Goal: Information Seeking & Learning: Learn about a topic

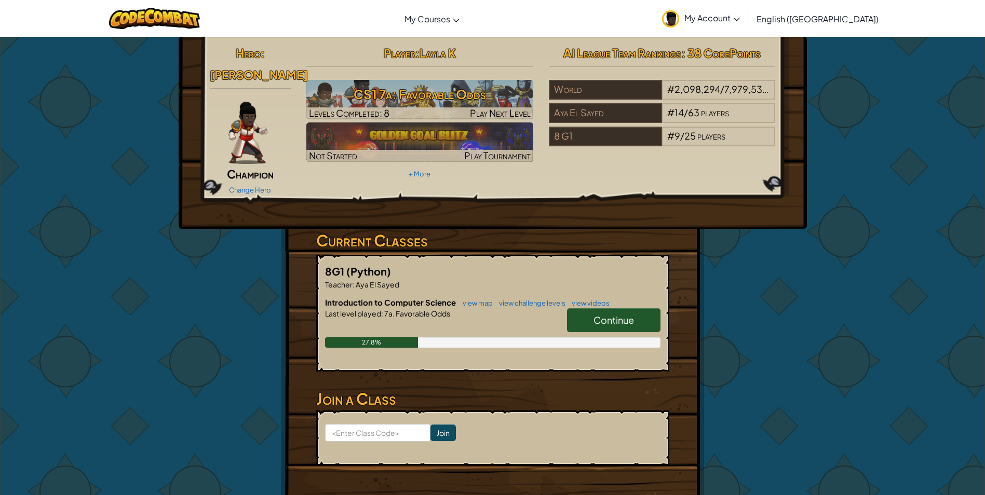
click at [578, 309] on link "Continue" at bounding box center [613, 321] width 93 height 24
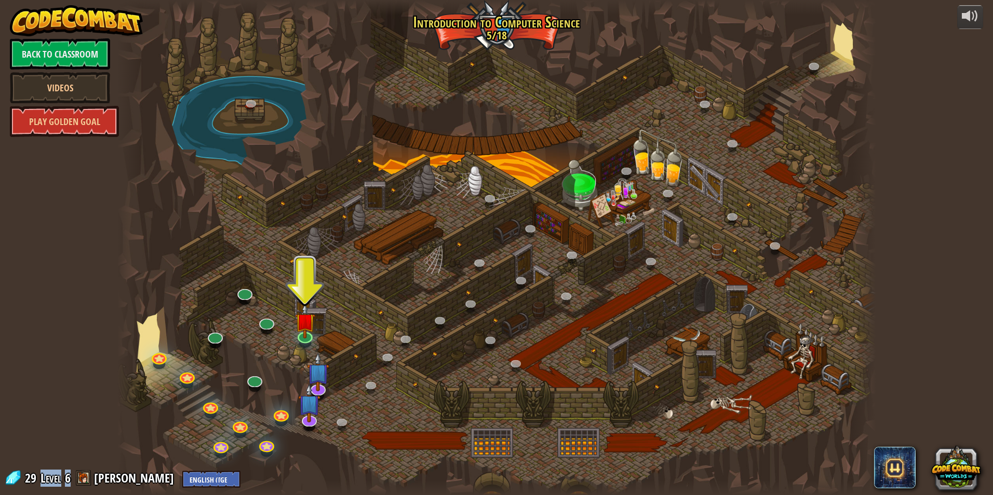
drag, startPoint x: 69, startPoint y: 478, endPoint x: 37, endPoint y: 481, distance: 31.3
click at [37, 481] on div "29 Level 6 Layla Kotb English ([GEOGRAPHIC_DATA]) English ([GEOGRAPHIC_DATA]) 简…" at bounding box center [122, 479] width 236 height 18
drag, startPoint x: 37, startPoint y: 481, endPoint x: 66, endPoint y: 487, distance: 29.6
click at [66, 487] on div "Level 6" at bounding box center [54, 478] width 31 height 17
click at [306, 331] on img at bounding box center [305, 313] width 20 height 47
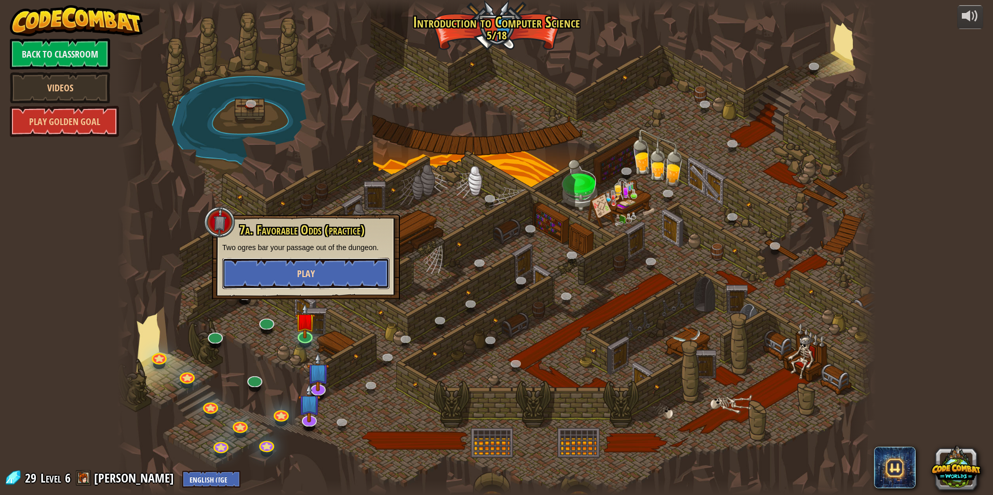
click at [301, 269] on span "Play" at bounding box center [306, 273] width 18 height 13
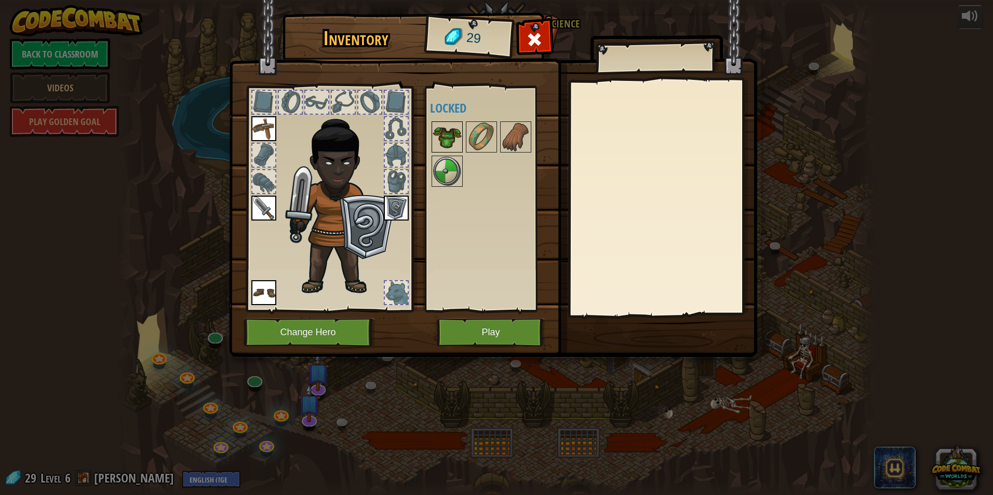
click at [452, 139] on img at bounding box center [447, 137] width 29 height 29
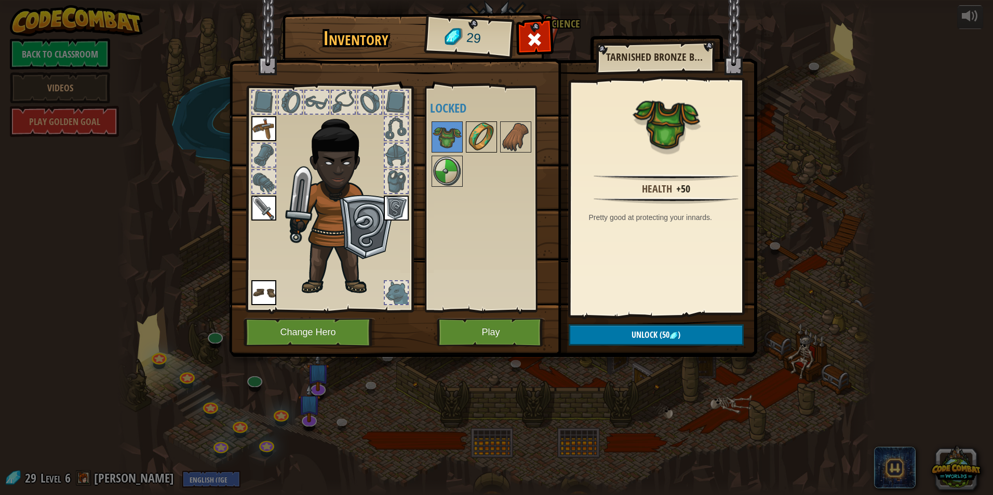
click at [487, 144] on img at bounding box center [481, 137] width 29 height 29
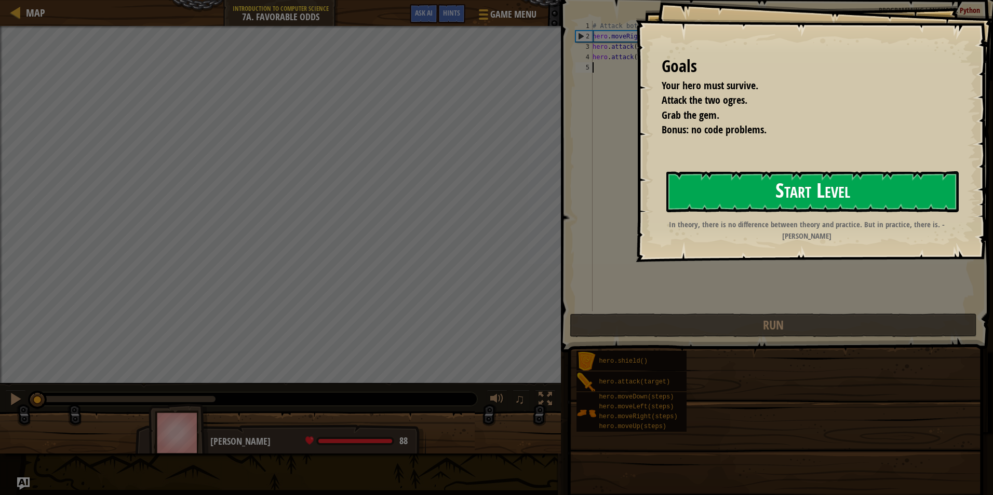
click at [821, 195] on button "Start Level" at bounding box center [812, 191] width 292 height 41
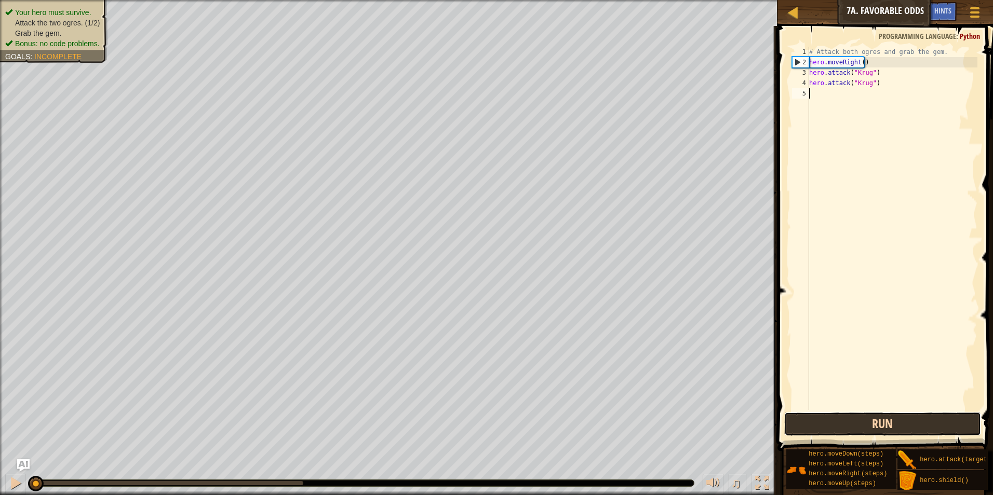
click at [831, 425] on button "Run" at bounding box center [882, 424] width 197 height 24
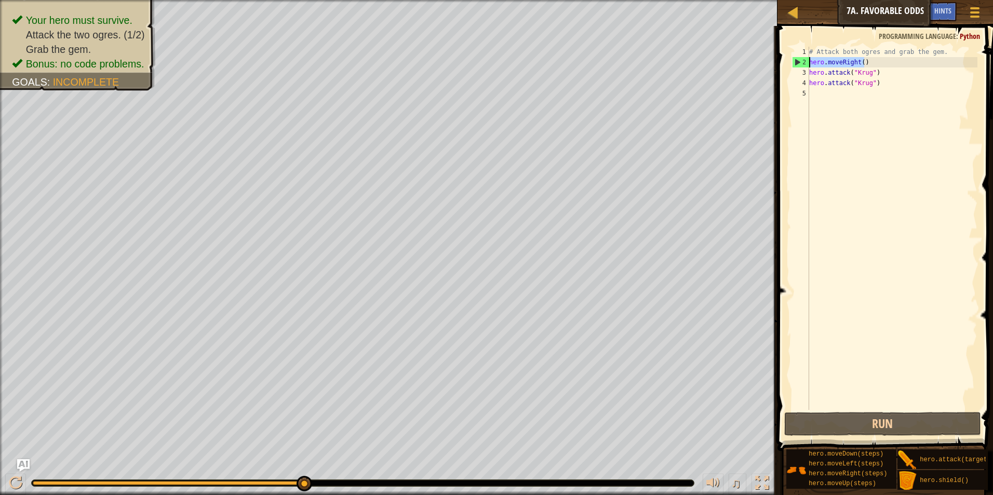
drag, startPoint x: 866, startPoint y: 59, endPoint x: 810, endPoint y: 63, distance: 55.7
click at [810, 63] on div "# Attack both ogres and grab the gem. hero . moveRight ( ) hero . attack ( "[PE…" at bounding box center [892, 239] width 170 height 384
type textarea "hero.moveRight()"
click at [846, 95] on div "# Attack both ogres and grab the gem. hero . moveRight ( ) hero . attack ( "[PE…" at bounding box center [892, 239] width 170 height 384
paste textarea "hero.moveRight()"
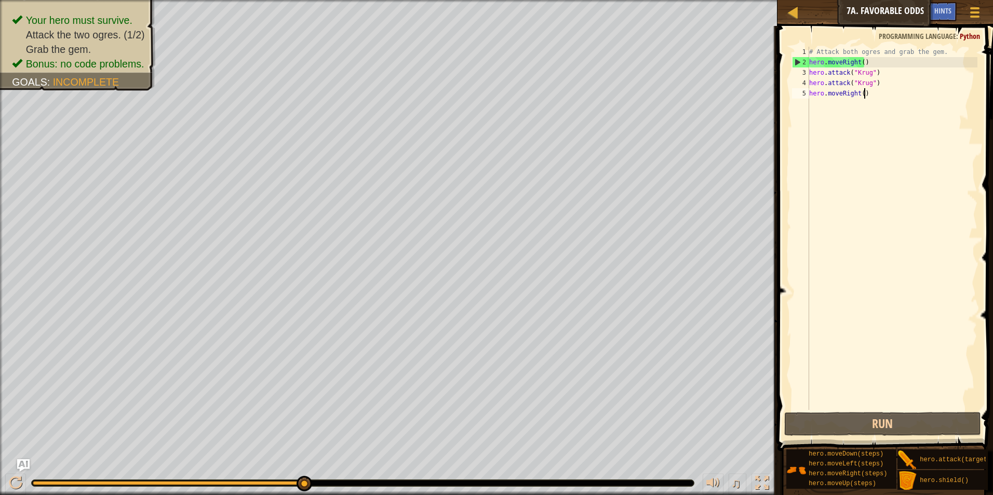
type textarea "hero.moveRight()"
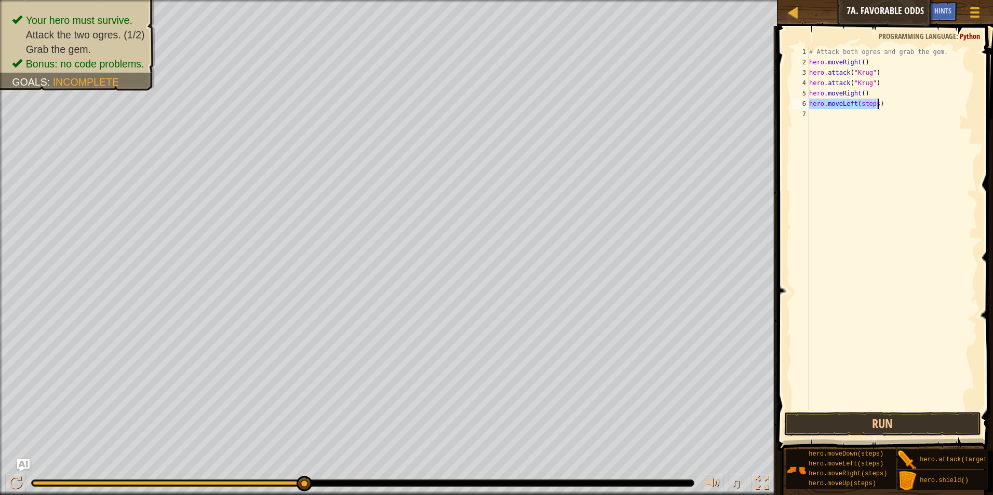
click at [860, 101] on div "# Attack both ogres and grab the gem. hero . moveRight ( ) hero . attack ( "[PE…" at bounding box center [892, 229] width 170 height 364
click at [860, 101] on div "# Attack both ogres and grab the gem. hero . moveRight ( ) hero . attack ( "[PE…" at bounding box center [892, 239] width 170 height 384
type textarea "hero.moveLeft()"
drag, startPoint x: 865, startPoint y: 101, endPoint x: 795, endPoint y: 105, distance: 70.2
click at [795, 105] on div "hero.moveLeft() 1 2 3 4 5 6 7 # Attack both ogres and grab the gem. hero . move…" at bounding box center [883, 229] width 187 height 364
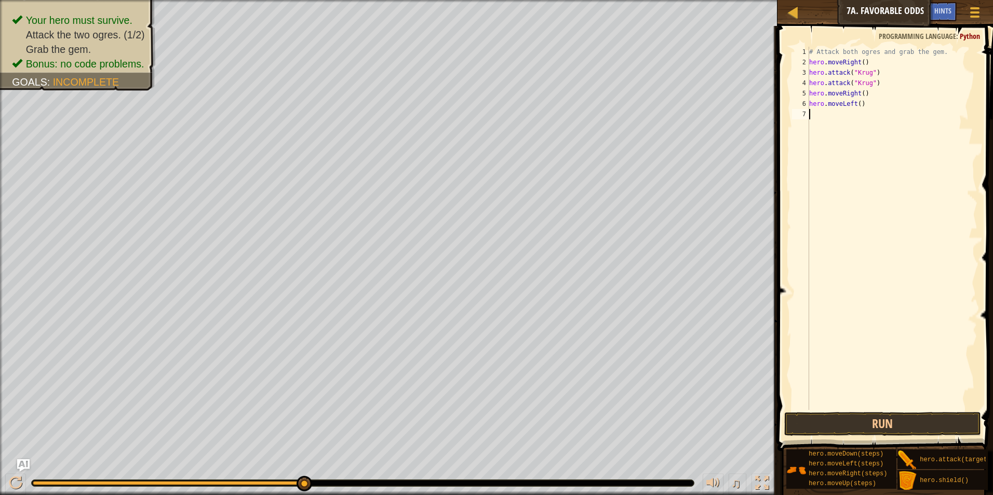
click at [833, 117] on div "# Attack both ogres and grab the gem. hero . moveRight ( ) hero . attack ( "[PE…" at bounding box center [892, 239] width 170 height 384
paste textarea "hero.moveLeft()"
drag, startPoint x: 873, startPoint y: 82, endPoint x: 808, endPoint y: 84, distance: 65.5
click at [808, 84] on div "hero.moveLeft() 1 2 3 4 5 6 7 8 # Attack both [PERSON_NAME] and grab the gem. h…" at bounding box center [883, 229] width 187 height 364
type textarea "hero.attack("Krug")"
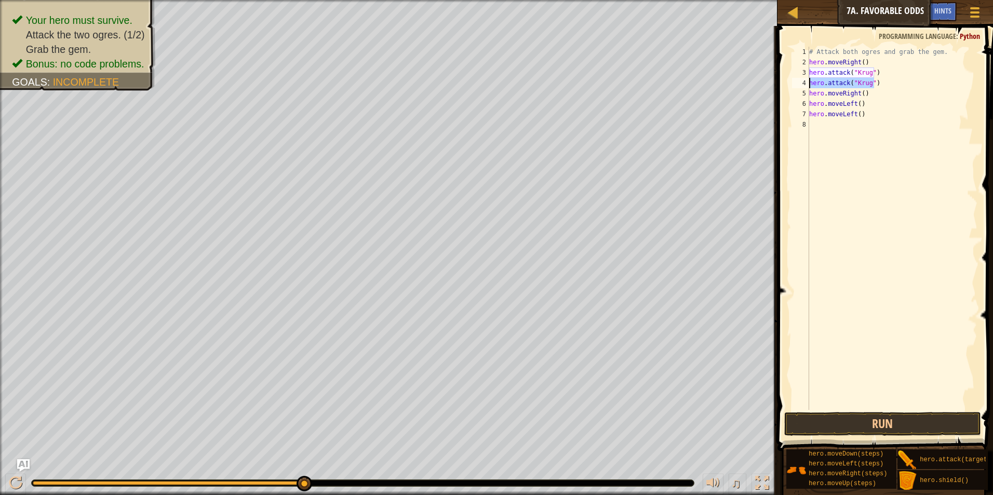
click at [820, 120] on div "# Attack both ogres and grab the gem. hero . moveRight ( ) hero . attack ( "[PE…" at bounding box center [892, 239] width 170 height 384
paste textarea "hero.attack("Krug")"
type textarea "hero.attack("Krug")"
drag, startPoint x: 879, startPoint y: 86, endPoint x: 810, endPoint y: 85, distance: 69.1
click at [810, 85] on div "# Attack both ogres and grab the gem. hero . moveRight ( ) hero . attack ( "[PE…" at bounding box center [892, 239] width 170 height 384
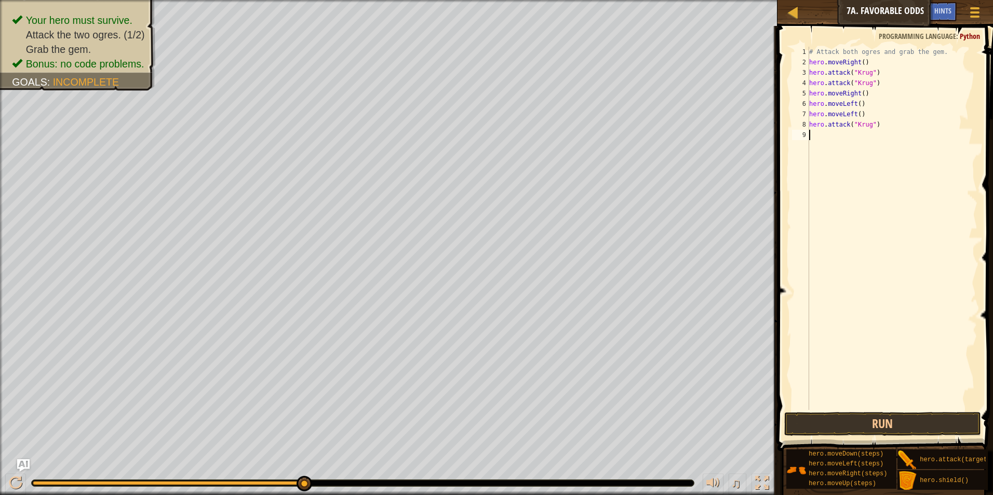
click at [831, 139] on div "# Attack both ogres and grab the gem. hero . moveRight ( ) hero . attack ( "[PE…" at bounding box center [892, 239] width 170 height 384
paste textarea "hero.attack("Krug")"
click at [859, 126] on div "# Attack both ogres and grab the gem. hero . moveRight ( ) hero . attack ( "[PE…" at bounding box center [893, 239] width 167 height 384
drag, startPoint x: 856, startPoint y: 126, endPoint x: 870, endPoint y: 128, distance: 13.6
click at [870, 128] on div "# Attack both ogres and grab the gem. hero . moveRight ( ) hero . attack ( "[PE…" at bounding box center [893, 239] width 167 height 384
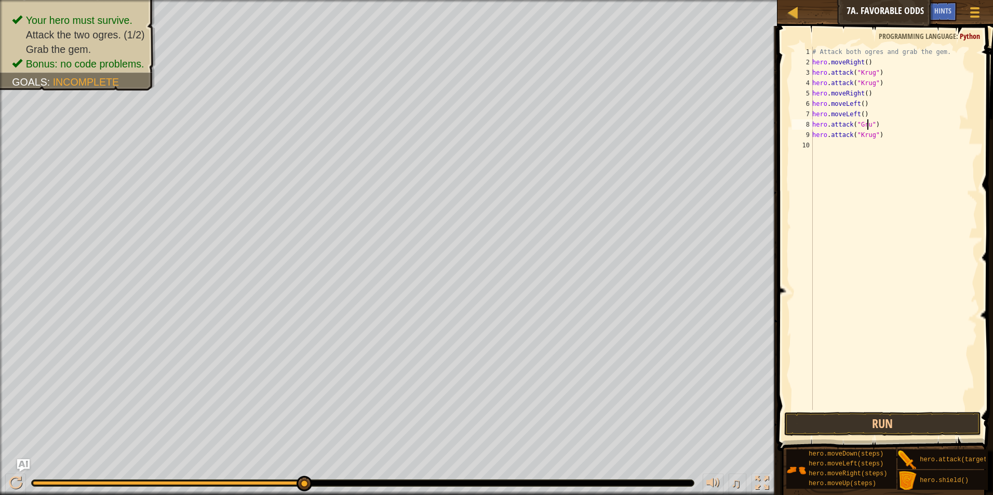
scroll to position [5, 5]
drag, startPoint x: 869, startPoint y: 136, endPoint x: 856, endPoint y: 138, distance: 13.6
click at [856, 138] on div "# Attack both ogres and grab the gem. hero . moveRight ( ) hero . attack ( "[PE…" at bounding box center [893, 239] width 167 height 384
type textarea "hero.attack("Grump")"
click at [841, 148] on div "# Attack both ogres and grab the gem. hero . moveRight ( ) hero . attack ( "[PE…" at bounding box center [893, 239] width 167 height 384
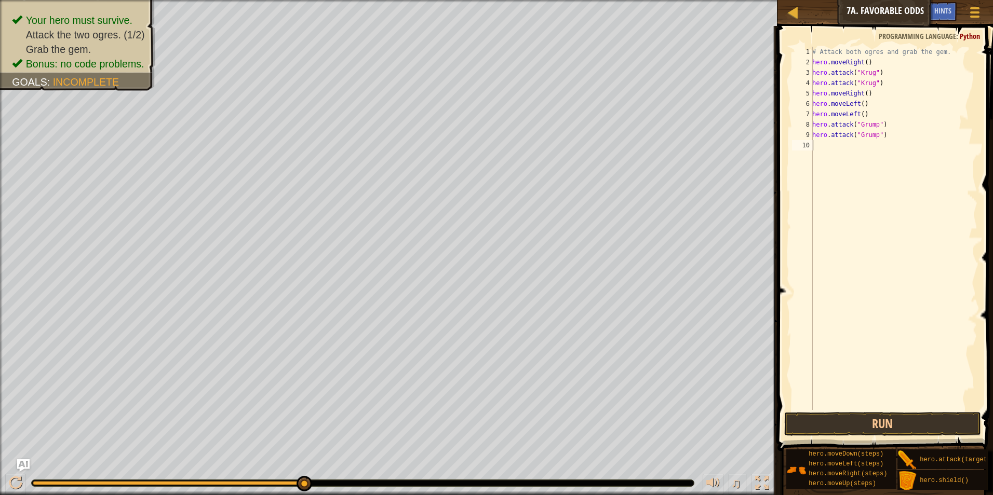
scroll to position [5, 0]
click at [903, 425] on button "Run" at bounding box center [882, 424] width 197 height 24
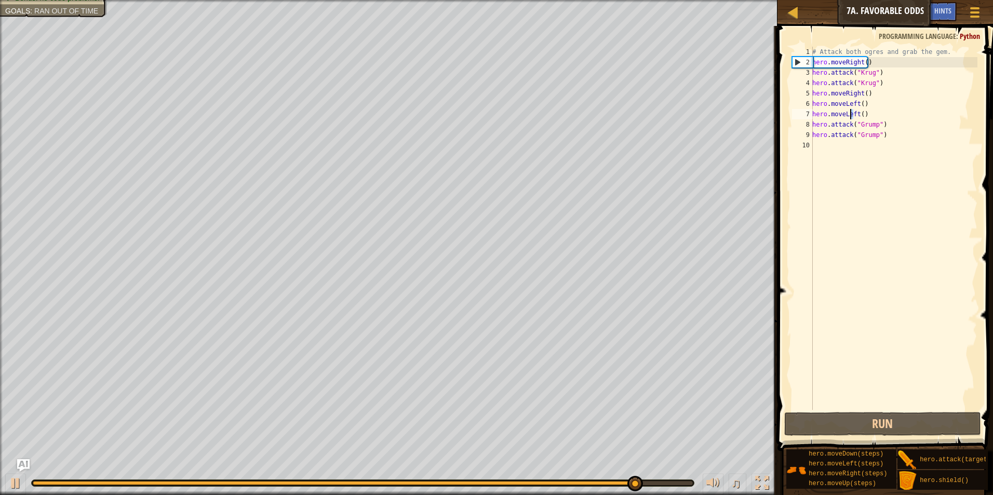
drag, startPoint x: 855, startPoint y: 112, endPoint x: 849, endPoint y: 113, distance: 5.8
click at [849, 113] on div "# Attack both ogres and grab the gem. hero . moveRight ( ) hero . attack ( "[PE…" at bounding box center [893, 239] width 167 height 384
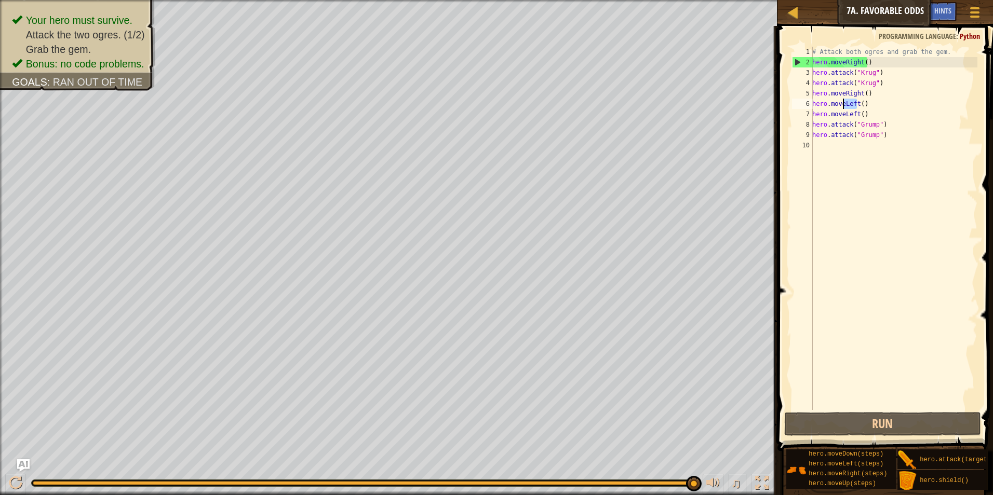
drag, startPoint x: 855, startPoint y: 105, endPoint x: 843, endPoint y: 105, distance: 12.0
click at [843, 105] on div "# Attack both ogres and grab the gem. hero . moveRight ( ) hero . attack ( "[PE…" at bounding box center [893, 239] width 167 height 384
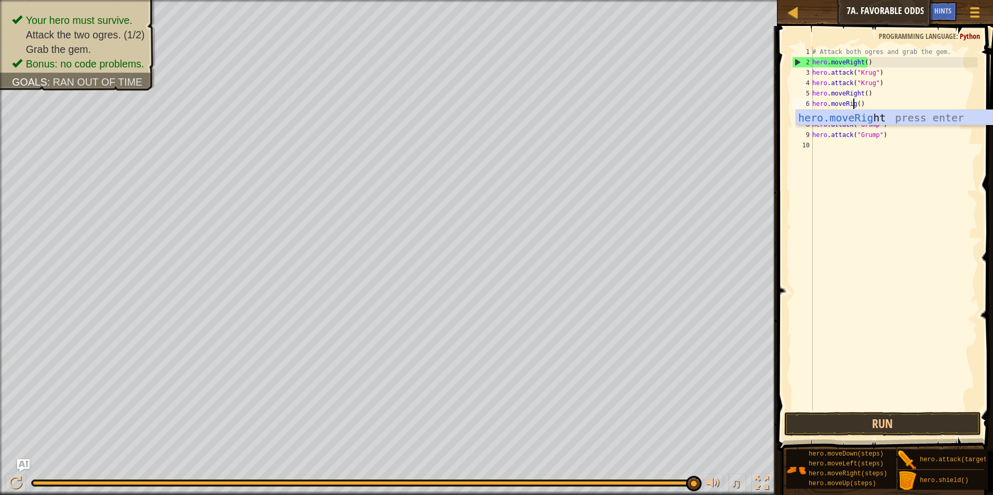
scroll to position [5, 4]
click at [863, 420] on button "Run" at bounding box center [882, 424] width 197 height 24
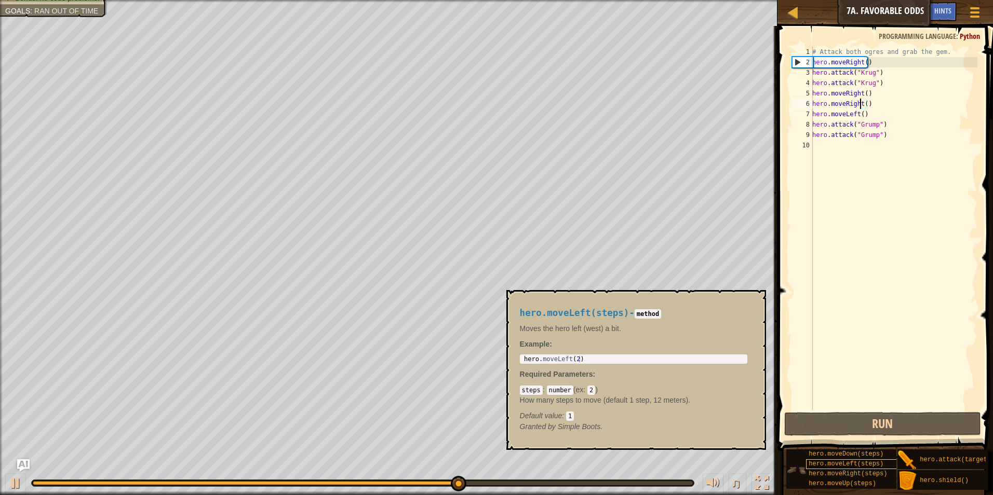
scroll to position [8, 0]
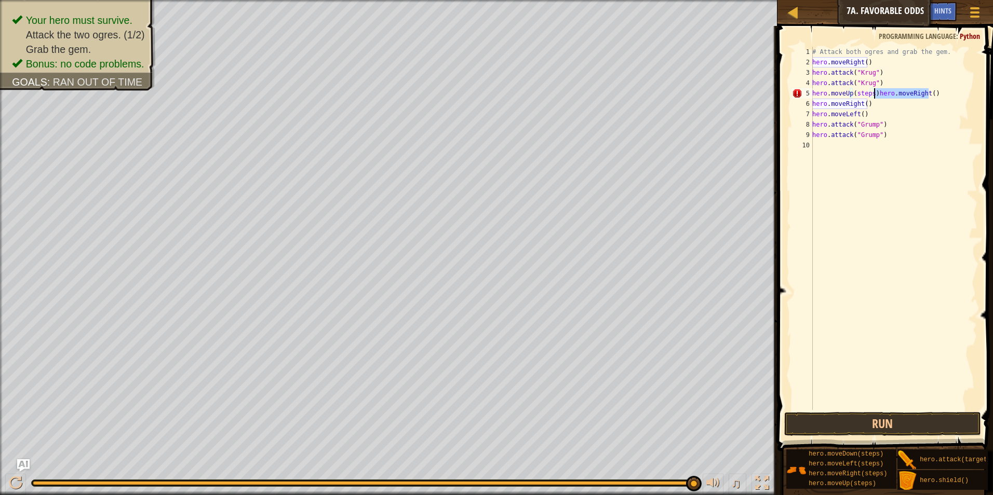
drag, startPoint x: 940, startPoint y: 90, endPoint x: 874, endPoint y: 92, distance: 66.0
click at [874, 92] on div "# Attack both ogres and grab the gem. hero . moveRight ( ) hero . attack ( "[PE…" at bounding box center [893, 239] width 167 height 384
click at [865, 91] on div "# Attack both ogres and grab the gem. hero . moveRight ( ) hero . attack ( "[PE…" at bounding box center [893, 239] width 167 height 384
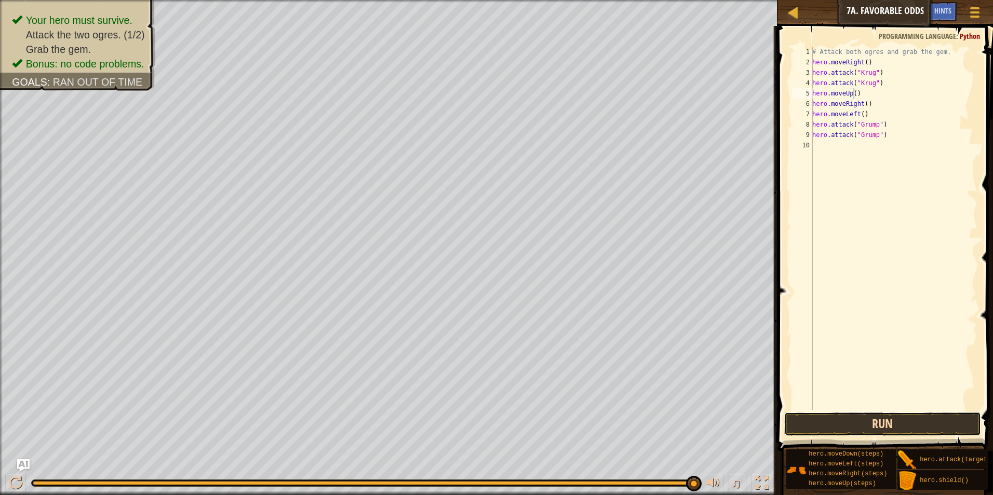
click at [844, 422] on button "Run" at bounding box center [882, 424] width 197 height 24
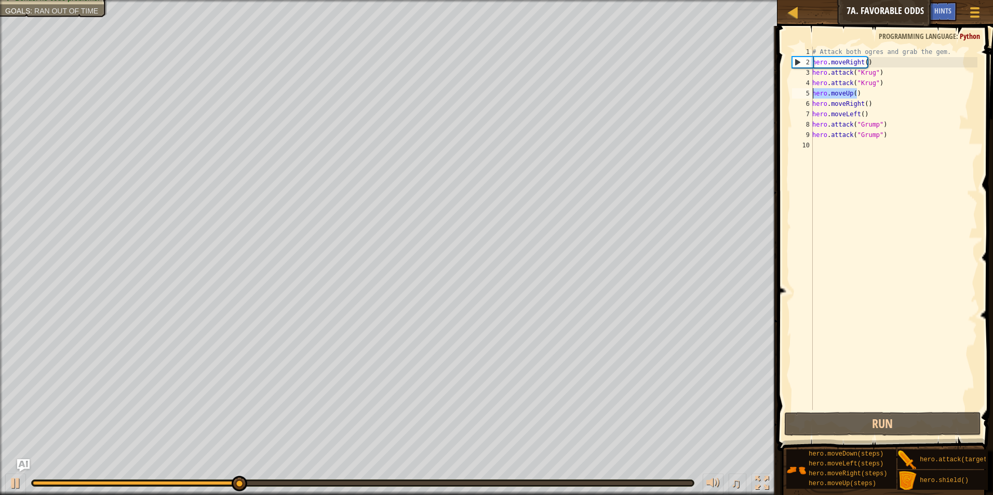
drag, startPoint x: 852, startPoint y: 91, endPoint x: 811, endPoint y: 94, distance: 40.6
click at [811, 94] on div "hero.moveUp() 1 2 3 4 5 6 7 8 9 10 # Attack both ogres and grab the gem. hero .…" at bounding box center [883, 229] width 187 height 364
type textarea "hero.moveUp()hero.moveRight()"
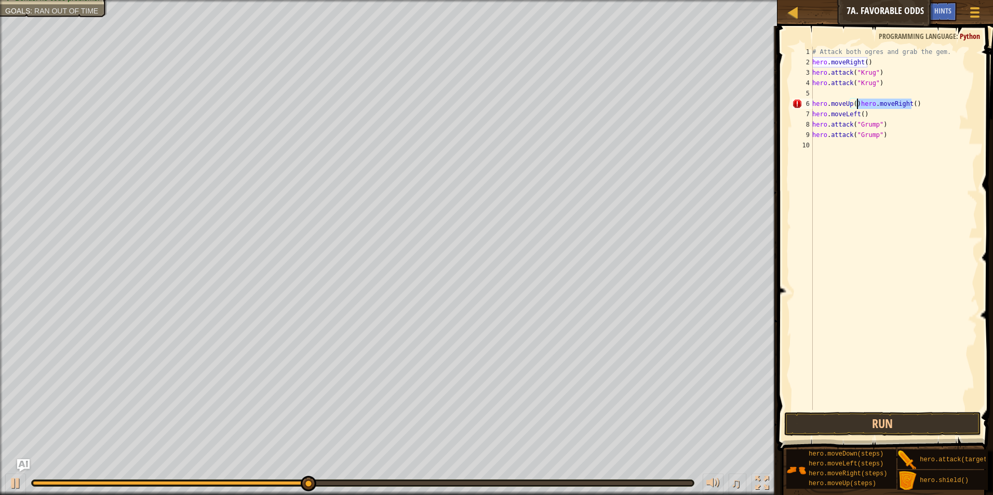
drag, startPoint x: 914, startPoint y: 106, endPoint x: 857, endPoint y: 108, distance: 56.6
click at [857, 108] on div "# Attack both ogres and grab the gem. hero . moveRight ( ) hero . attack ( "[PE…" at bounding box center [893, 239] width 167 height 384
type textarea "hero.moveRight()"
click at [878, 423] on button "Run" at bounding box center [882, 424] width 197 height 24
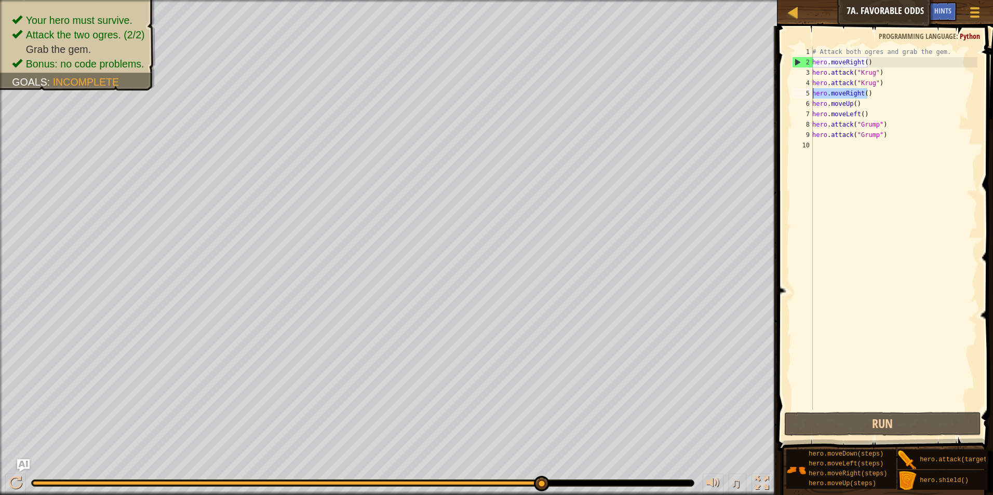
drag, startPoint x: 869, startPoint y: 93, endPoint x: 813, endPoint y: 92, distance: 55.6
click at [813, 92] on div "# Attack both ogres and grab the gem. hero . moveRight ( ) hero . attack ( "[PE…" at bounding box center [893, 239] width 167 height 384
click at [825, 143] on div "# Attack both ogres and grab the gem. hero . moveRight ( ) hero . attack ( "[PE…" at bounding box center [893, 239] width 167 height 384
paste textarea "hero.moveRight()"
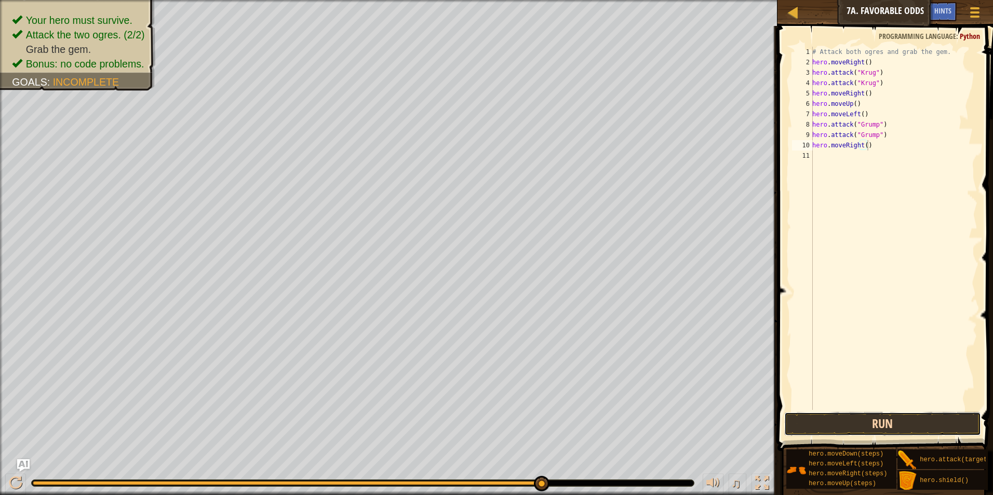
click at [887, 426] on button "Run" at bounding box center [882, 424] width 197 height 24
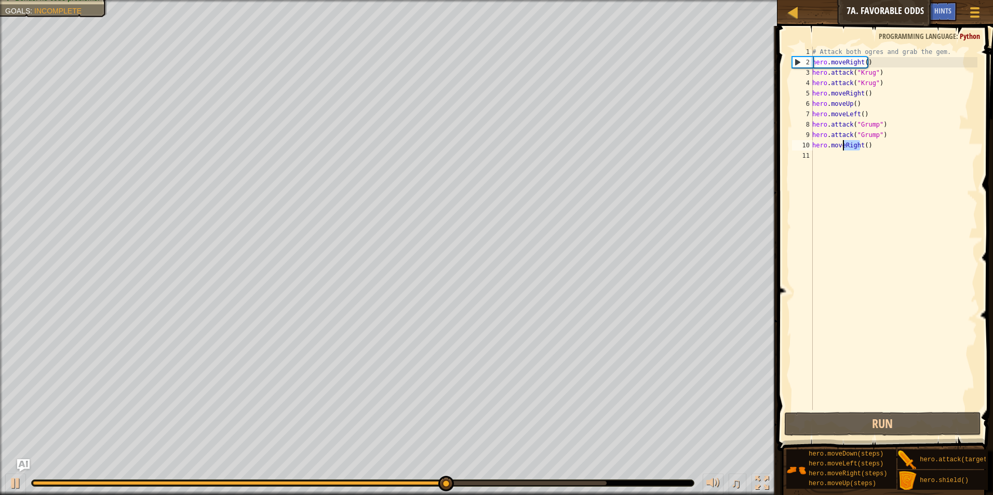
drag, startPoint x: 860, startPoint y: 146, endPoint x: 843, endPoint y: 144, distance: 16.8
click at [843, 144] on div "# Attack both ogres and grab the gem. hero . moveRight ( ) hero . attack ( "[PE…" at bounding box center [893, 239] width 167 height 384
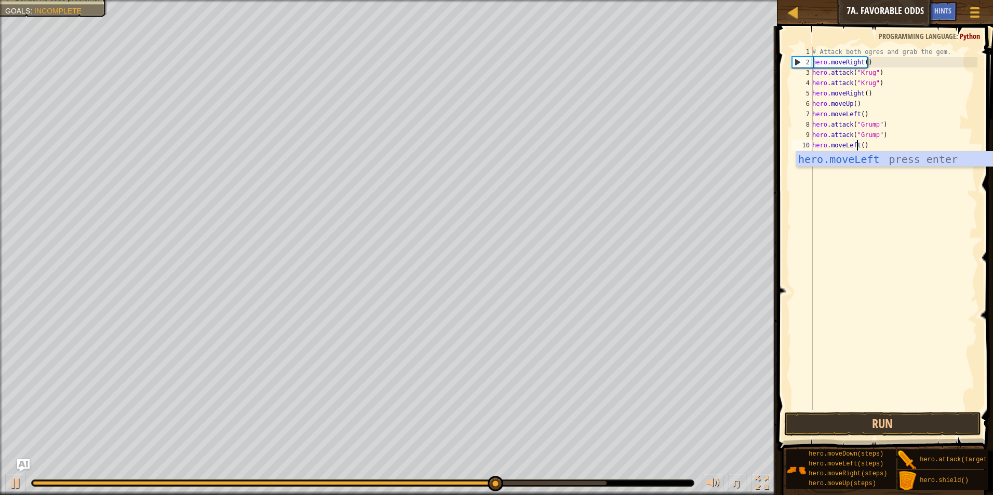
scroll to position [5, 4]
type textarea "hero.moveLeft()"
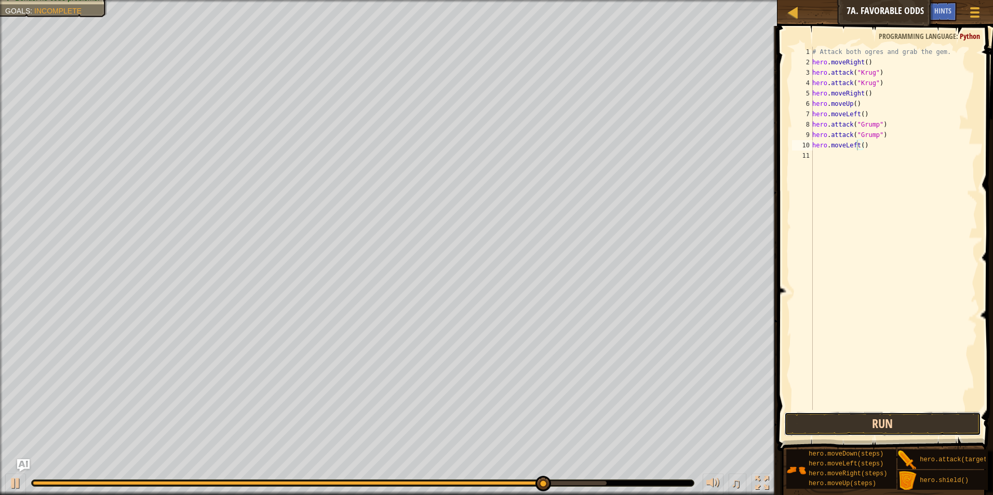
click at [890, 428] on button "Run" at bounding box center [882, 424] width 197 height 24
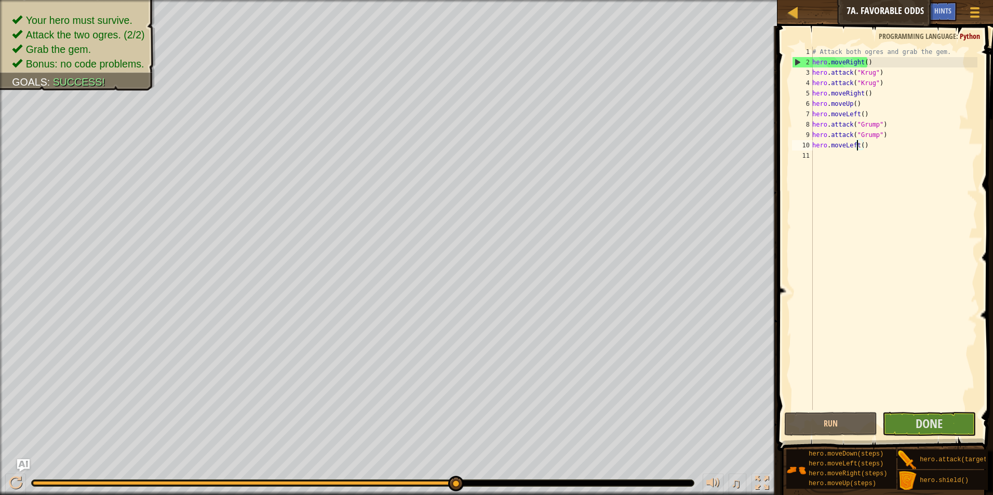
click at [864, 142] on div "# Attack both ogres and grab the gem. hero . moveRight ( ) hero . attack ( "[PE…" at bounding box center [893, 239] width 167 height 384
drag, startPoint x: 865, startPoint y: 148, endPoint x: 814, endPoint y: 144, distance: 51.0
click at [814, 144] on div "# Attack both ogres and grab the gem. hero . moveRight ( ) hero . attack ( "[PE…" at bounding box center [893, 239] width 167 height 384
click at [816, 153] on div "# Attack both ogres and grab the gem. hero . moveRight ( ) hero . attack ( "[PE…" at bounding box center [893, 239] width 167 height 384
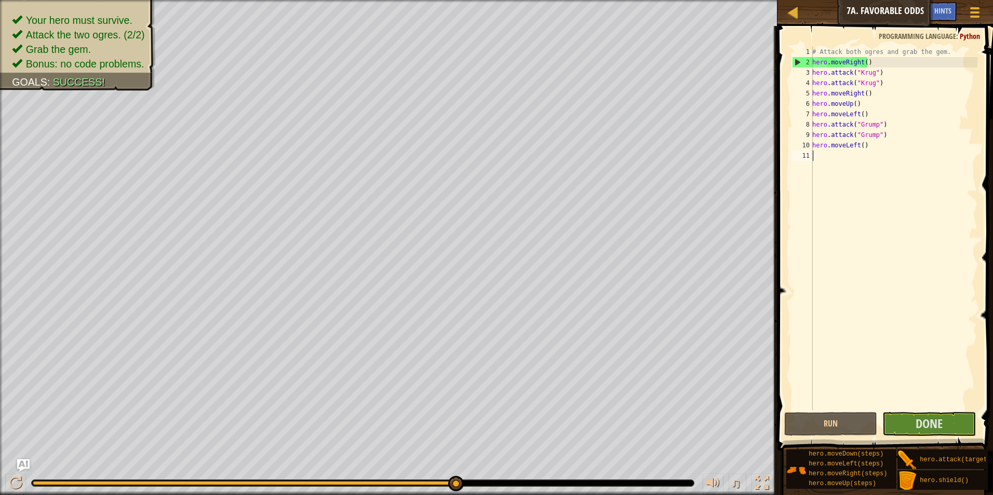
paste textarea "hero.moveLeft()"
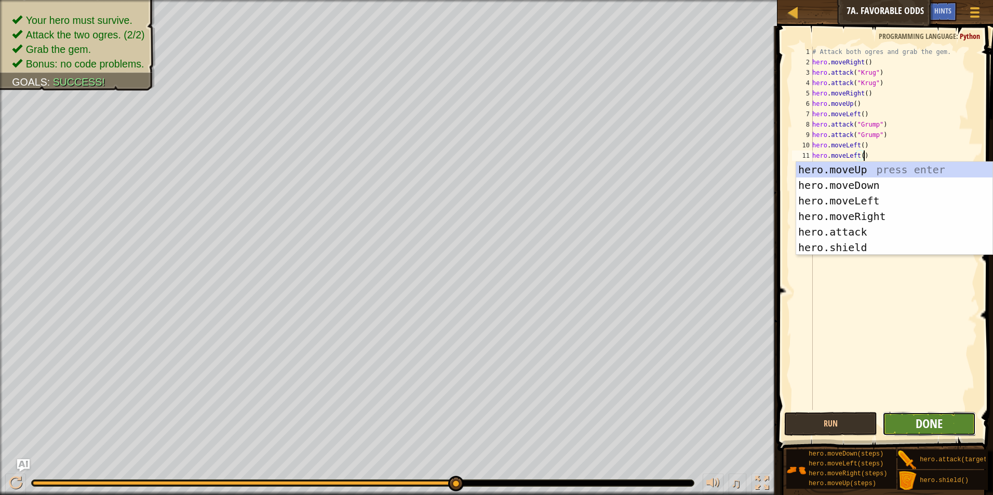
click at [918, 428] on span "Done" at bounding box center [929, 423] width 27 height 17
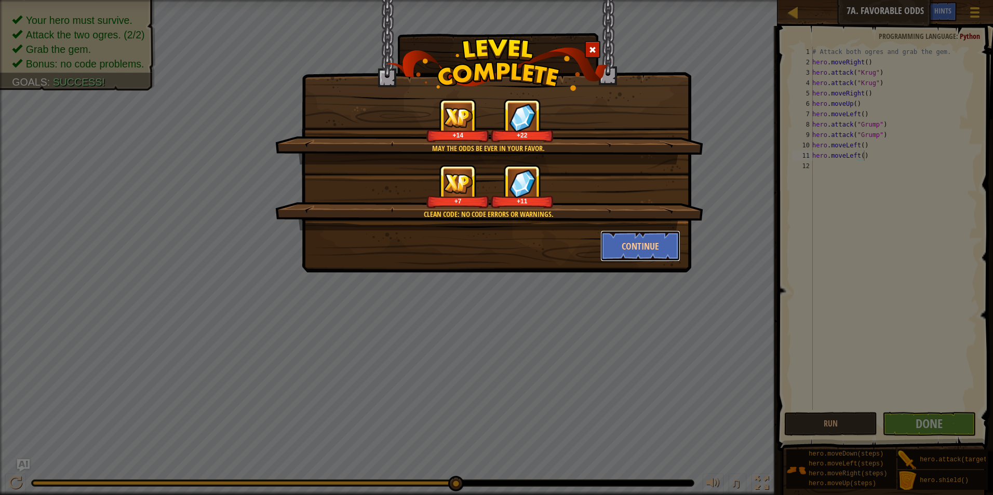
drag, startPoint x: 645, startPoint y: 250, endPoint x: 675, endPoint y: 292, distance: 51.7
click at [673, 290] on div "May the odds be ever in your favor. +14 +22 Clean code: no code errors or warni…" at bounding box center [496, 247] width 993 height 495
click at [688, 293] on div "May the odds be ever in your favor. +14 +22 Clean code: no code errors or warni…" at bounding box center [496, 247] width 993 height 495
click at [593, 42] on div at bounding box center [593, 49] width 16 height 17
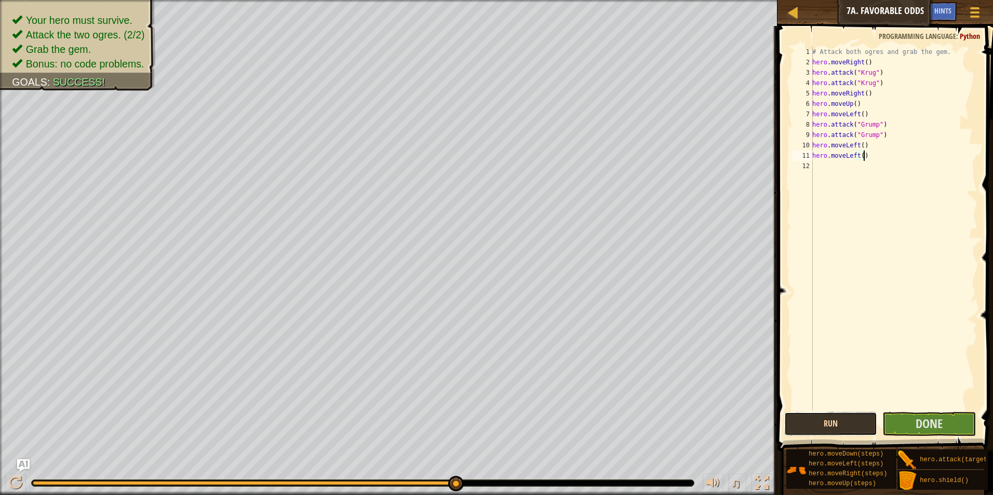
click at [837, 433] on button "Run" at bounding box center [830, 424] width 93 height 24
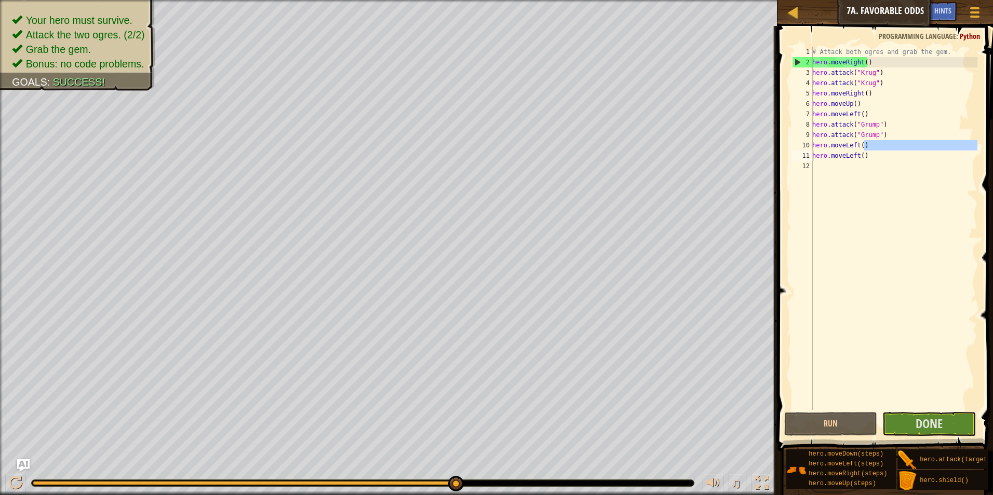
drag, startPoint x: 869, startPoint y: 150, endPoint x: 814, endPoint y: 154, distance: 55.7
click at [814, 154] on div "# Attack both ogres and grab the gem. hero . moveRight ( ) hero . attack ( "[PE…" at bounding box center [893, 239] width 167 height 384
drag, startPoint x: 872, startPoint y: 157, endPoint x: 814, endPoint y: 158, distance: 58.2
click at [814, 158] on div "# Attack both ogres and grab the gem. hero . moveRight ( ) hero . attack ( "[PE…" at bounding box center [893, 239] width 167 height 384
type textarea "hero.moveLeft()"
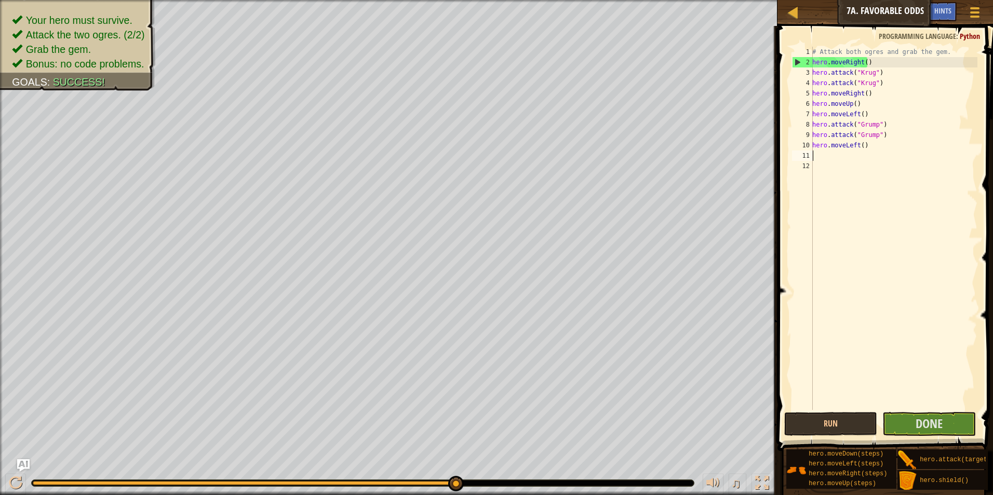
click at [838, 168] on div "# Attack both ogres and grab the gem. hero . moveRight ( ) hero . attack ( "[PE…" at bounding box center [893, 239] width 167 height 384
type textarea "hero.moveLeft()"
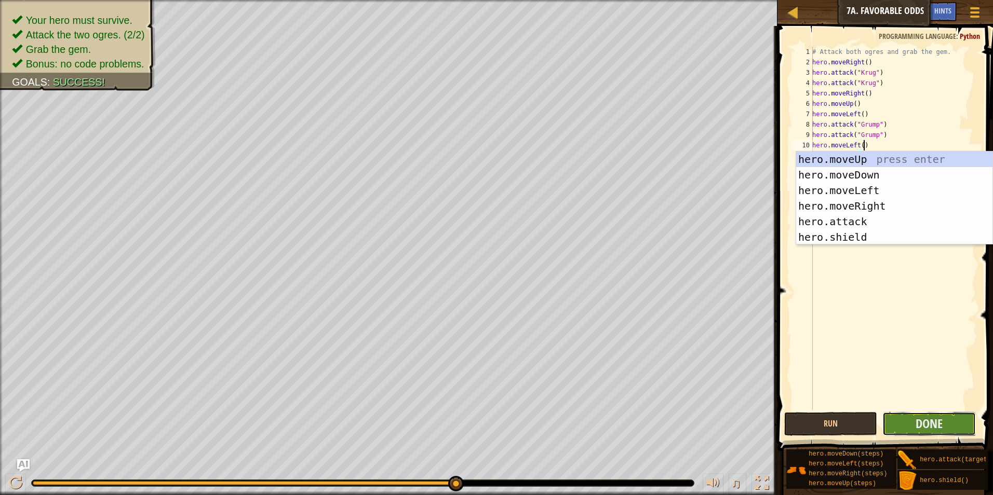
click at [913, 430] on button "Done" at bounding box center [928, 424] width 93 height 24
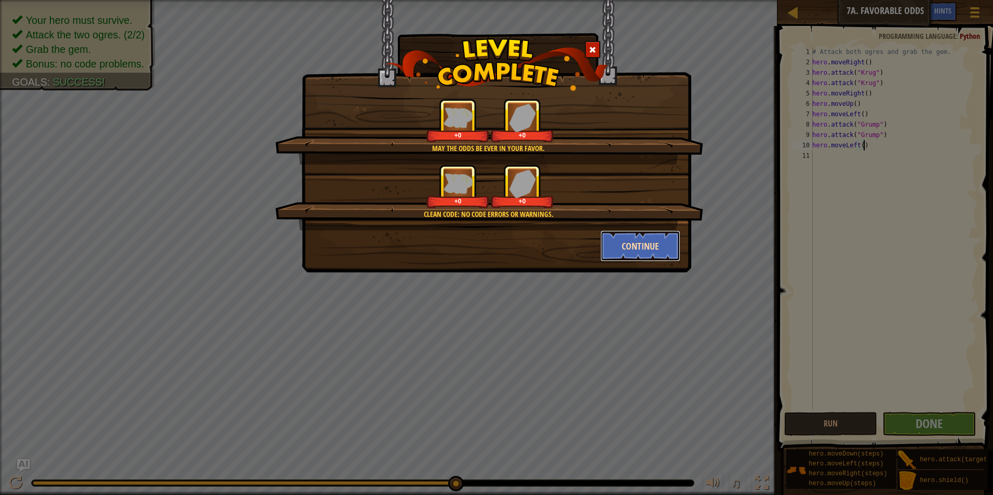
click at [632, 238] on button "Continue" at bounding box center [640, 246] width 81 height 31
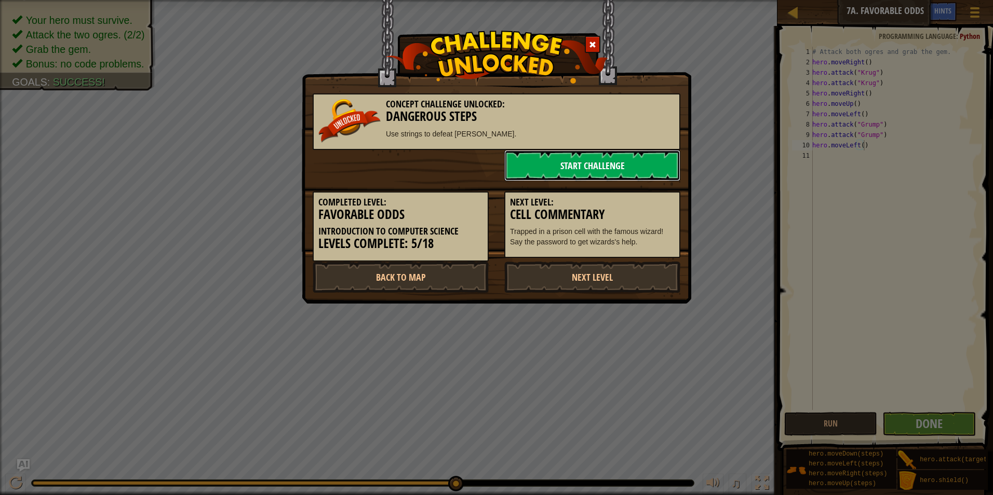
click at [586, 168] on link "Start Challenge" at bounding box center [592, 165] width 176 height 31
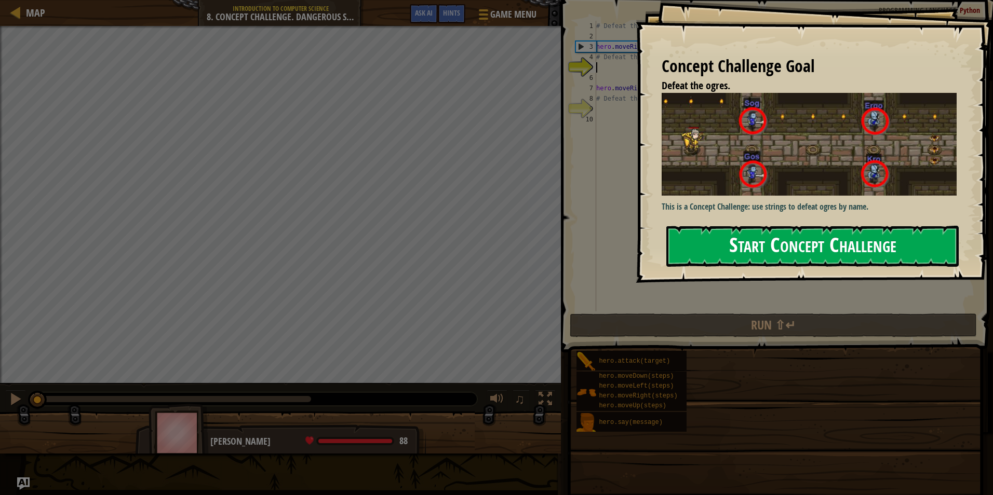
click at [758, 238] on button "Start Concept Challenge" at bounding box center [812, 246] width 292 height 41
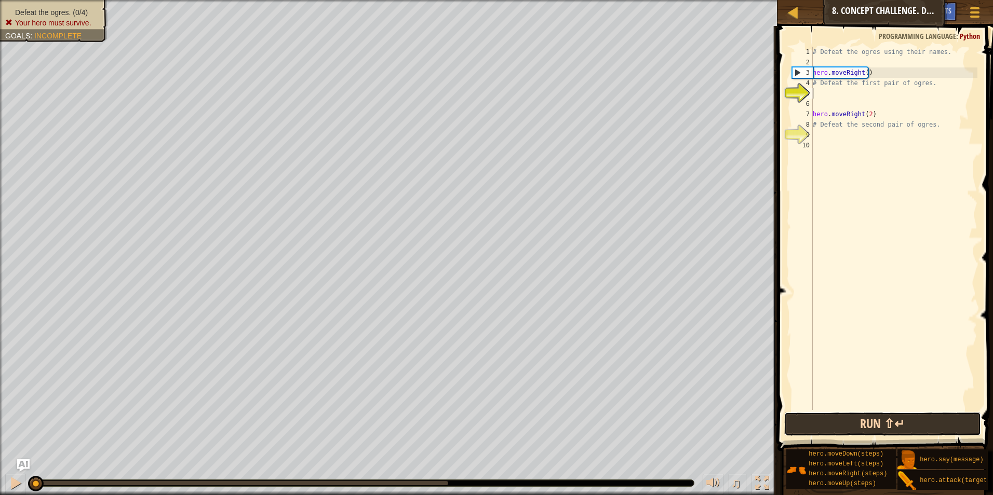
click at [864, 424] on button "Run ⇧↵" at bounding box center [882, 424] width 197 height 24
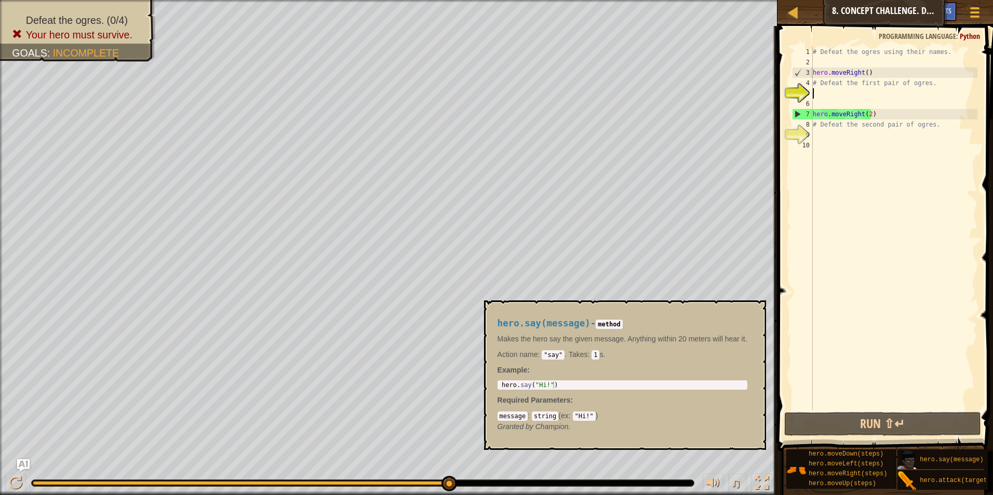
scroll to position [8, 0]
type textarea "# Defeahero.attack(target)t the first pair of ogres."
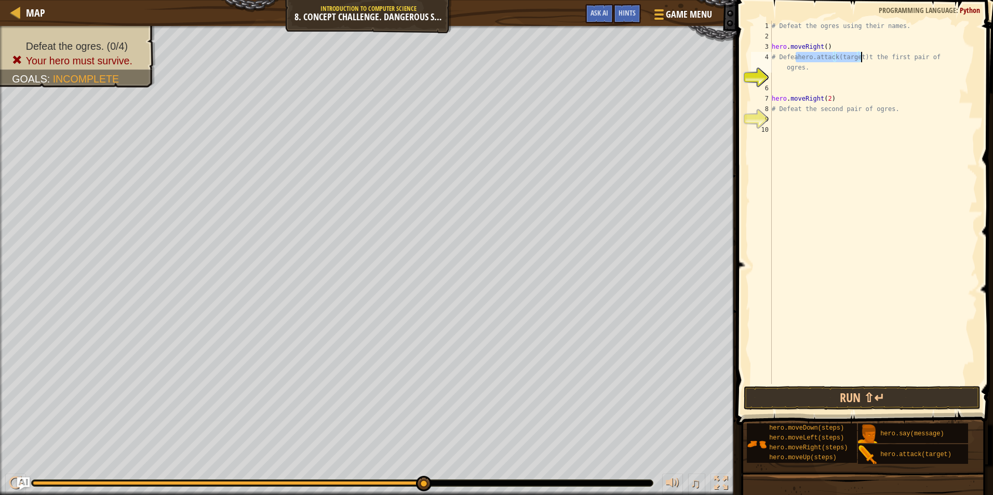
scroll to position [0, 0]
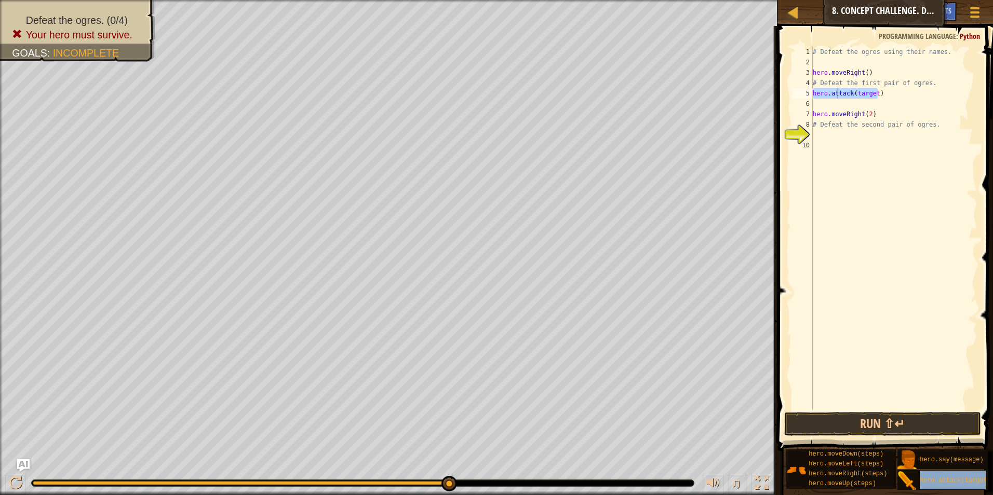
type textarea "hero.athero.attack(target)tack(target)"
click at [865, 96] on div "# Defeat the ogres using their names. hero . moveRight ( ) # Defeat the first p…" at bounding box center [894, 239] width 167 height 384
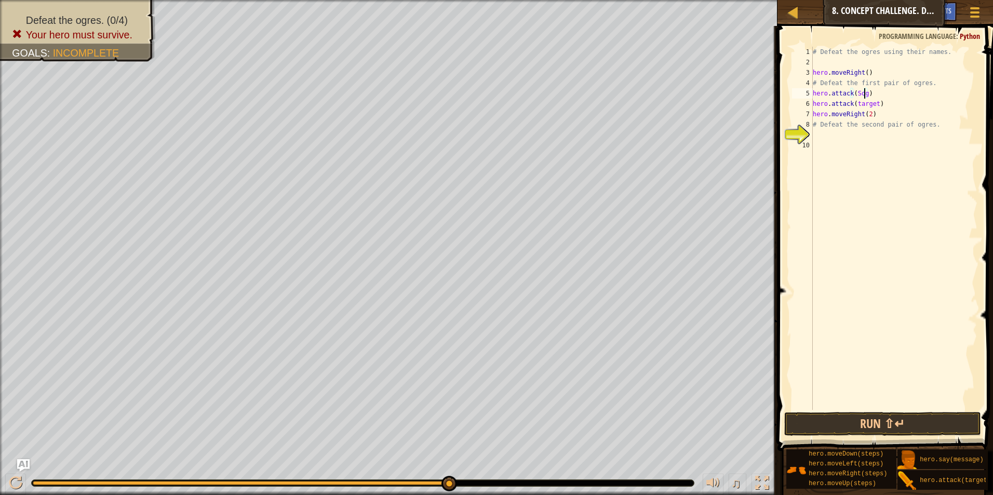
click at [864, 103] on div "# Defeat the ogres using their names. hero . moveRight ( ) # Defeat the first p…" at bounding box center [894, 239] width 167 height 384
click at [881, 423] on button "Run ⇧↵" at bounding box center [882, 424] width 197 height 24
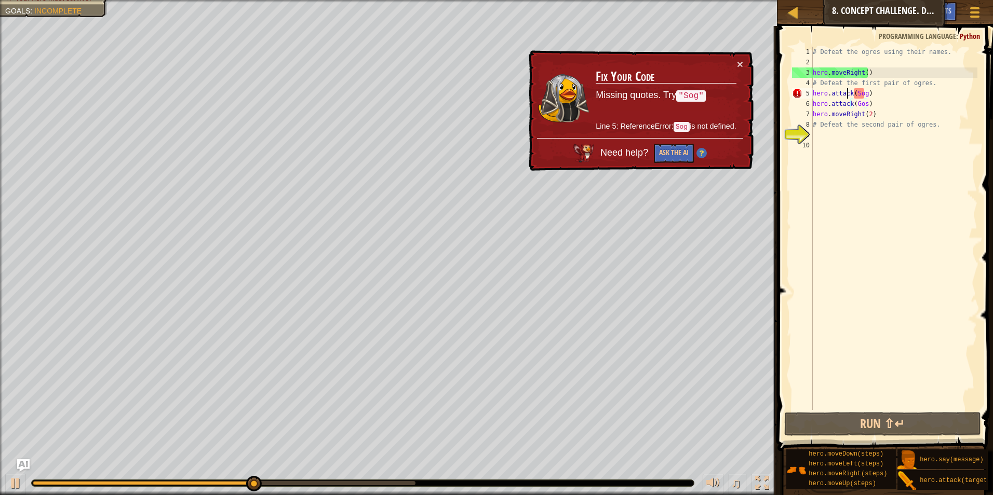
click at [847, 96] on div "# Defeat the ogres using their names. hero . moveRight ( ) # Defeat the first p…" at bounding box center [894, 239] width 167 height 384
click at [857, 95] on div "# Defeat the ogres using their names. hero . moveRight ( ) # Defeat the first p…" at bounding box center [894, 239] width 167 height 384
click at [863, 95] on div "# Defeat the ogres using their names. hero . moveRight ( ) # Defeat the first p…" at bounding box center [894, 239] width 167 height 384
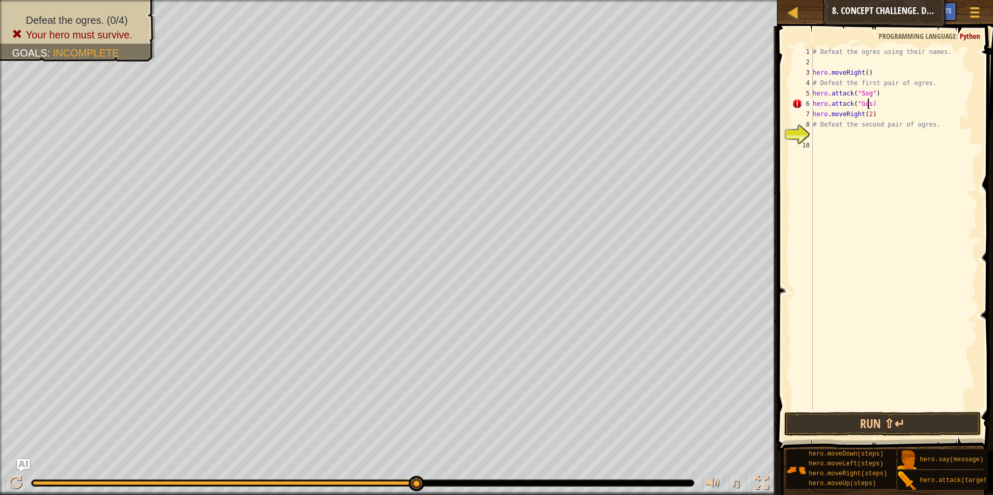
scroll to position [5, 4]
click at [909, 417] on button "Run ⇧↵" at bounding box center [882, 424] width 197 height 24
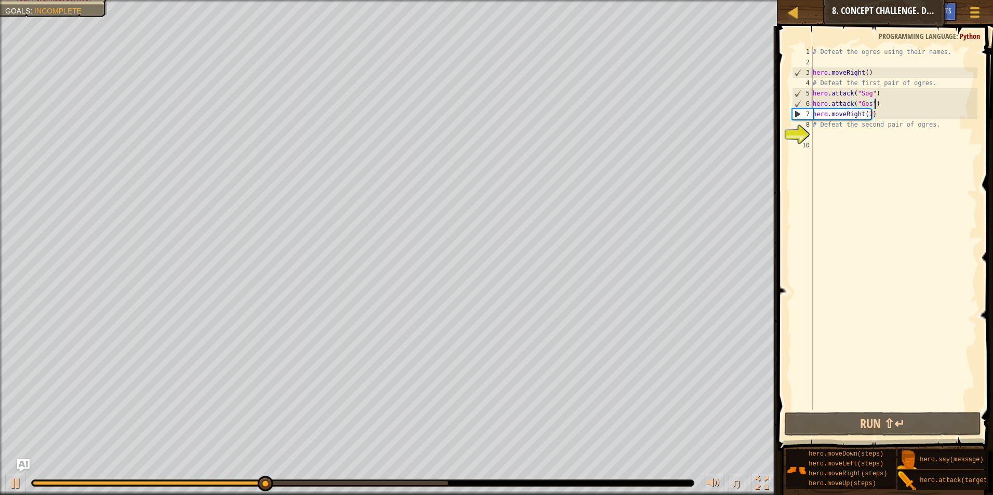
click at [875, 105] on div "# Defeat the ogres using their names. hero . moveRight ( ) # Defeat the first p…" at bounding box center [894, 239] width 167 height 384
click at [873, 94] on div "# Defeat the ogres using their names. hero . moveRight ( ) # Defeat the first p…" at bounding box center [894, 239] width 167 height 384
click at [875, 104] on div "# Defeat the ogres using their names. hero . moveRight ( ) # Defeat the first p…" at bounding box center [894, 239] width 167 height 384
type textarea "hero.attack("Gos")"
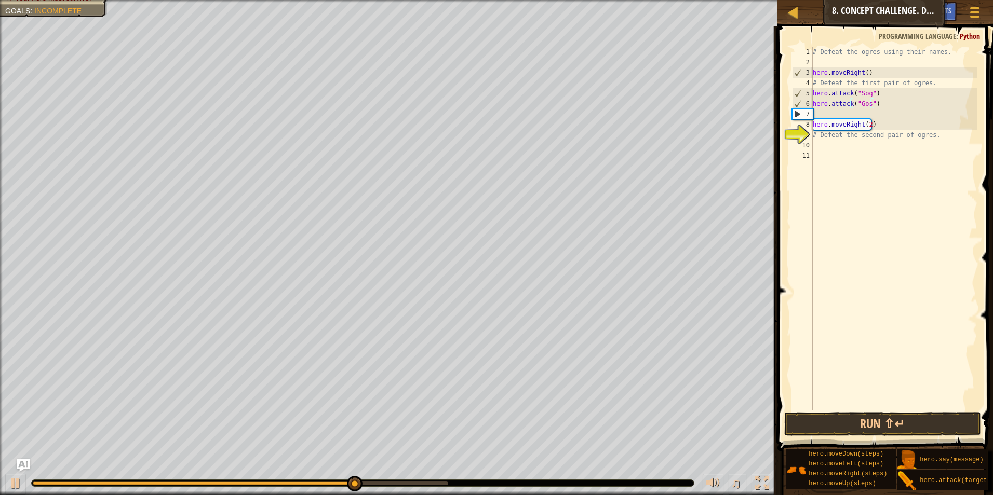
scroll to position [5, 0]
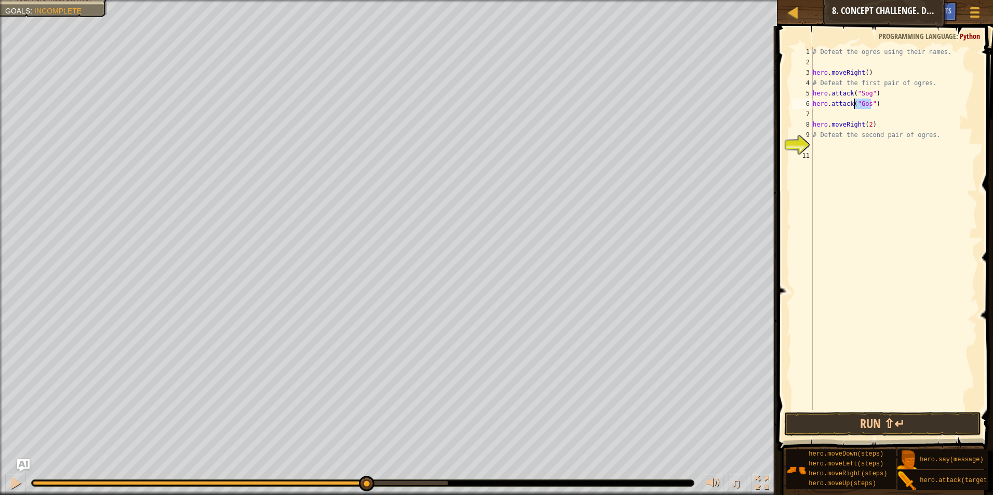
drag, startPoint x: 873, startPoint y: 103, endPoint x: 853, endPoint y: 103, distance: 19.7
click at [847, 103] on div "# Defeat the ogres using their names. hero . moveRight ( ) # Defeat the first p…" at bounding box center [894, 239] width 167 height 384
drag, startPoint x: 875, startPoint y: 102, endPoint x: 810, endPoint y: 96, distance: 64.7
click at [810, 96] on div "hero.attack("Gos") 1 2 3 4 5 6 7 8 9 10 11 # Defeat the ogres using their names…" at bounding box center [883, 229] width 187 height 364
type textarea "hero.attack("Sog") hero.attack("Gos")"
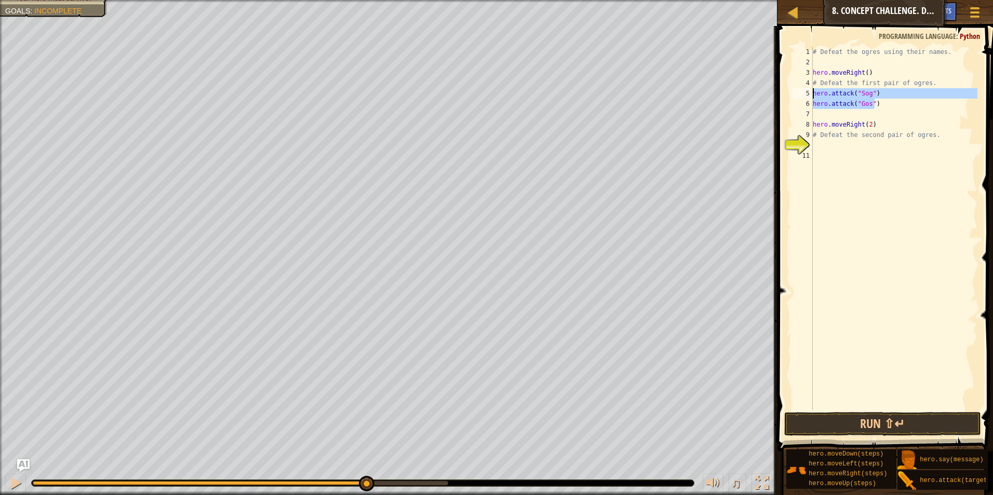
click at [831, 110] on div "# Defeat the ogres using their names. hero . moveRight ( ) # Defeat the first p…" at bounding box center [894, 239] width 167 height 384
paste textarea "hero.attack("Gos")"
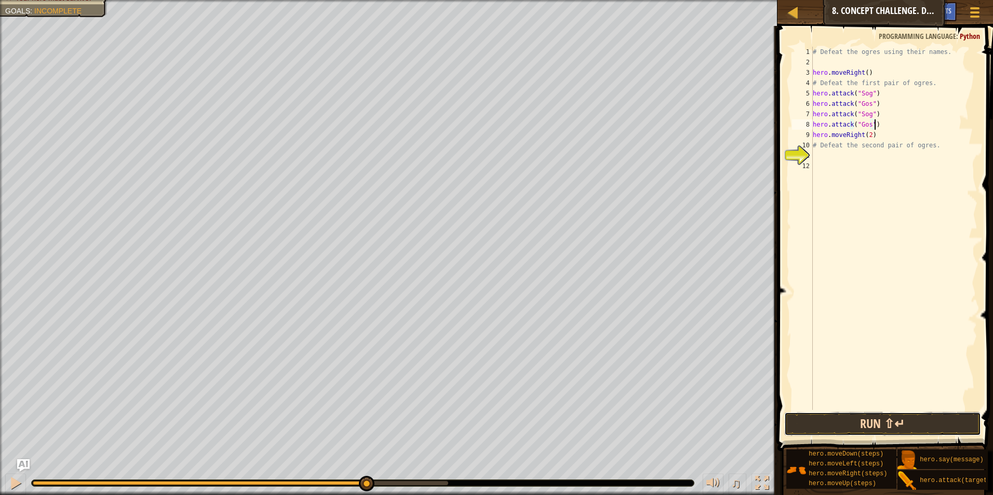
click at [909, 428] on button "Run ⇧↵" at bounding box center [882, 424] width 197 height 24
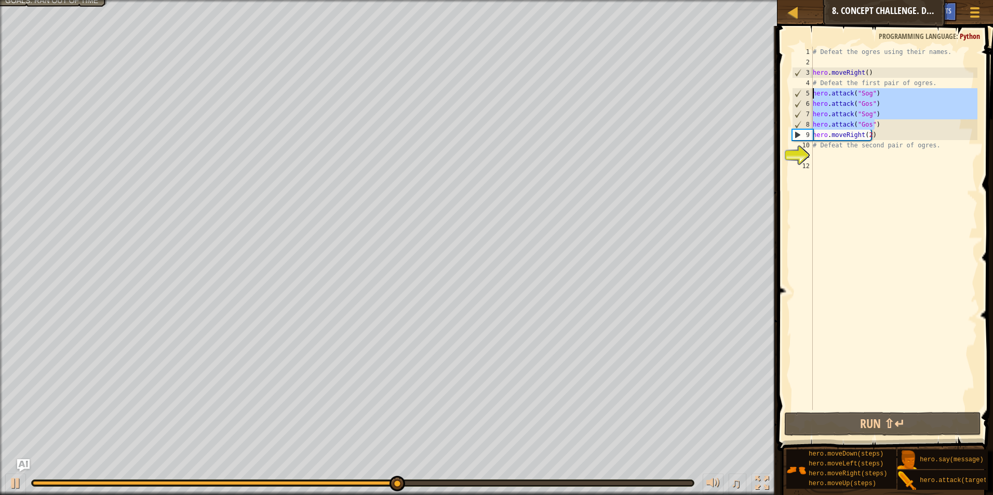
drag, startPoint x: 880, startPoint y: 124, endPoint x: 812, endPoint y: 90, distance: 76.0
click at [812, 90] on div "hero.attack("Gos") 1 2 3 4 5 6 7 8 9 10 11 12 # Defeat the ogres using their na…" at bounding box center [883, 229] width 187 height 364
type textarea "hero.attack("Sog") hero.attack("Gos")"
click at [844, 158] on div "# Defeat the ogres using their names. hero . moveRight ( ) # Defeat the first p…" at bounding box center [894, 239] width 167 height 384
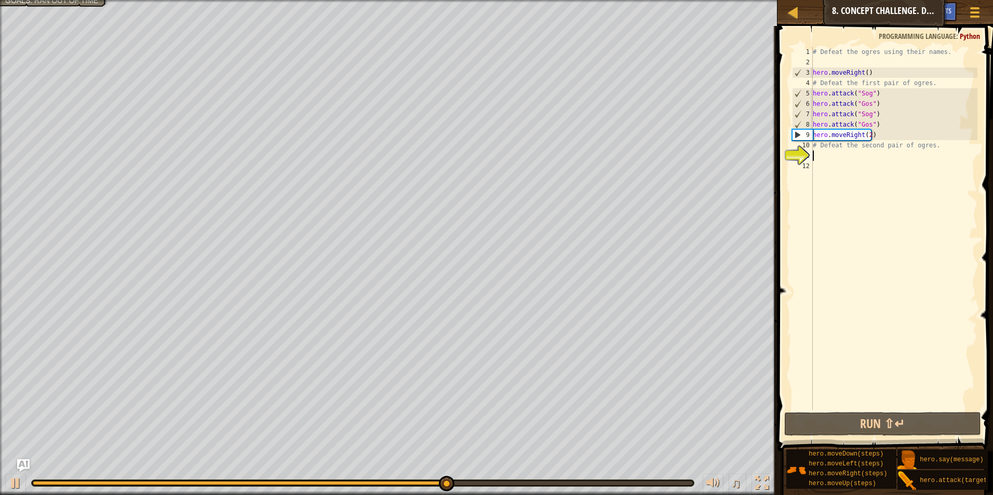
paste textarea "hero.attack("Gos")"
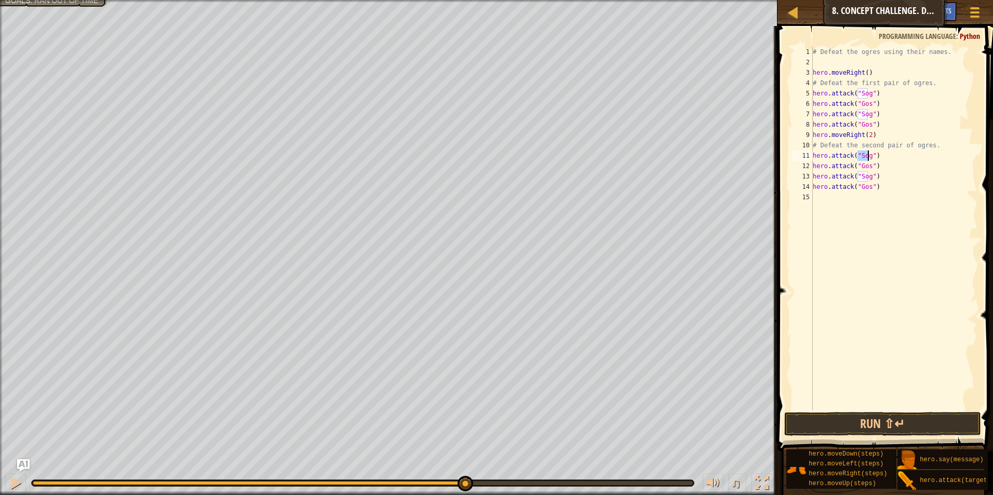
drag, startPoint x: 857, startPoint y: 155, endPoint x: 866, endPoint y: 158, distance: 9.9
click at [866, 158] on div "# Defeat the ogres using their names. hero . moveRight ( ) # Defeat the first p…" at bounding box center [894, 239] width 167 height 384
click at [865, 166] on div "# Defeat the ogres using their names. hero . moveRight ( ) # Defeat the first p…" at bounding box center [894, 239] width 167 height 384
click at [868, 176] on div "# Defeat the ogres using their names. hero . moveRight ( ) # Defeat the first p…" at bounding box center [894, 239] width 167 height 384
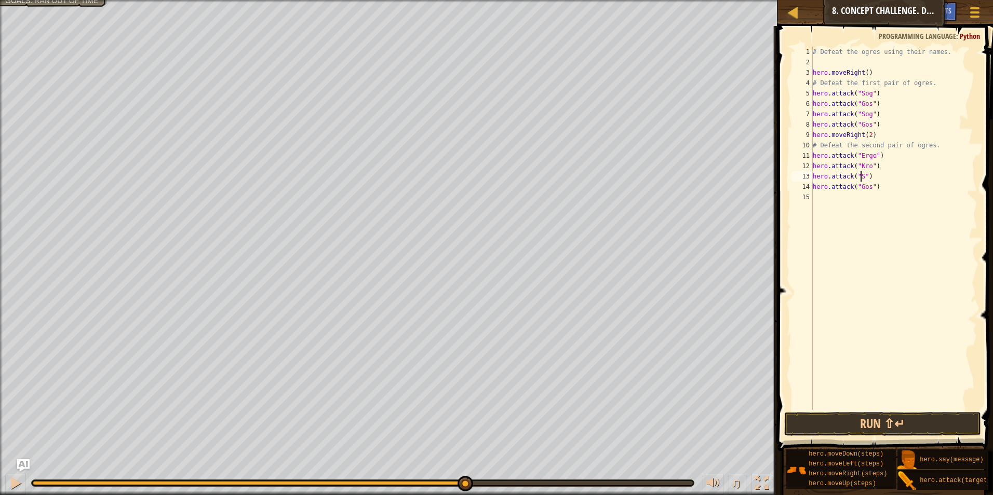
scroll to position [5, 4]
type textarea "hero.attack("Ergo")"
click at [859, 189] on div "# Defeat the ogres using their names. hero . moveRight ( ) # Defeat the first p…" at bounding box center [894, 239] width 167 height 384
click at [894, 423] on button "Run ⇧↵" at bounding box center [882, 424] width 197 height 24
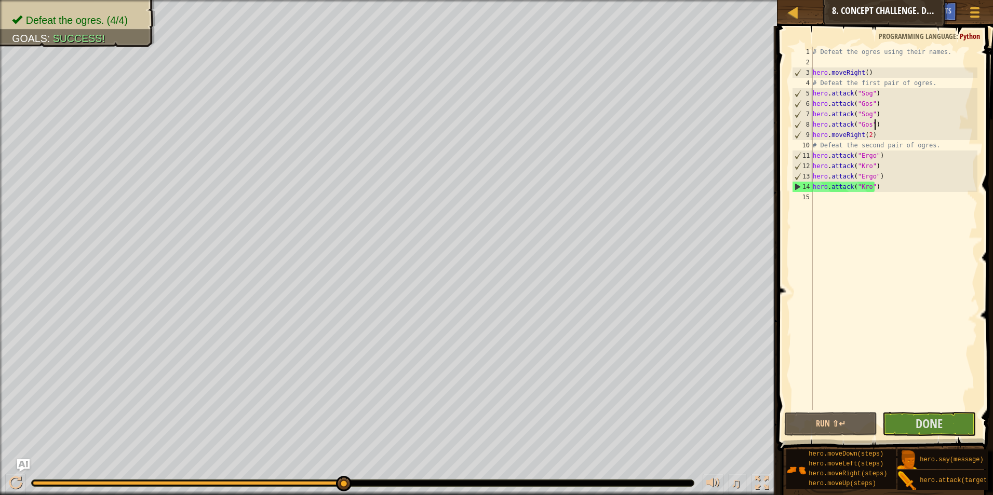
click at [877, 125] on div "# Defeat the ogres using their names. hero . moveRight ( ) # Defeat the first p…" at bounding box center [894, 239] width 167 height 384
type textarea "hero.attack("Gos")"
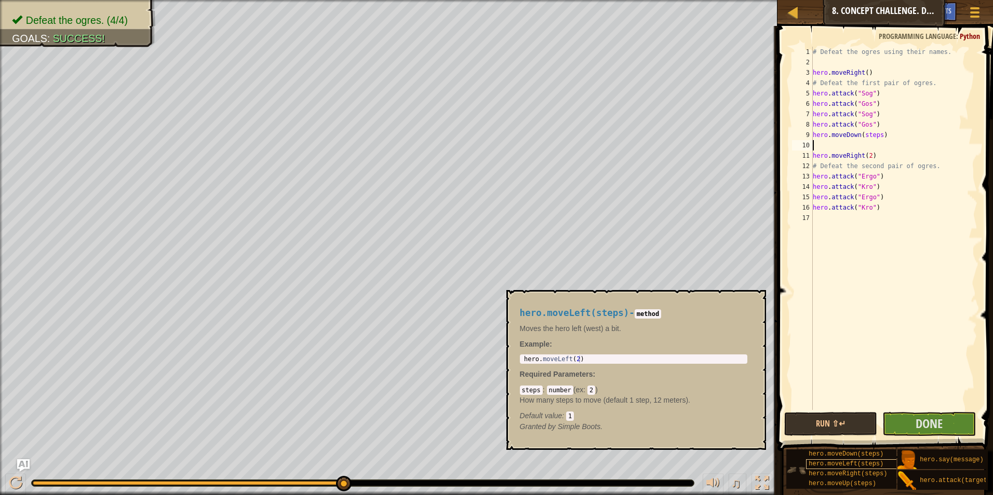
scroll to position [8, 0]
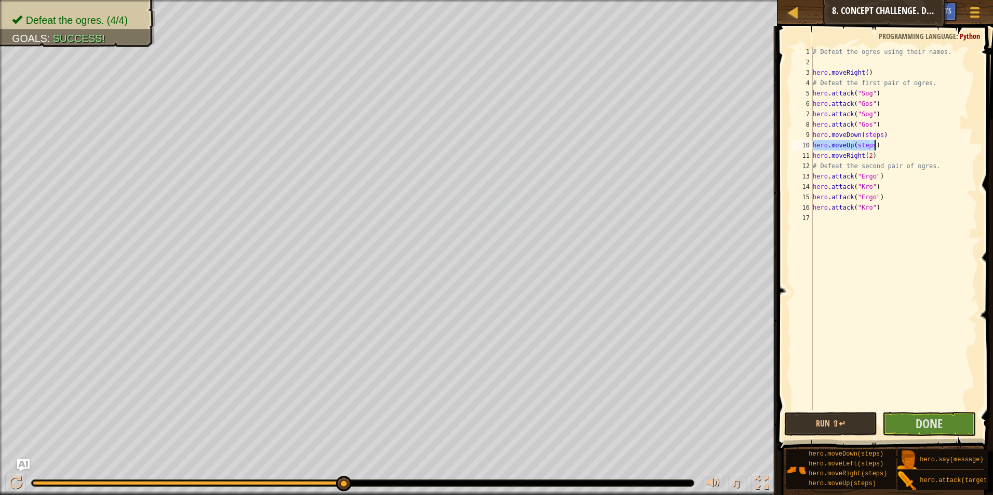
click at [868, 133] on div "# Defeat the ogres using their names. hero . moveRight ( ) # Defeat the first p…" at bounding box center [894, 239] width 167 height 384
click at [860, 144] on div "# Defeat the ogres using their names. hero . moveRight ( ) # Defeat the first p…" at bounding box center [894, 239] width 167 height 384
click at [926, 422] on span "Done" at bounding box center [929, 423] width 27 height 17
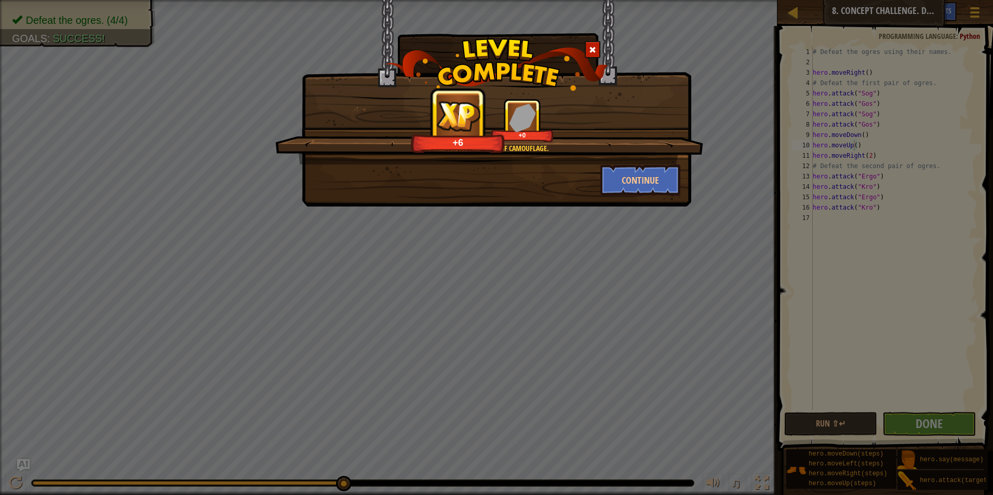
click at [593, 50] on span at bounding box center [592, 49] width 7 height 7
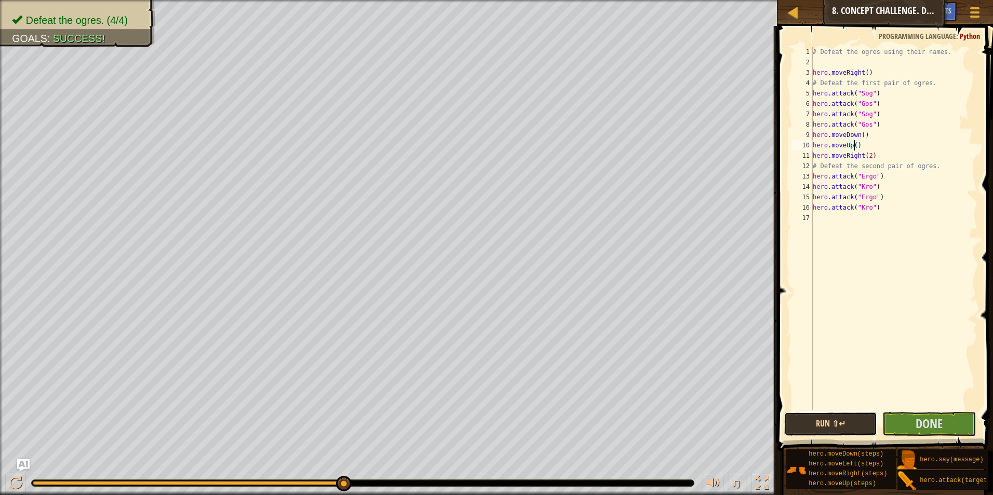
click at [838, 423] on button "Run ⇧↵" at bounding box center [830, 424] width 93 height 24
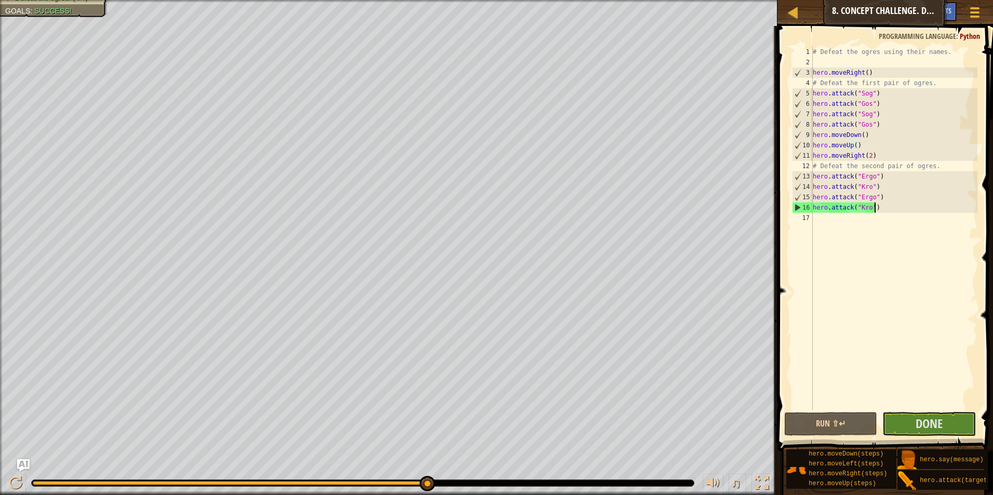
click at [884, 210] on div "# Defeat the ogres using their names. hero . moveRight ( ) # Defeat the first p…" at bounding box center [894, 239] width 167 height 384
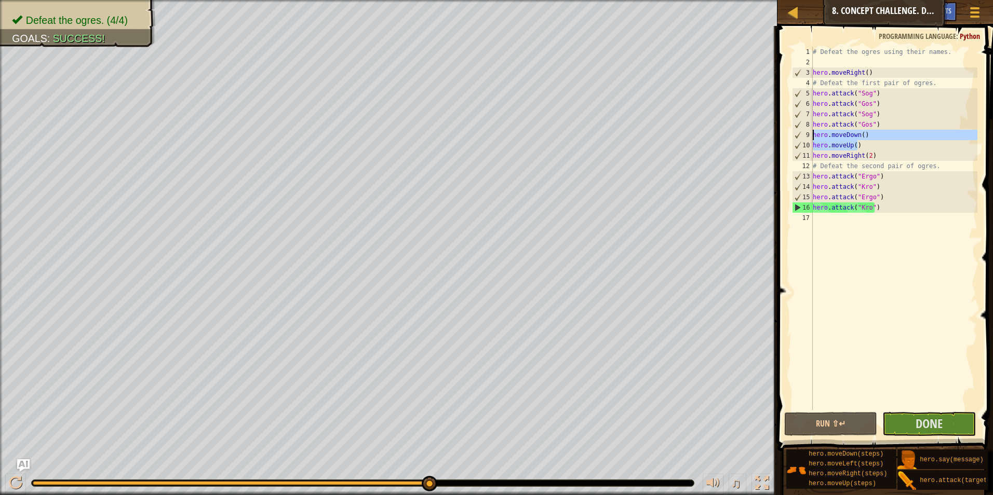
drag, startPoint x: 864, startPoint y: 145, endPoint x: 813, endPoint y: 137, distance: 51.1
click at [813, 137] on div "# Defeat the ogres using their names. hero . moveRight ( ) # Defeat the first p…" at bounding box center [894, 239] width 167 height 384
type textarea "hero.moveDown() hero.moveUp()"
click at [841, 219] on div "# Defeat the ogres using their names. hero . moveRight ( ) # Defeat the first p…" at bounding box center [894, 239] width 167 height 384
paste textarea "hero.moveUp()"
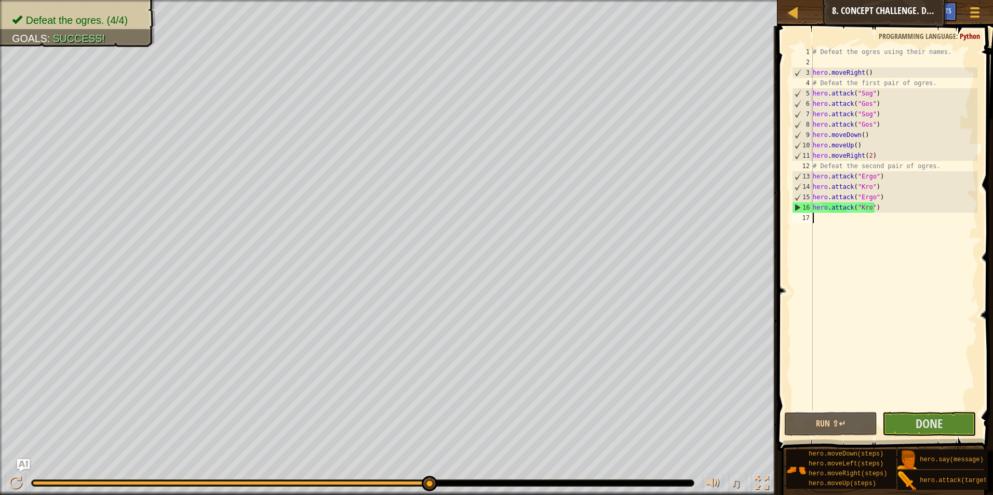
type textarea "hero.moveUp()"
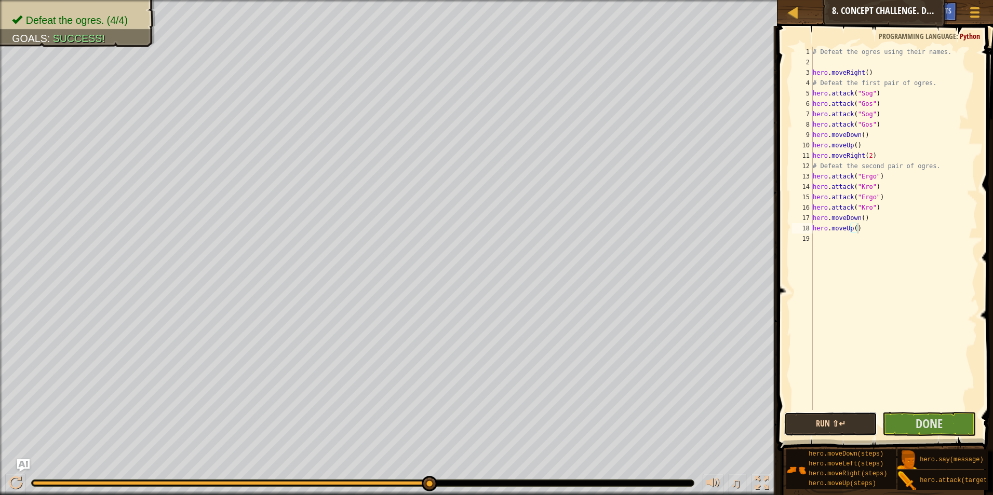
click at [856, 421] on button "Run ⇧↵" at bounding box center [830, 424] width 93 height 24
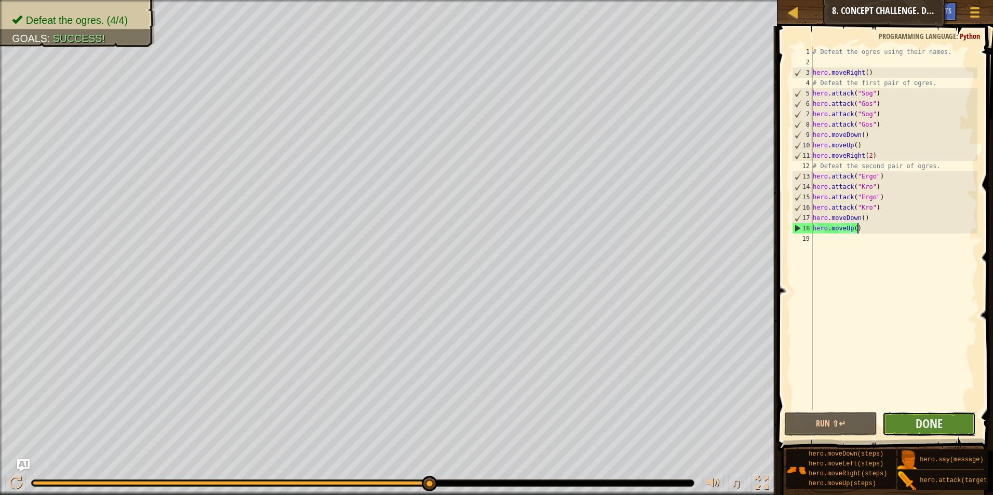
click at [898, 431] on button "Done" at bounding box center [928, 424] width 93 height 24
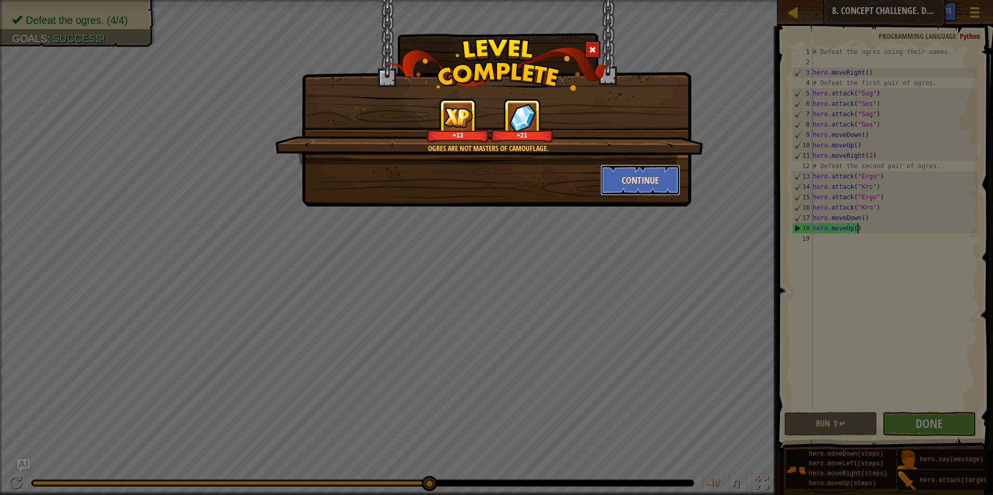
click at [624, 185] on button "Continue" at bounding box center [640, 180] width 81 height 31
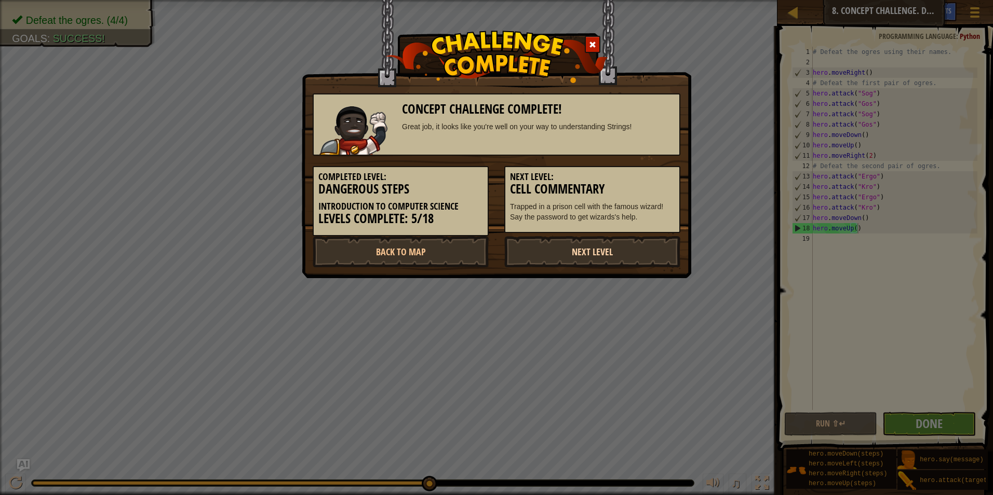
click at [536, 241] on link "Next Level" at bounding box center [592, 251] width 176 height 31
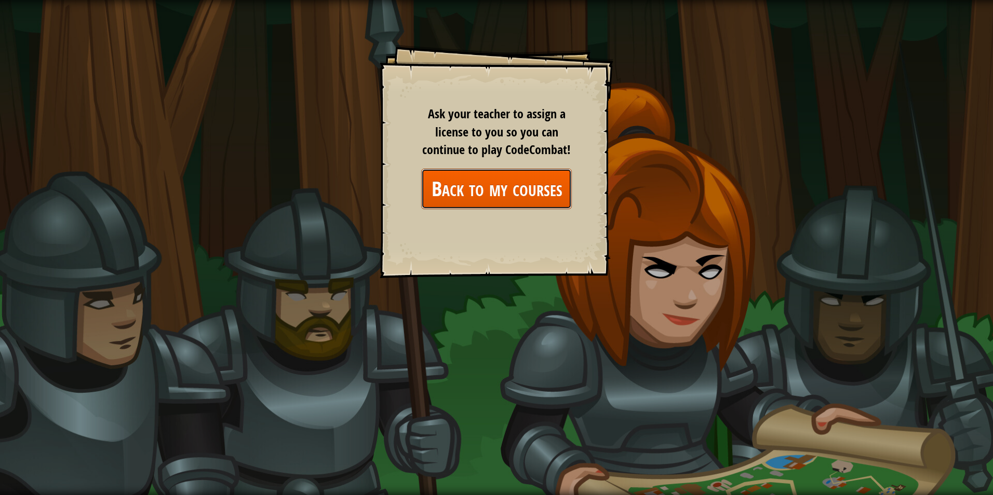
click at [538, 182] on link "Back to my courses" at bounding box center [496, 189] width 151 height 40
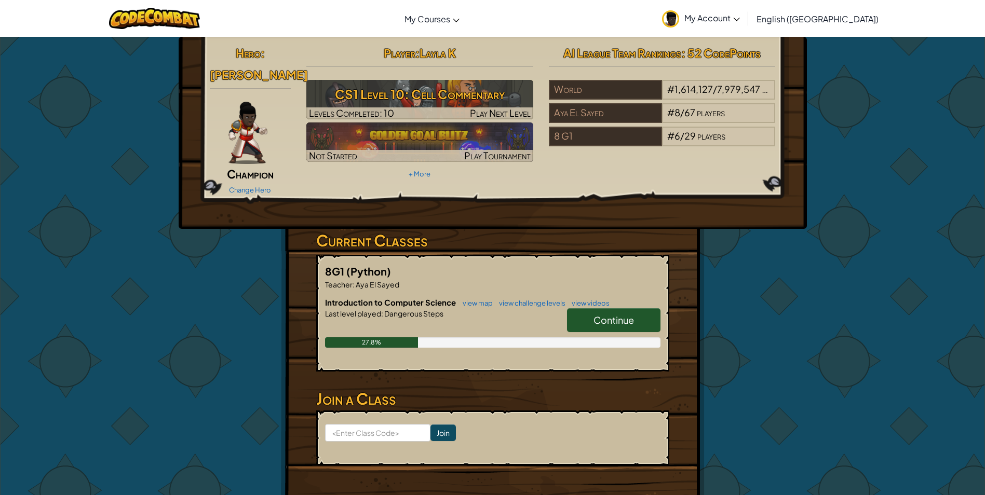
click at [613, 314] on span "Continue" at bounding box center [614, 320] width 41 height 12
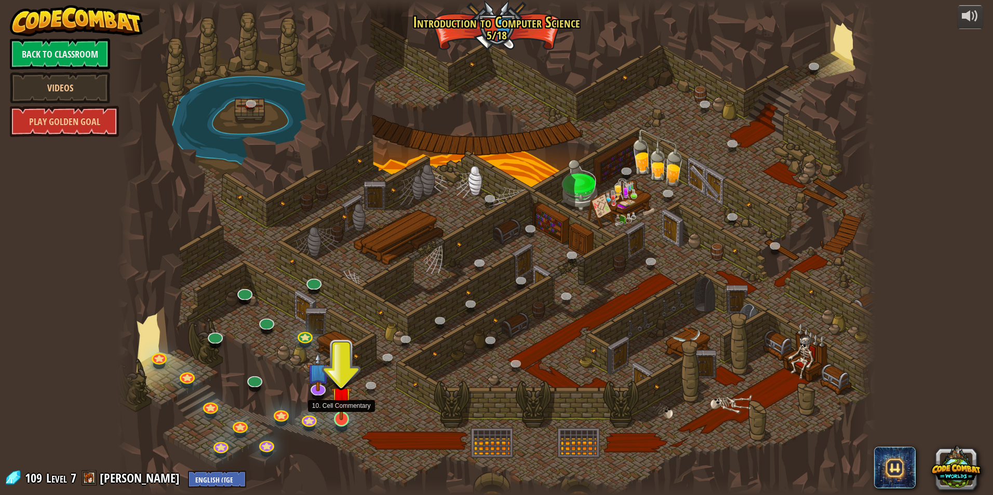
click at [343, 414] on img at bounding box center [341, 397] width 20 height 47
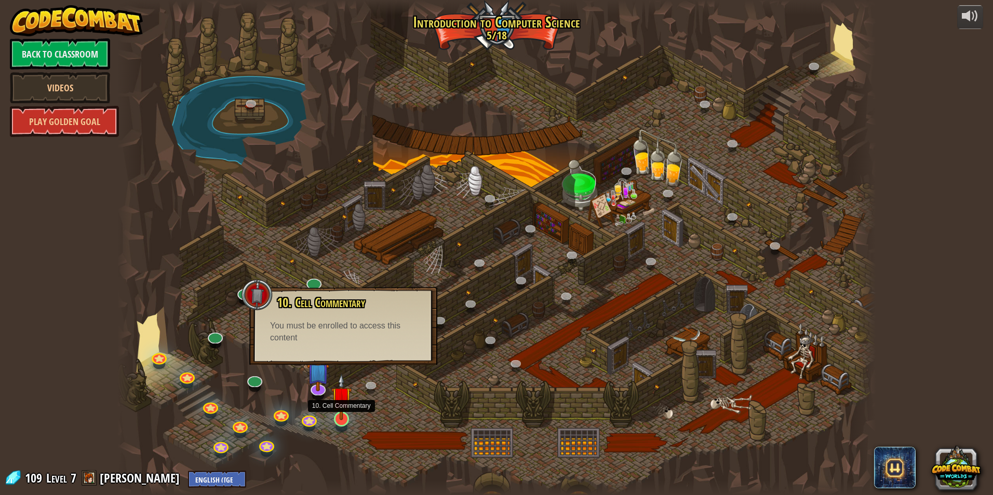
click at [345, 414] on img at bounding box center [341, 397] width 20 height 47
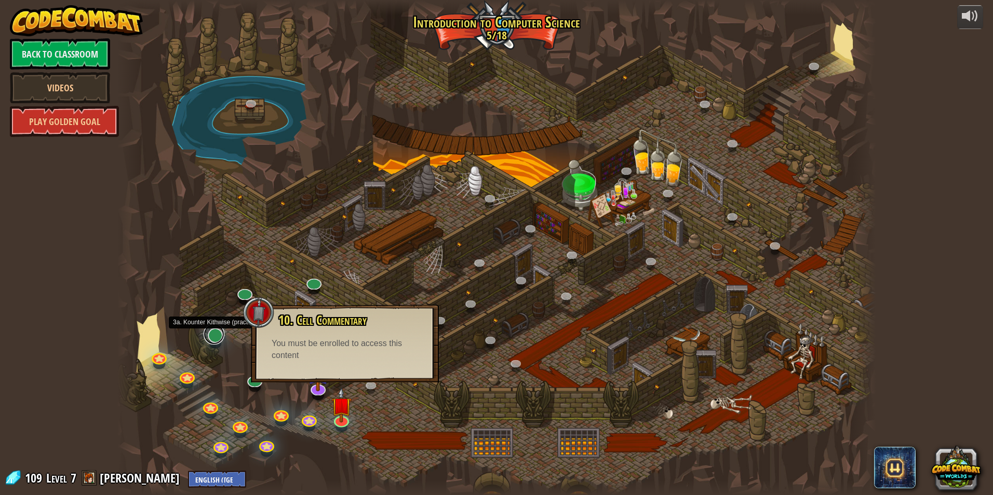
click at [213, 338] on link at bounding box center [214, 334] width 21 height 21
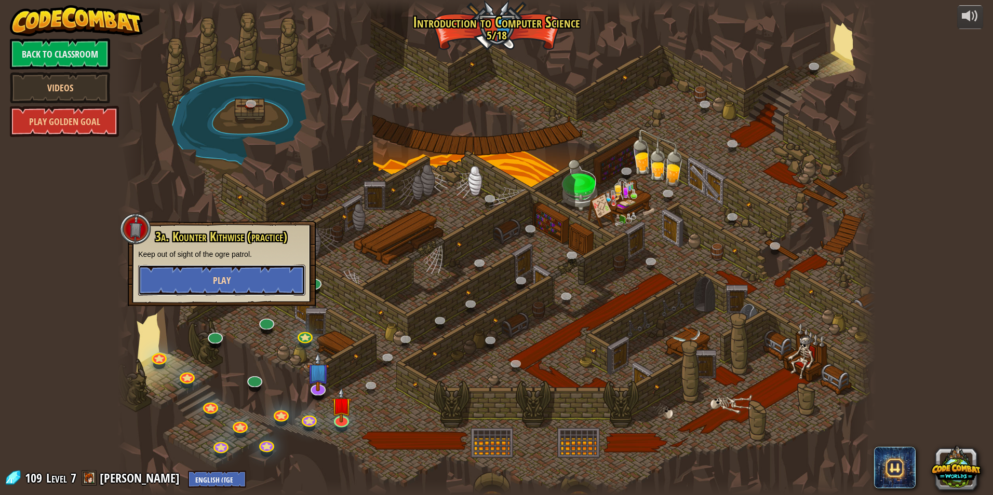
click at [242, 279] on button "Play" at bounding box center [221, 280] width 167 height 31
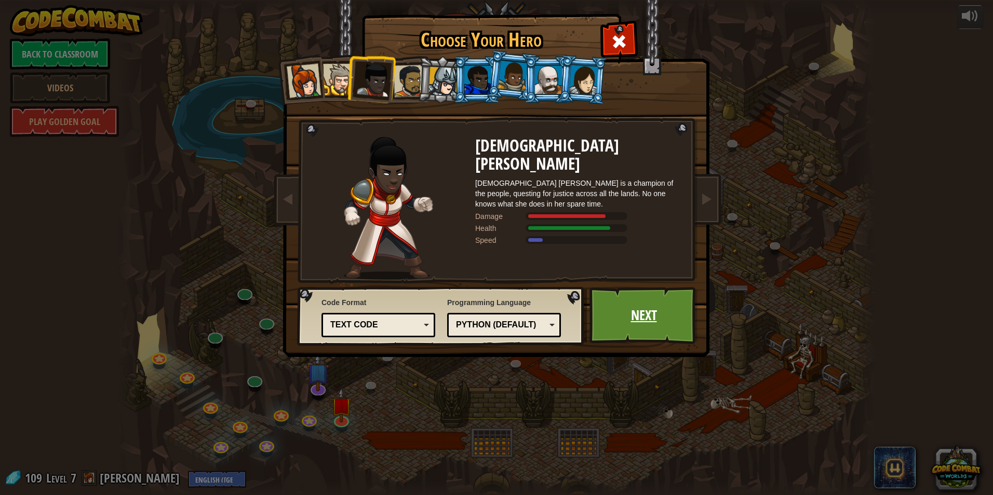
click at [624, 299] on link "Next" at bounding box center [643, 315] width 109 height 57
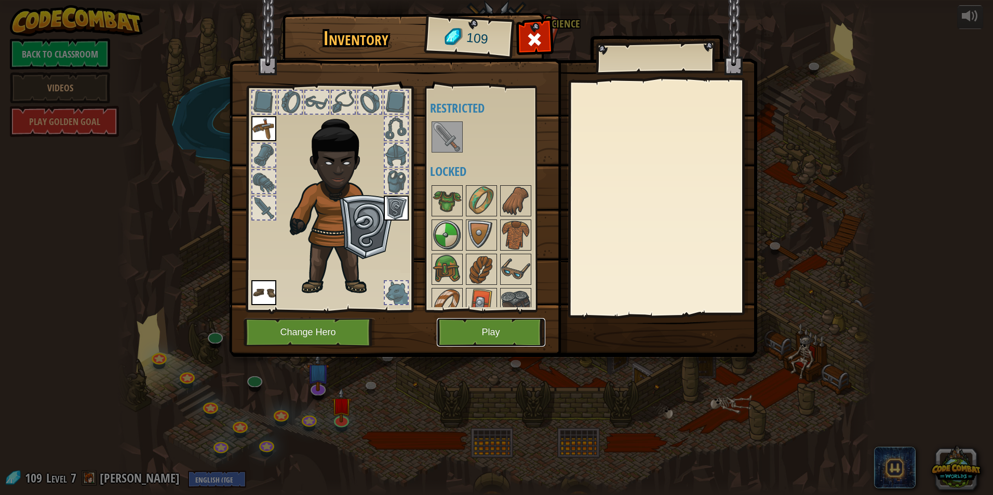
click at [510, 327] on button "Play" at bounding box center [491, 332] width 109 height 29
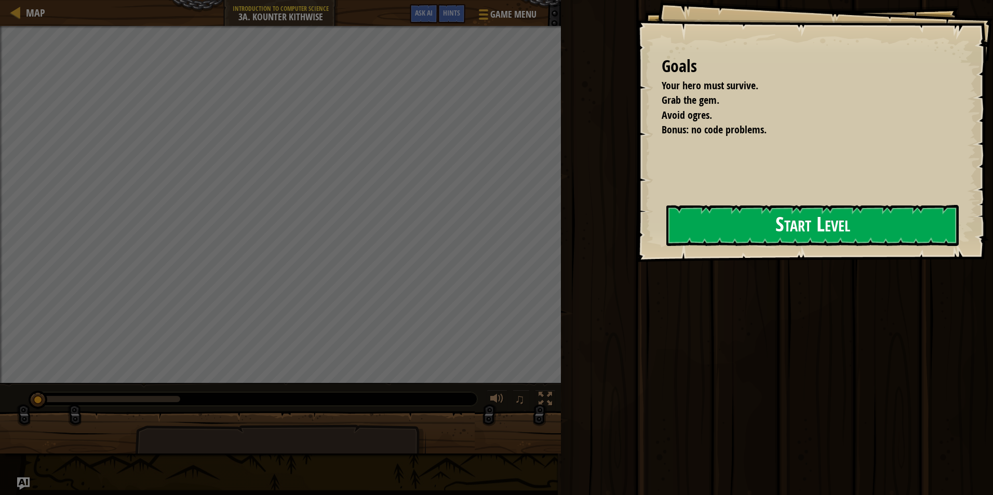
click at [730, 233] on button "Start Level" at bounding box center [812, 225] width 292 height 41
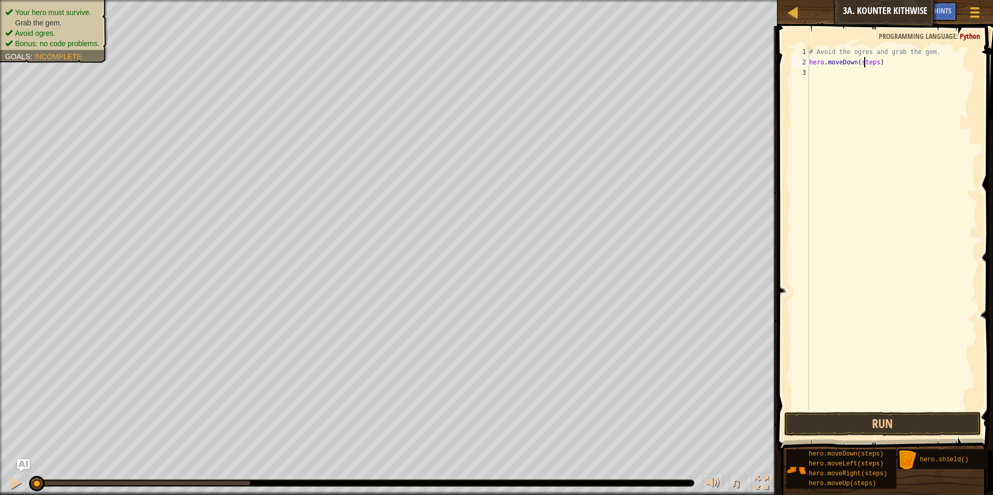
click at [864, 63] on div "# Avoid the ogres and grab the gem. hero . moveDown ( steps )" at bounding box center [892, 239] width 170 height 384
click at [869, 65] on div "# Avoid the ogres and grab the gem. hero . moveDown ( 2 )" at bounding box center [892, 239] width 170 height 384
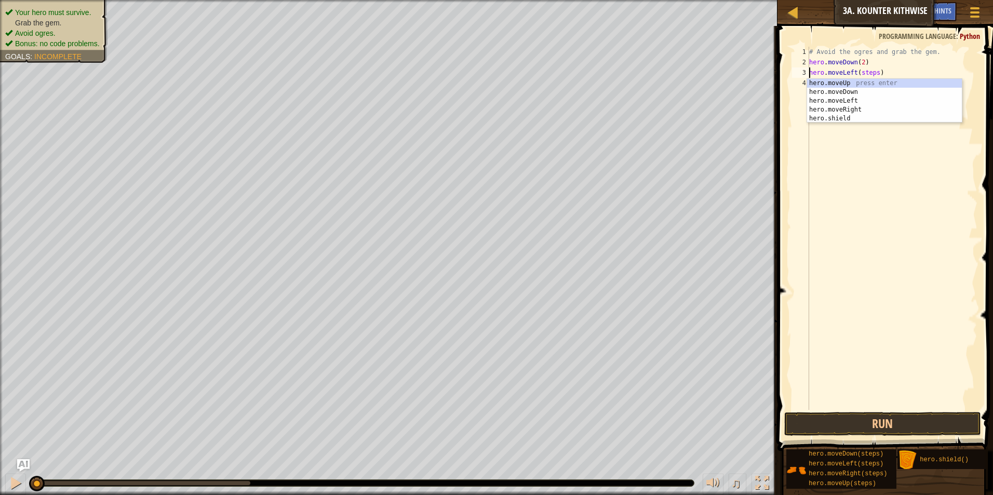
click at [869, 75] on div "# Avoid the ogres and grab the gem. hero . moveDown ( 2 ) hero . moveLeft ( ste…" at bounding box center [892, 239] width 170 height 384
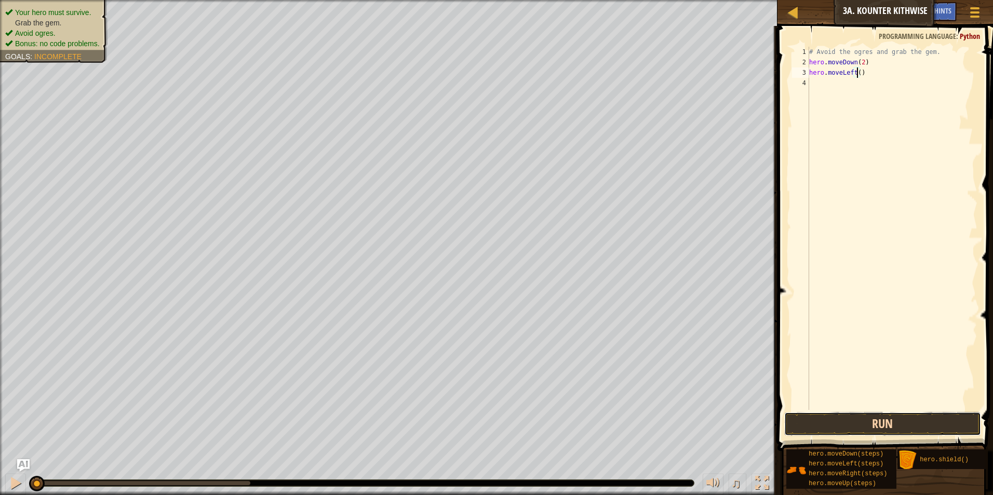
click at [863, 422] on button "Run" at bounding box center [882, 424] width 197 height 24
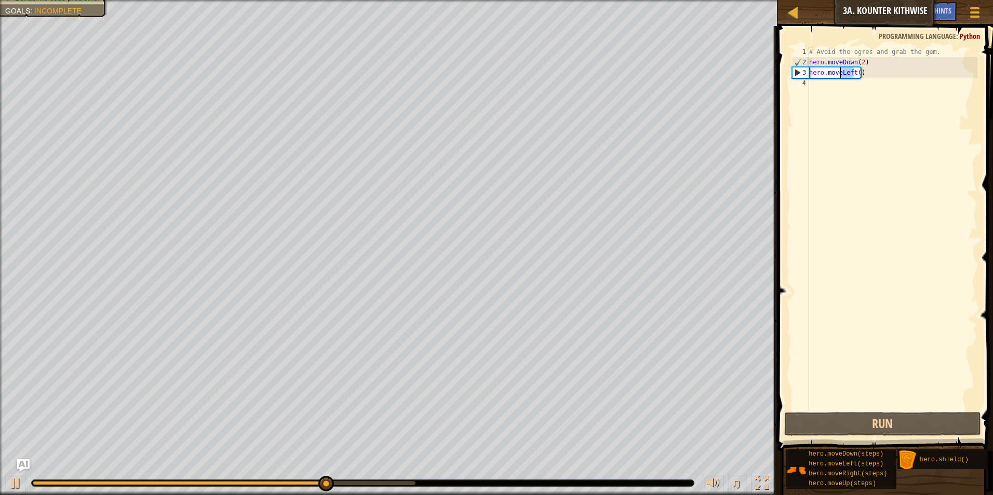
drag, startPoint x: 853, startPoint y: 74, endPoint x: 841, endPoint y: 74, distance: 12.5
click at [841, 74] on div "# Avoid the ogres and grab the gem. hero . moveDown ( 2 ) hero . moveLeft ( )" at bounding box center [892, 239] width 170 height 384
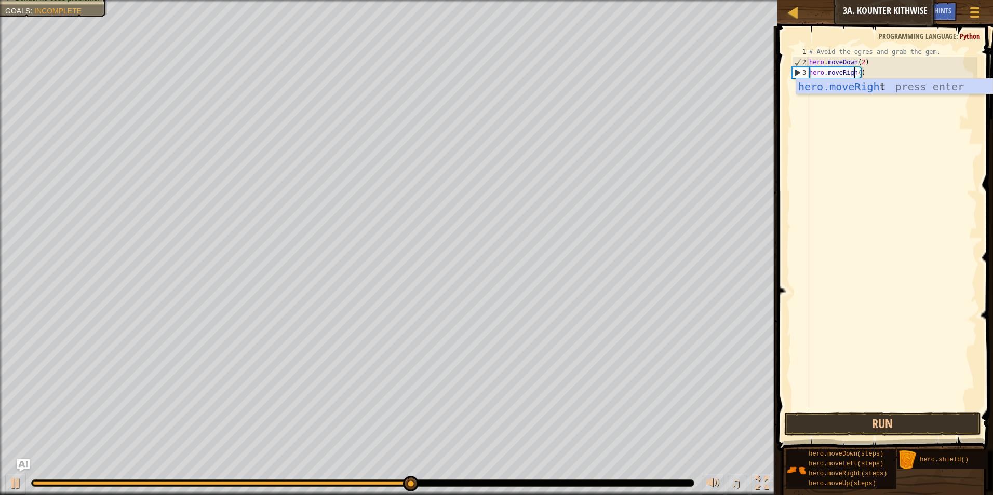
type textarea "hero.moveRight()"
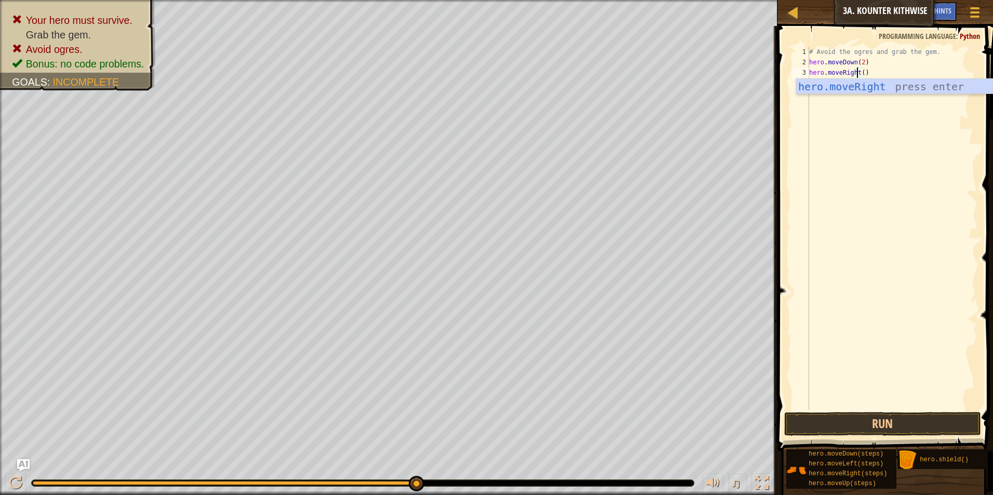
click at [879, 70] on div "# Avoid the ogres and grab the gem. hero . moveDown ( 2 ) hero . moveRight ( )" at bounding box center [892, 239] width 170 height 384
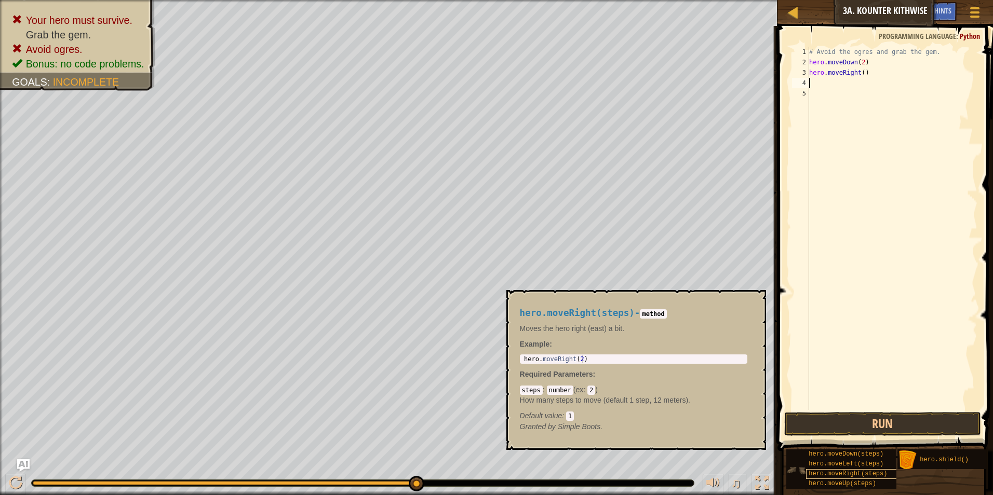
scroll to position [8, 0]
click at [859, 471] on div "hero.moveRight(steps)" at bounding box center [855, 475] width 99 height 10
click at [854, 84] on div "# Avoid the ogres and grab the gem. hero . moveDown ( 2 ) hero . moveRight ( ) …" at bounding box center [892, 239] width 170 height 384
click at [865, 95] on div "# Avoid the ogres and grab the gem. hero . moveDown ( 2 ) hero . moveRight ( ) …" at bounding box center [892, 239] width 170 height 384
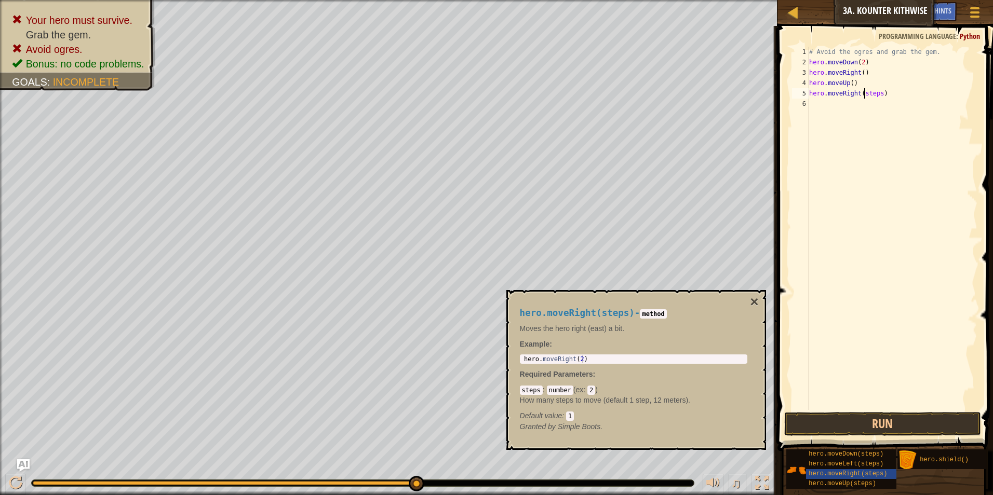
click at [865, 95] on div "# Avoid the ogres and grab the gem. hero . moveDown ( 2 ) hero . moveRight ( ) …" at bounding box center [892, 239] width 170 height 384
type textarea "hero.moveRight()"
click at [877, 429] on button "Run" at bounding box center [882, 424] width 197 height 24
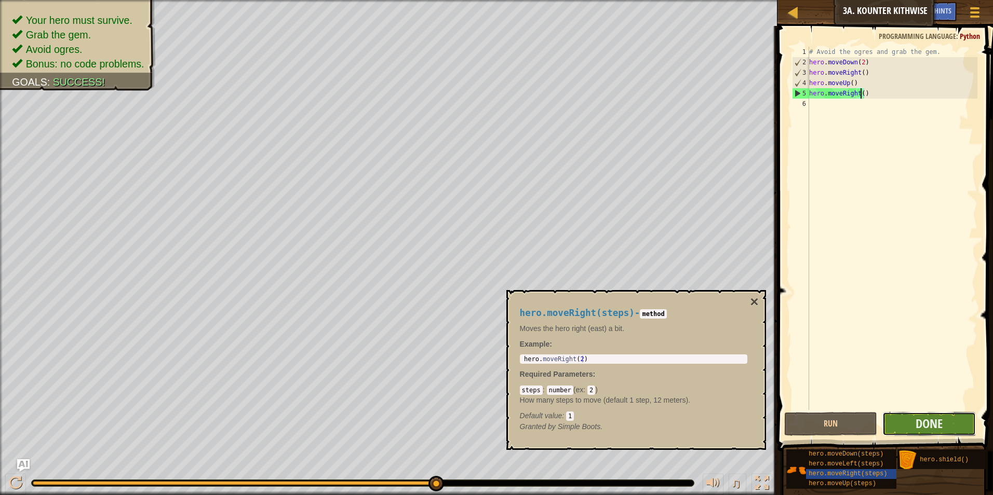
click at [910, 431] on button "Done" at bounding box center [928, 424] width 93 height 24
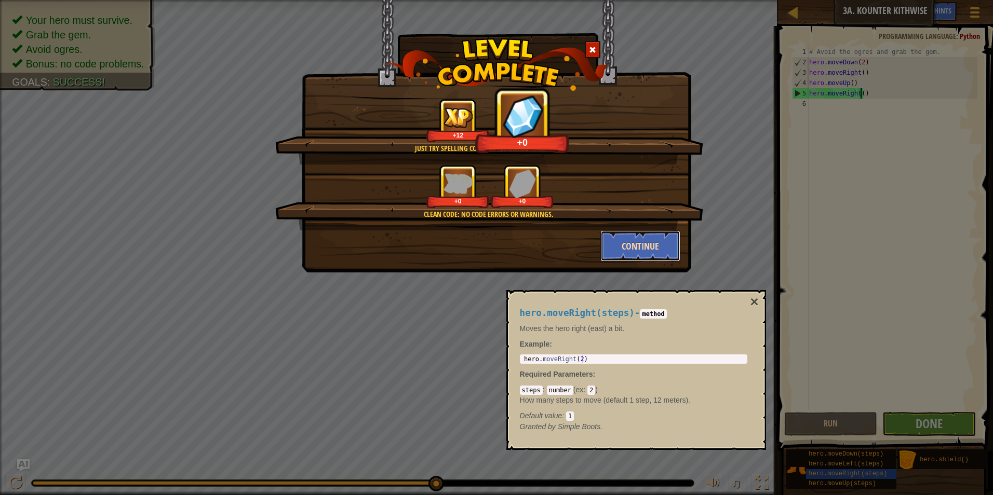
click at [643, 243] on button "Continue" at bounding box center [640, 246] width 81 height 31
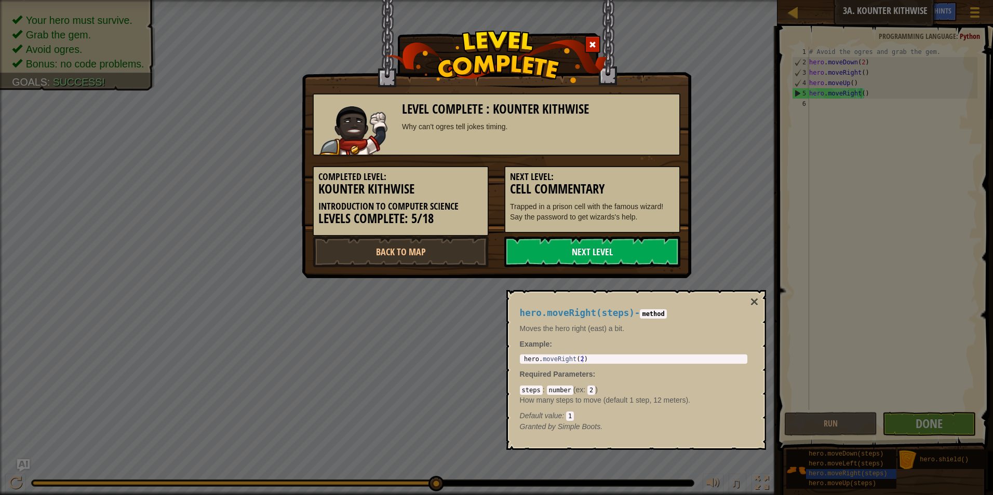
click at [640, 243] on link "Next Level" at bounding box center [592, 251] width 176 height 31
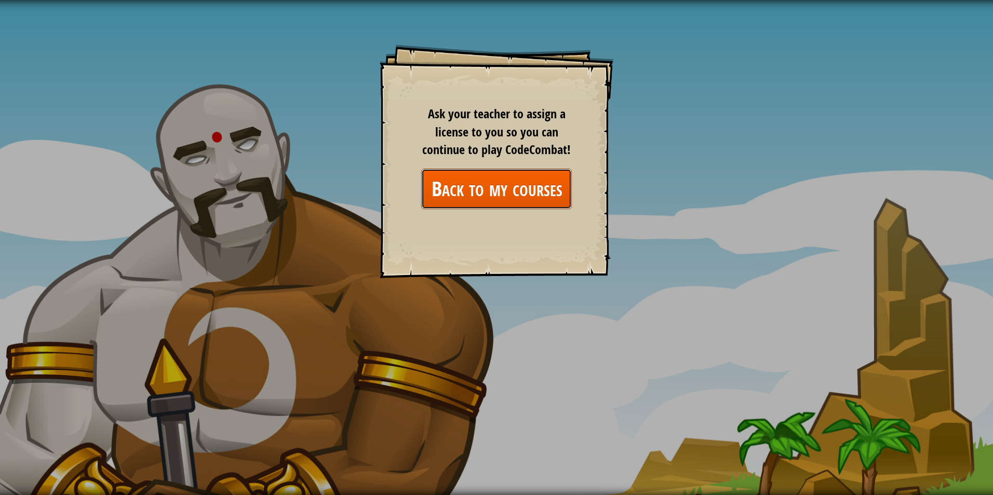
click at [472, 177] on link "Back to my courses" at bounding box center [496, 189] width 151 height 40
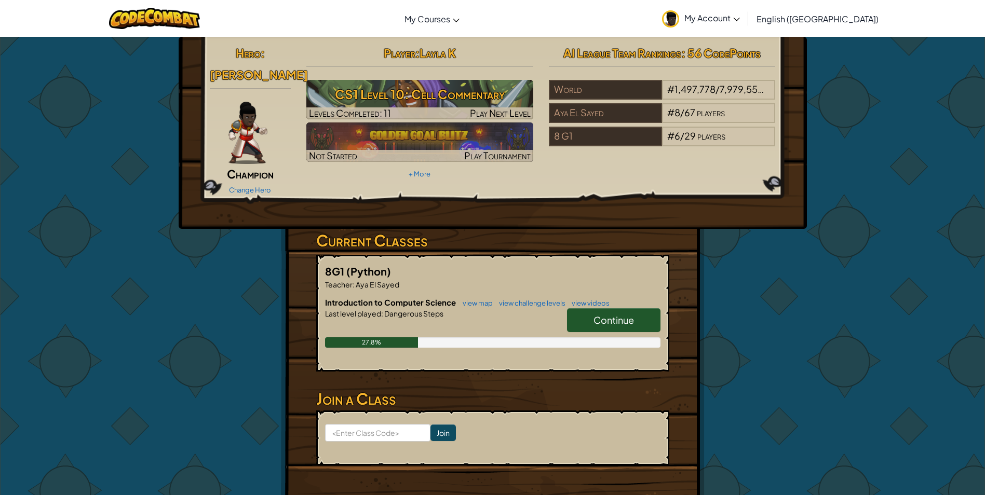
click at [594, 314] on span "Continue" at bounding box center [614, 320] width 41 height 12
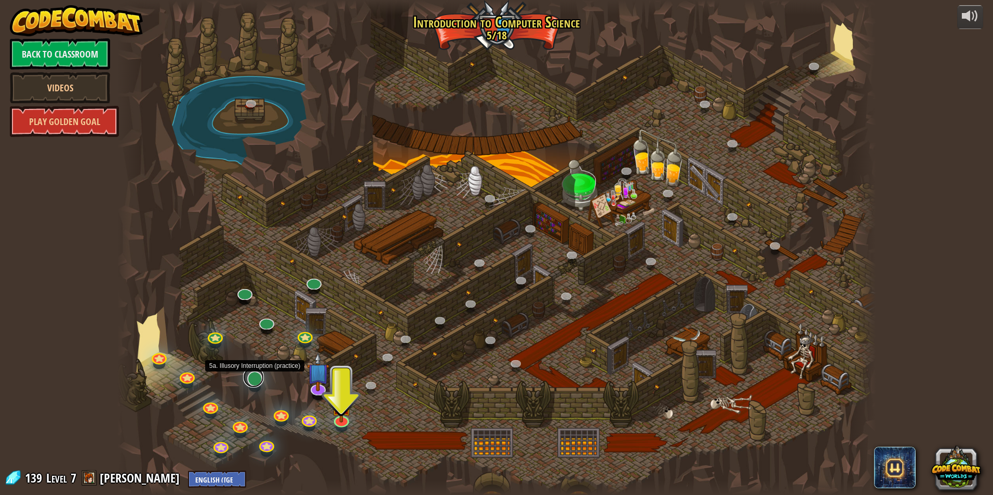
click at [252, 382] on link at bounding box center [253, 377] width 21 height 21
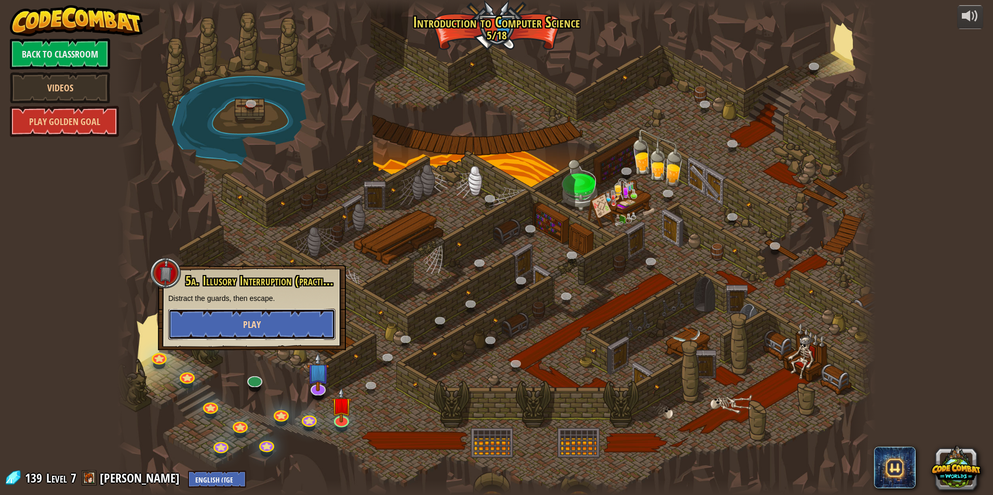
click at [269, 327] on button "Play" at bounding box center [251, 324] width 167 height 31
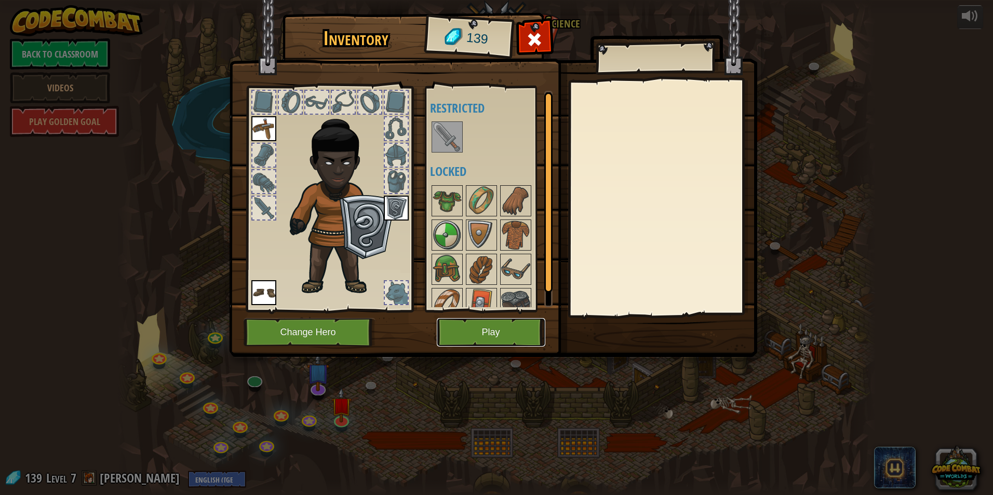
click at [521, 330] on button "Play" at bounding box center [491, 332] width 109 height 29
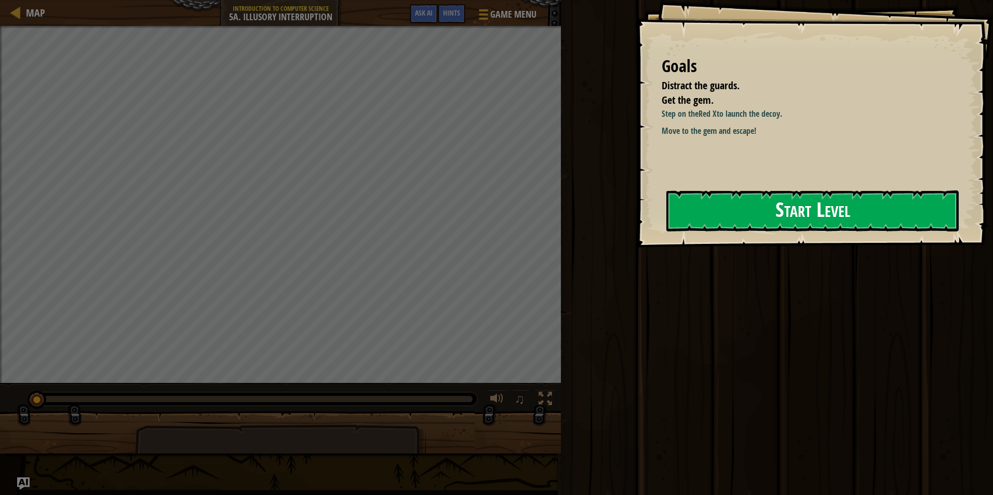
click at [737, 219] on button "Start Level" at bounding box center [812, 211] width 292 height 41
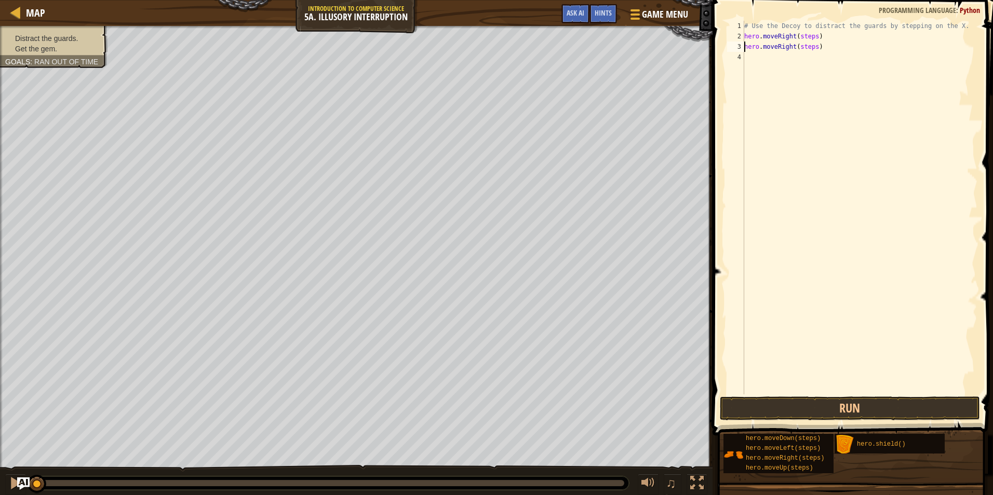
click at [802, 50] on div "# Use the Decoy to distract the guards by stepping on the X. hero . moveRight (…" at bounding box center [859, 218] width 235 height 395
click at [804, 32] on div "# Use the Decoy to distract the guards by stepping on the X. hero . moveRight (…" at bounding box center [859, 218] width 235 height 395
click at [797, 404] on button "Run" at bounding box center [850, 409] width 260 height 24
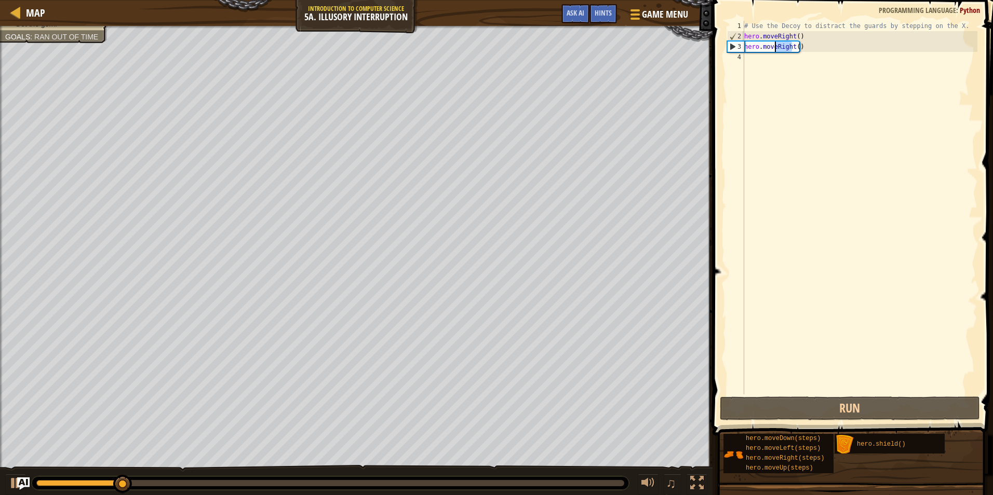
drag, startPoint x: 793, startPoint y: 47, endPoint x: 775, endPoint y: 47, distance: 17.1
click at [775, 47] on div "# Use the Decoy to distract the guards by stepping on the X. hero . moveRight (…" at bounding box center [859, 218] width 235 height 395
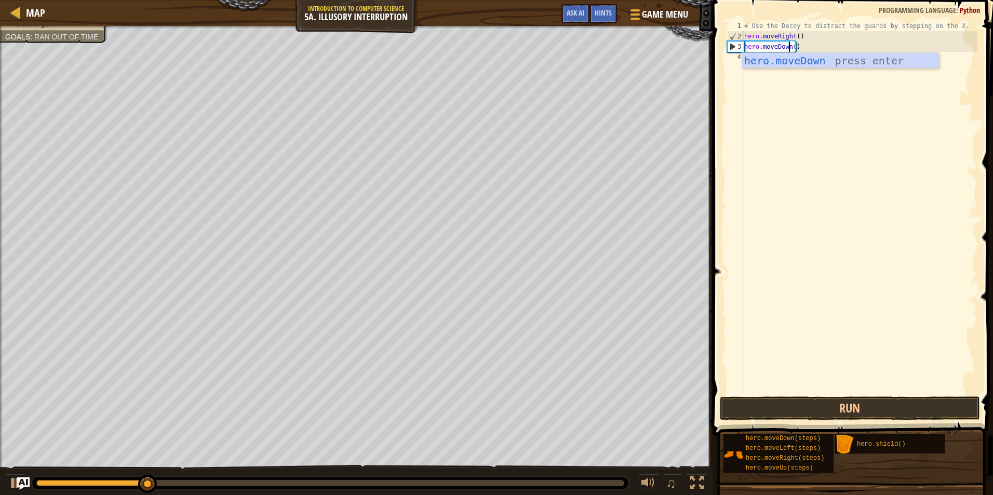
scroll to position [5, 4]
click at [835, 414] on button "Run" at bounding box center [850, 409] width 260 height 24
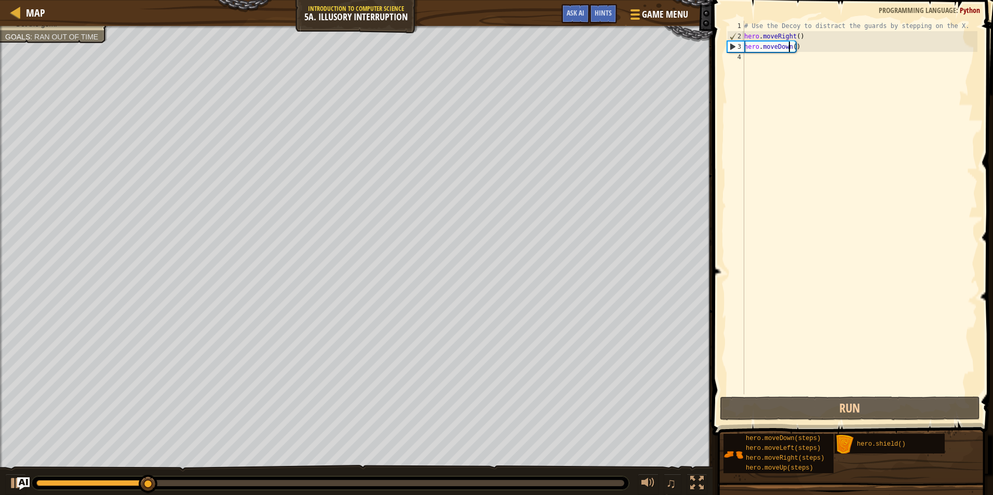
click at [791, 51] on div "# Use the Decoy to distract the guards by stepping on the X. hero . moveRight (…" at bounding box center [859, 218] width 235 height 395
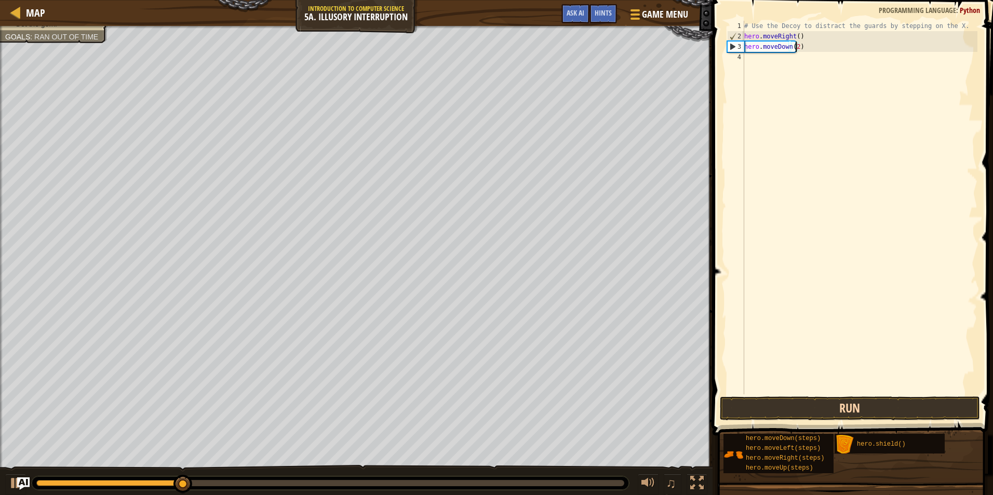
type textarea "hero.moveDown(2)"
click at [827, 406] on button "Run" at bounding box center [850, 409] width 260 height 24
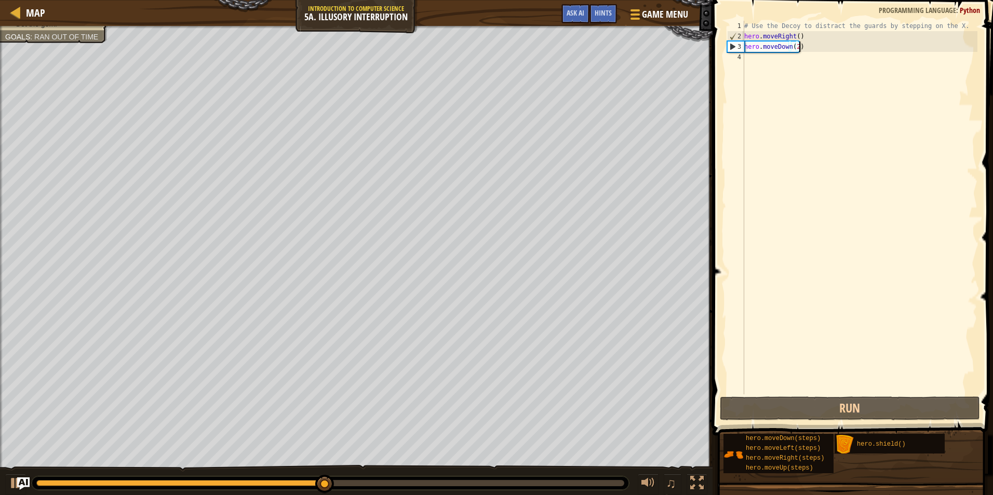
click at [807, 44] on div "# Use the Decoy to distract the guards by stepping on the X. hero . moveRight (…" at bounding box center [859, 218] width 235 height 395
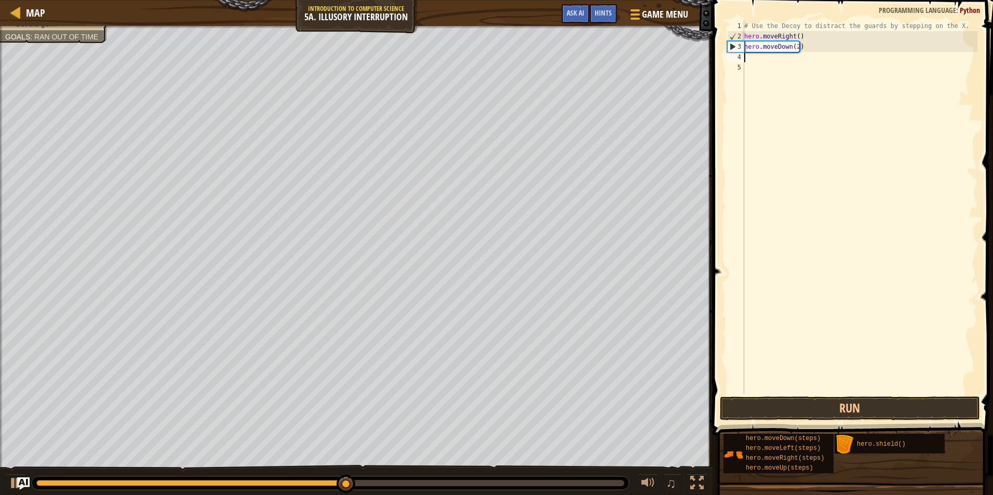
scroll to position [5, 0]
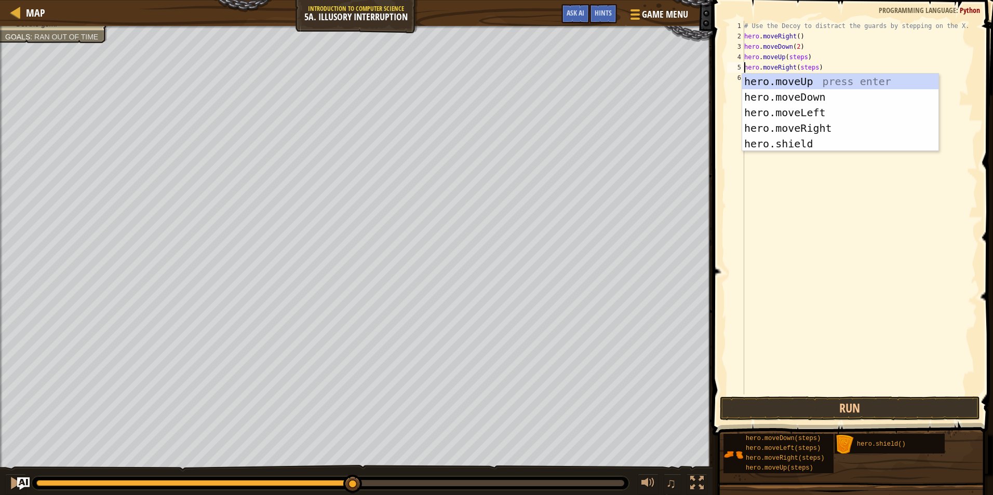
click at [799, 57] on div "# Use the Decoy to distract the guards by stepping on the X. hero . moveRight (…" at bounding box center [859, 218] width 235 height 395
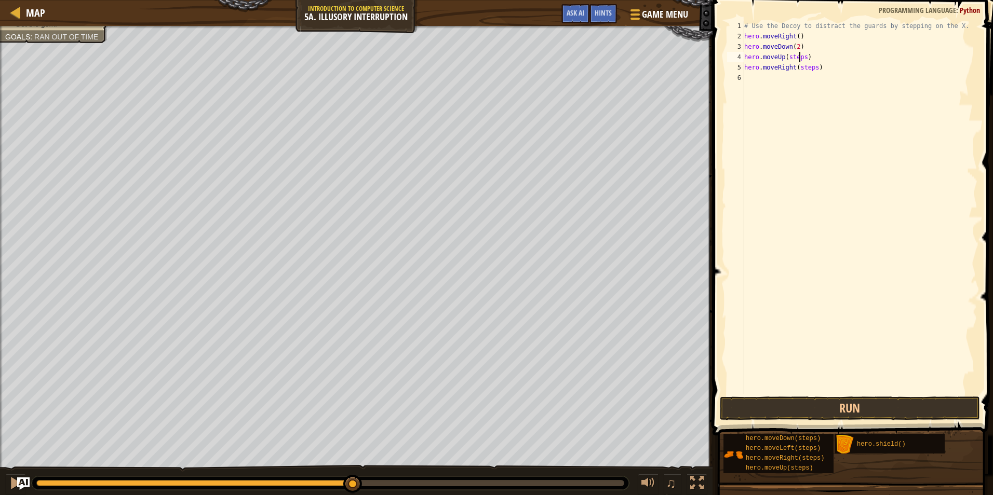
click at [799, 57] on div "# Use the Decoy to distract the guards by stepping on the X. hero . moveRight (…" at bounding box center [859, 218] width 235 height 395
click at [798, 69] on div "# Use the Decoy to distract the guards by stepping on the X. hero . moveRight (…" at bounding box center [859, 218] width 235 height 395
click at [822, 418] on button "Run" at bounding box center [850, 409] width 260 height 24
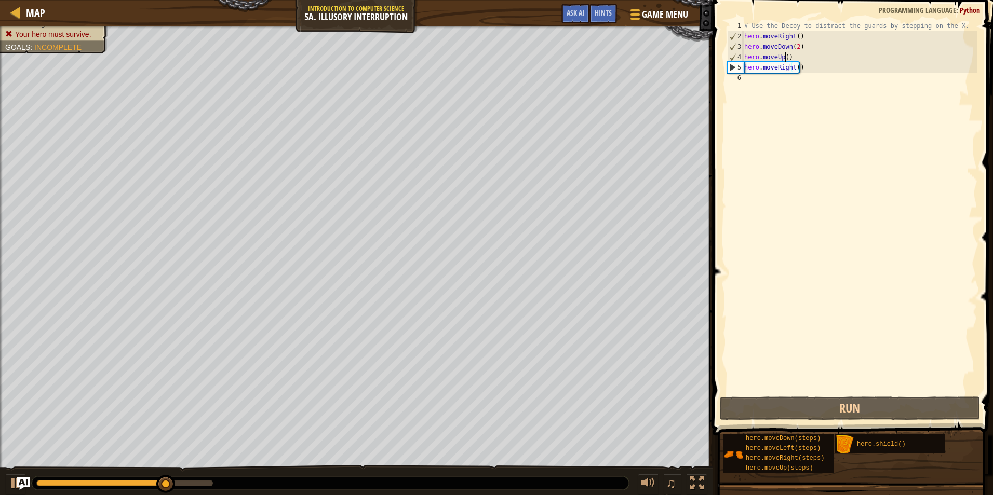
click at [785, 59] on div "# Use the Decoy to distract the guards by stepping on the X. hero . moveRight (…" at bounding box center [859, 218] width 235 height 395
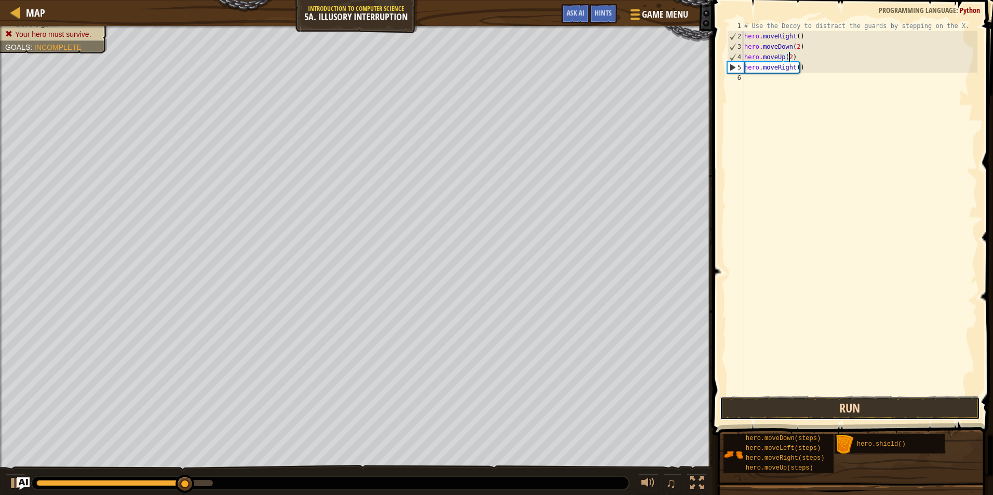
click at [824, 407] on button "Run" at bounding box center [850, 409] width 260 height 24
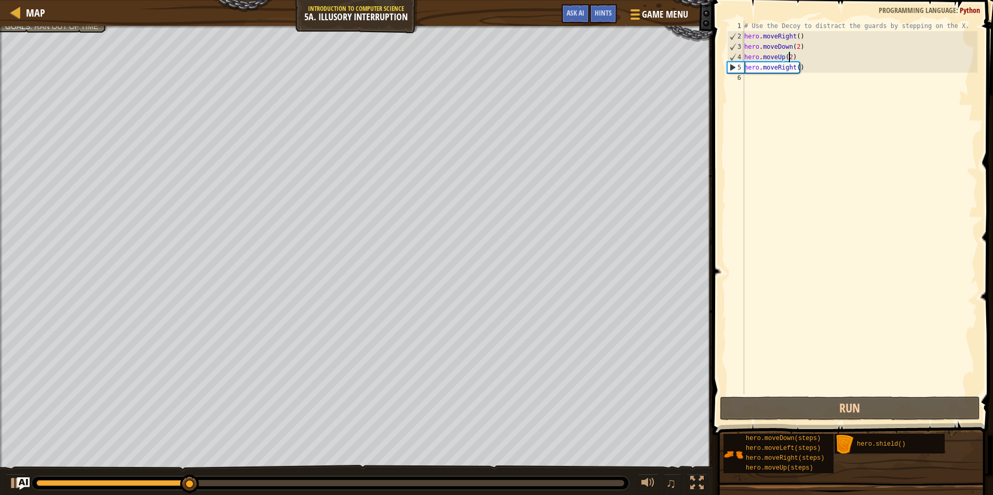
click at [795, 68] on div "# Use the Decoy to distract the guards by stepping on the X. hero . moveRight (…" at bounding box center [859, 218] width 235 height 395
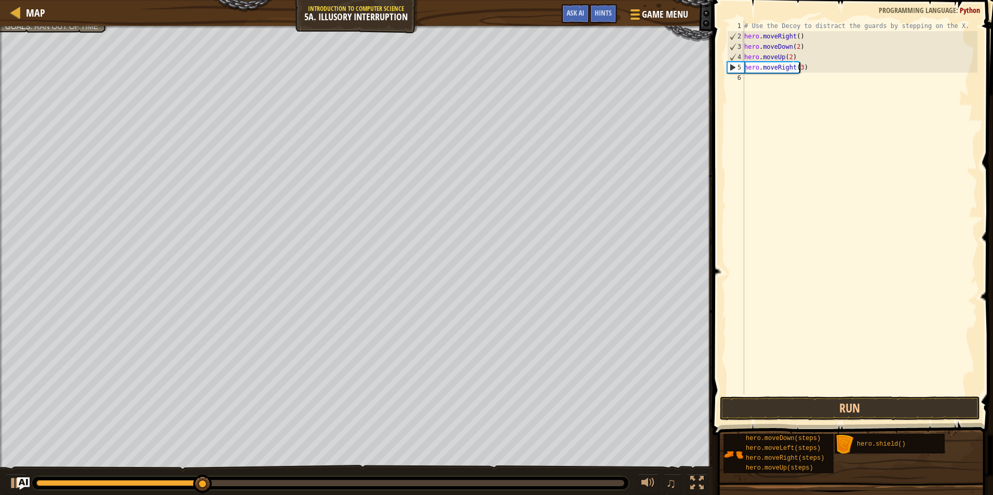
scroll to position [5, 4]
type textarea "hero.moveRight(3)"
click at [847, 411] on button "Run" at bounding box center [850, 409] width 260 height 24
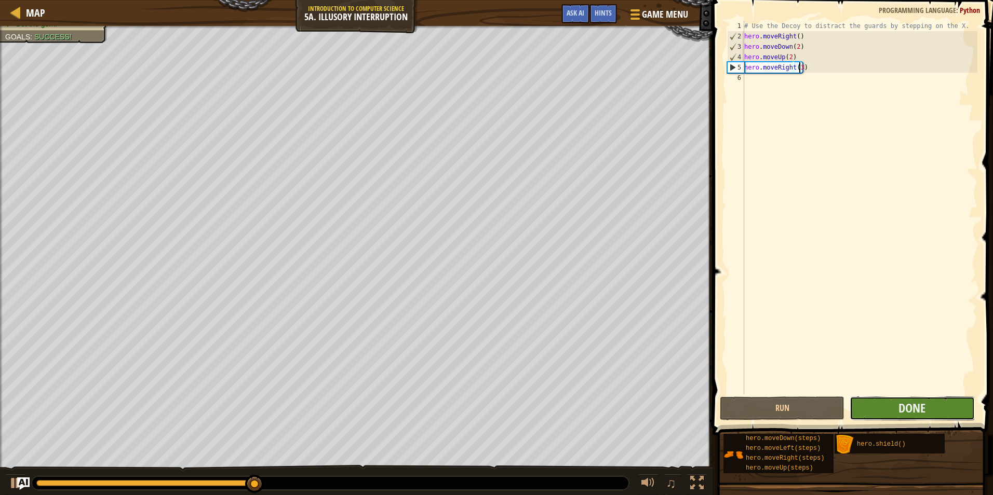
click at [886, 406] on button "Done" at bounding box center [912, 409] width 125 height 24
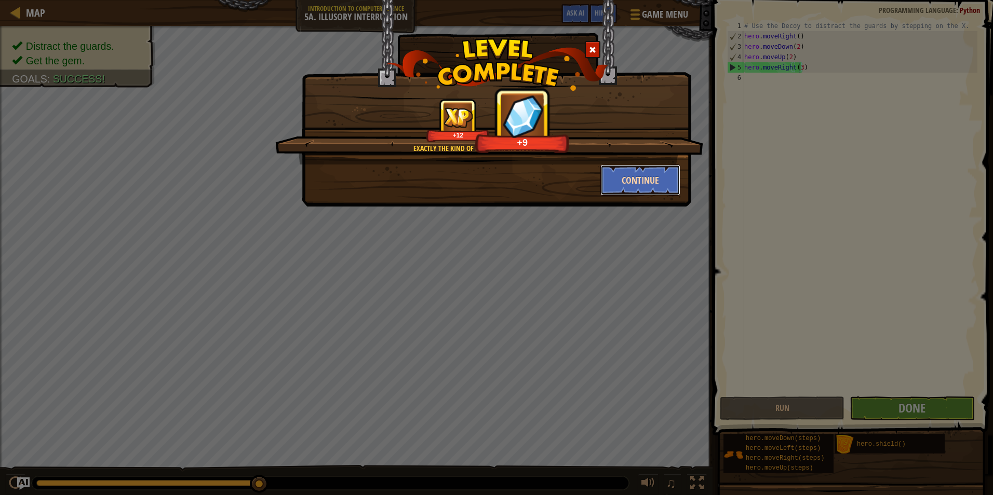
click at [648, 182] on button "Continue" at bounding box center [640, 180] width 81 height 31
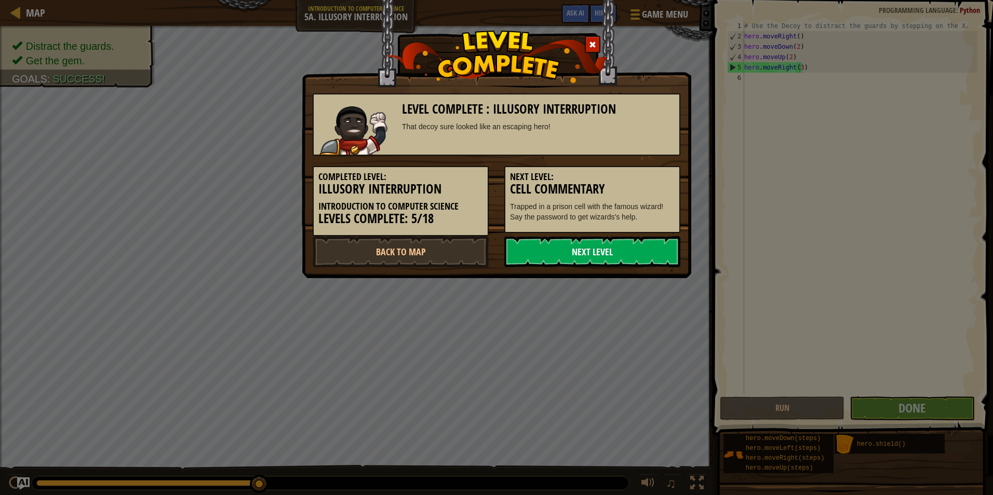
click at [637, 247] on link "Next Level" at bounding box center [592, 251] width 176 height 31
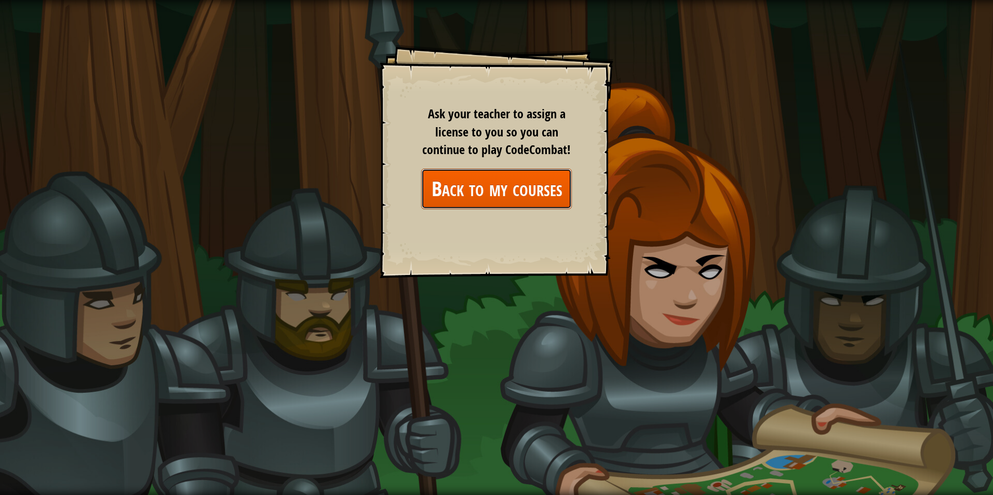
click at [532, 193] on link "Back to my courses" at bounding box center [496, 189] width 151 height 40
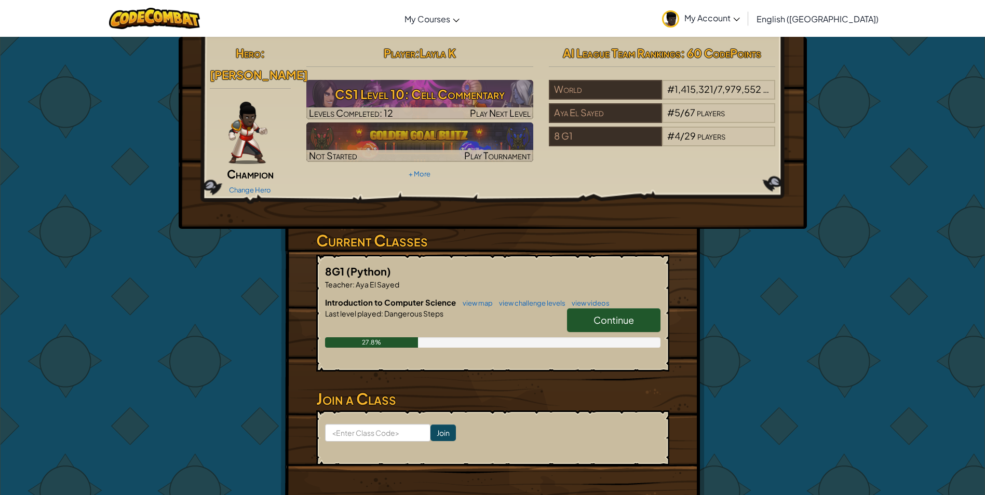
click at [620, 314] on span "Continue" at bounding box center [614, 320] width 41 height 12
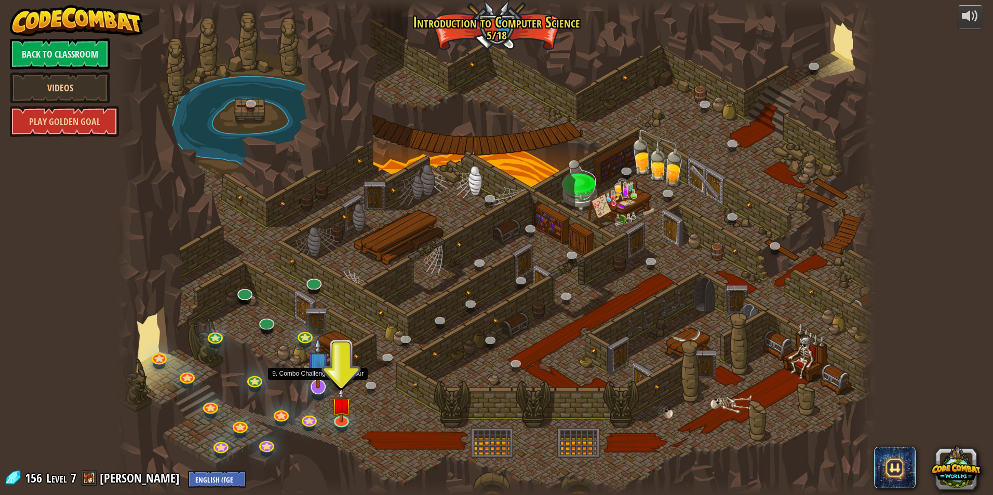
click at [317, 379] on img at bounding box center [318, 363] width 22 height 51
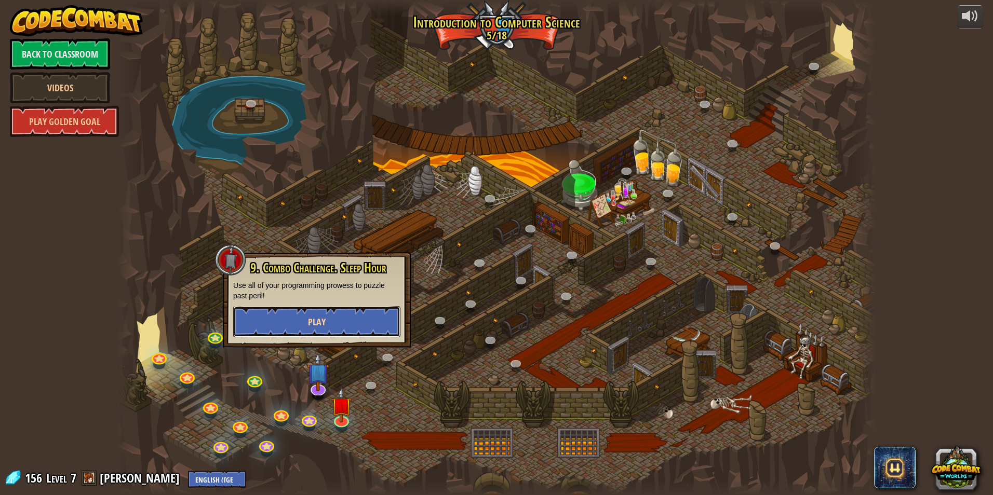
click at [321, 326] on span "Play" at bounding box center [317, 322] width 18 height 13
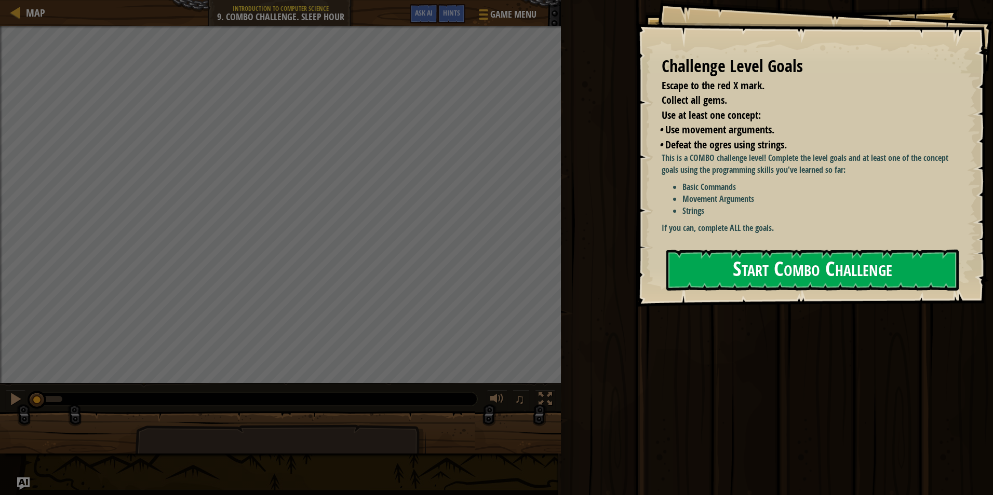
click at [792, 250] on button "Start Combo Challenge" at bounding box center [812, 270] width 292 height 41
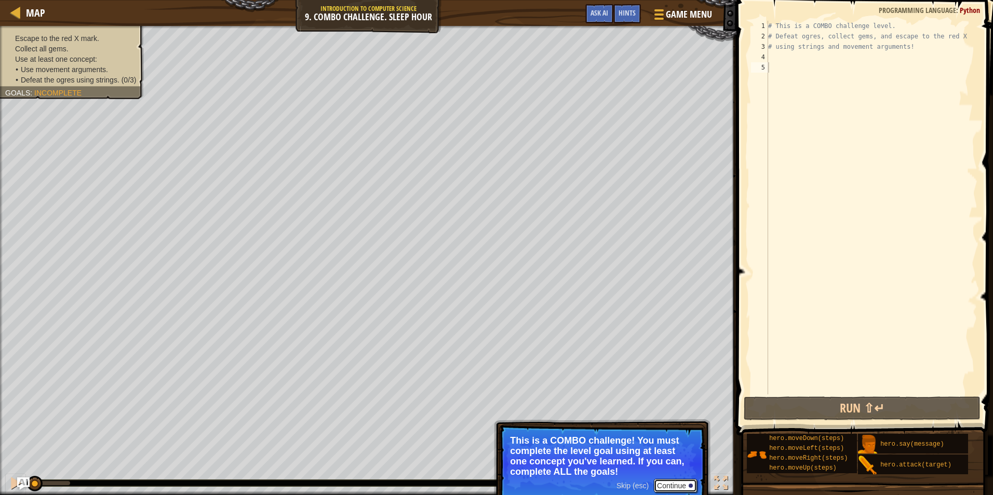
click at [677, 486] on button "Continue" at bounding box center [675, 486] width 43 height 14
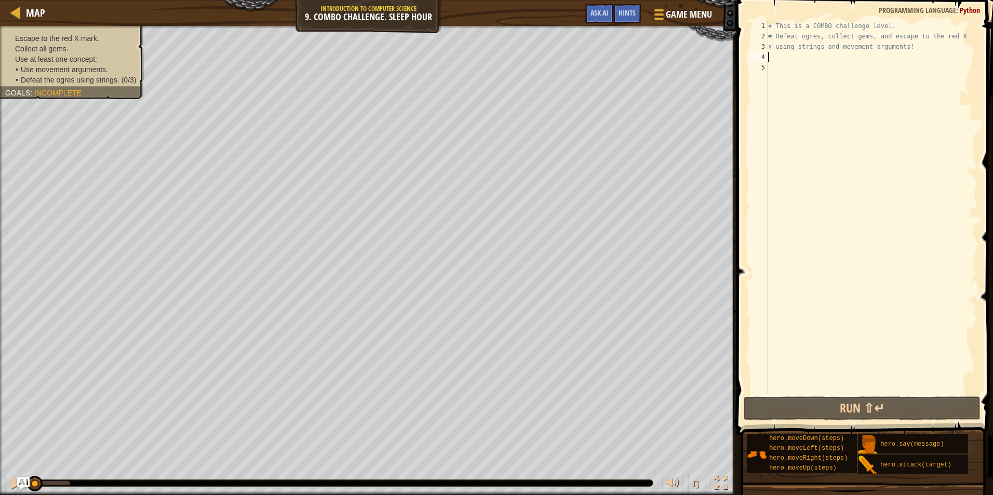
click at [790, 58] on div "# This is a COMBO challenge level. # Defeat [PERSON_NAME], collect gems, and es…" at bounding box center [871, 218] width 211 height 395
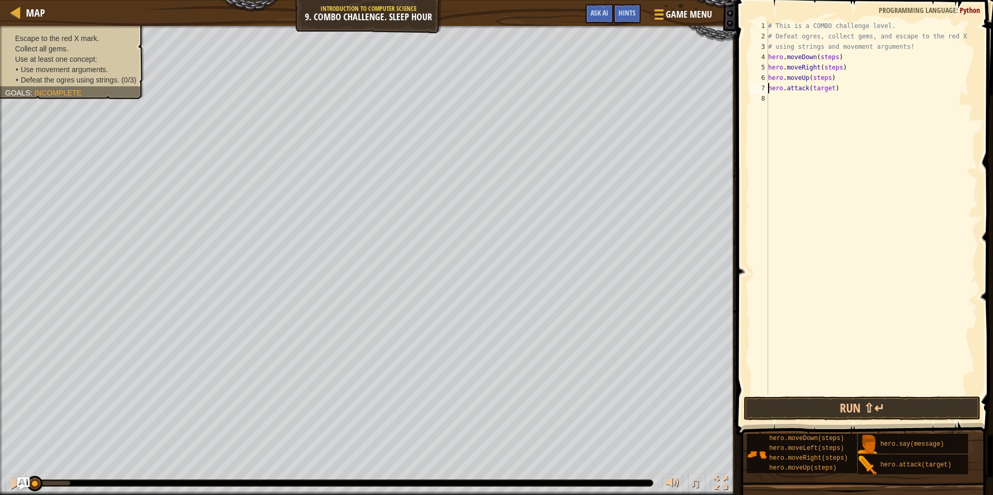
click at [819, 90] on div "# This is a COMBO challenge level. # Defeat [PERSON_NAME], collect gems, and es…" at bounding box center [871, 218] width 211 height 395
type textarea "hero.attack("Ursa")"
click at [843, 93] on div "# This is a COMBO challenge level. # Defeat [PERSON_NAME], collect gems, and es…" at bounding box center [871, 218] width 211 height 395
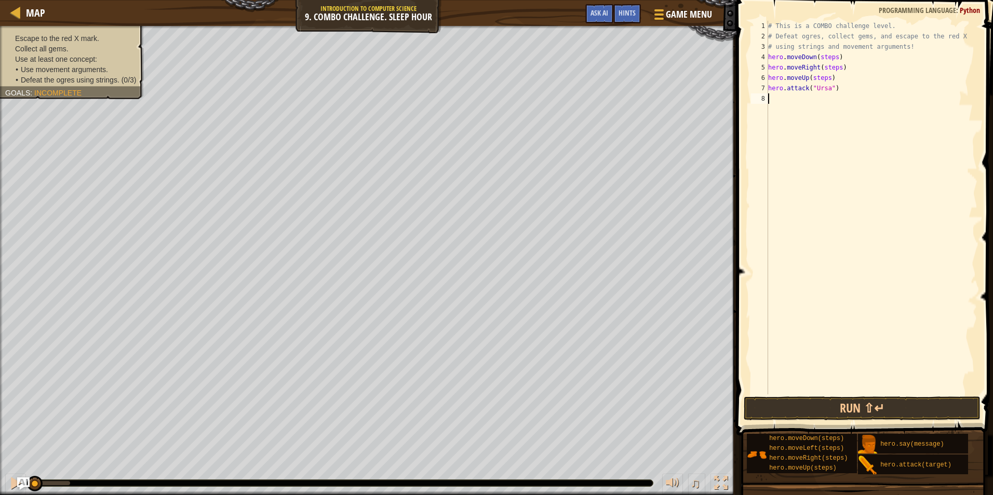
scroll to position [5, 0]
click at [820, 100] on div "# This is a COMBO challenge level. # Defeat [PERSON_NAME], collect gems, and es…" at bounding box center [873, 218] width 208 height 395
click at [837, 109] on div "# This is a COMBO challenge level. # Defeat [PERSON_NAME], collect gems, and es…" at bounding box center [873, 218] width 208 height 395
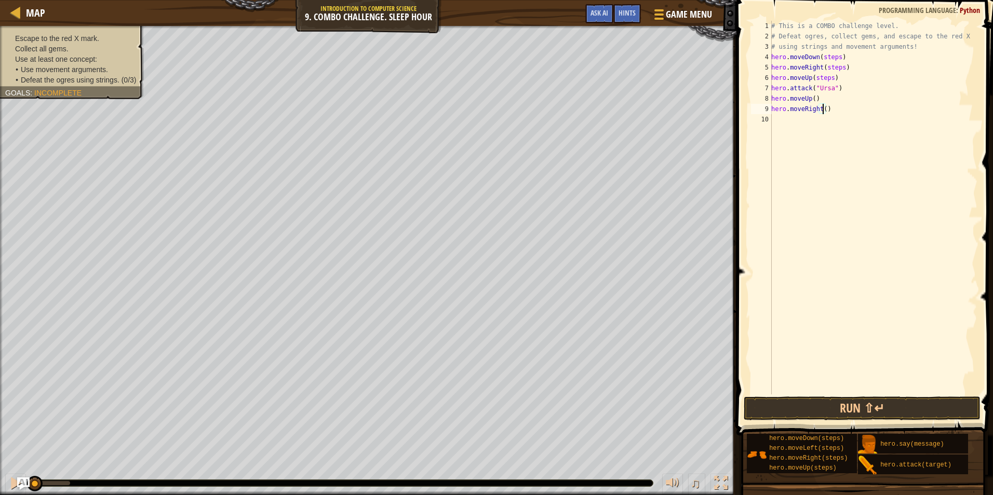
click at [827, 67] on div "# This is a COMBO challenge level. # Defeat [PERSON_NAME], collect gems, and es…" at bounding box center [873, 218] width 208 height 395
click at [827, 60] on div "# This is a COMBO challenge level. # Defeat [PERSON_NAME], collect gems, and es…" at bounding box center [873, 218] width 208 height 395
click at [821, 78] on div "# This is a COMBO challenge level. # Defeat [PERSON_NAME], collect gems, and es…" at bounding box center [873, 218] width 208 height 395
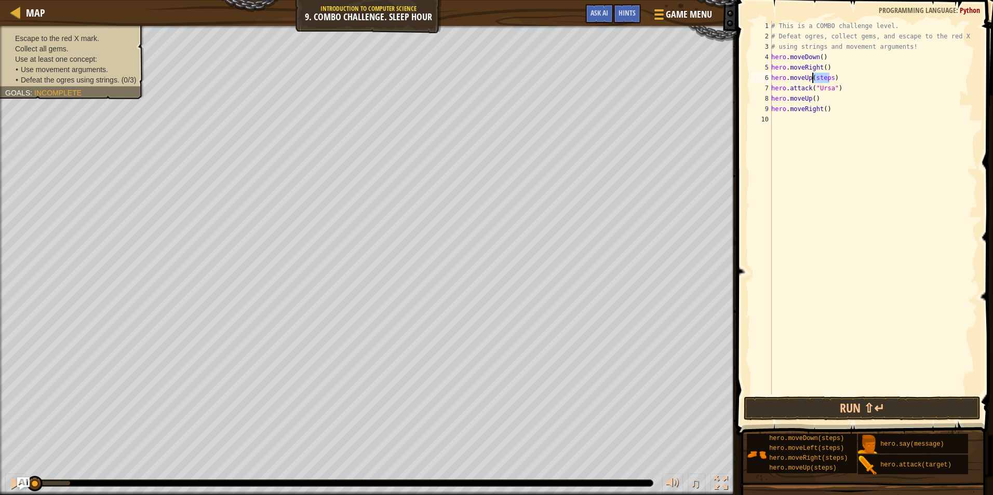
click at [821, 78] on div "# This is a COMBO challenge level. # Defeat [PERSON_NAME], collect gems, and es…" at bounding box center [873, 218] width 208 height 395
click at [887, 406] on button "Run ⇧↵" at bounding box center [862, 409] width 237 height 24
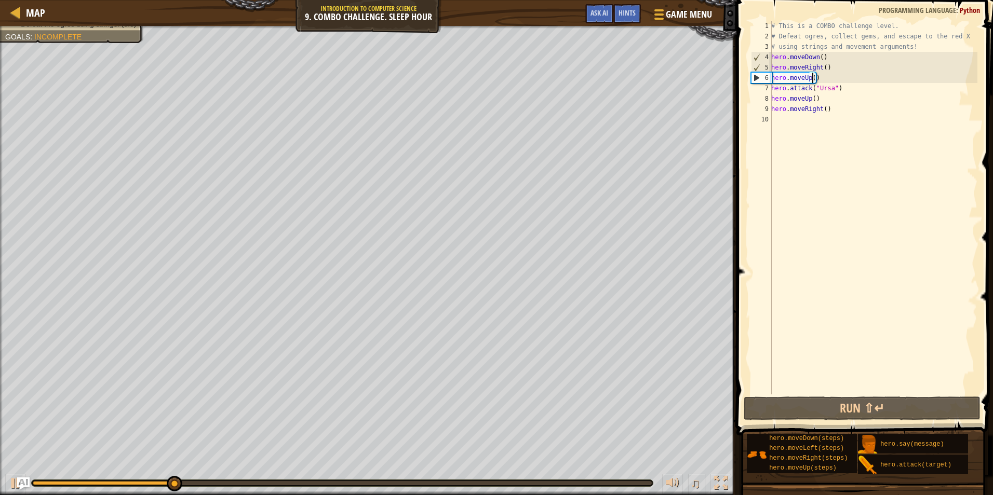
click at [823, 69] on div "# This is a COMBO challenge level. # Defeat [PERSON_NAME], collect gems, and es…" at bounding box center [873, 218] width 208 height 395
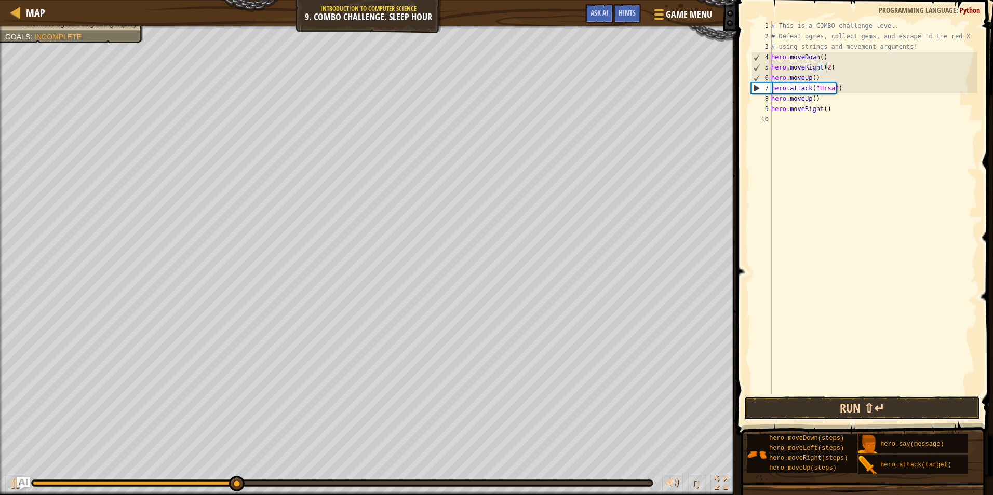
click at [891, 419] on button "Run ⇧↵" at bounding box center [862, 409] width 237 height 24
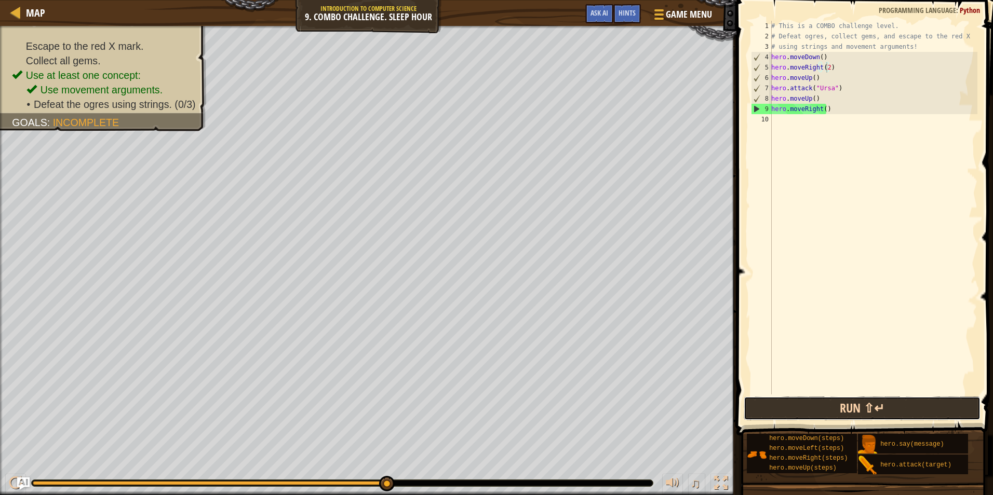
click at [847, 406] on button "Run ⇧↵" at bounding box center [862, 409] width 237 height 24
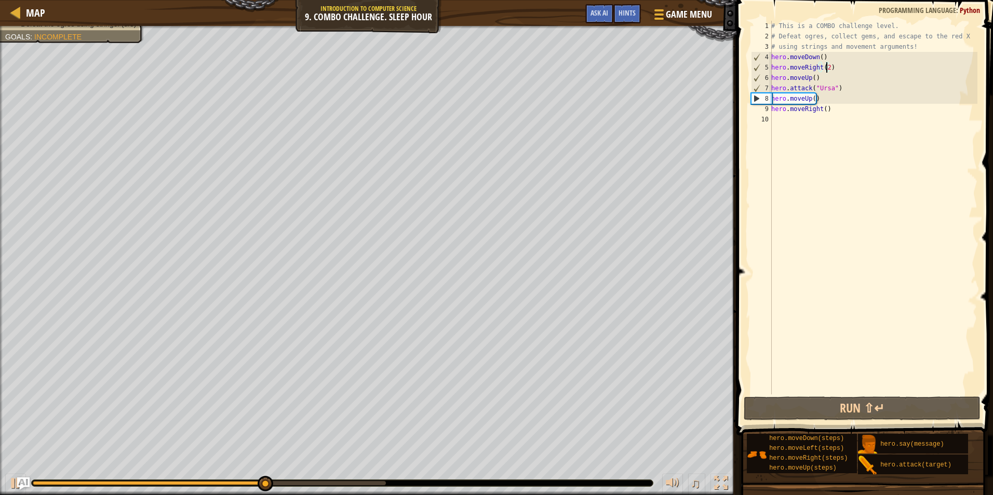
click at [837, 89] on div "# This is a COMBO challenge level. # Defeat [PERSON_NAME], collect gems, and es…" at bounding box center [873, 218] width 208 height 395
type textarea "hero.attack("Ursa")"
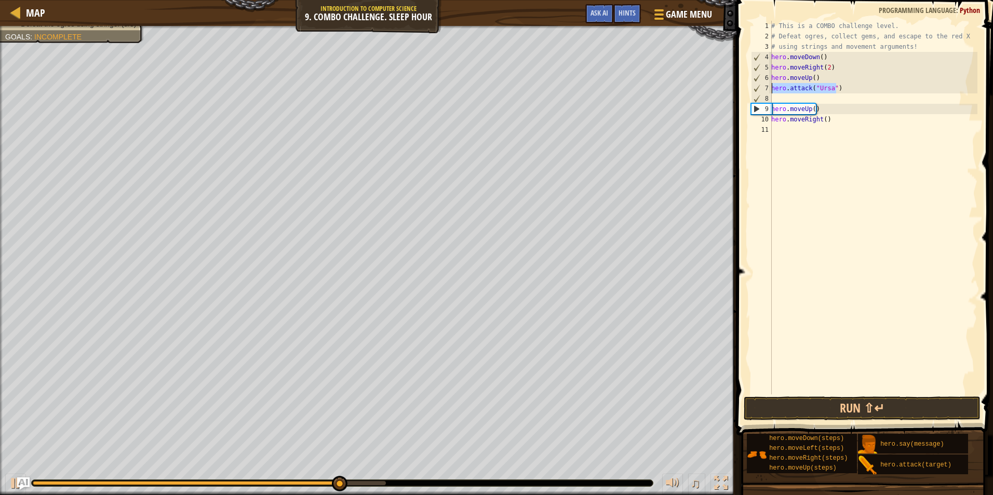
drag, startPoint x: 836, startPoint y: 88, endPoint x: 768, endPoint y: 93, distance: 67.7
click at [768, 93] on div "1 2 3 4 5 6 7 8 9 10 11 # This is a COMBO challenge level. # Defeat [PERSON_NAM…" at bounding box center [863, 208] width 229 height 374
type textarea "hero.attack("Ursa")"
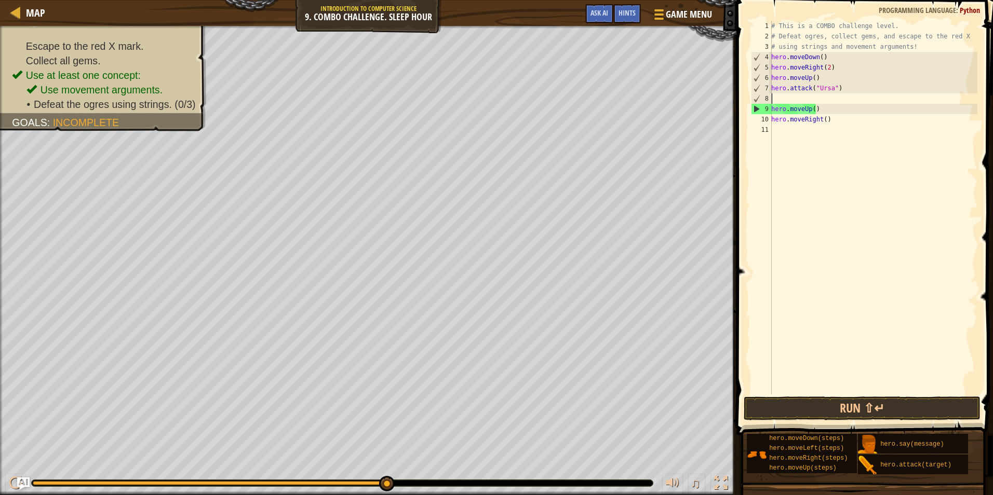
click at [790, 99] on div "# This is a COMBO challenge level. # Defeat [PERSON_NAME], collect gems, and es…" at bounding box center [873, 218] width 208 height 395
paste textarea "hero.attack("Ursa")"
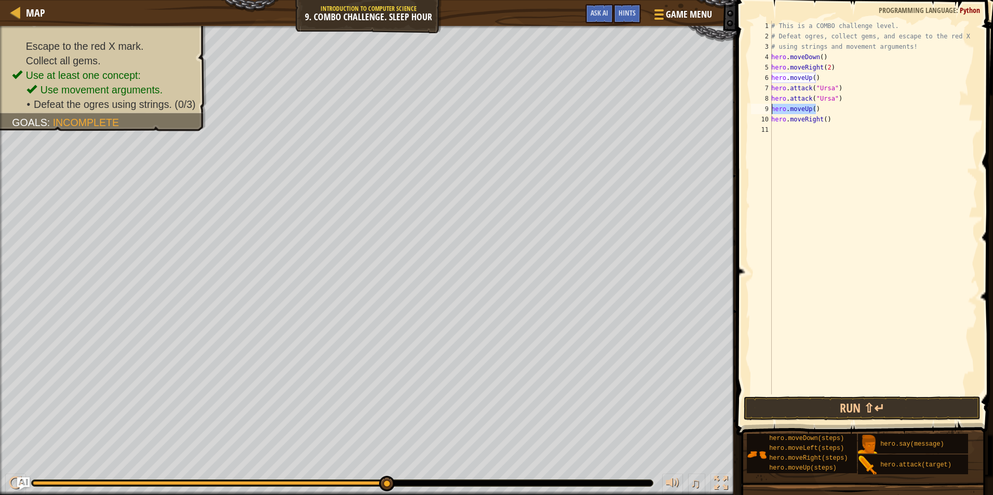
drag, startPoint x: 820, startPoint y: 109, endPoint x: 771, endPoint y: 109, distance: 48.8
click at [771, 109] on div "hero.attack("Ursa") 1 2 3 4 5 6 7 8 9 10 11 # This is a COMBO challenge level. …" at bounding box center [863, 208] width 229 height 374
type textarea "hero.moveUp()"
click at [833, 411] on button "Run ⇧↵" at bounding box center [862, 409] width 237 height 24
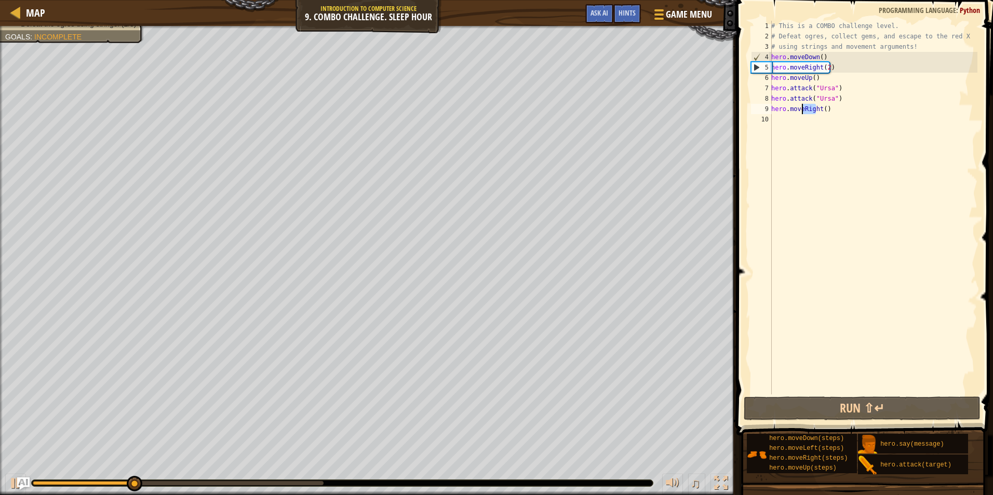
drag, startPoint x: 817, startPoint y: 113, endPoint x: 802, endPoint y: 110, distance: 15.3
click at [802, 110] on div "# This is a COMBO challenge level. # Defeat [PERSON_NAME], collect gems, and es…" at bounding box center [873, 218] width 208 height 395
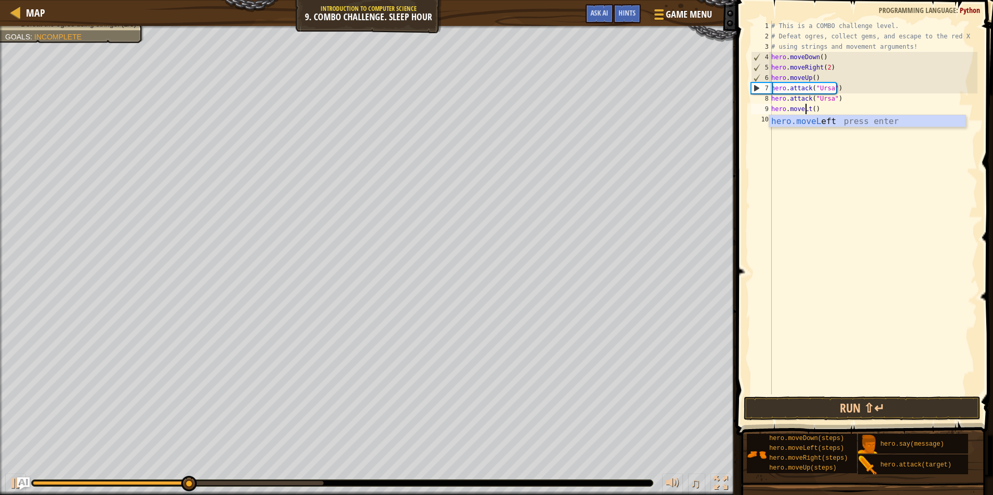
scroll to position [5, 4]
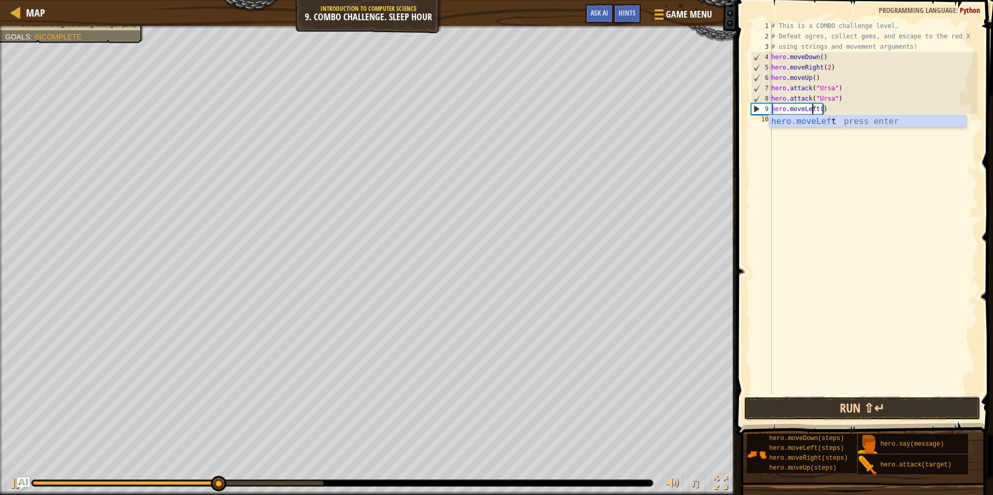
click at [817, 409] on button "Run ⇧↵" at bounding box center [862, 409] width 237 height 24
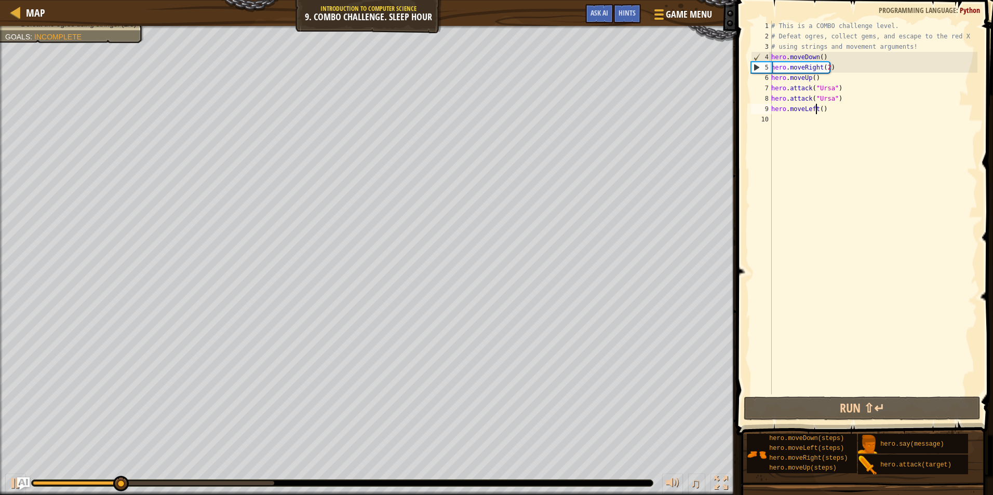
click at [817, 109] on div "# This is a COMBO challenge level. # Defeat [PERSON_NAME], collect gems, and es…" at bounding box center [873, 218] width 208 height 395
type textarea "hero.moveLeft(2)"
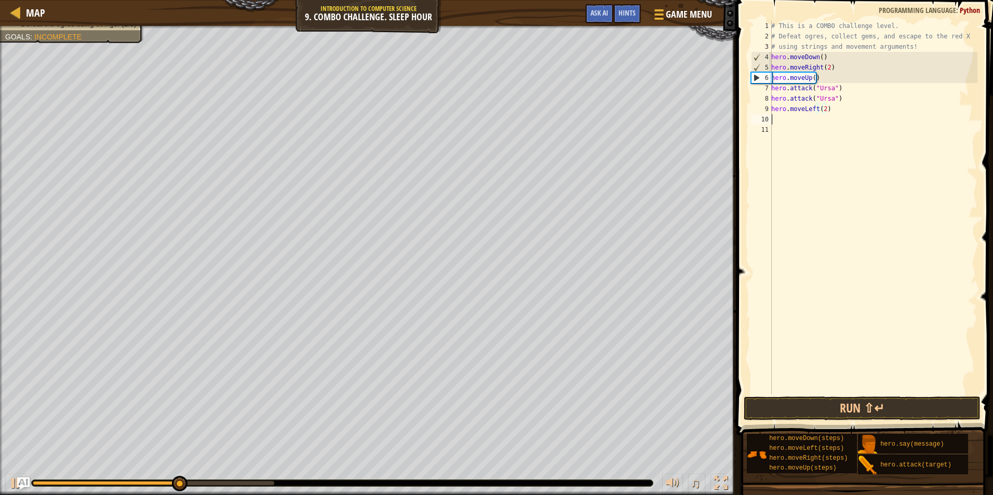
scroll to position [5, 0]
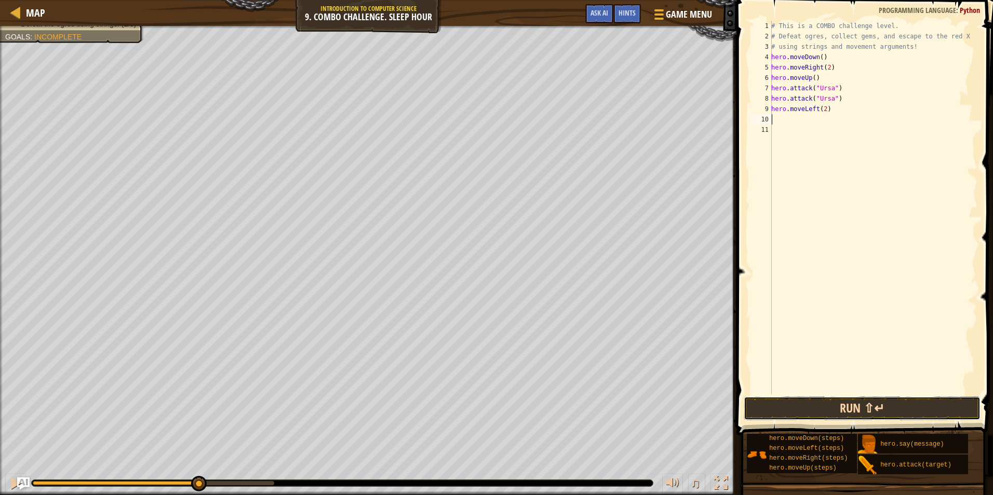
click at [834, 402] on button "Run ⇧↵" at bounding box center [862, 409] width 237 height 24
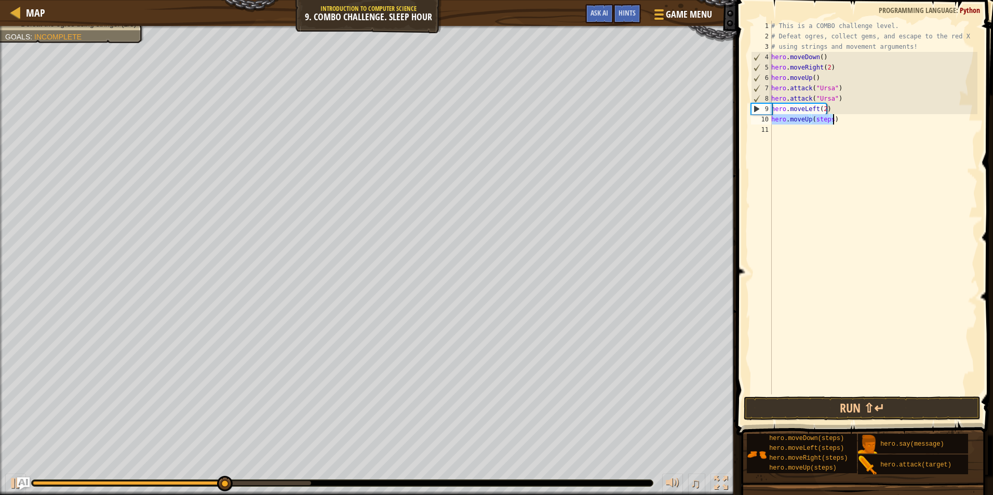
click at [818, 119] on div "# This is a COMBO challenge level. # Defeat [PERSON_NAME], collect gems, and es…" at bounding box center [873, 208] width 208 height 374
click at [818, 119] on div "# This is a COMBO challenge level. # Defeat [PERSON_NAME], collect gems, and es…" at bounding box center [873, 218] width 208 height 395
click at [816, 118] on div "# This is a COMBO challenge level. # Defeat [PERSON_NAME], collect gems, and es…" at bounding box center [873, 218] width 208 height 395
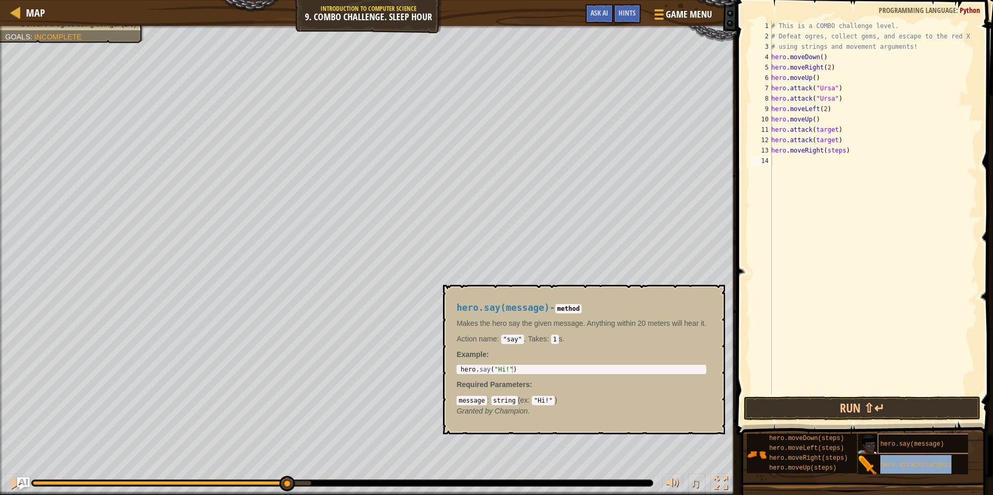
type textarea "hero.movhero.attack(target)eRight(steps)"
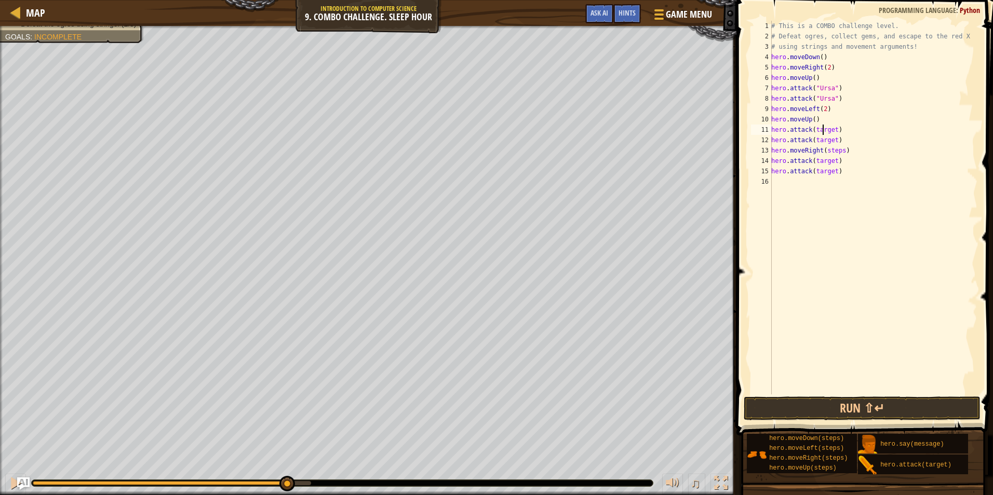
click at [824, 128] on div "# This is a COMBO challenge level. # Defeat [PERSON_NAME], collect gems, and es…" at bounding box center [873, 218] width 208 height 395
click at [820, 142] on div "# This is a COMBO challenge level. # Defeat [PERSON_NAME], collect gems, and es…" at bounding box center [873, 218] width 208 height 395
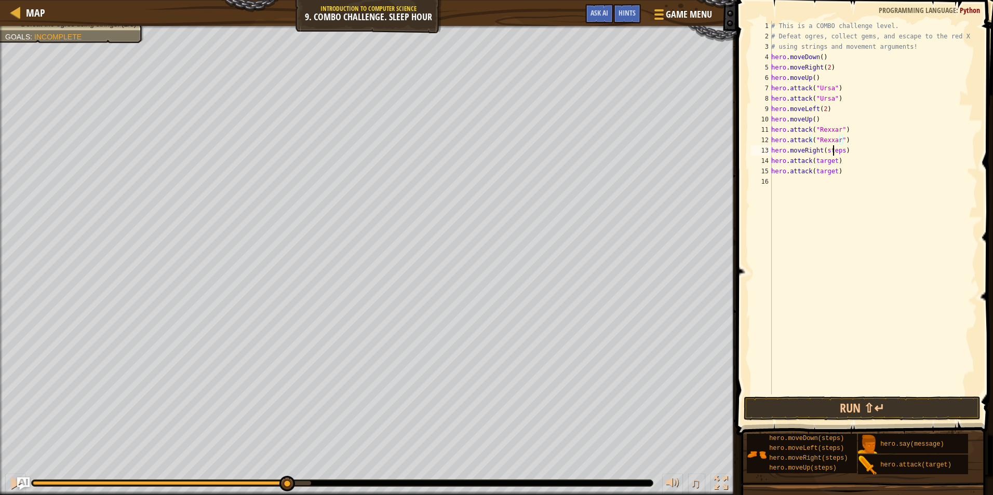
click at [833, 150] on div "# This is a COMBO challenge level. # Defeat [PERSON_NAME], collect gems, and es…" at bounding box center [873, 218] width 208 height 395
click at [825, 162] on div "# This is a COMBO challenge level. # Defeat [PERSON_NAME], collect gems, and es…" at bounding box center [873, 218] width 208 height 395
click at [834, 147] on div "# This is a COMBO challenge level. # Defeat [PERSON_NAME], collect gems, and es…" at bounding box center [873, 218] width 208 height 395
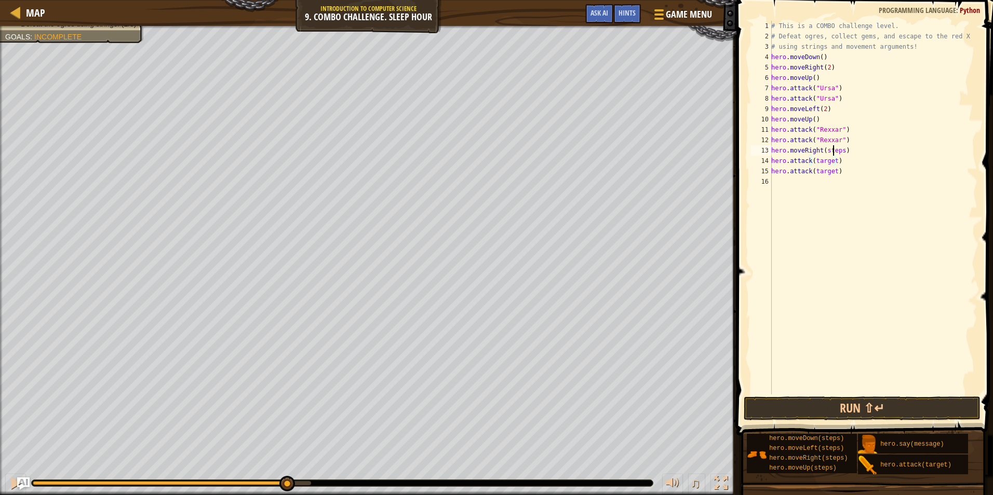
click at [834, 147] on div "# This is a COMBO challenge level. # Defeat [PERSON_NAME], collect gems, and es…" at bounding box center [873, 218] width 208 height 395
click at [827, 159] on div "# This is a COMBO challenge level. # Defeat [PERSON_NAME], collect gems, and es…" at bounding box center [873, 218] width 208 height 395
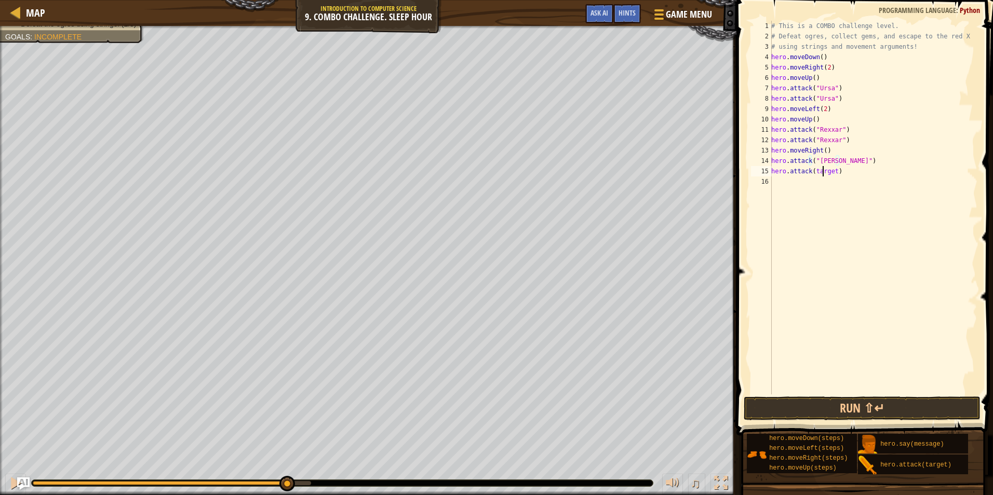
click at [822, 170] on div "# This is a COMBO challenge level. # Defeat [PERSON_NAME], collect gems, and es…" at bounding box center [873, 218] width 208 height 395
type textarea "hero.attack("[PERSON_NAME]")"
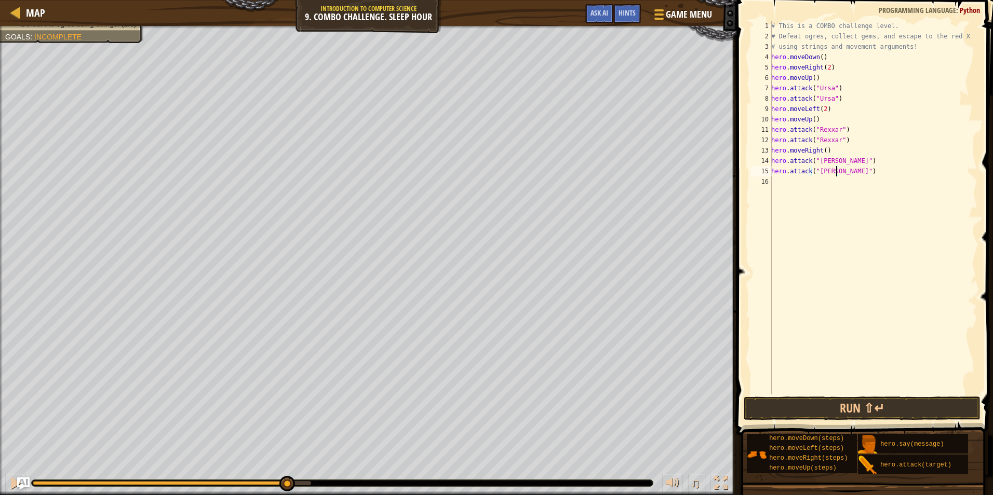
click at [799, 185] on div "# This is a COMBO challenge level. # Defeat [PERSON_NAME], collect gems, and es…" at bounding box center [873, 218] width 208 height 395
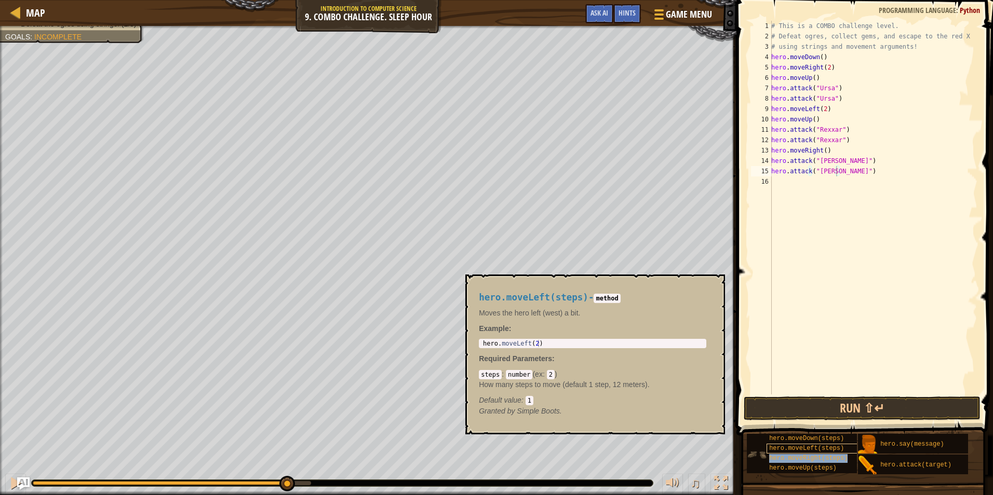
type textarea "hero.attack("[PERSON_NAME]"hero.moveRight(steps))"
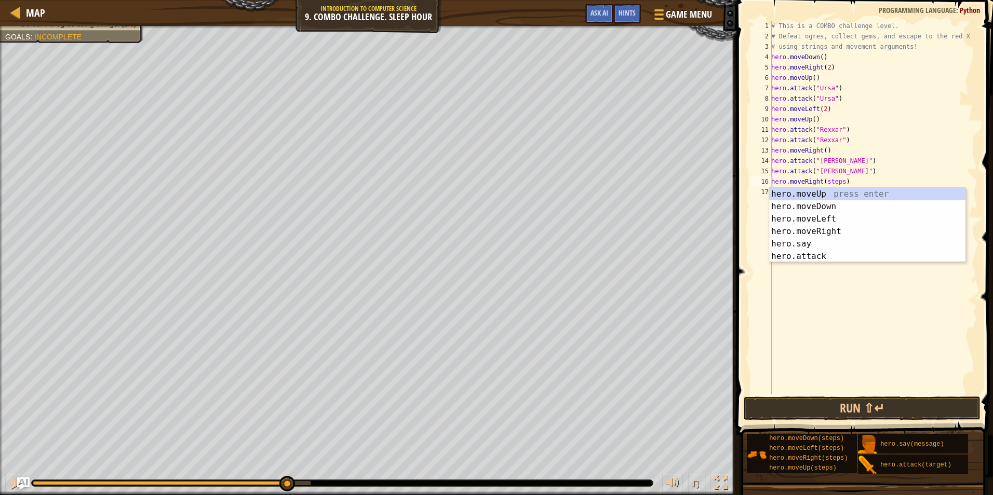
click at [826, 182] on div "# This is a COMBO challenge level. # Defeat [PERSON_NAME], collect gems, and es…" at bounding box center [873, 218] width 208 height 395
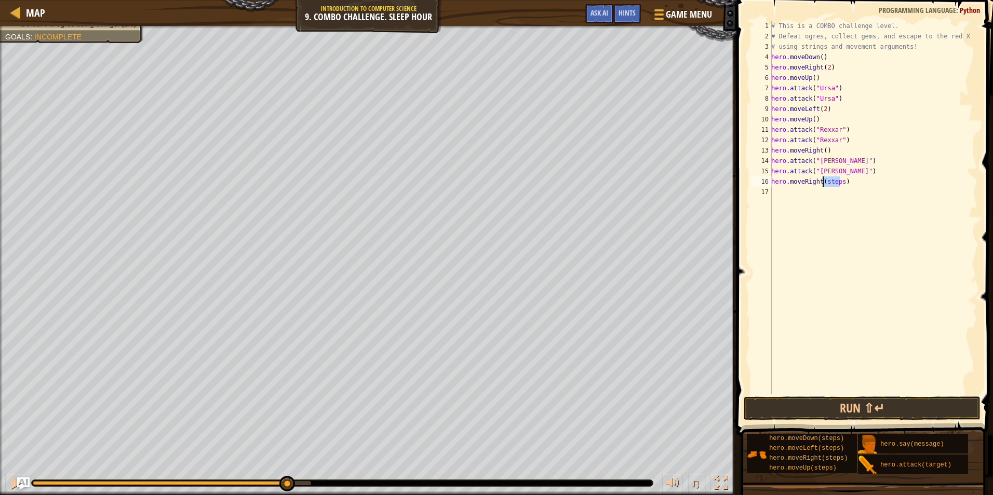
click at [826, 182] on div "# This is a COMBO challenge level. # Defeat [PERSON_NAME], collect gems, and es…" at bounding box center [873, 218] width 208 height 395
click at [836, 403] on button "Run ⇧↵" at bounding box center [862, 409] width 237 height 24
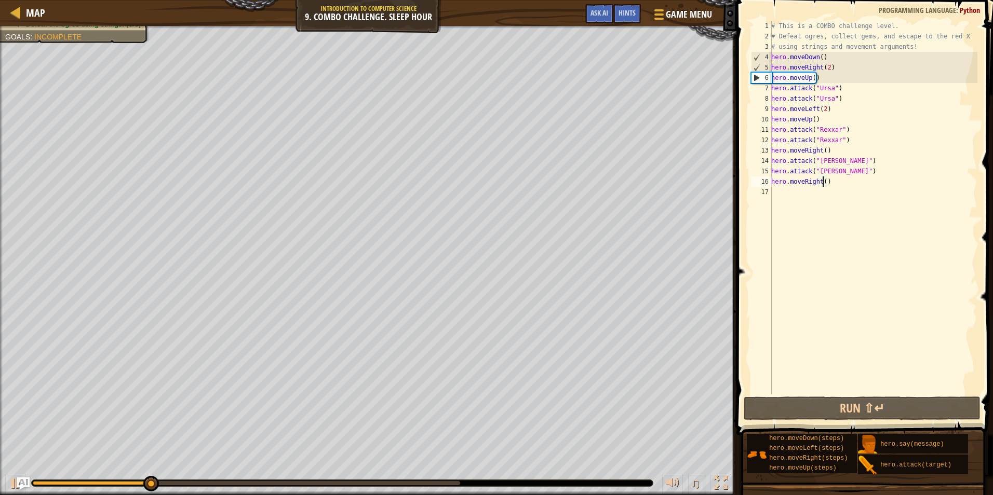
type textarea "hero.moveRight(2)"
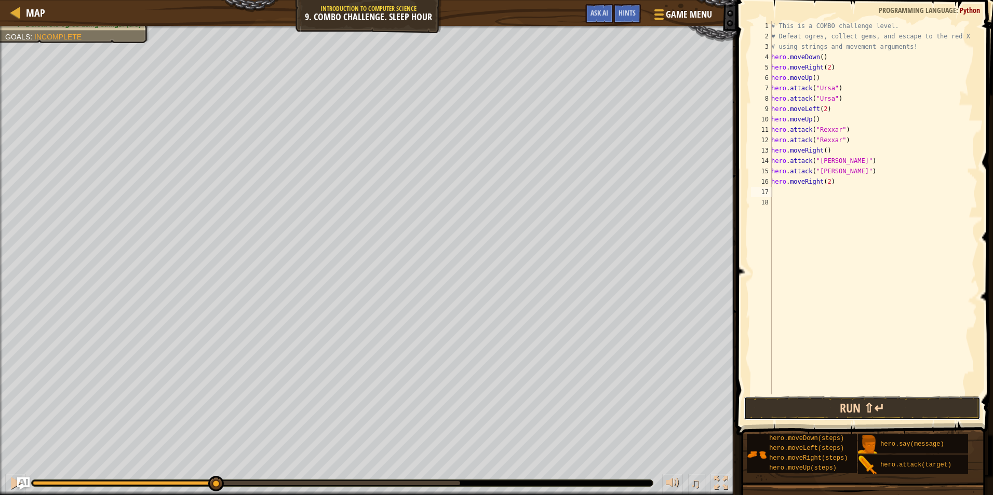
click at [812, 406] on button "Run ⇧↵" at bounding box center [862, 409] width 237 height 24
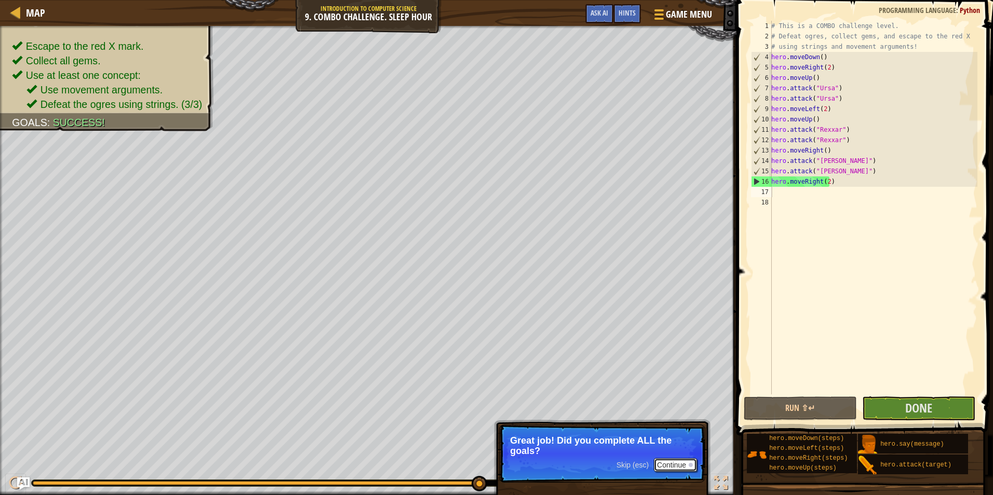
click at [677, 466] on button "Continue" at bounding box center [675, 466] width 43 height 14
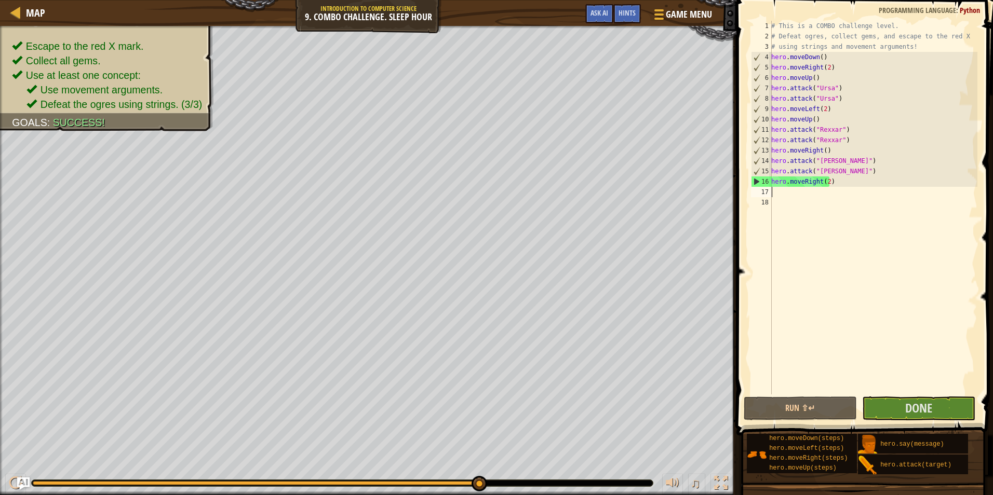
type textarea "hero.moveRight(2)"
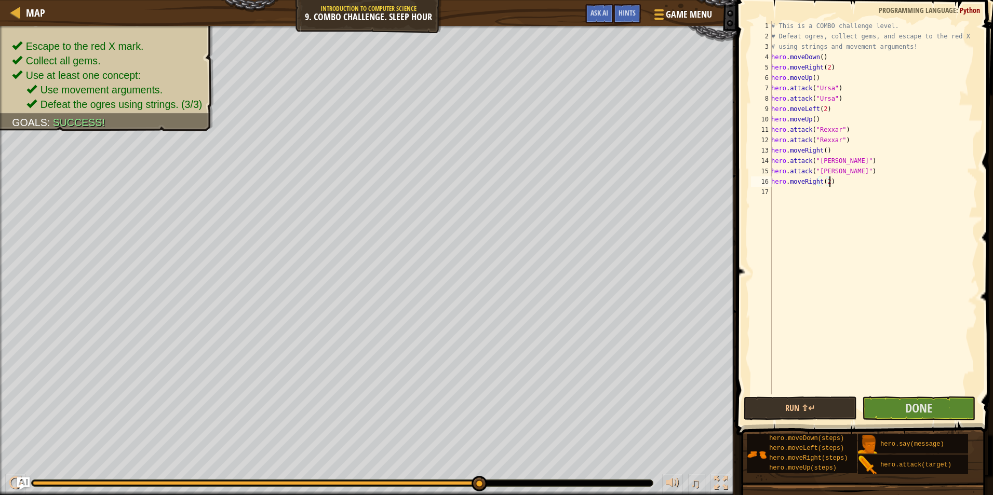
click at [797, 197] on div "# This is a COMBO challenge level. # Defeat [PERSON_NAME], collect gems, and es…" at bounding box center [873, 218] width 208 height 395
type textarea "hero.moveRight(2)"
click at [911, 414] on span "Done" at bounding box center [918, 408] width 27 height 17
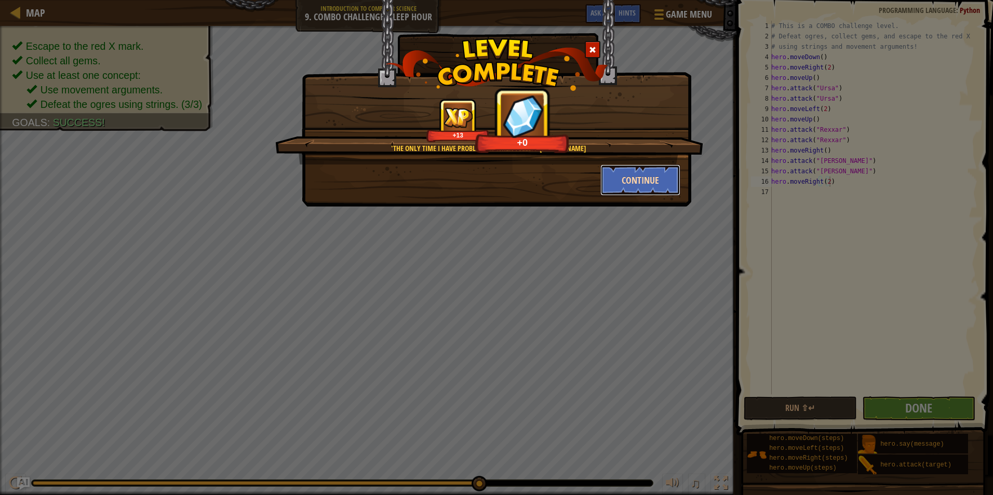
click at [623, 179] on button "Continue" at bounding box center [640, 180] width 81 height 31
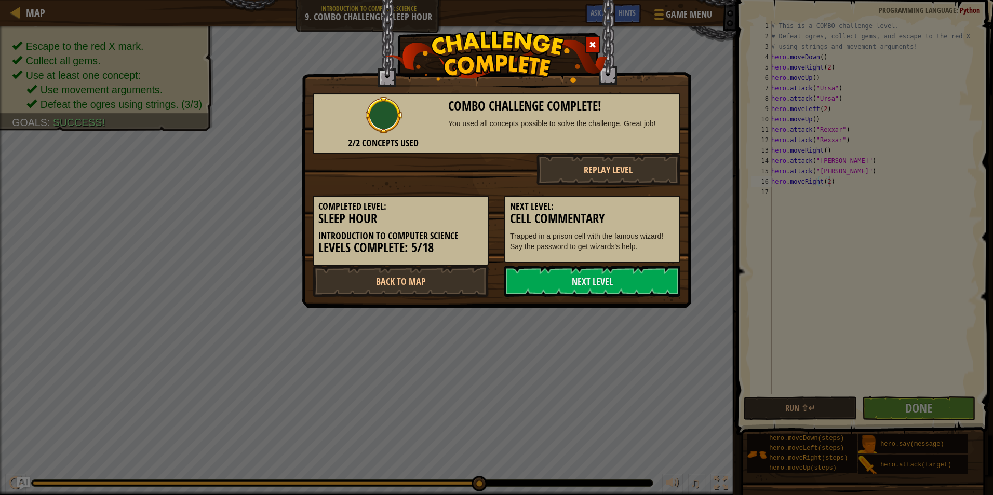
click at [596, 47] on span at bounding box center [592, 44] width 7 height 7
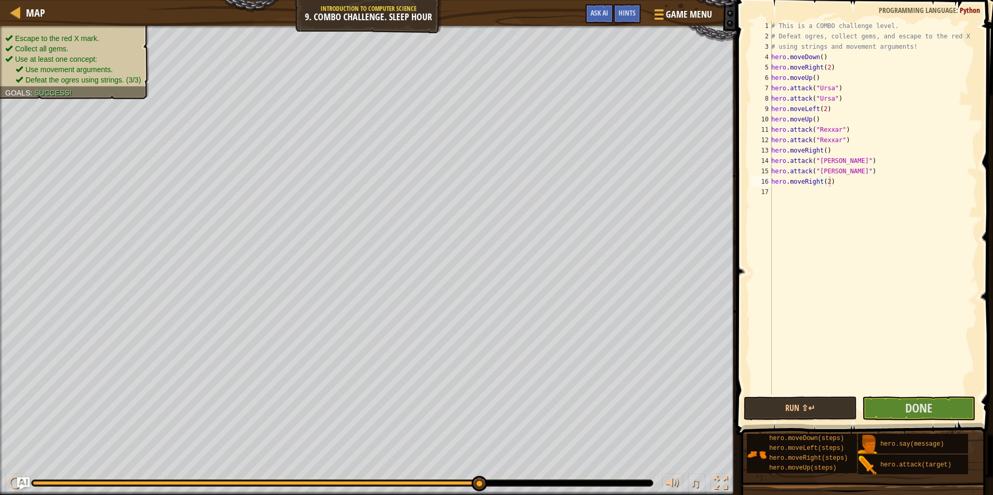
click at [71, 41] on div "Escape to the red X mark. Collect all gems. Use at least one concept: Use movem…" at bounding box center [74, 59] width 139 height 52
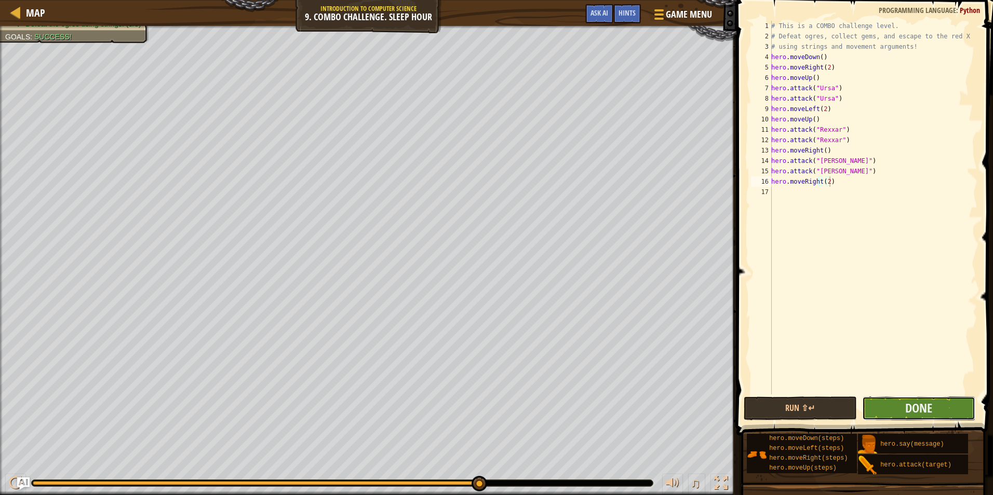
click at [898, 408] on button "Done" at bounding box center [918, 409] width 113 height 24
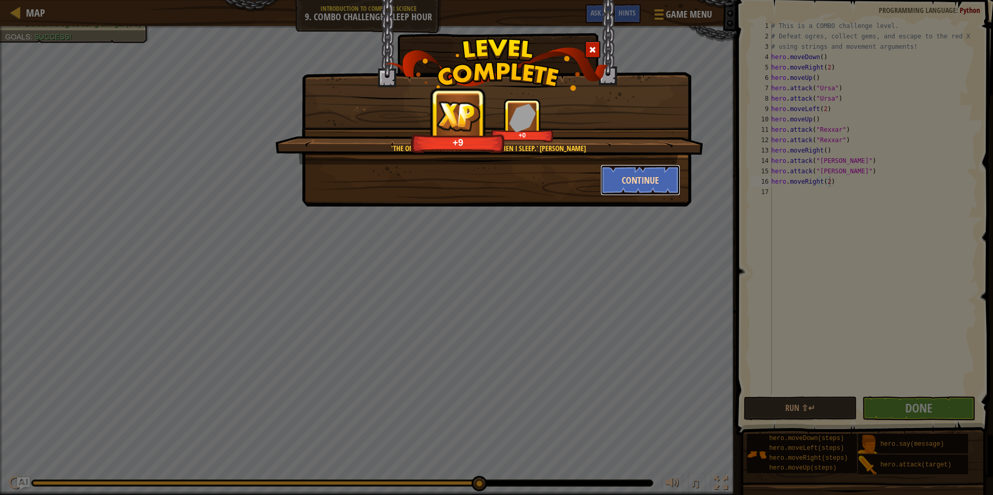
click at [628, 184] on button "Continue" at bounding box center [640, 180] width 81 height 31
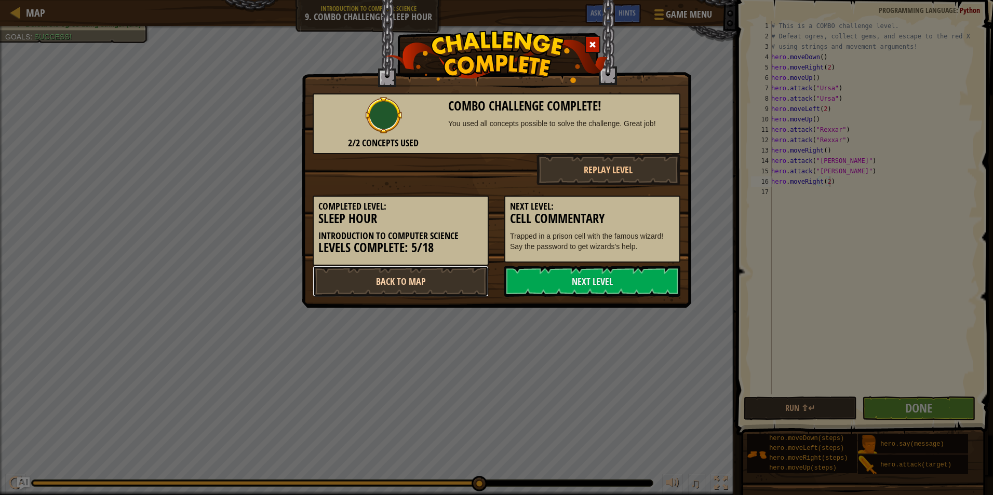
click at [442, 281] on link "Back to Map" at bounding box center [401, 281] width 176 height 31
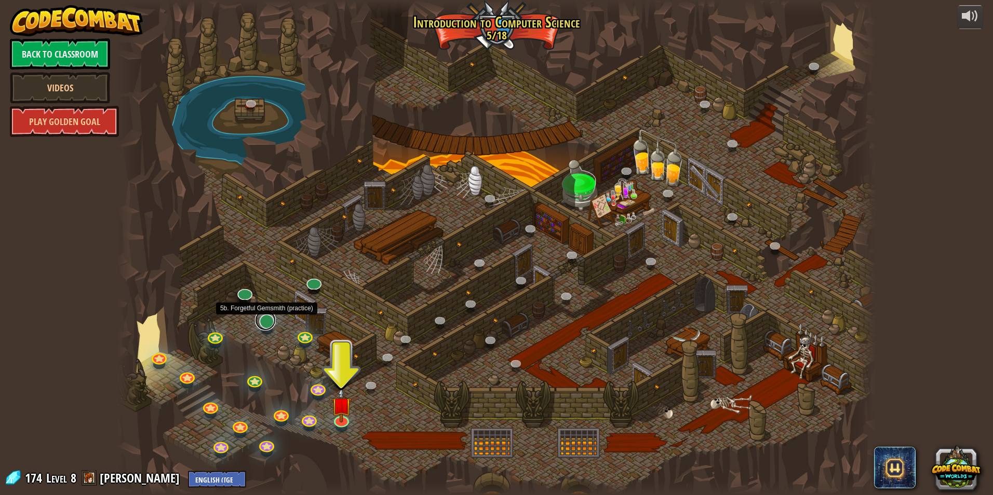
click at [271, 325] on link at bounding box center [265, 320] width 21 height 21
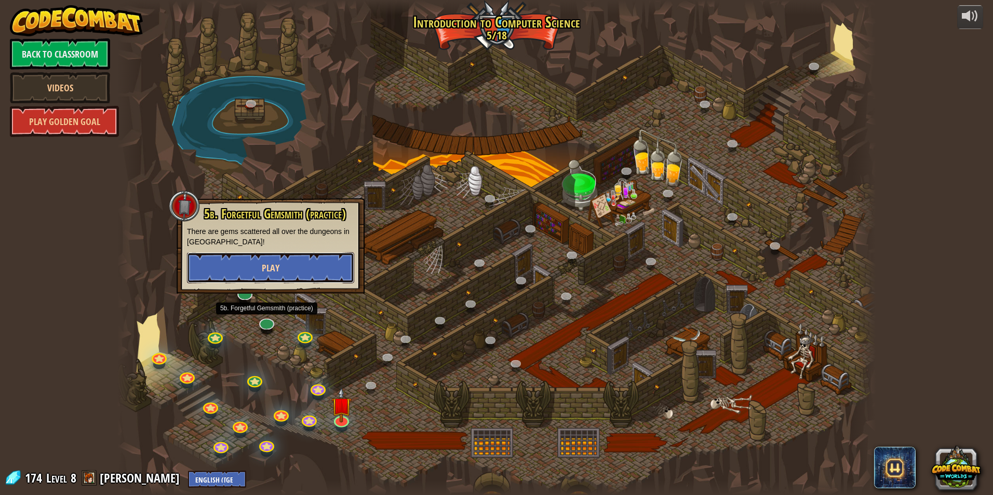
click at [288, 273] on button "Play" at bounding box center [270, 267] width 167 height 31
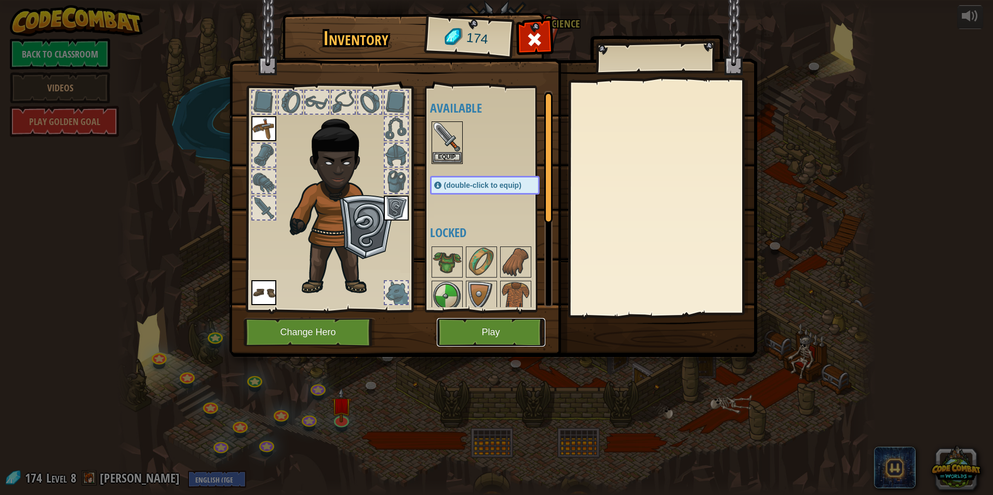
click at [473, 333] on button "Play" at bounding box center [491, 332] width 109 height 29
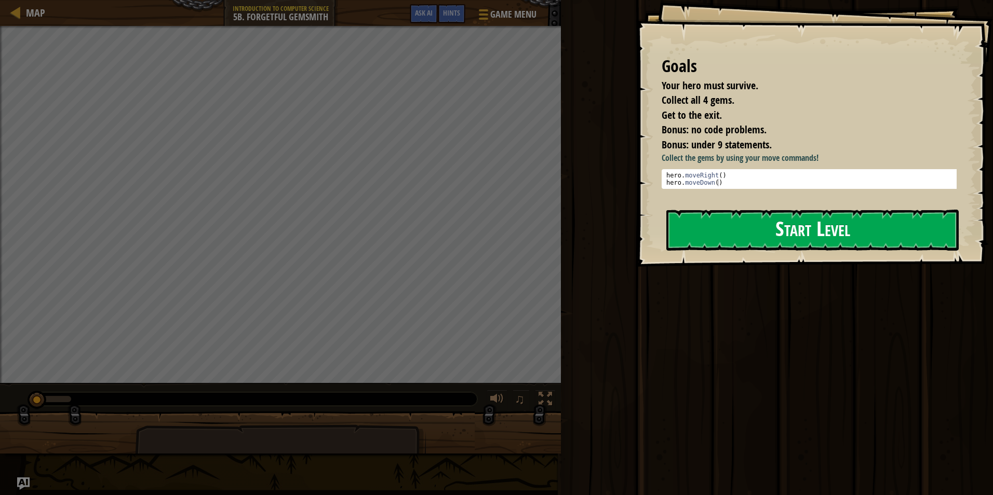
click at [745, 226] on button "Start Level" at bounding box center [812, 230] width 292 height 41
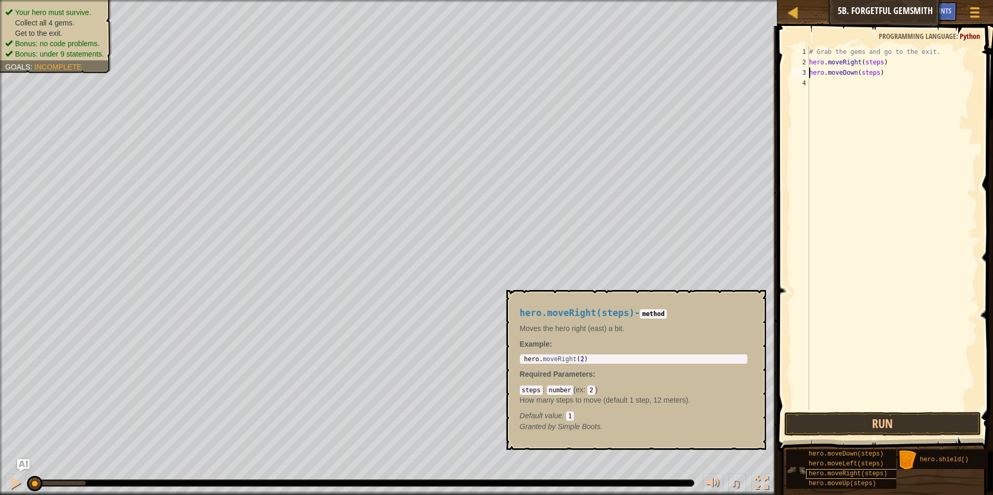
scroll to position [8, 0]
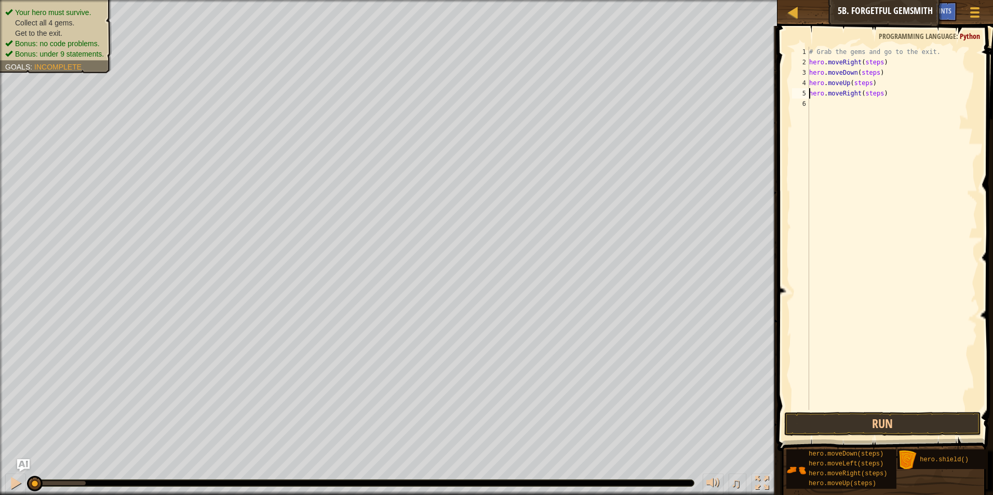
click at [857, 83] on div "# Grab the gems and go to the exit. hero . moveRight ( steps ) hero . moveDown …" at bounding box center [892, 239] width 170 height 384
click at [865, 95] on div "# Grab the gems and go to the exit. hero . moveRight ( steps ) hero . moveDown …" at bounding box center [892, 239] width 170 height 384
click at [863, 70] on div "# Grab the gems and go to the exit. hero . moveRight ( steps ) hero . moveDown …" at bounding box center [892, 239] width 170 height 384
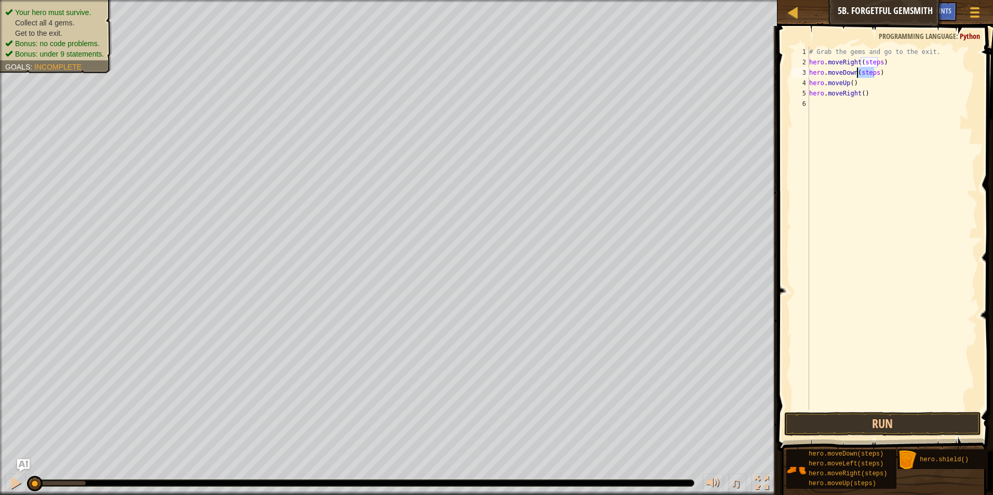
click at [863, 70] on div "# Grab the gems and go to the exit. hero . moveRight ( steps ) hero . moveDown …" at bounding box center [892, 239] width 170 height 384
click at [867, 64] on div "# Grab the gems and go to the exit. hero . moveRight ( steps ) hero . moveDown …" at bounding box center [892, 239] width 170 height 384
click at [884, 423] on button "Run" at bounding box center [882, 424] width 197 height 24
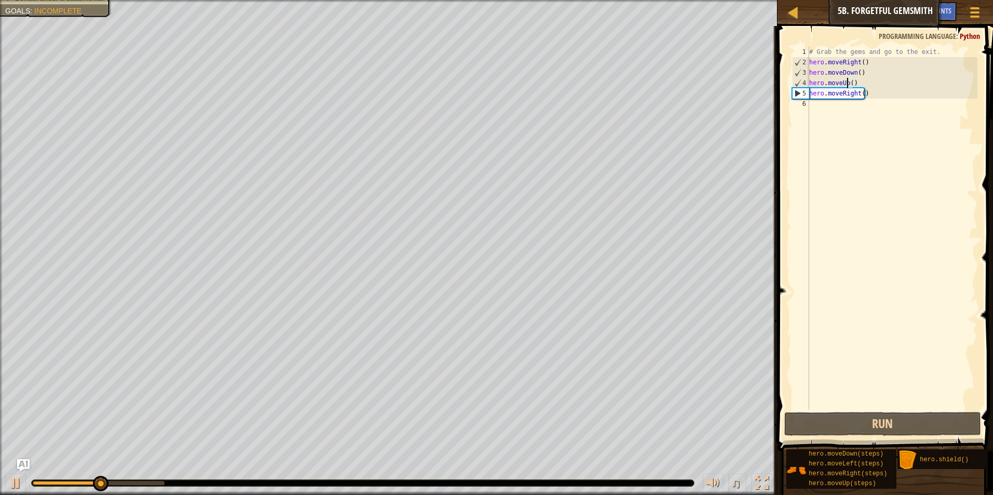
click at [846, 85] on div "# Grab the gems and go to the exit. hero . moveRight ( ) hero . moveDown ( ) he…" at bounding box center [892, 239] width 170 height 384
click at [843, 84] on div "# Grab the gems and go to the exit. hero . moveRight ( ) hero . moveDown ( ) he…" at bounding box center [892, 239] width 170 height 384
click at [841, 82] on div "# Grab the gems and go to the exit. hero . moveRight ( ) hero . moveDown ( ) he…" at bounding box center [892, 239] width 170 height 384
click at [842, 82] on div "# Grab the gems and go to the exit. hero . moveRight ( ) hero . moveDown ( ) he…" at bounding box center [892, 239] width 170 height 384
click at [842, 82] on div "# Grab the gems and go to the exit. hero . moveRight ( ) hero . moveDown ( ) he…" at bounding box center [892, 229] width 170 height 364
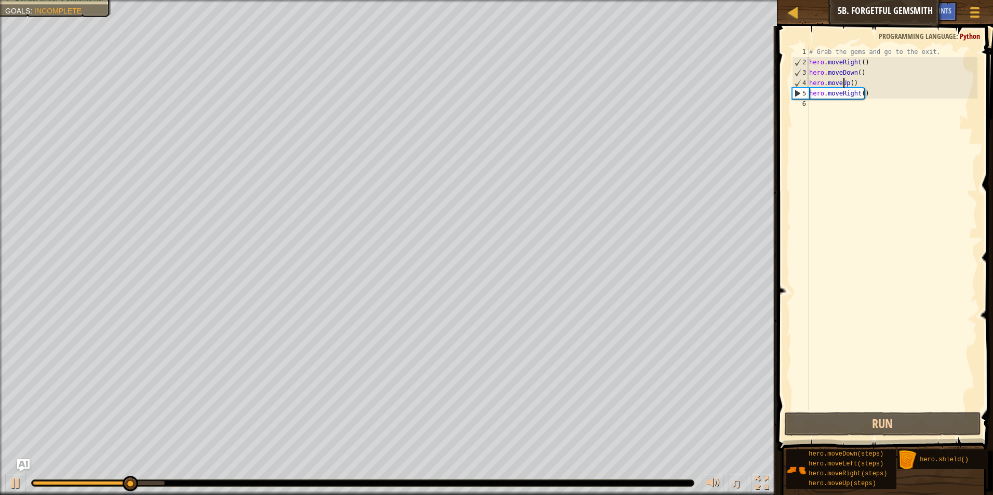
click at [845, 82] on div "# Grab the gems and go to the exit. hero . moveRight ( ) hero . moveDown ( ) he…" at bounding box center [892, 239] width 170 height 384
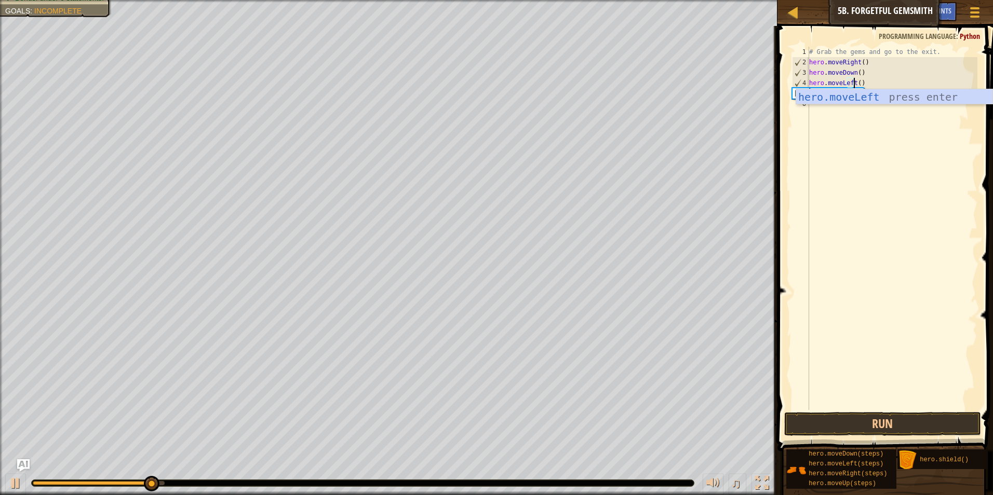
scroll to position [5, 4]
click at [850, 424] on button "Run" at bounding box center [882, 424] width 197 height 24
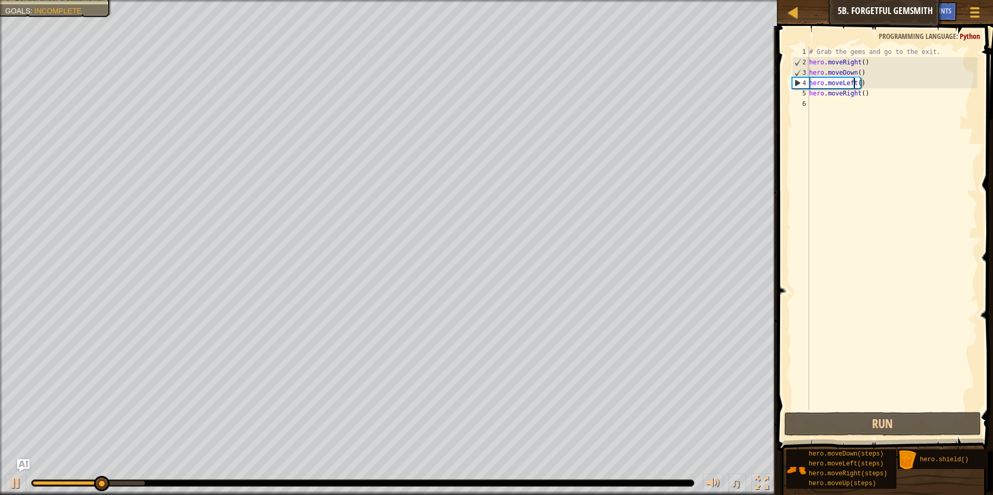
click at [852, 83] on div "# Grab the gems and go to the exit. hero . moveRight ( ) hero . moveDown ( ) he…" at bounding box center [892, 239] width 170 height 384
click at [849, 82] on div "# Grab the gems and go to the exit. hero . moveRight ( ) hero . moveDown ( ) he…" at bounding box center [892, 239] width 170 height 384
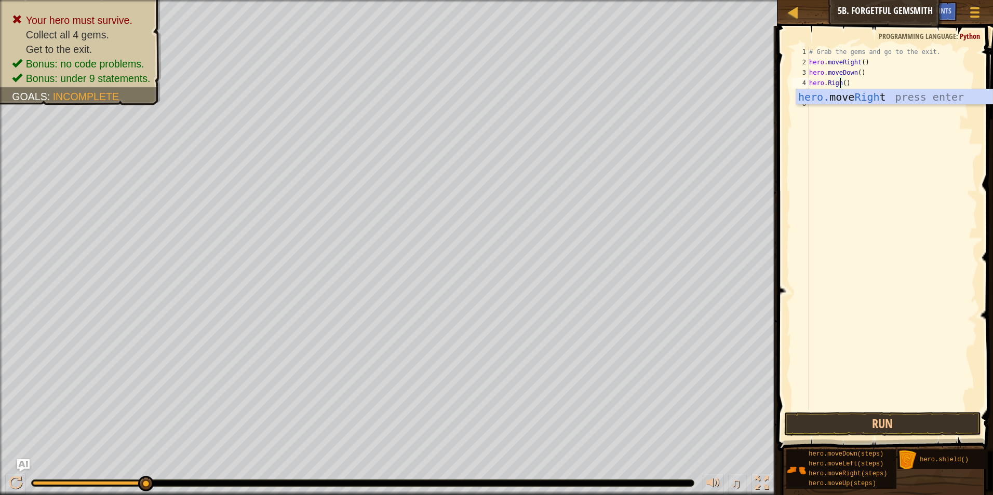
scroll to position [5, 3]
click at [899, 427] on button "Run" at bounding box center [882, 424] width 197 height 24
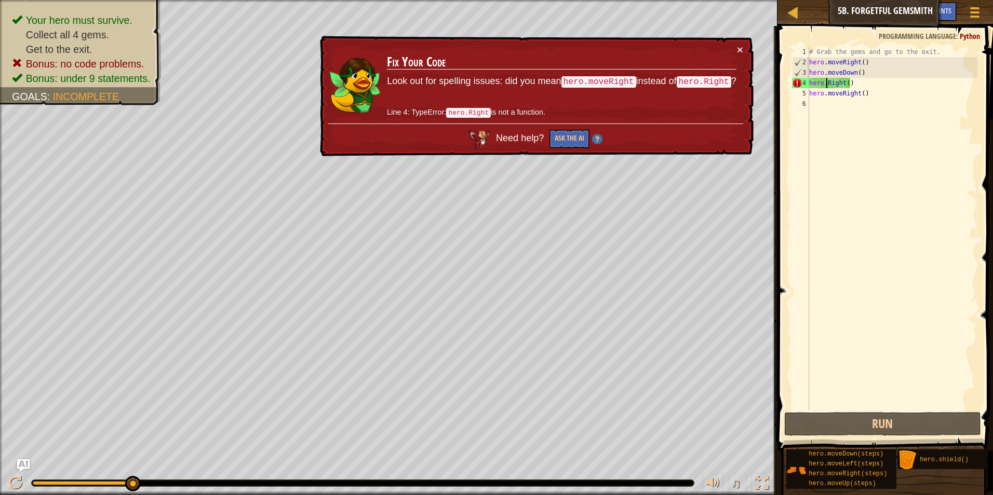
click at [827, 82] on div "# Grab the gems and go to the exit. hero . moveRight ( ) hero . moveDown ( ) he…" at bounding box center [892, 239] width 170 height 384
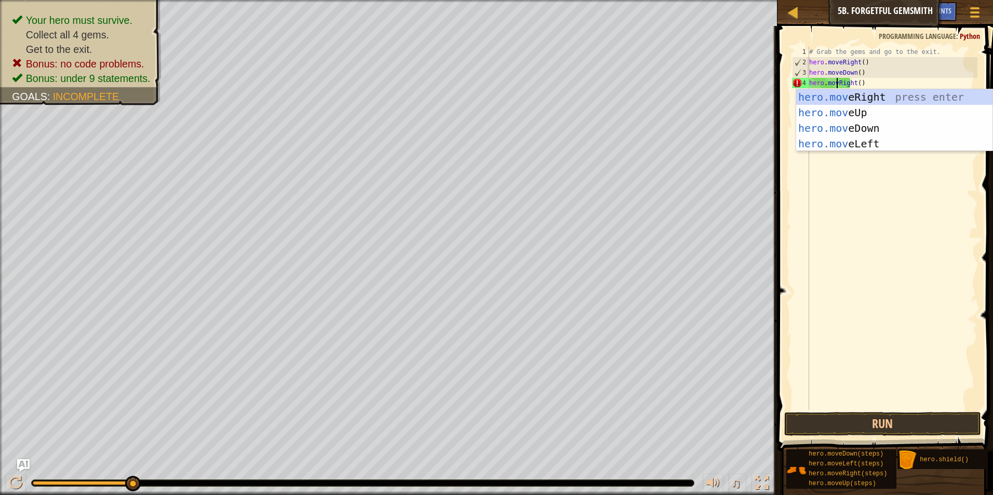
scroll to position [5, 2]
type textarea "hero.moveRight()"
click at [846, 420] on button "Run" at bounding box center [882, 424] width 197 height 24
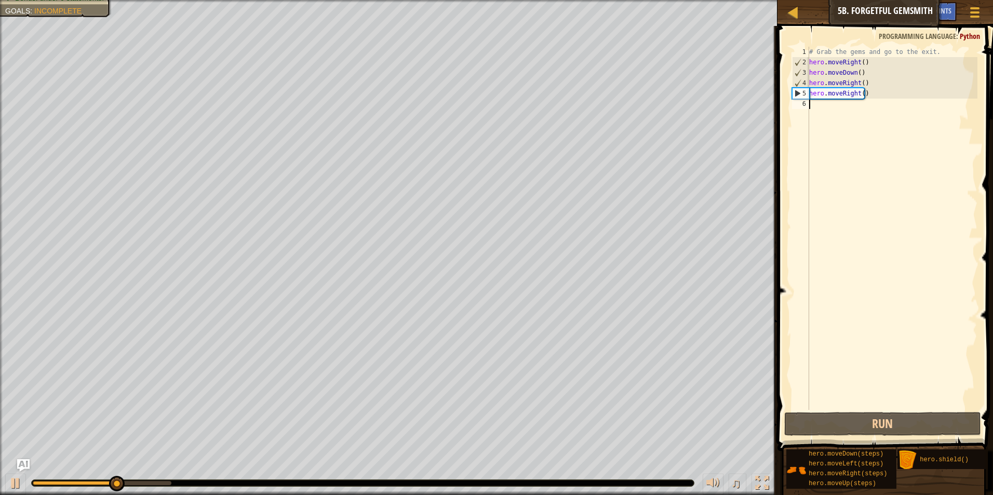
click at [848, 105] on div "# Grab the gems and go to the exit. hero . moveRight ( ) hero . moveDown ( ) he…" at bounding box center [892, 239] width 170 height 384
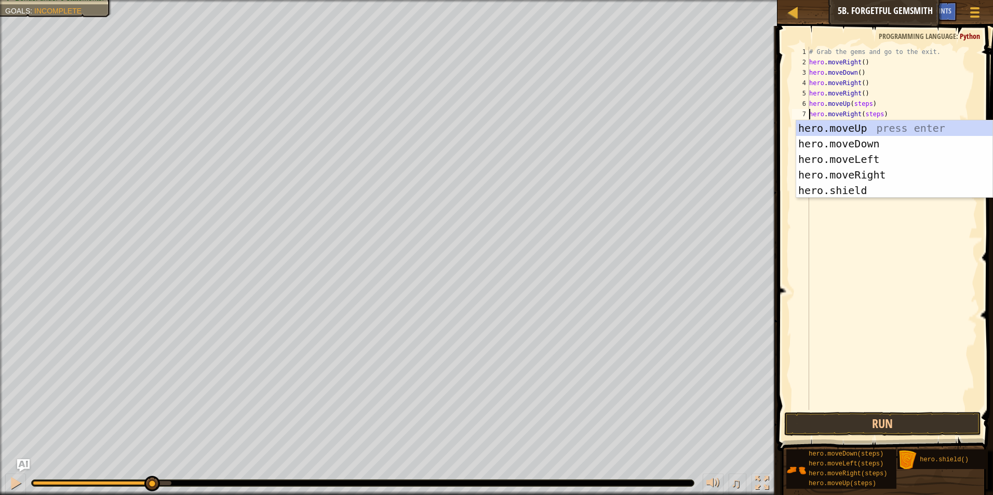
click at [861, 104] on div "# Grab the gems and go to the exit. hero . moveRight ( ) hero . moveDown ( ) he…" at bounding box center [892, 239] width 170 height 384
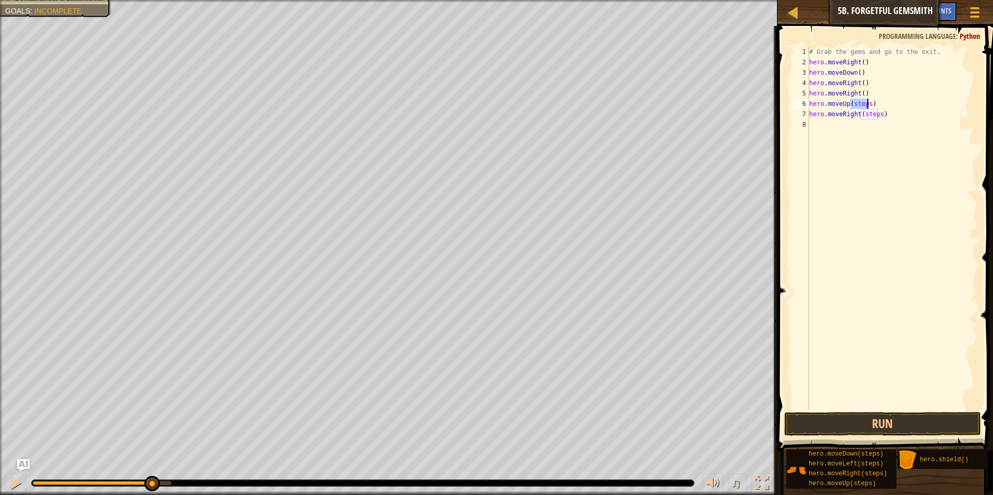
click at [861, 104] on div "# Grab the gems and go to the exit. hero . moveRight ( ) hero . moveDown ( ) he…" at bounding box center [892, 239] width 170 height 384
click at [864, 113] on div "# Grab the gems and go to the exit. hero . moveRight ( ) hero . moveDown ( ) he…" at bounding box center [892, 239] width 170 height 384
type textarea "hero.moveRight()"
click at [880, 417] on button "Run" at bounding box center [882, 424] width 197 height 24
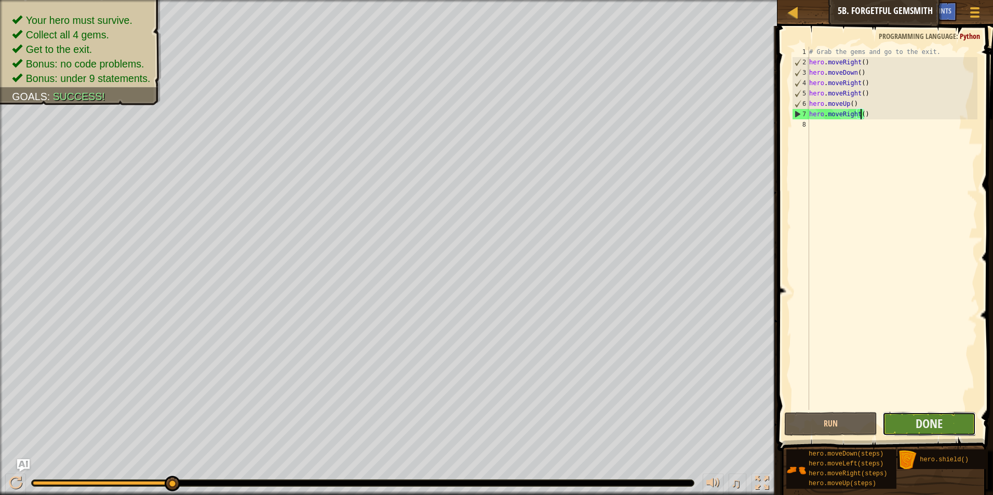
click at [906, 423] on button "Done" at bounding box center [928, 424] width 93 height 24
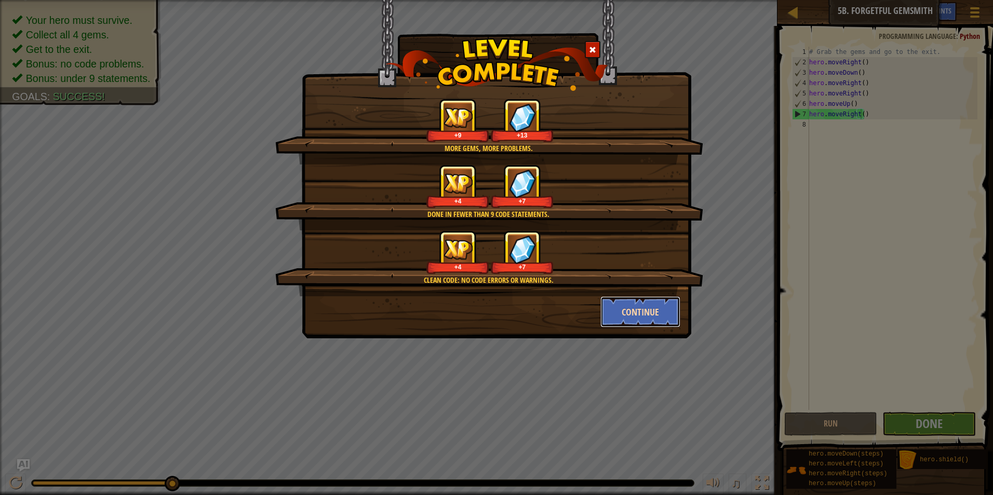
click at [615, 304] on button "Continue" at bounding box center [640, 312] width 81 height 31
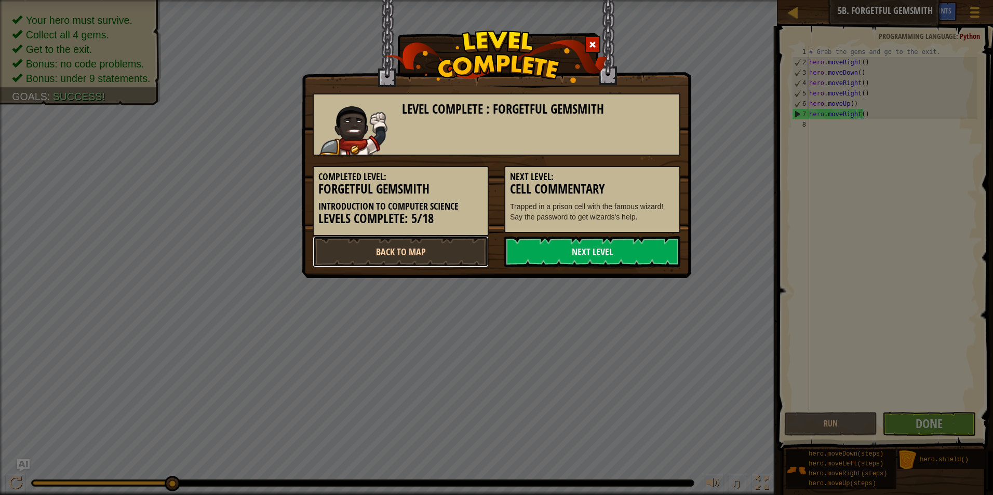
click at [455, 247] on link "Back to Map" at bounding box center [401, 251] width 176 height 31
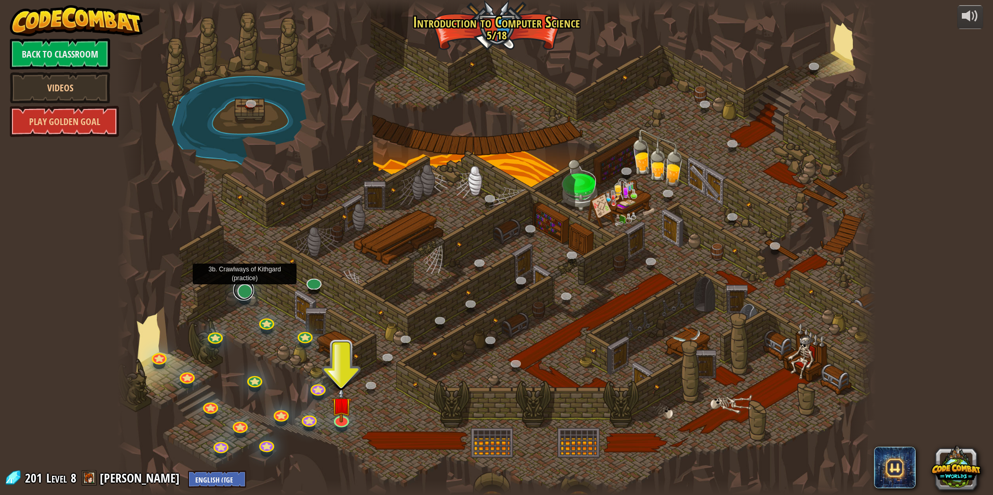
click at [243, 293] on link at bounding box center [243, 290] width 21 height 21
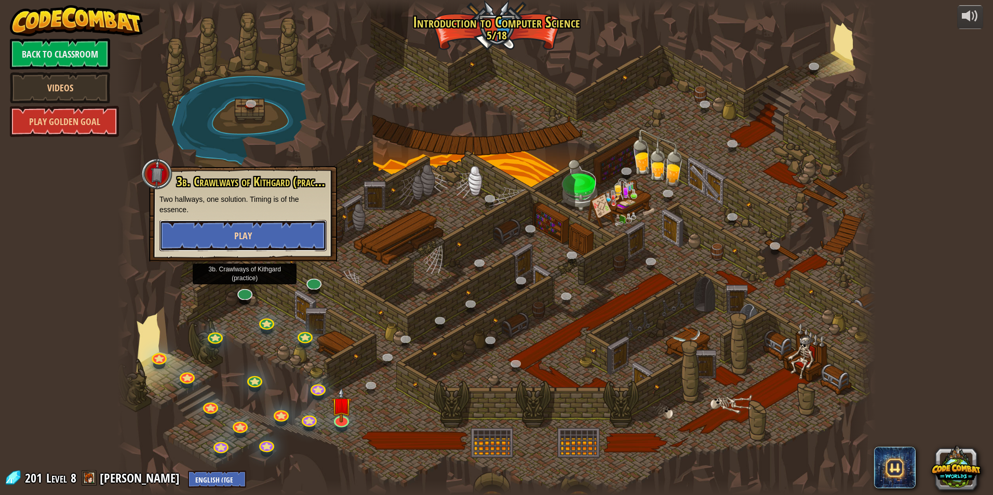
click at [263, 237] on button "Play" at bounding box center [242, 235] width 167 height 31
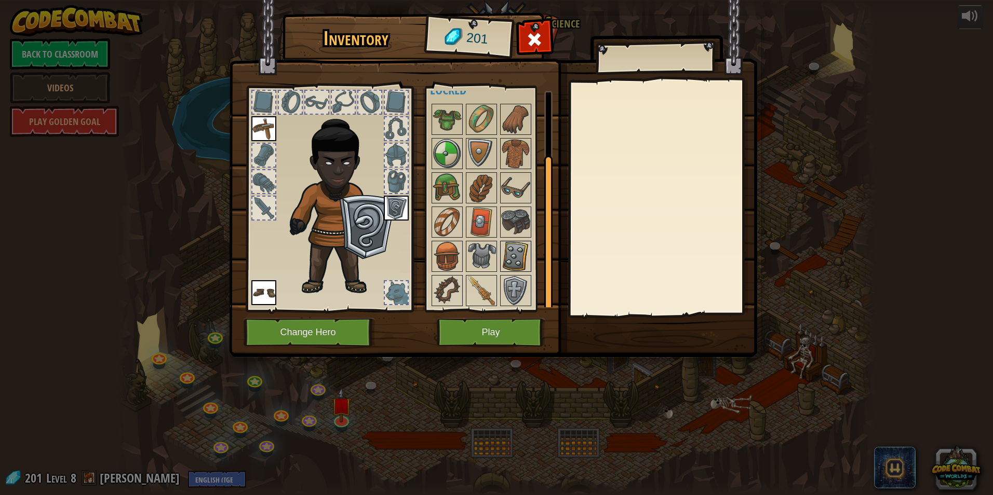
scroll to position [82, 0]
click at [525, 256] on img at bounding box center [515, 256] width 29 height 29
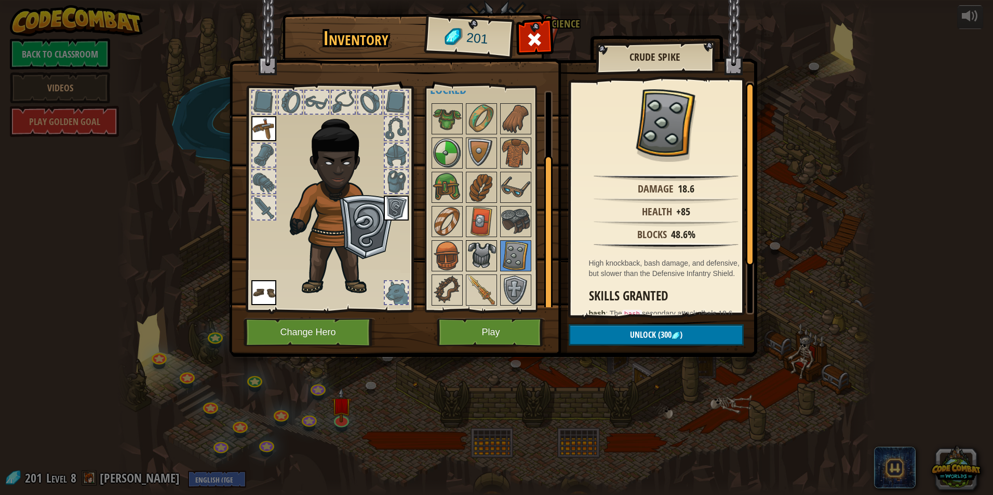
click at [485, 253] on img at bounding box center [481, 256] width 29 height 29
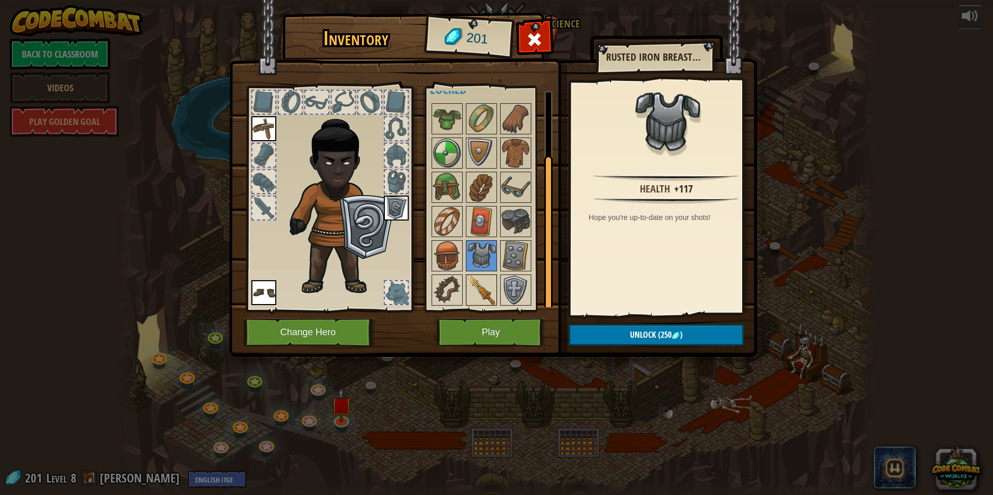
click at [474, 290] on img at bounding box center [481, 290] width 29 height 29
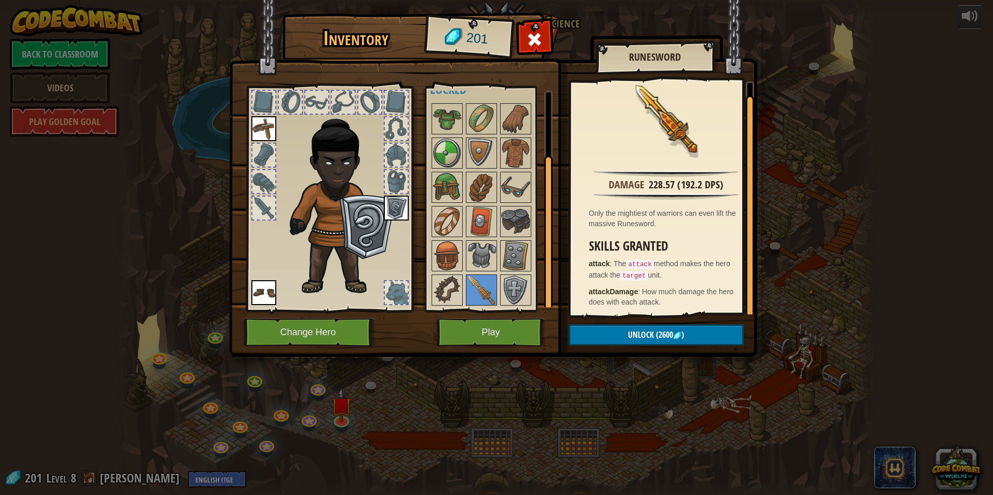
scroll to position [5, 0]
click at [509, 295] on img at bounding box center [515, 290] width 29 height 29
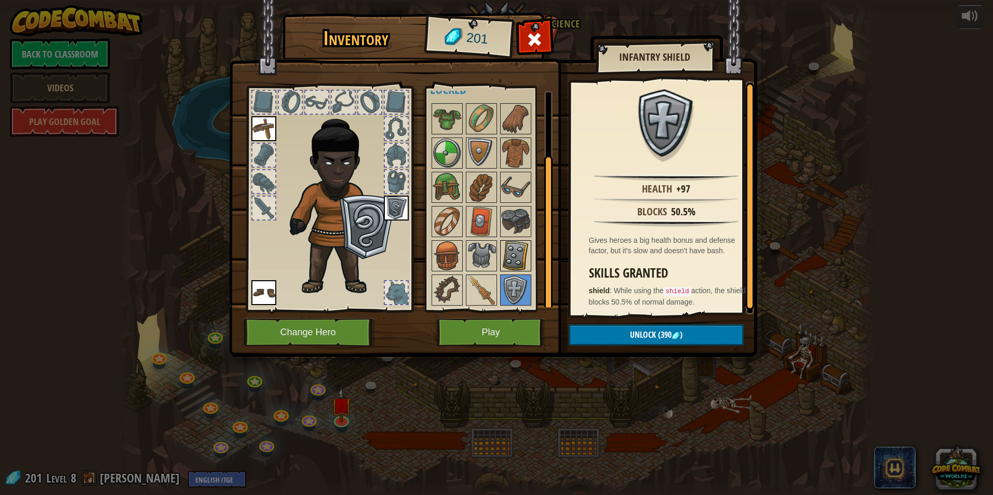
click at [505, 258] on img at bounding box center [515, 256] width 29 height 29
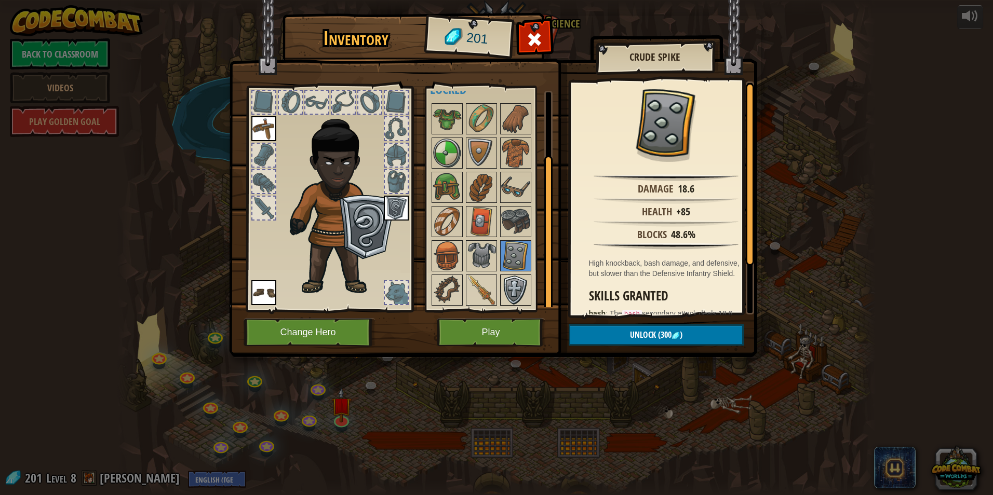
click at [513, 280] on img at bounding box center [515, 290] width 29 height 29
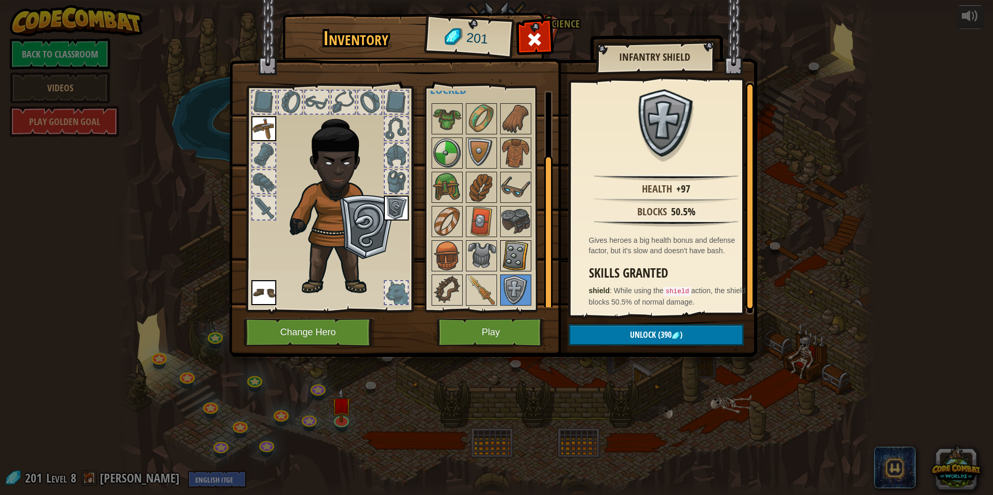
click at [513, 260] on img at bounding box center [515, 256] width 29 height 29
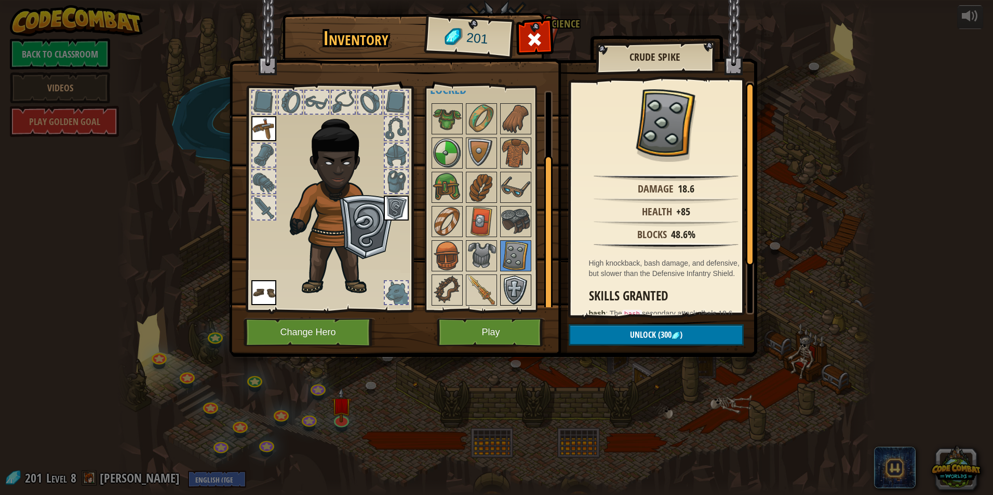
click at [517, 279] on img at bounding box center [515, 290] width 29 height 29
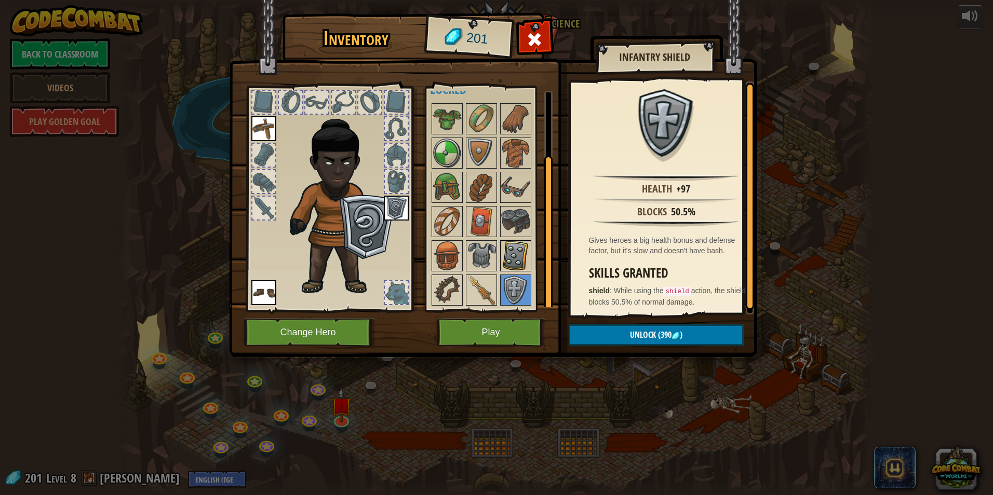
click at [513, 263] on img at bounding box center [515, 256] width 29 height 29
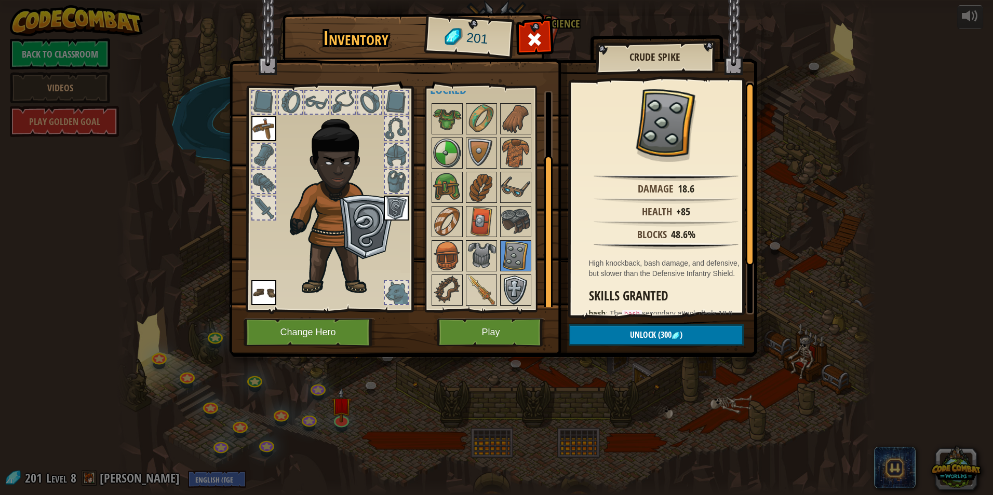
click at [524, 281] on img at bounding box center [515, 290] width 29 height 29
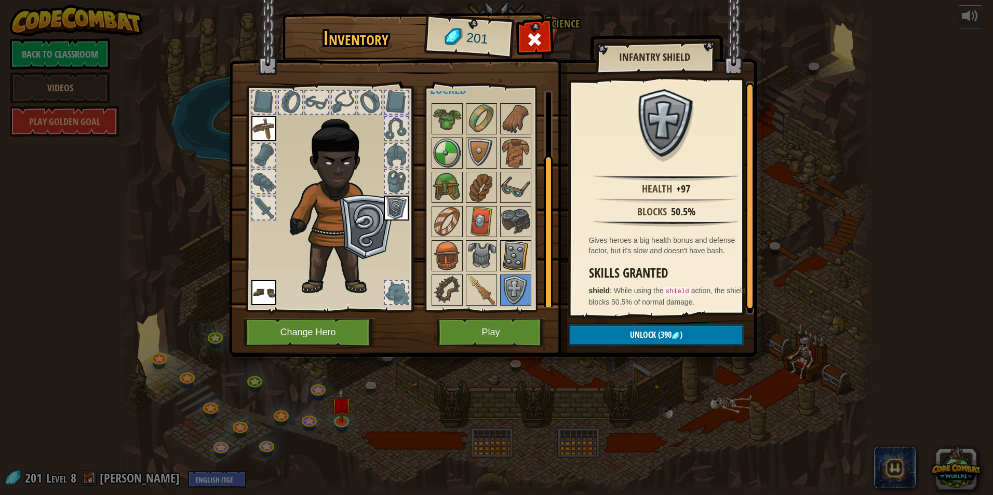
click at [520, 262] on img at bounding box center [515, 256] width 29 height 29
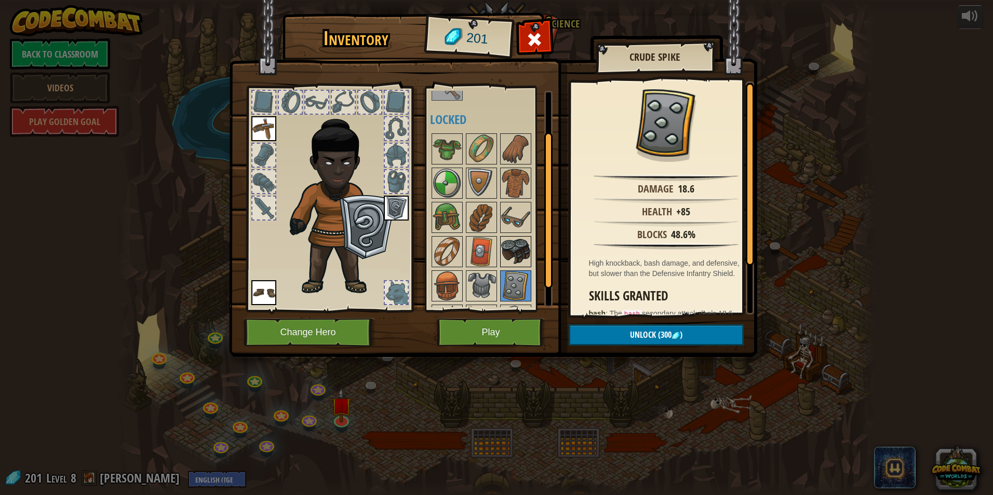
scroll to position [82, 0]
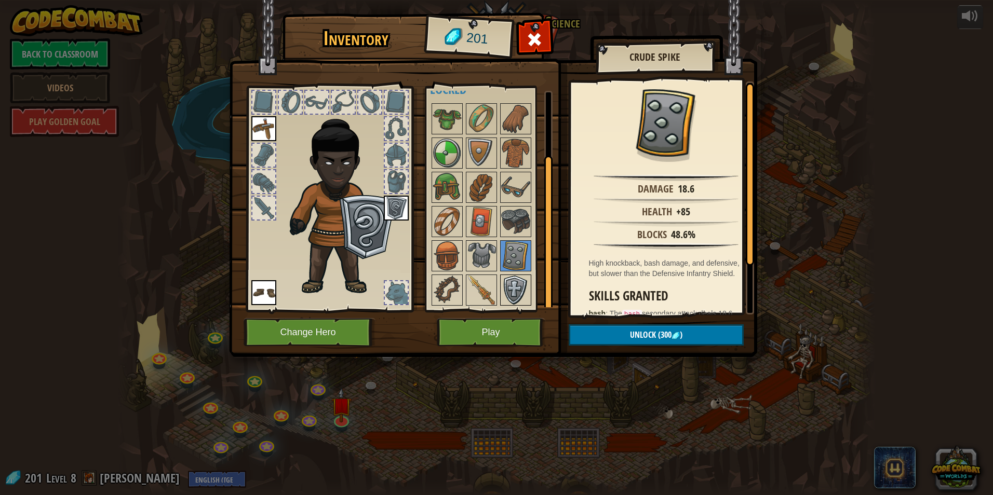
click at [519, 281] on img at bounding box center [515, 290] width 29 height 29
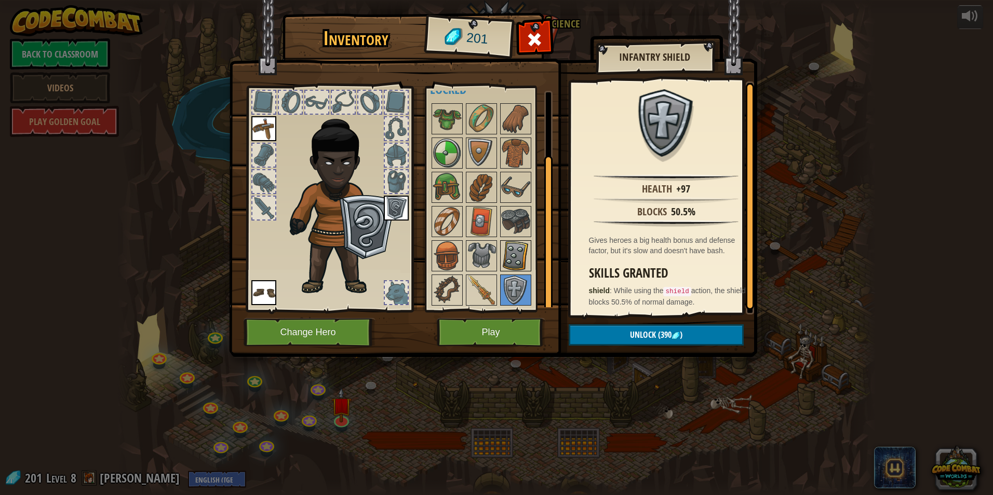
click at [515, 247] on img at bounding box center [515, 256] width 29 height 29
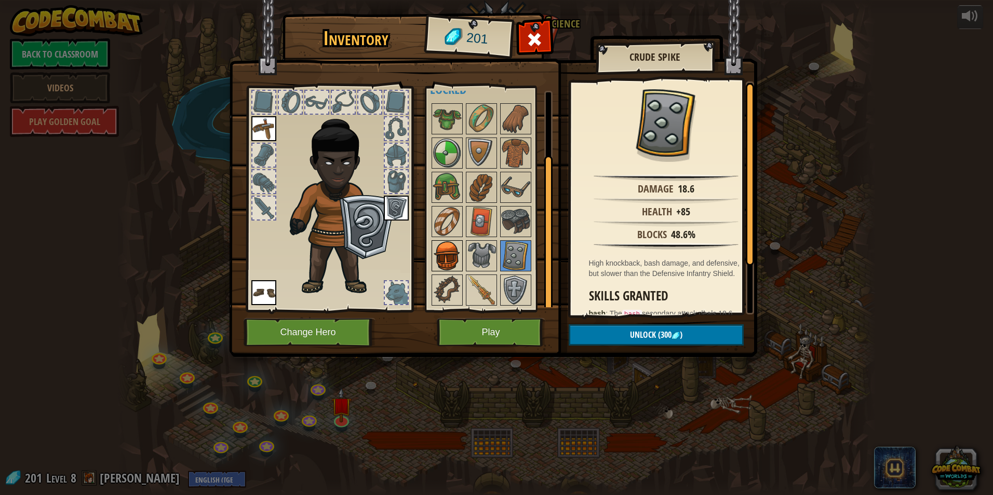
click at [451, 262] on img at bounding box center [447, 256] width 29 height 29
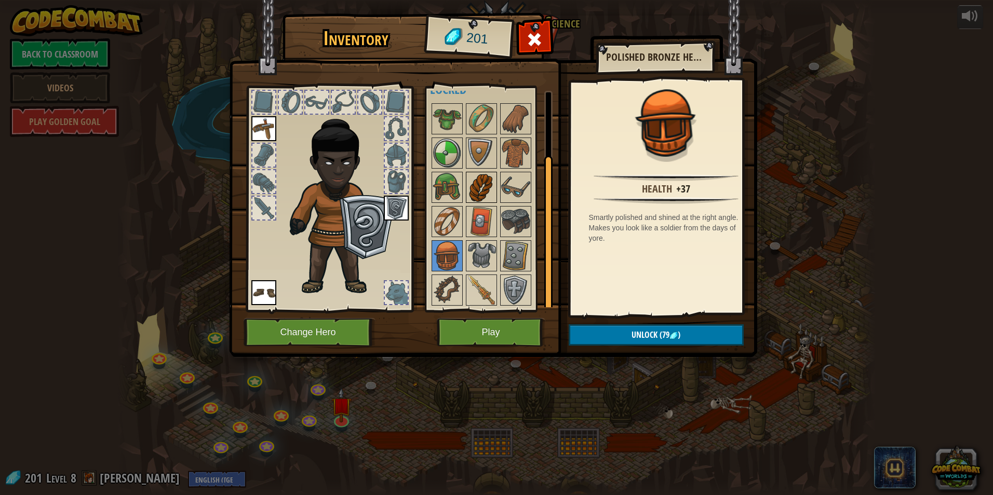
click at [485, 183] on img at bounding box center [481, 187] width 29 height 29
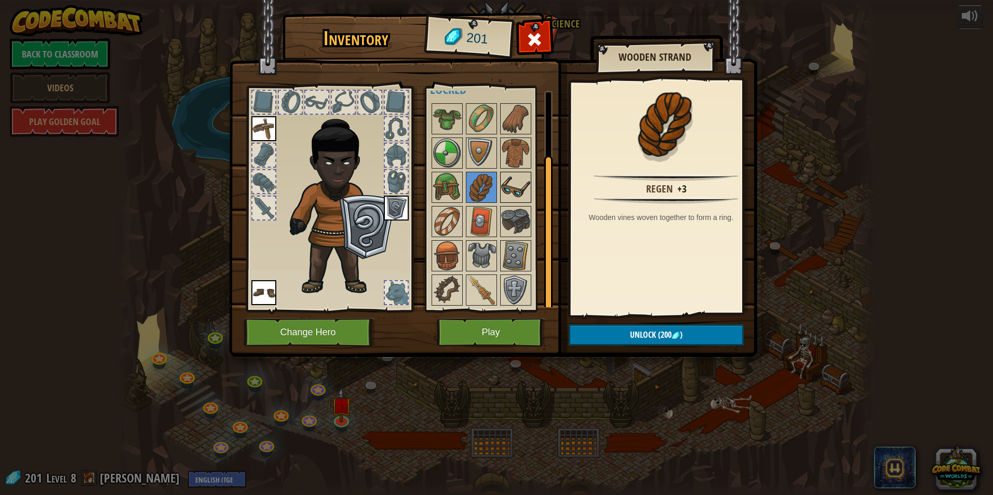
click at [509, 188] on img at bounding box center [515, 187] width 29 height 29
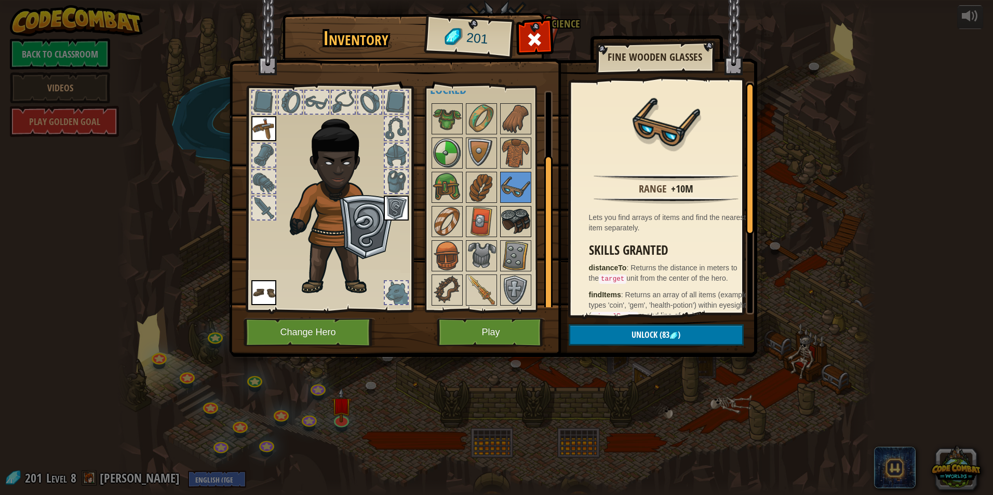
click at [516, 215] on img at bounding box center [515, 221] width 29 height 29
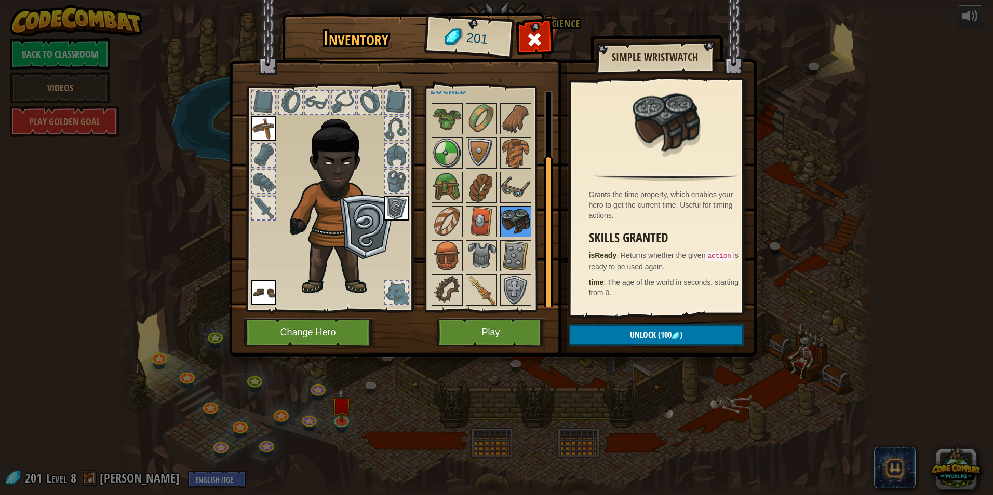
click at [517, 236] on div at bounding box center [515, 221] width 31 height 31
click at [517, 244] on img at bounding box center [515, 256] width 29 height 29
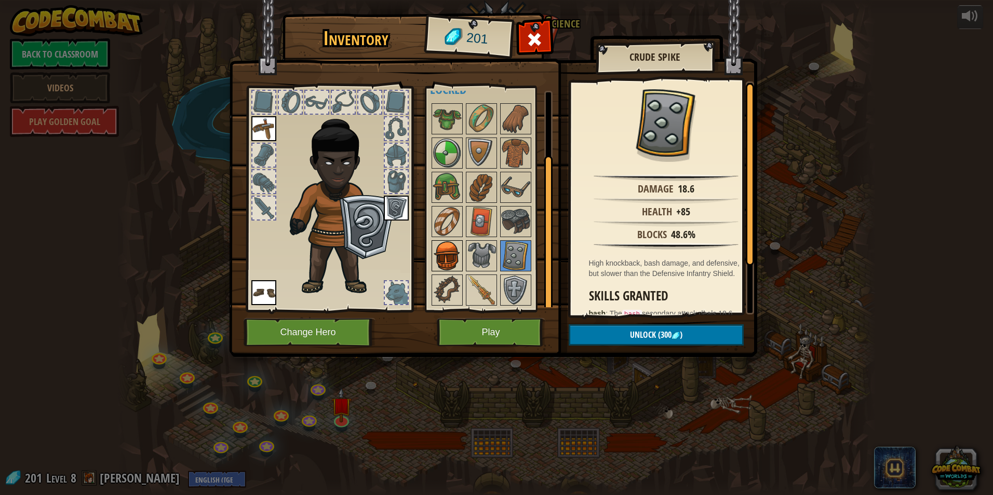
click at [459, 247] on img at bounding box center [447, 256] width 29 height 29
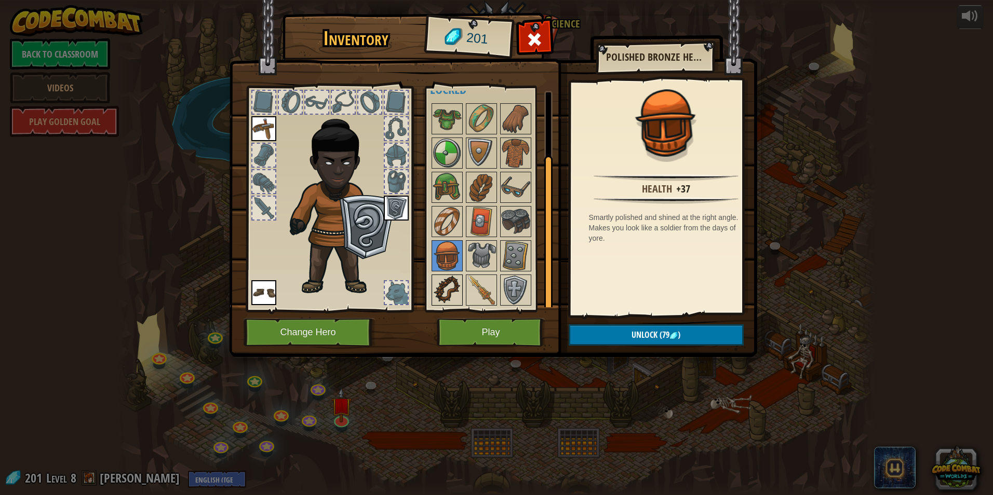
click at [450, 278] on img at bounding box center [447, 290] width 29 height 29
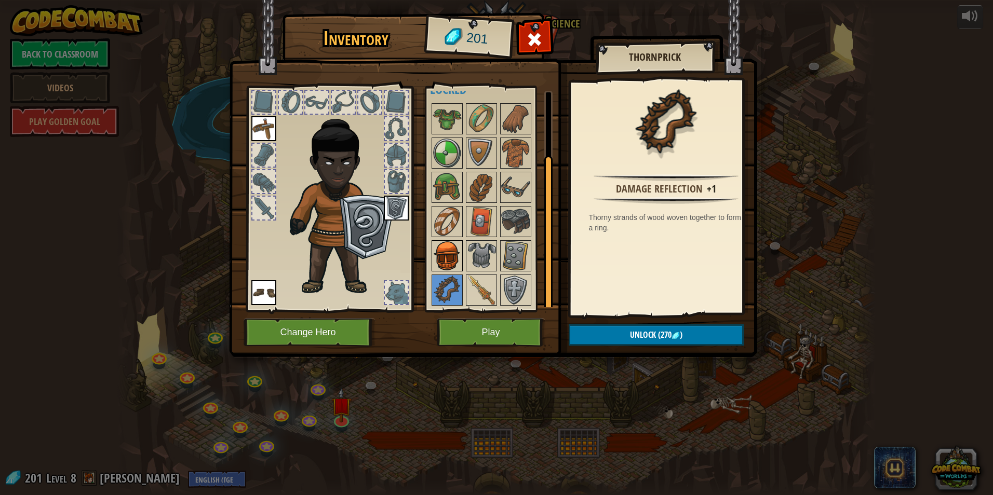
click at [447, 258] on img at bounding box center [447, 256] width 29 height 29
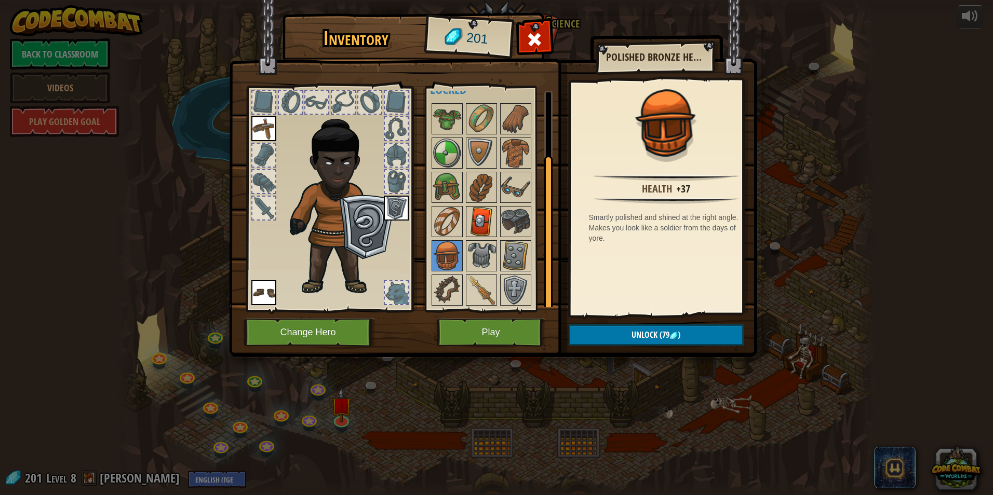
click at [477, 227] on img at bounding box center [481, 221] width 29 height 29
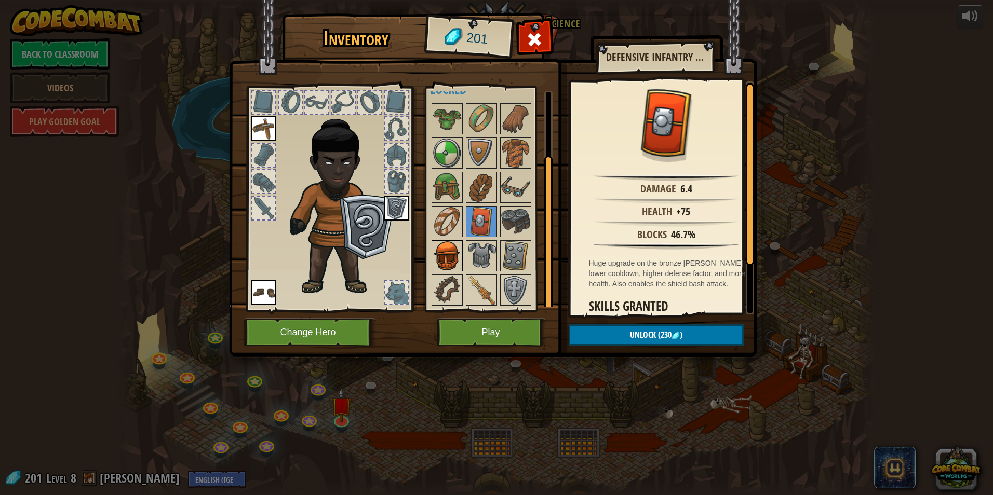
click at [458, 253] on img at bounding box center [447, 256] width 29 height 29
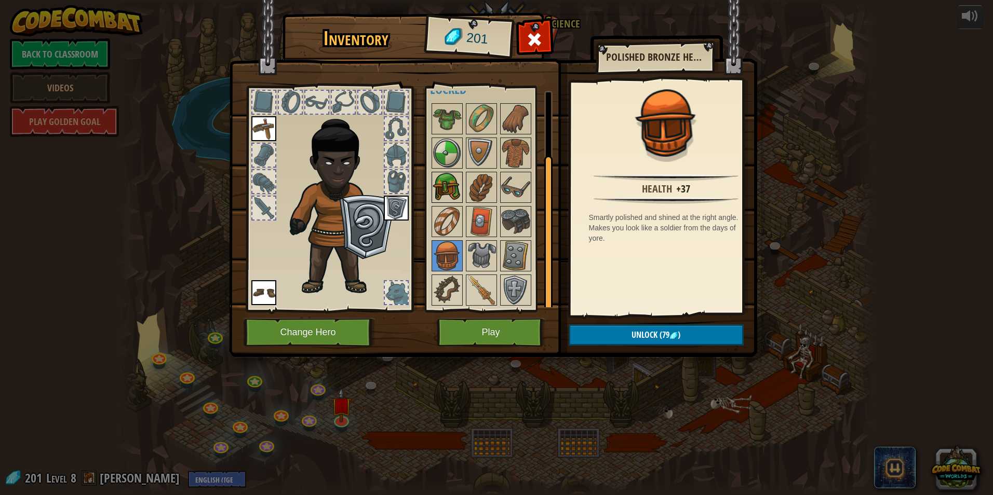
click at [451, 190] on img at bounding box center [447, 187] width 29 height 29
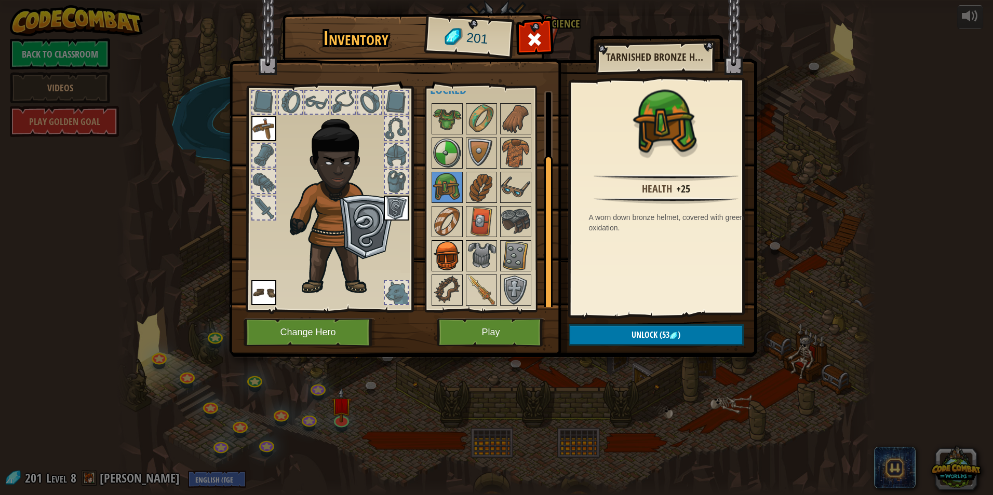
click at [450, 251] on img at bounding box center [447, 256] width 29 height 29
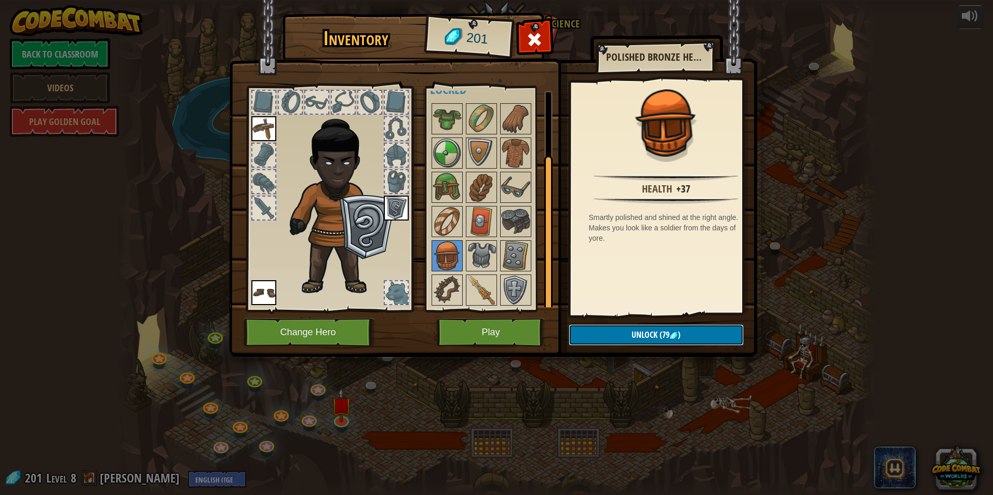
click at [648, 332] on span "Unlock" at bounding box center [645, 334] width 26 height 11
click at [647, 332] on button "Confirm" at bounding box center [656, 335] width 175 height 21
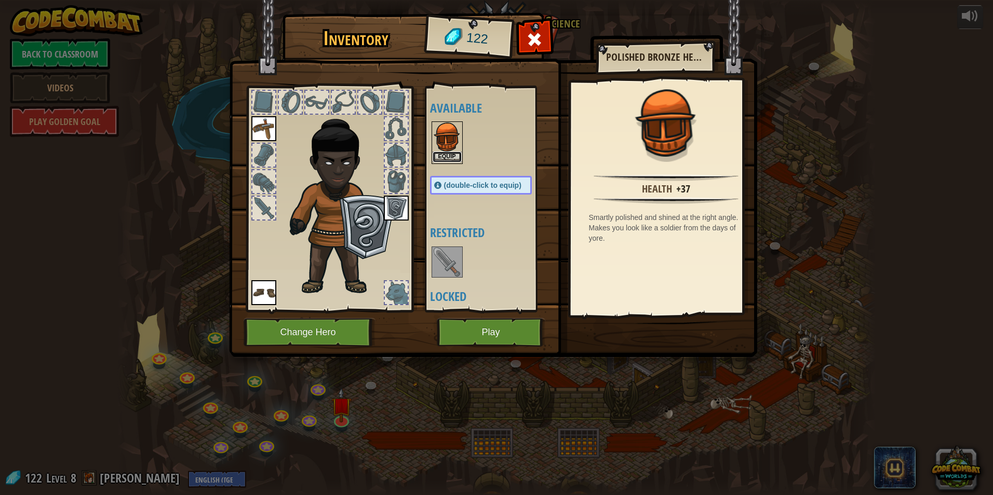
click at [438, 159] on button "Equip" at bounding box center [447, 157] width 29 height 11
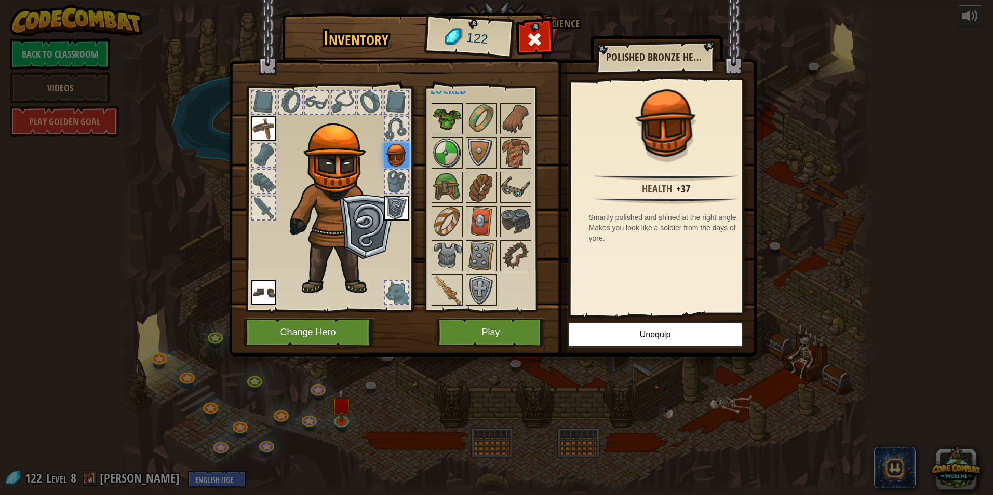
click at [442, 112] on img at bounding box center [447, 118] width 29 height 29
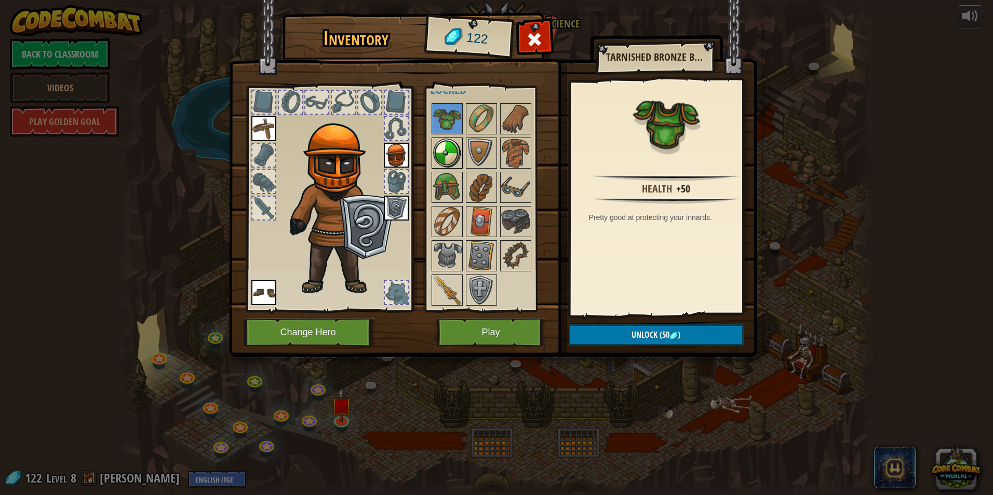
click at [452, 149] on img at bounding box center [447, 153] width 29 height 29
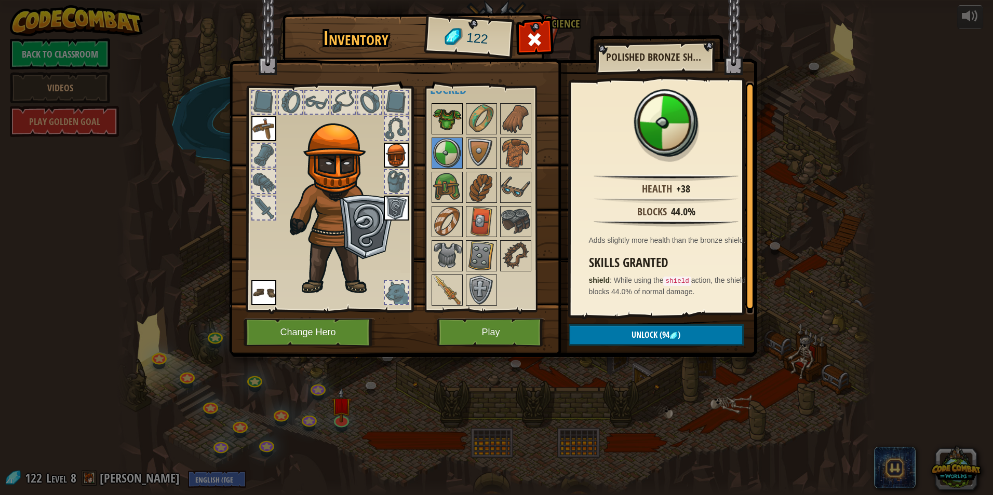
click at [448, 118] on img at bounding box center [447, 118] width 29 height 29
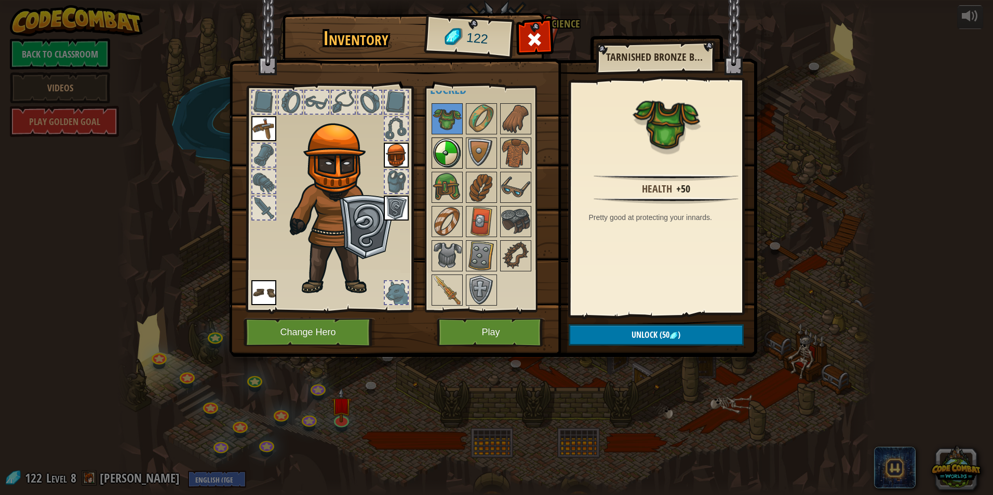
click at [454, 145] on img at bounding box center [447, 153] width 29 height 29
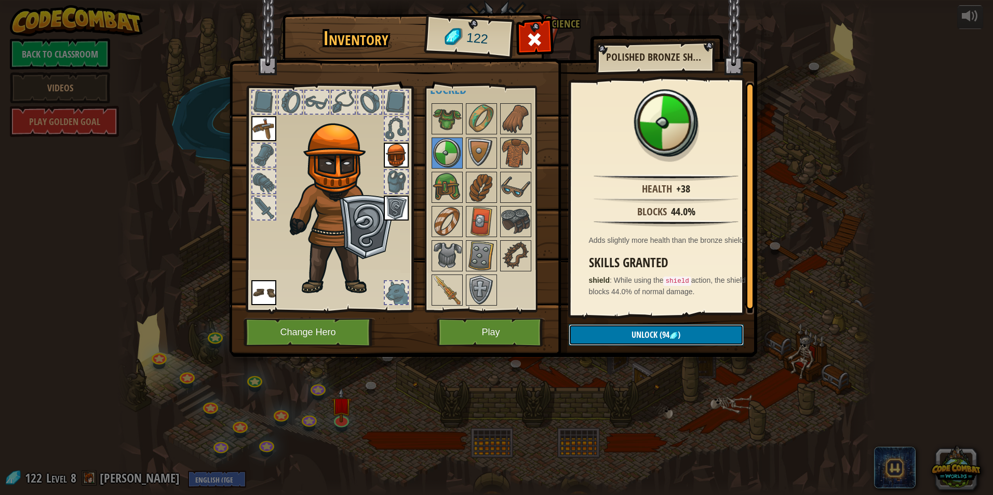
click at [680, 334] on span ")" at bounding box center [679, 334] width 3 height 11
click at [661, 332] on button "Confirm" at bounding box center [656, 335] width 175 height 21
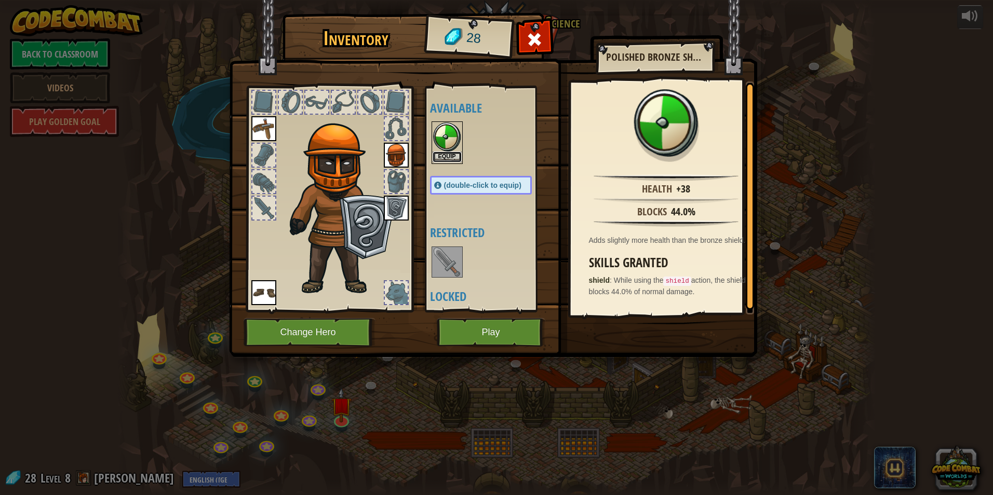
click at [449, 154] on button "Equip" at bounding box center [447, 157] width 29 height 11
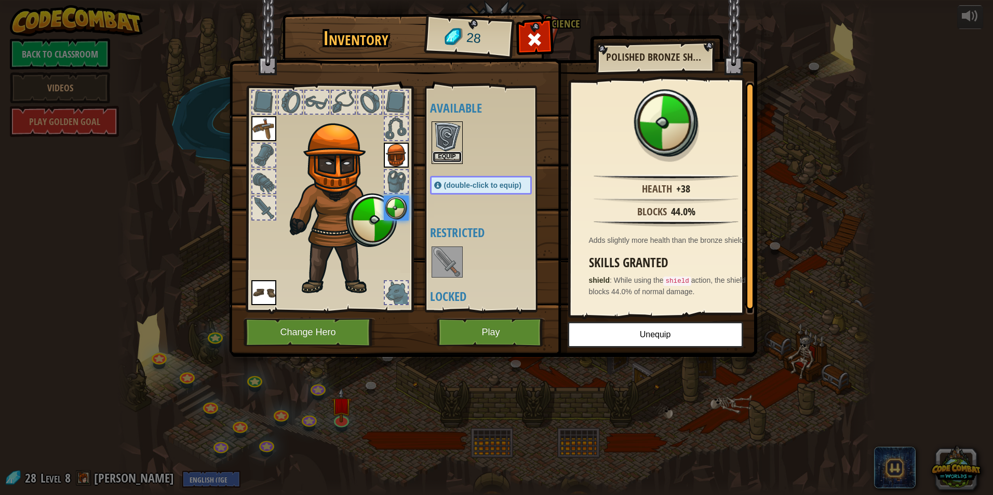
click at [450, 155] on button "Equip" at bounding box center [447, 157] width 29 height 11
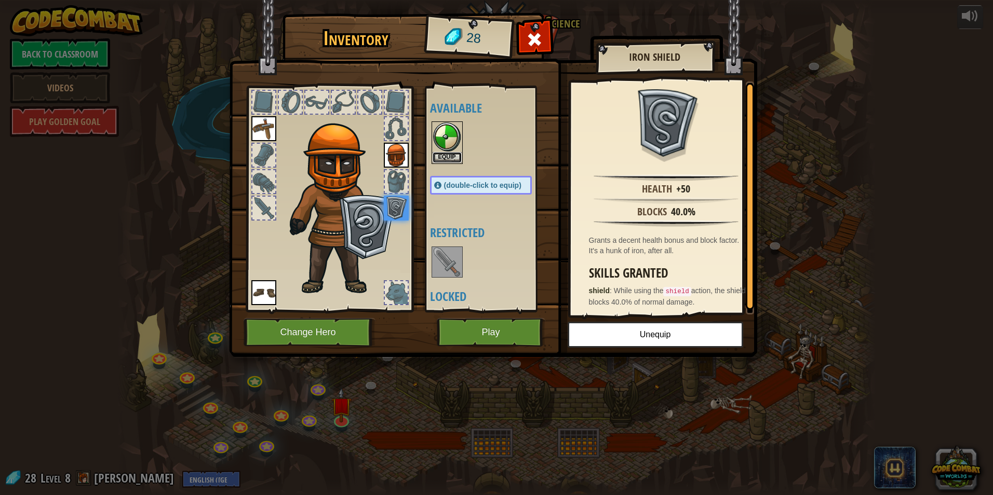
click at [450, 155] on button "Equip" at bounding box center [447, 157] width 29 height 11
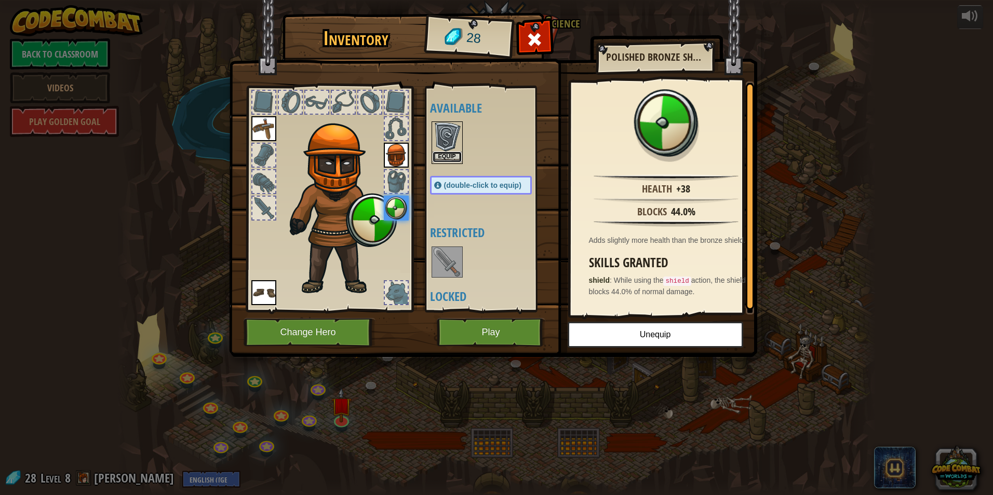
click at [450, 155] on button "Equip" at bounding box center [447, 157] width 29 height 11
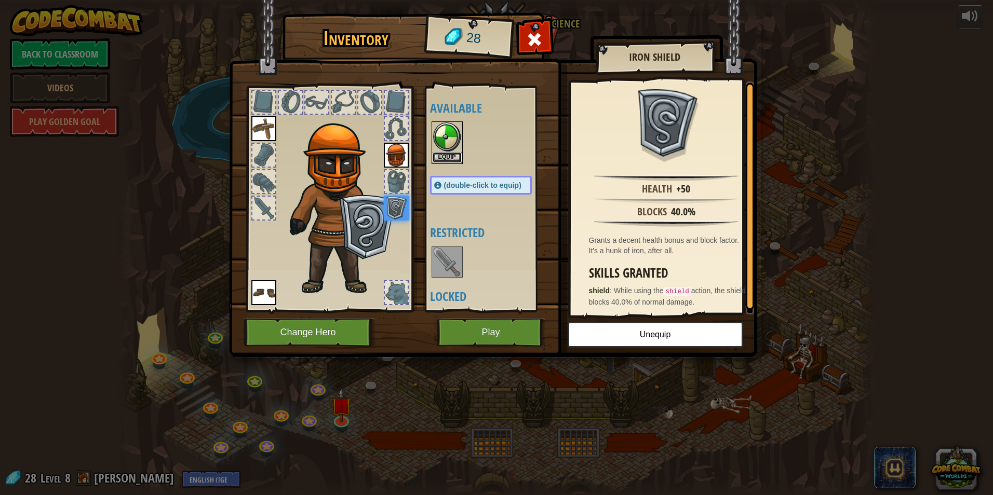
click at [450, 155] on button "Equip" at bounding box center [447, 157] width 29 height 11
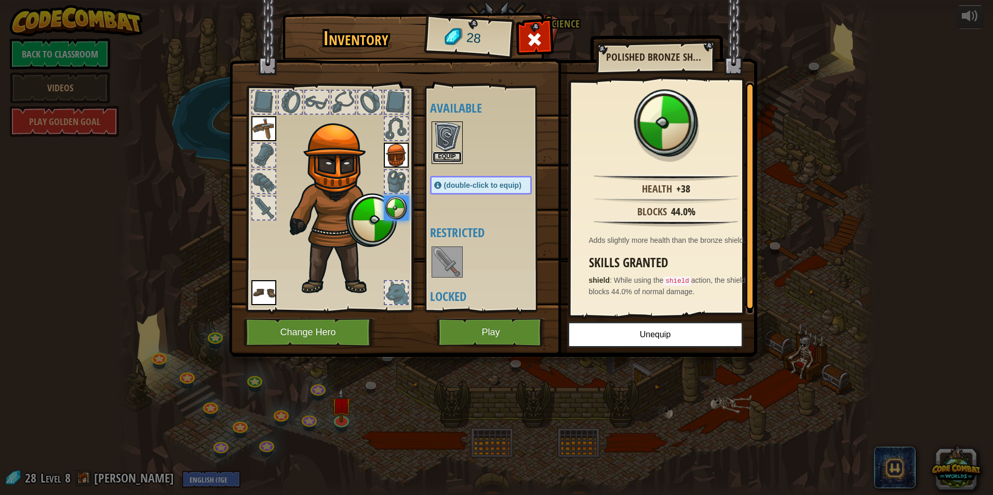
click at [450, 155] on button "Equip" at bounding box center [447, 157] width 29 height 11
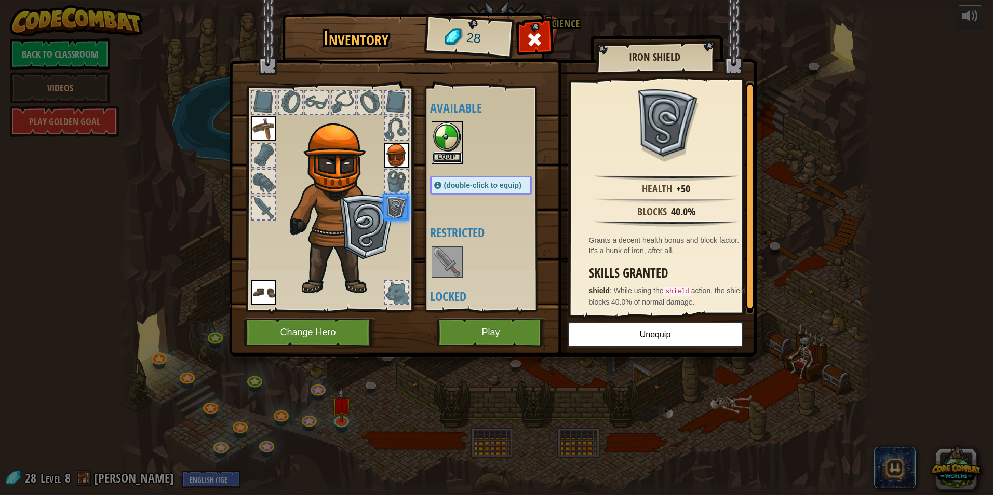
click at [450, 155] on button "Equip" at bounding box center [447, 157] width 29 height 11
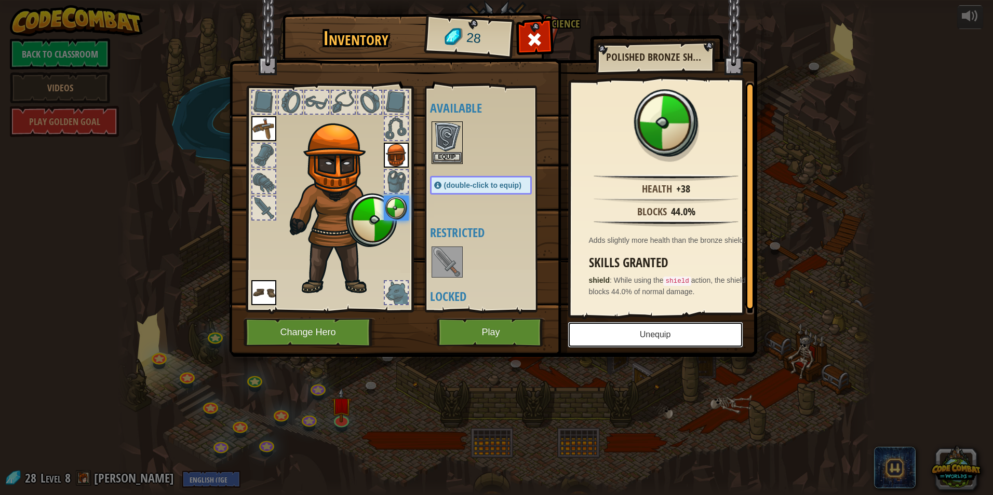
click at [610, 339] on button "Unequip" at bounding box center [656, 335] width 176 height 26
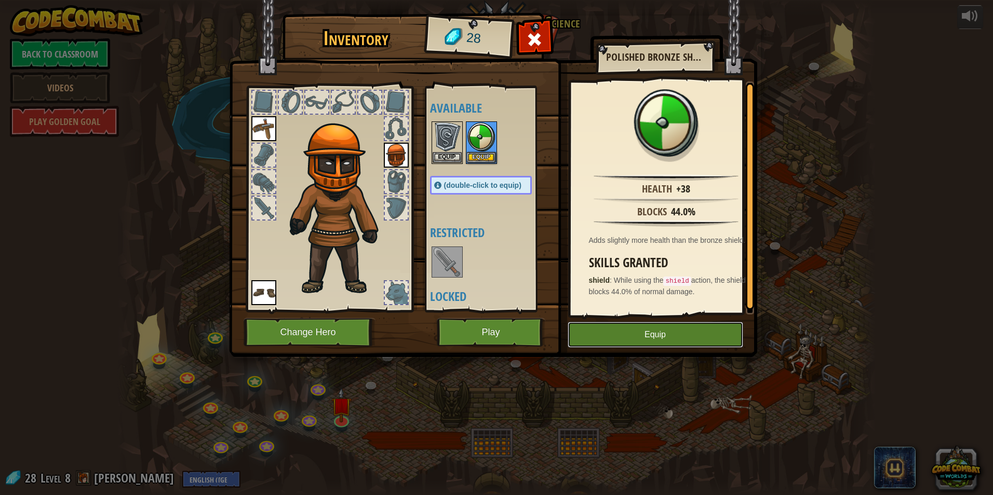
click at [610, 336] on button "Equip" at bounding box center [656, 335] width 176 height 26
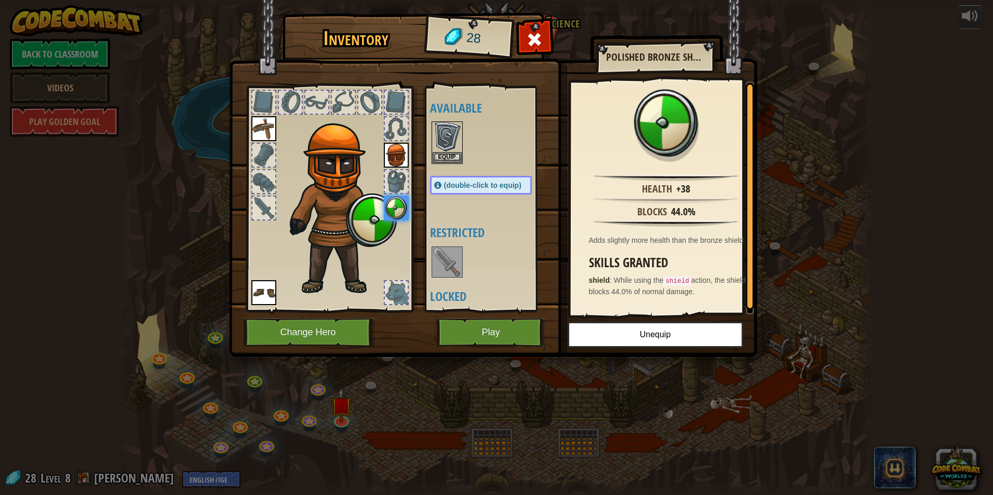
click at [394, 132] on div at bounding box center [396, 128] width 23 height 23
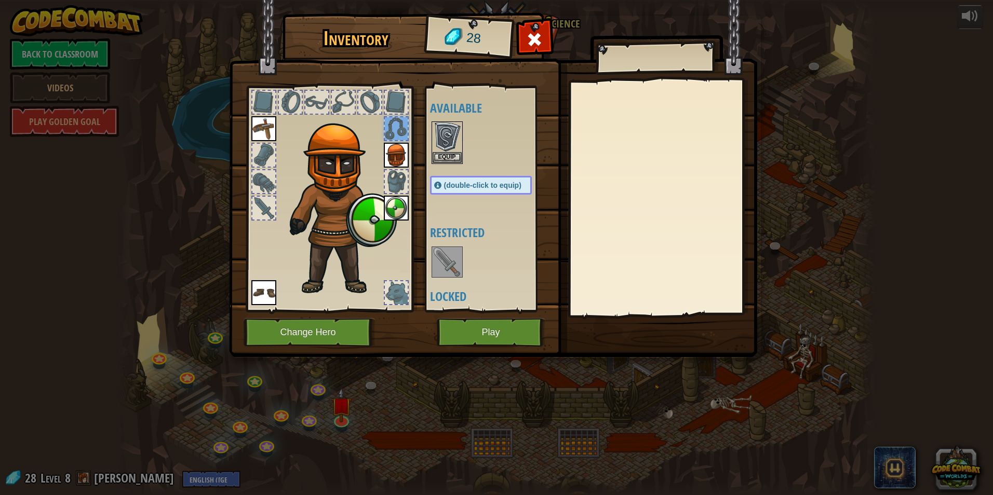
click at [374, 105] on div at bounding box center [369, 102] width 23 height 23
click at [339, 93] on div at bounding box center [343, 102] width 23 height 23
click at [316, 97] on div at bounding box center [316, 102] width 23 height 23
click at [303, 100] on img at bounding box center [333, 189] width 157 height 213
click at [258, 206] on div at bounding box center [263, 208] width 23 height 23
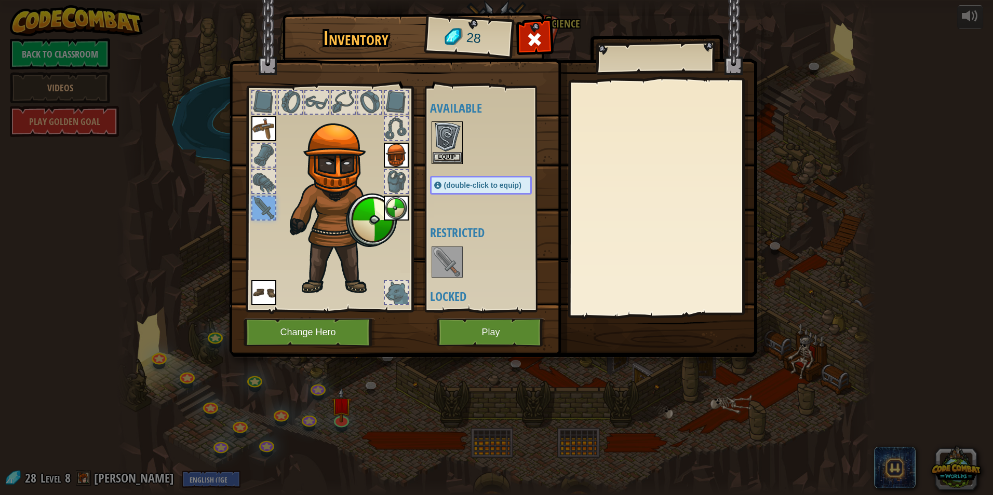
click at [274, 300] on img at bounding box center [263, 292] width 25 height 25
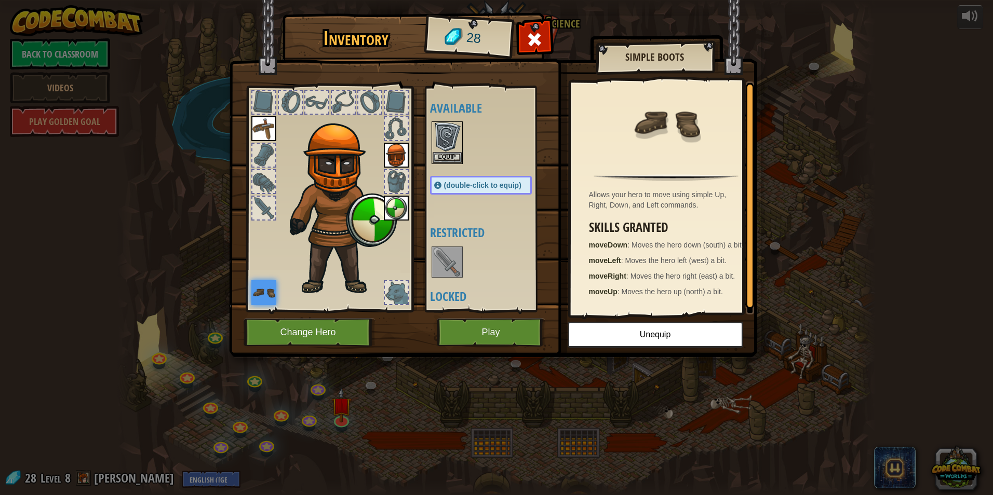
click at [394, 292] on div at bounding box center [396, 292] width 23 height 23
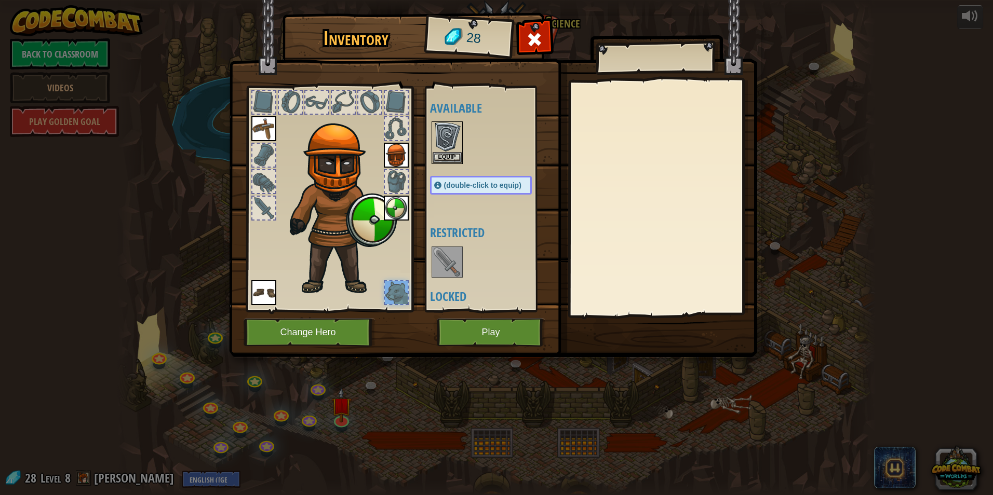
click at [369, 285] on img at bounding box center [341, 201] width 112 height 191
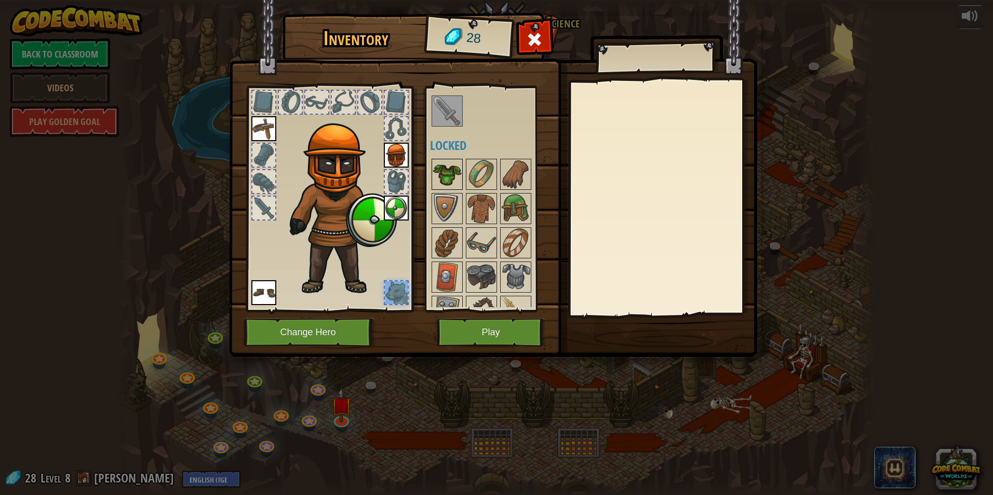
scroll to position [207, 0]
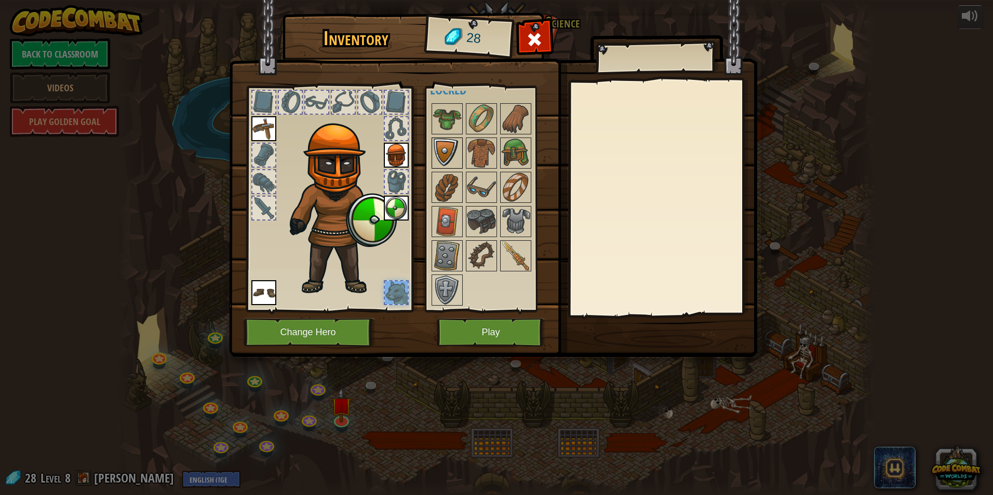
click at [455, 149] on img at bounding box center [447, 153] width 29 height 29
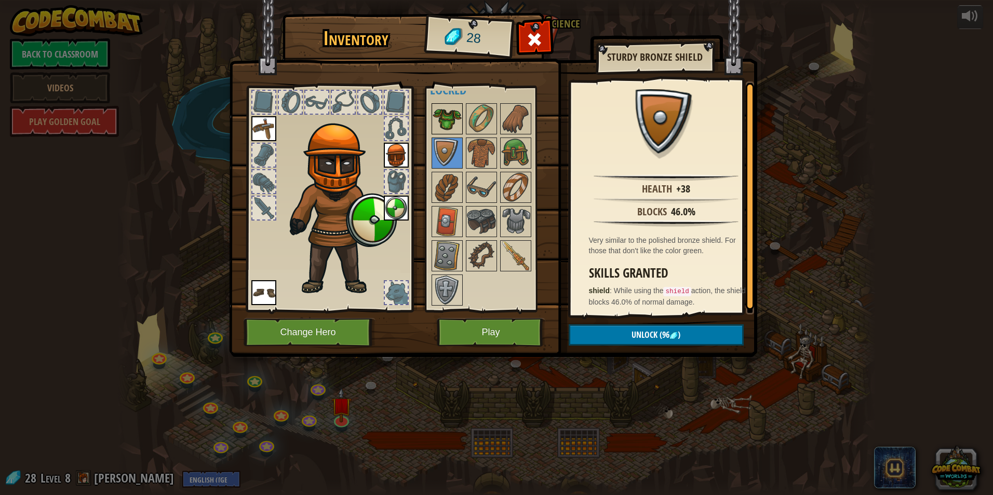
click at [447, 120] on img at bounding box center [447, 118] width 29 height 29
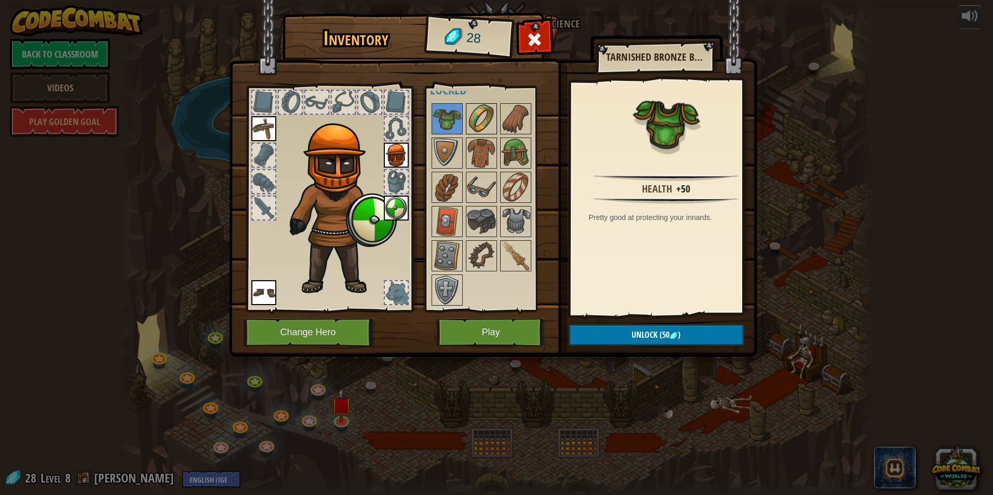
click at [477, 124] on img at bounding box center [481, 118] width 29 height 29
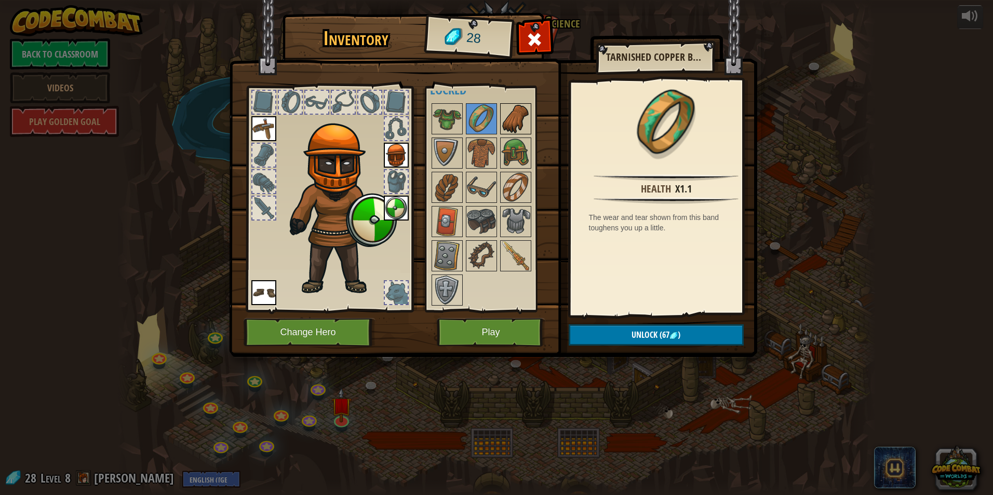
click at [505, 119] on img at bounding box center [515, 118] width 29 height 29
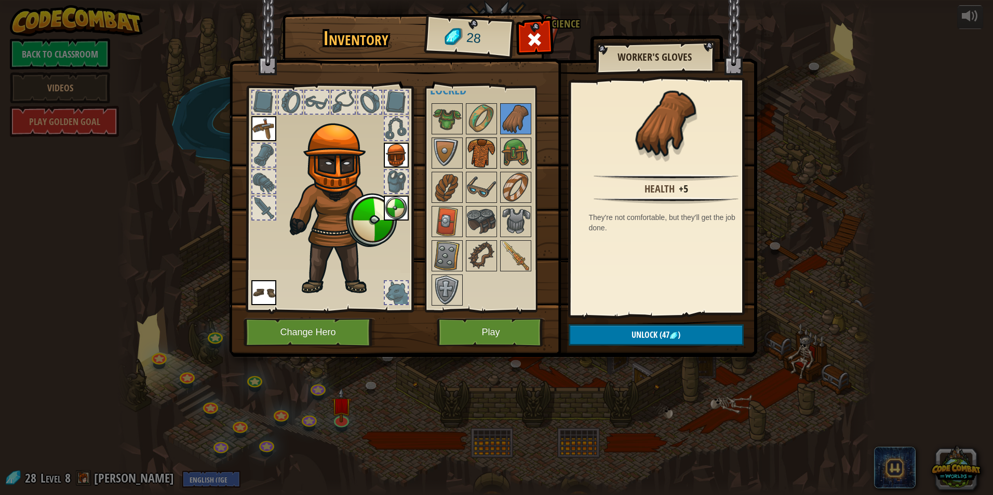
click at [487, 147] on img at bounding box center [481, 153] width 29 height 29
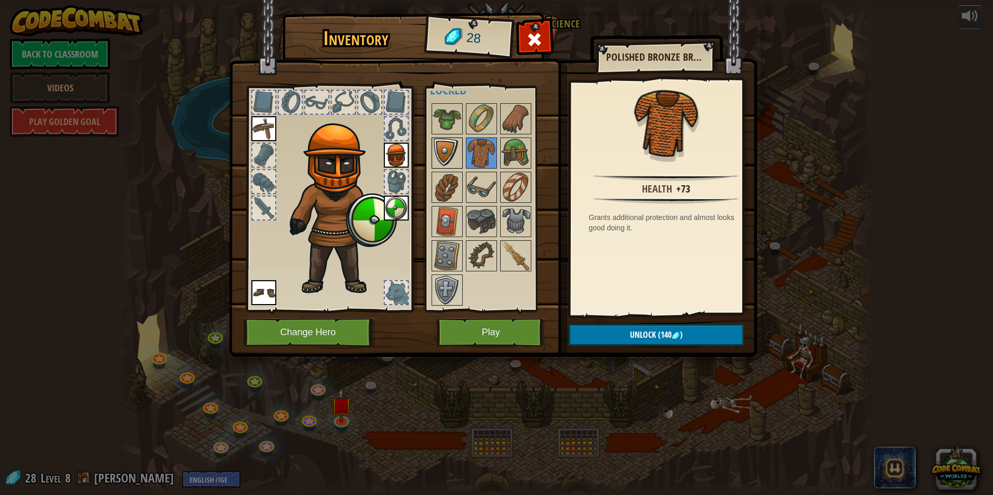
click at [454, 146] on img at bounding box center [447, 153] width 29 height 29
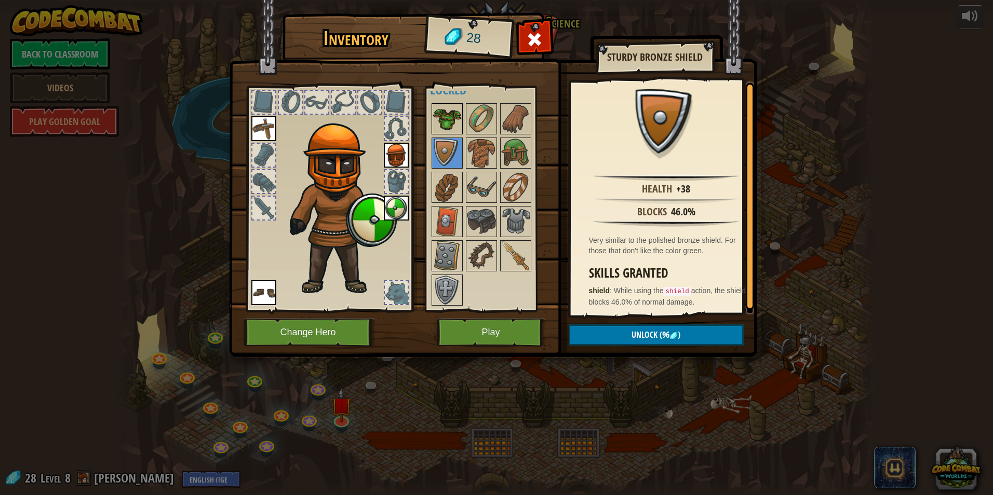
click at [458, 119] on img at bounding box center [447, 118] width 29 height 29
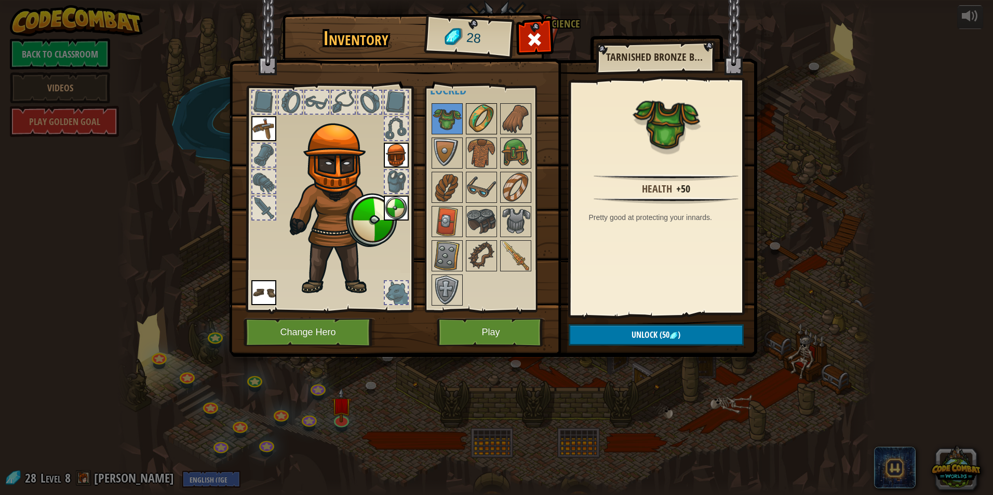
click at [475, 125] on img at bounding box center [481, 118] width 29 height 29
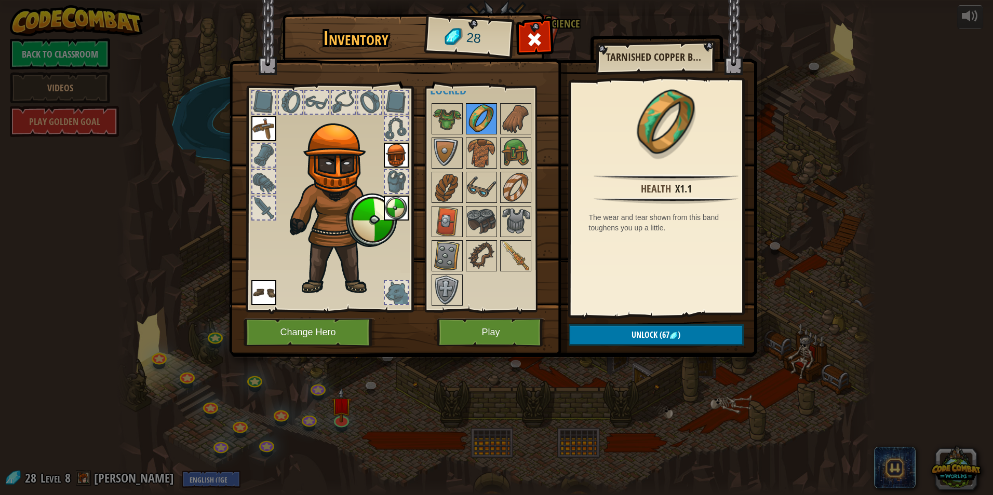
click at [495, 125] on img at bounding box center [481, 118] width 29 height 29
click at [512, 124] on img at bounding box center [515, 118] width 29 height 29
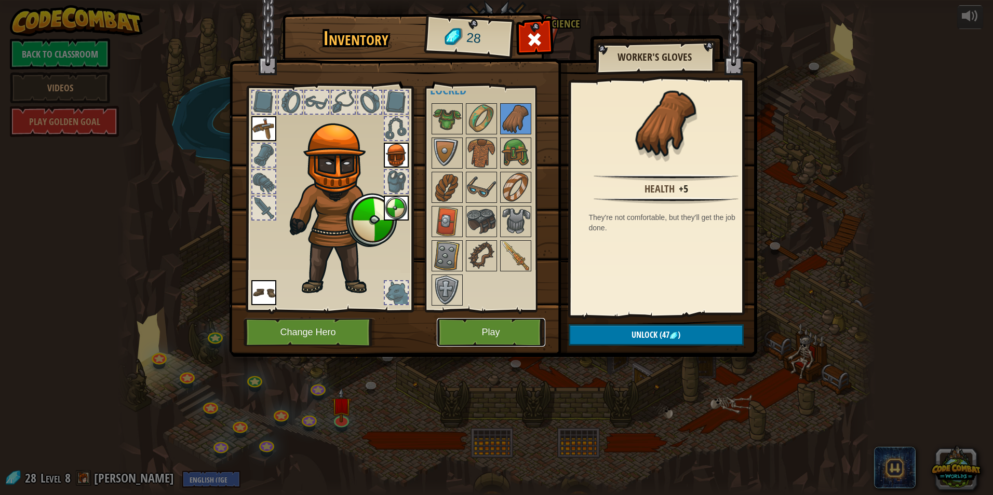
click at [510, 319] on button "Play" at bounding box center [491, 332] width 109 height 29
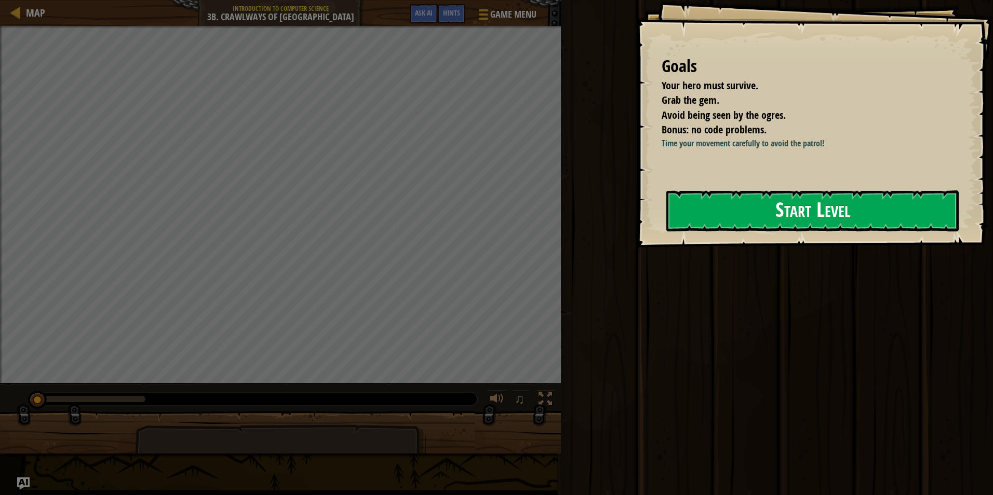
click at [719, 232] on button "Start Level" at bounding box center [812, 211] width 292 height 41
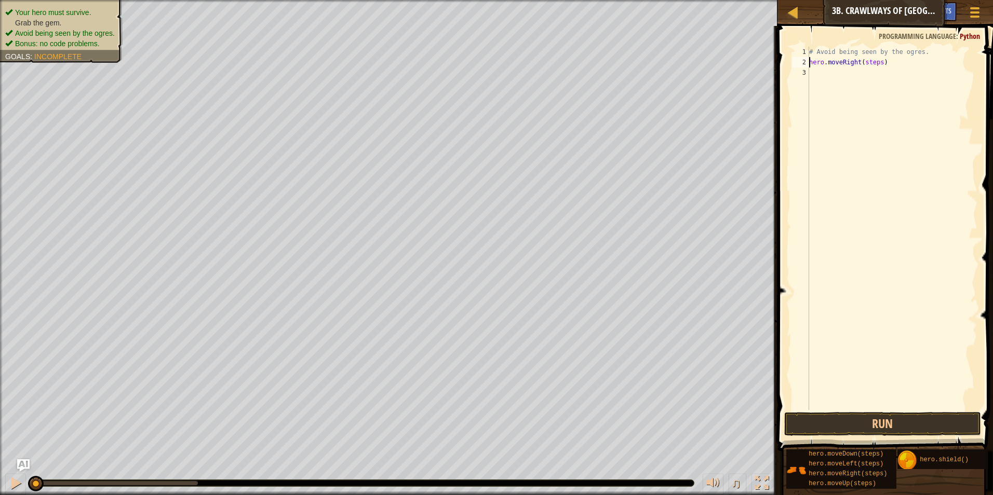
click at [871, 65] on div "# Avoid being seen by the ogres. hero . moveRight ( steps )" at bounding box center [892, 239] width 170 height 384
click at [908, 424] on button "Run" at bounding box center [882, 424] width 197 height 24
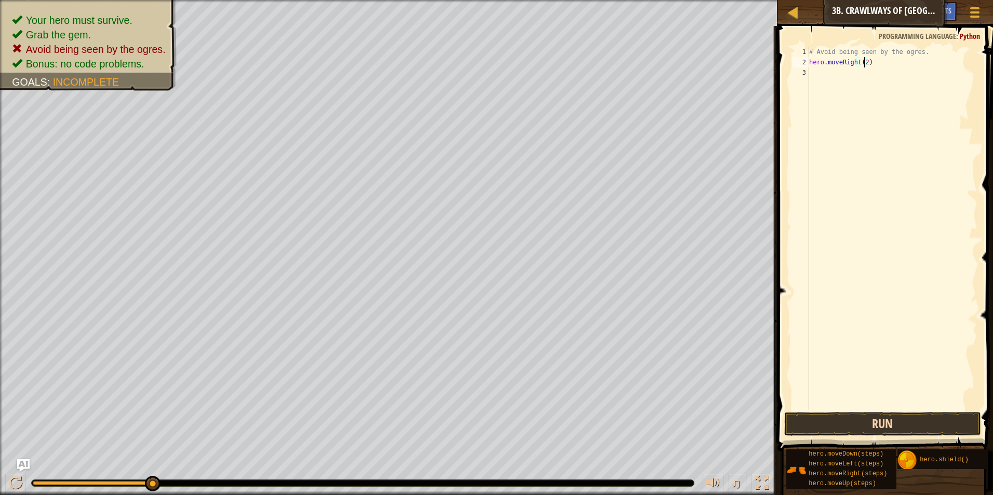
type textarea "hero.moveRight(2)"
click at [917, 419] on button "Run" at bounding box center [882, 424] width 197 height 24
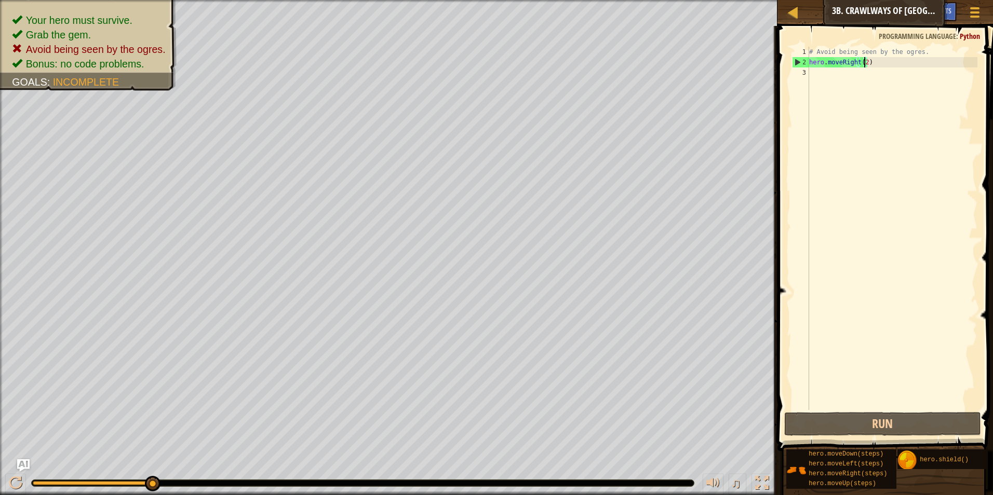
click at [869, 64] on div "# Avoid being seen by the ogres. hero . moveRight ( 2 )" at bounding box center [892, 239] width 170 height 384
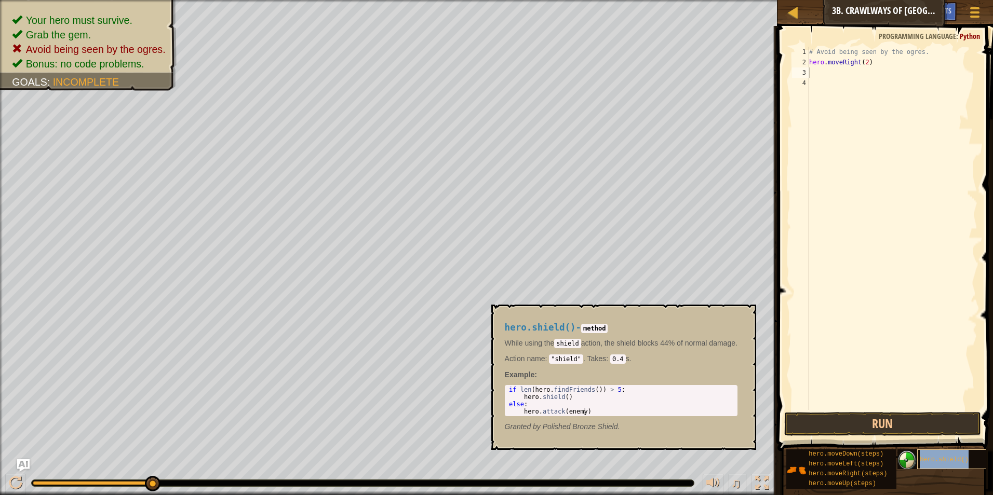
click at [931, 464] on div "hero.shield()" at bounding box center [966, 460] width 99 height 20
type textarea "hero.shield()"
click at [822, 88] on div "# Avoid being seen by the ogres. hero . moveRight ( 2 ) hero . shield ( )" at bounding box center [892, 239] width 170 height 384
click at [850, 428] on button "Run" at bounding box center [882, 424] width 197 height 24
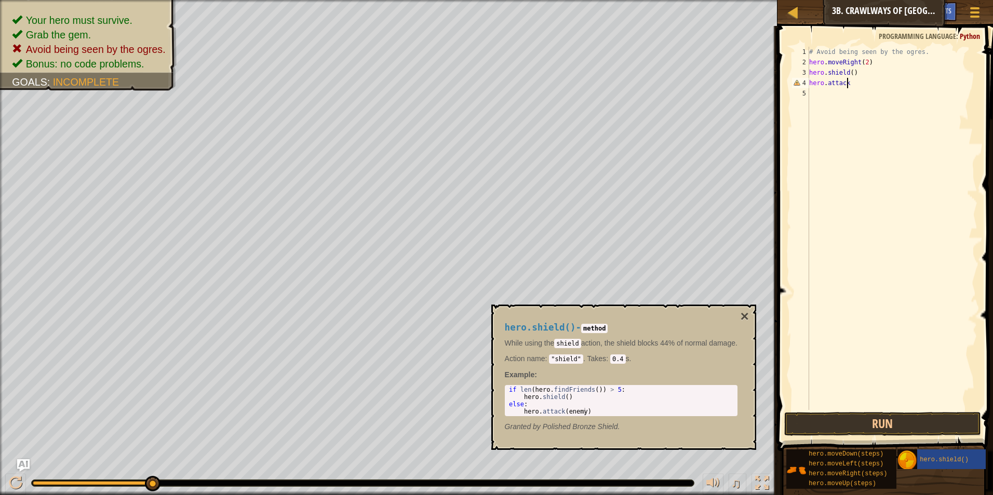
scroll to position [5, 3]
click at [824, 421] on button "Run" at bounding box center [882, 424] width 197 height 24
click at [900, 414] on button "Run" at bounding box center [882, 424] width 197 height 24
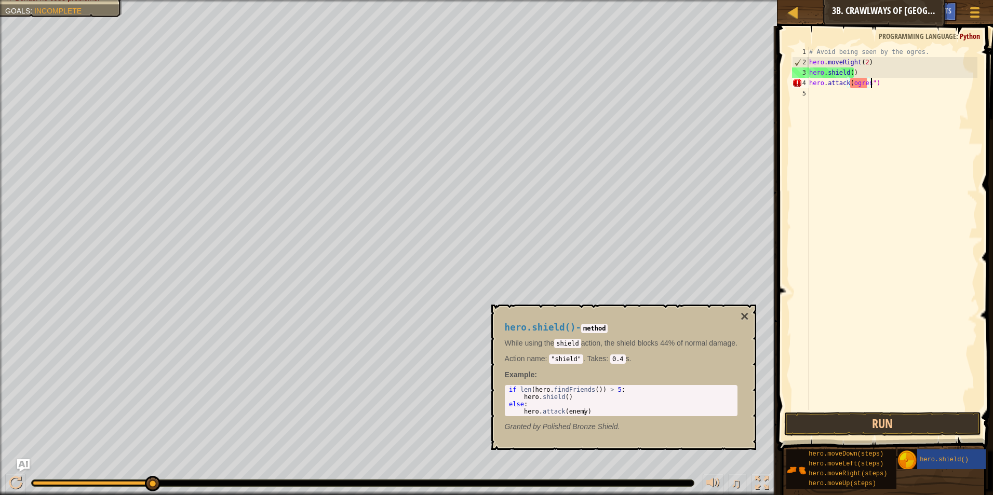
scroll to position [5, 5]
click at [851, 85] on div "# Avoid being seen by the ogres. hero . moveRight ( 2 ) hero . shield ( ) hero …" at bounding box center [892, 239] width 170 height 384
type textarea "hero.attack("ogres")"
click at [862, 418] on button "Run" at bounding box center [882, 424] width 197 height 24
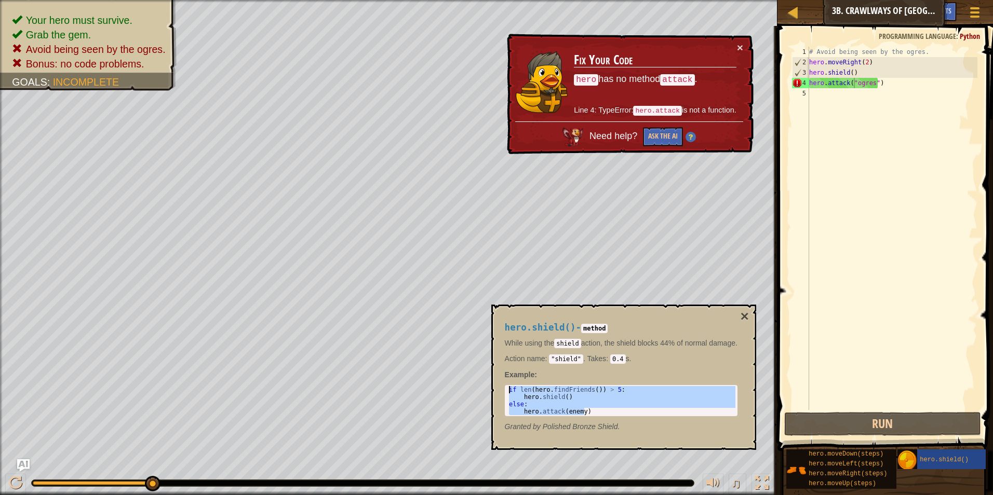
drag, startPoint x: 593, startPoint y: 411, endPoint x: 498, endPoint y: 388, distance: 97.6
click at [498, 388] on div "hero.shield() - method While using the shield action, the shield blocks 44% of …" at bounding box center [621, 377] width 247 height 129
click at [711, 429] on p "Granted by Polished Bronze Shield." at bounding box center [621, 427] width 233 height 10
click at [582, 351] on div "While using the shield action, the shield blocks 44% of normal damage. Action n…" at bounding box center [621, 351] width 233 height 26
click at [695, 401] on div "if len ( hero . findFriends ( )) > 5 : hero . shield ( ) else : hero . attack (…" at bounding box center [621, 400] width 229 height 29
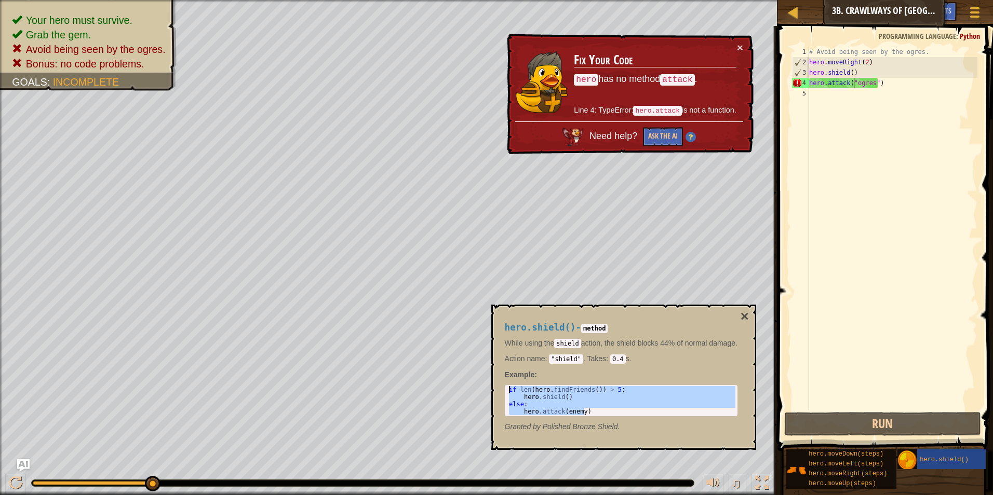
type textarea "else:"
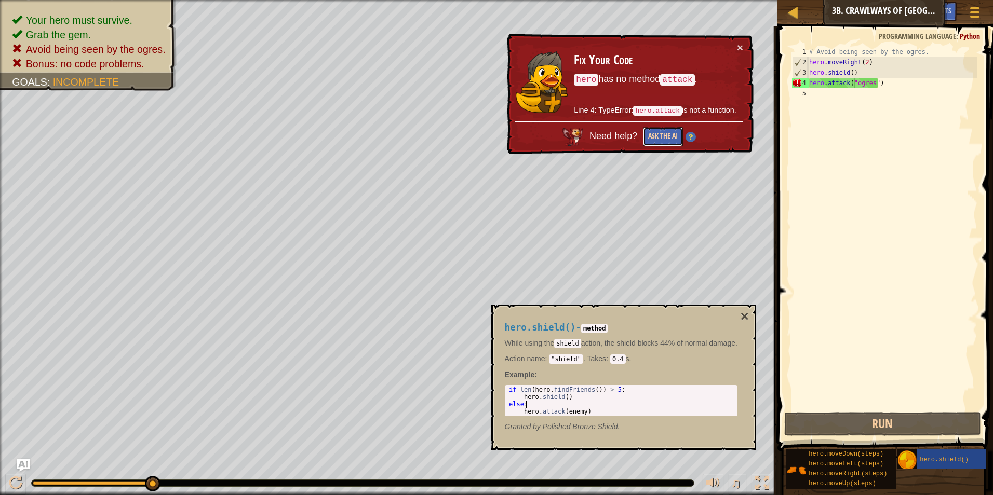
click at [676, 131] on button "Ask the AI" at bounding box center [663, 136] width 40 height 19
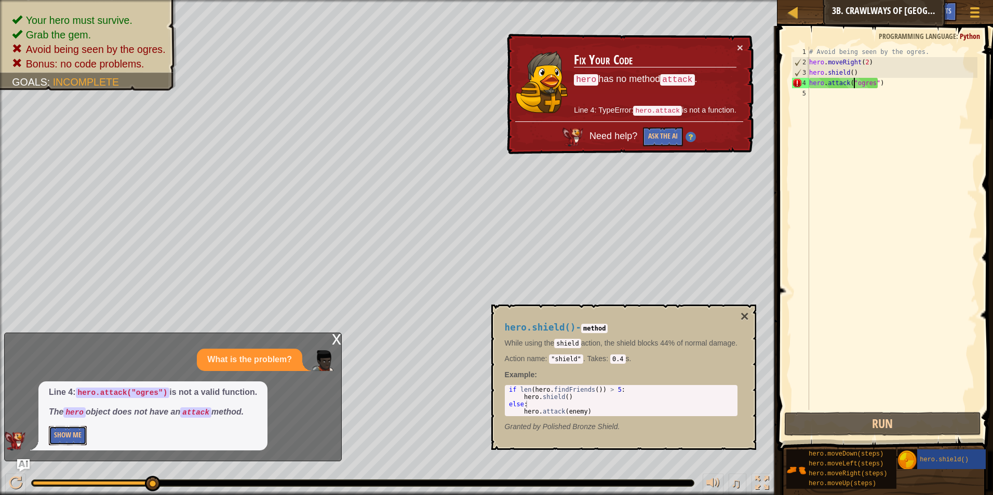
click at [75, 429] on button "Show Me" at bounding box center [68, 435] width 38 height 19
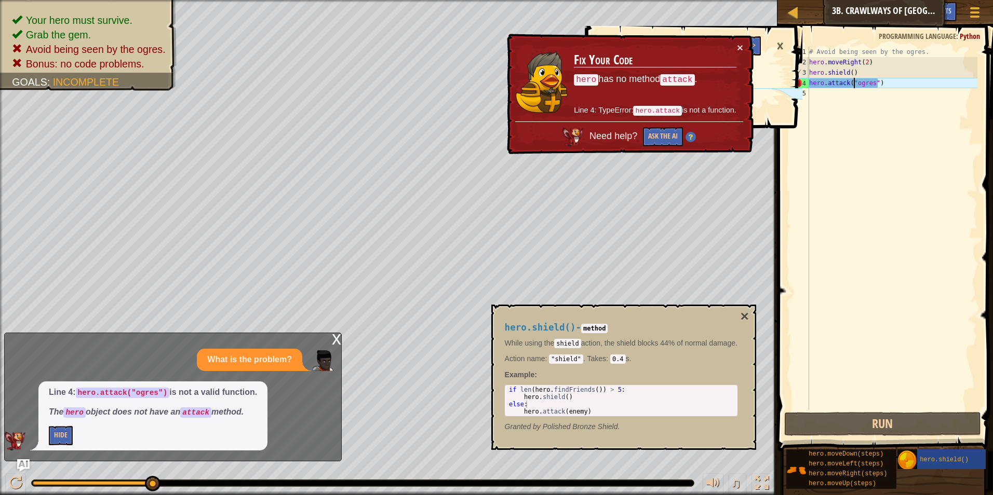
click at [736, 48] on td "Fix Your Code hero has no method attack . Line 4: TypeError: hero.attack is not…" at bounding box center [654, 81] width 163 height 79
click at [737, 47] on button "×" at bounding box center [740, 47] width 6 height 11
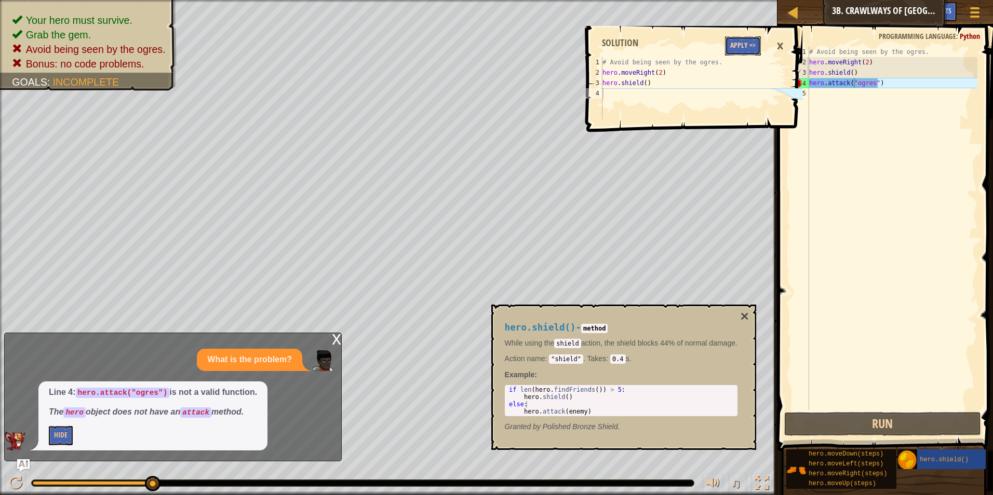
click at [741, 42] on button "Apply =>" at bounding box center [743, 45] width 36 height 19
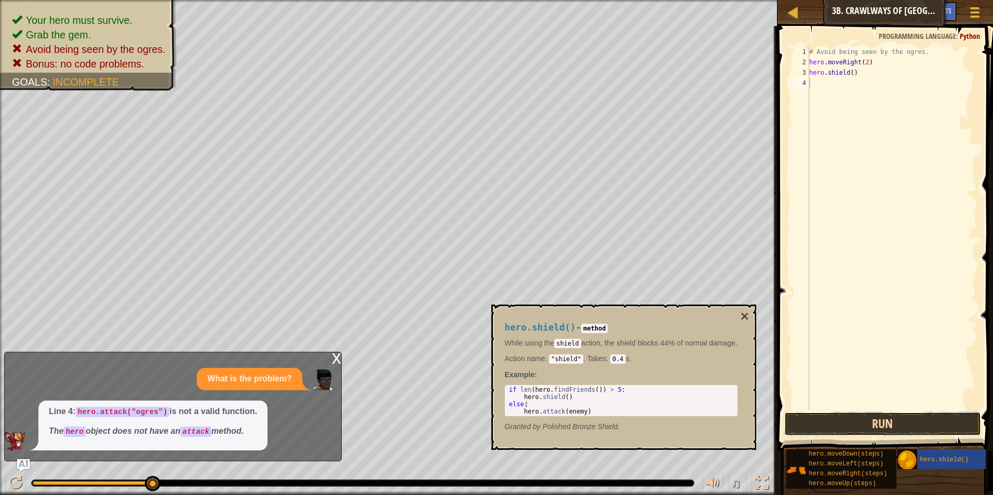
click at [820, 419] on button "Run" at bounding box center [882, 424] width 197 height 24
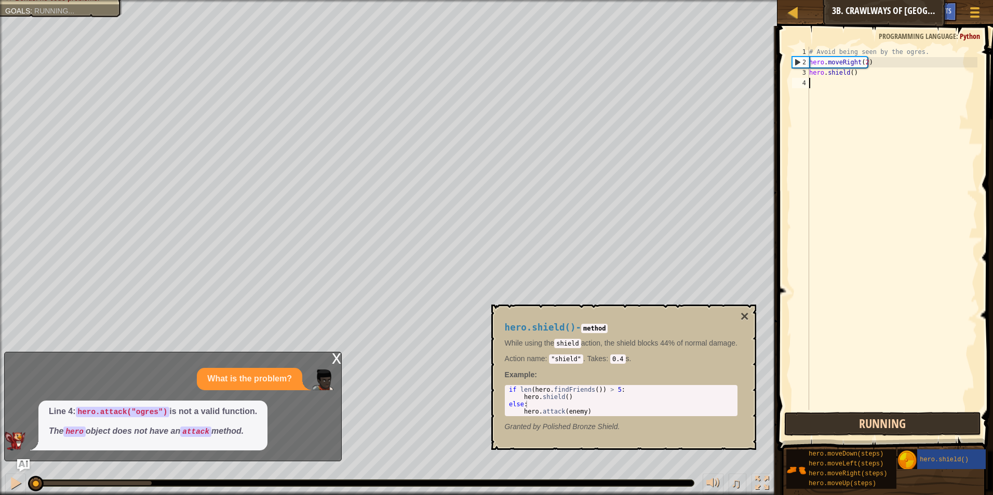
scroll to position [5, 0]
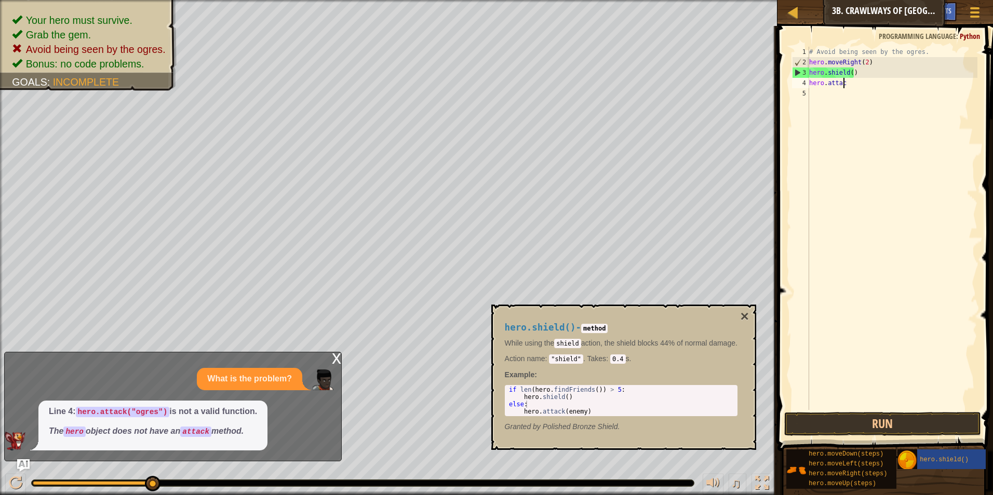
type textarea "hero.attack"
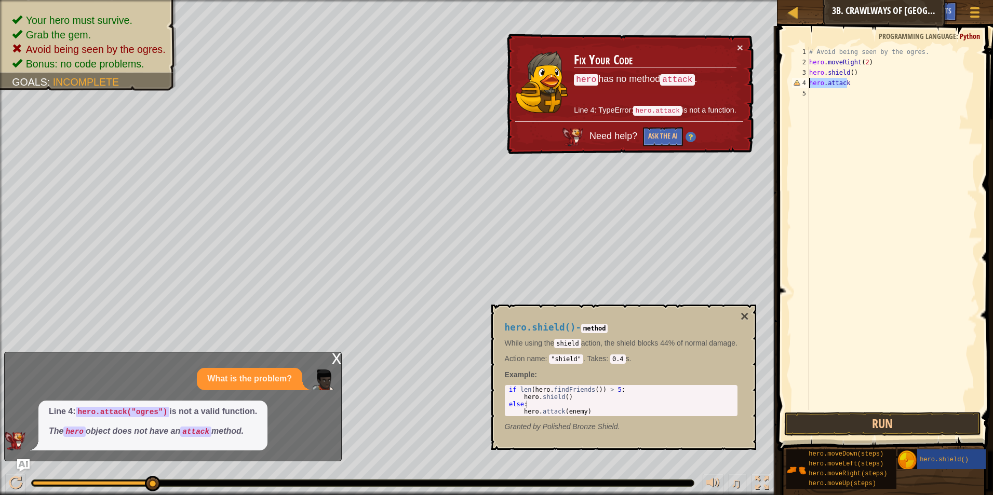
drag, startPoint x: 859, startPoint y: 85, endPoint x: 802, endPoint y: 85, distance: 56.6
click at [802, 85] on div "hero.attack 1 2 3 4 5 # Avoid being seen by the ogres. hero . moveRight ( 2 ) h…" at bounding box center [883, 229] width 187 height 364
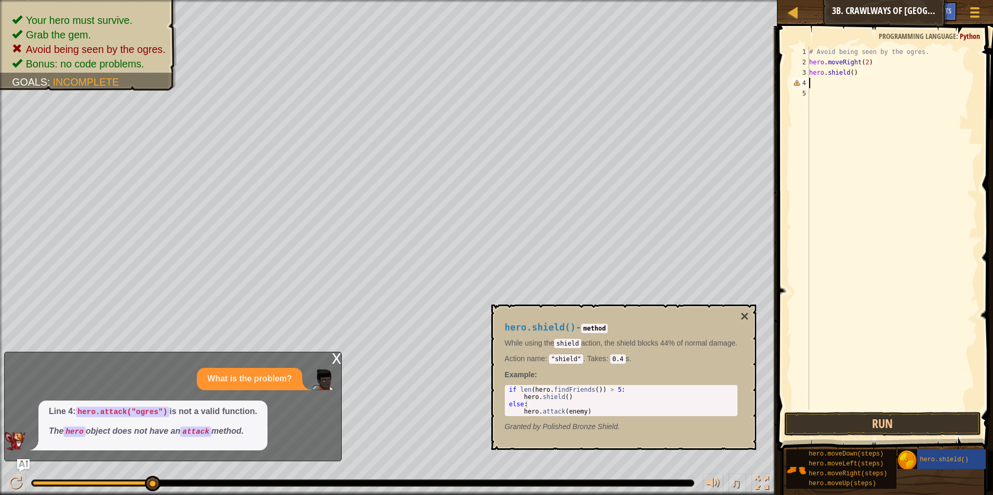
scroll to position [5, 0]
click at [814, 95] on div "# Avoid being seen by the ogres. hero . moveRight ( 2 ) hero . shield ( )" at bounding box center [892, 239] width 170 height 384
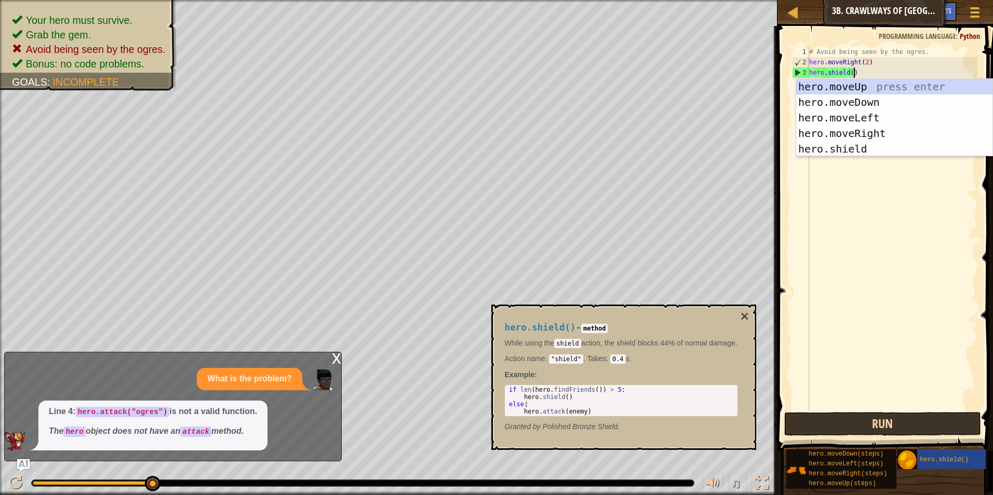
type textarea "hero.shield()"
click at [856, 426] on button "Run" at bounding box center [882, 424] width 197 height 24
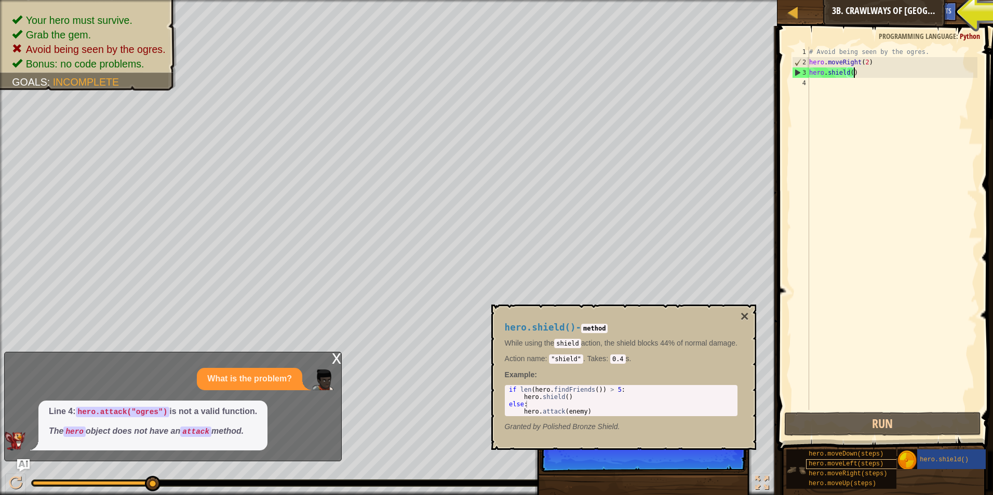
scroll to position [0, 0]
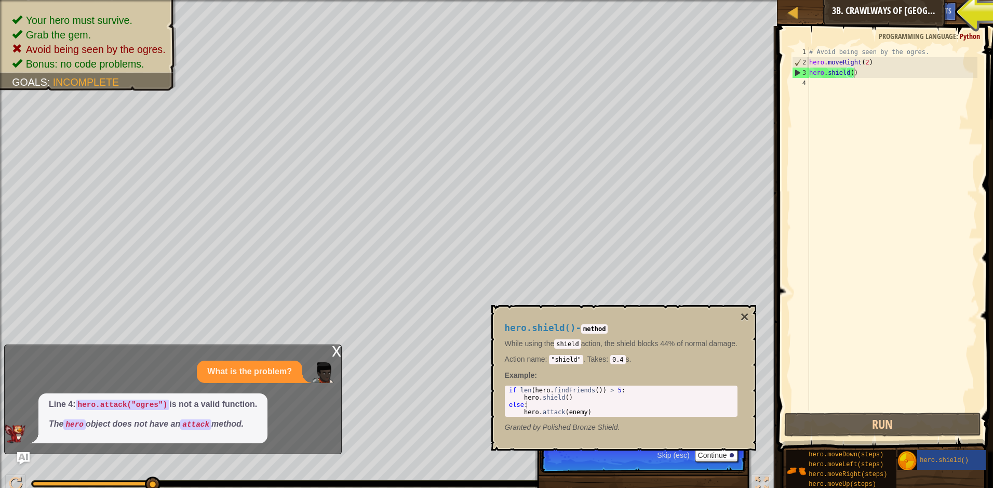
click at [898, 7] on div "Game Menu Done Hints Ask AI" at bounding box center [942, 14] width 92 height 24
click at [911, 8] on span "Ask AI" at bounding box center [915, 11] width 18 height 10
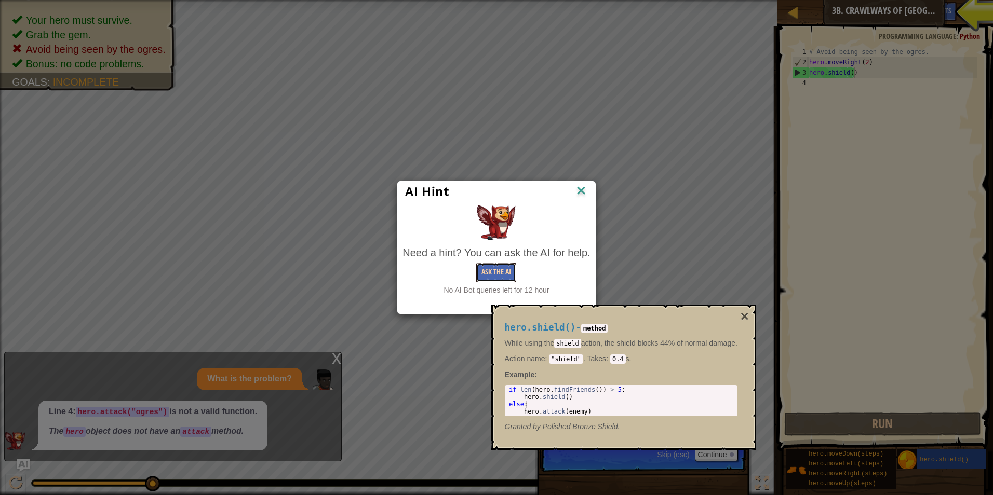
click at [490, 270] on button "Ask the AI" at bounding box center [496, 272] width 40 height 19
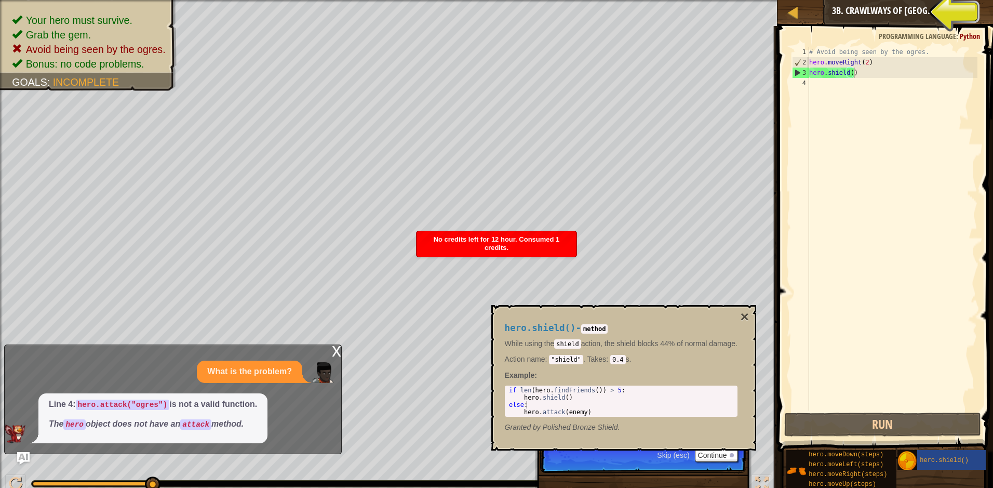
click at [249, 405] on p "Line 4: hero.attack("ogres") is not a valid function." at bounding box center [153, 404] width 208 height 12
click at [546, 404] on div "if len ( hero . findFriends ( )) > 5 : hero . shield ( ) else : hero . attack (…" at bounding box center [622, 408] width 231 height 44
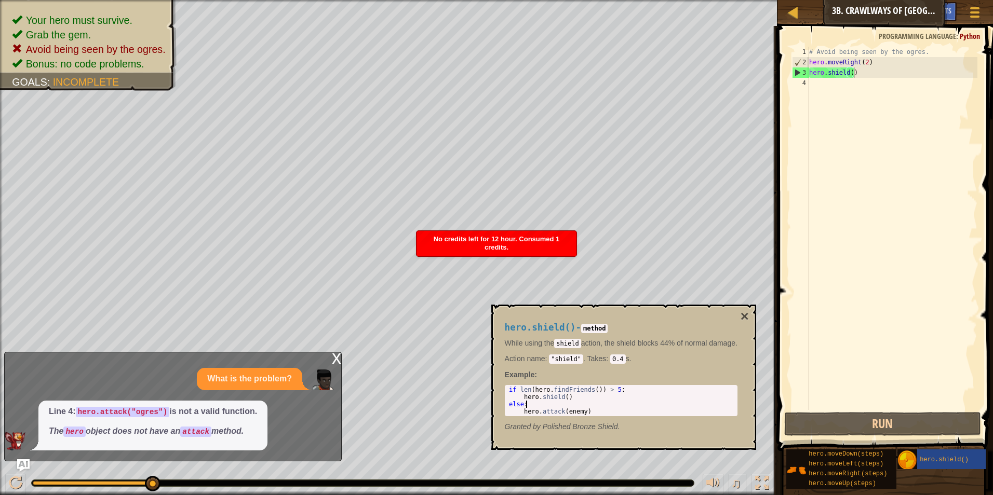
click at [754, 307] on div "hero.shield() - method While using the shield action, the shield blocks 44% of …" at bounding box center [623, 377] width 265 height 145
click at [747, 313] on button "×" at bounding box center [744, 317] width 8 height 15
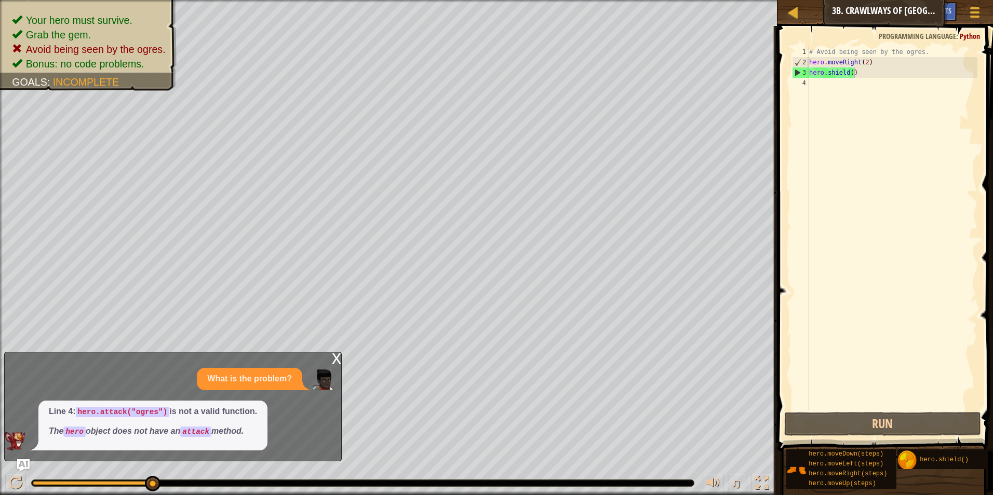
click at [817, 83] on div "# Avoid being seen by the ogres. hero . moveRight ( 2 ) hero . shield ( )" at bounding box center [892, 239] width 170 height 384
drag, startPoint x: 857, startPoint y: 72, endPoint x: 825, endPoint y: 73, distance: 31.7
click at [825, 73] on div "# Avoid being seen by the ogres. hero . moveRight ( 2 ) hero . shield ( )" at bounding box center [892, 239] width 170 height 384
click at [861, 74] on div "# Avoid being seen by the ogres. hero . moveRight ( 2 ) hero . shield ( )" at bounding box center [892, 229] width 170 height 364
click at [888, 422] on button "Run" at bounding box center [882, 424] width 197 height 24
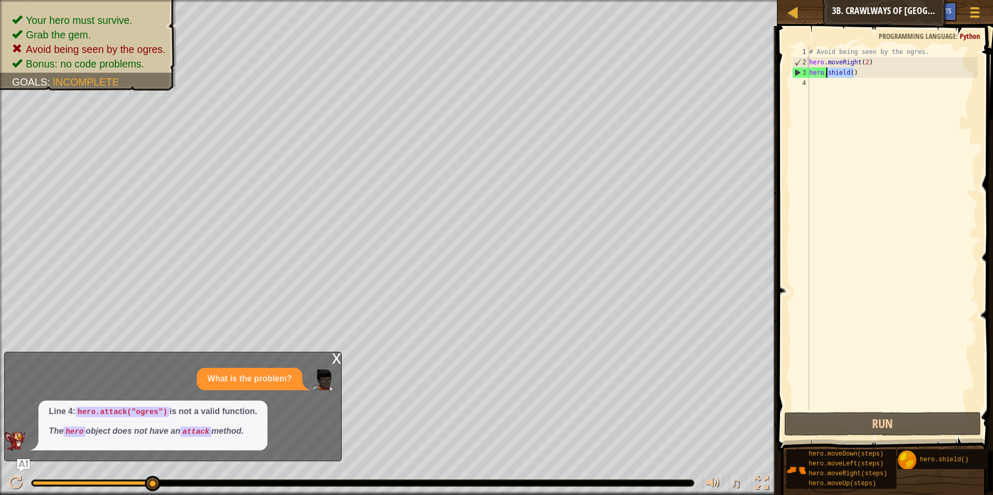
drag, startPoint x: 854, startPoint y: 68, endPoint x: 825, endPoint y: 77, distance: 30.5
click at [825, 77] on div "# Avoid being seen by the ogres. hero . moveRight ( 2 ) hero . shield ( )" at bounding box center [892, 239] width 170 height 384
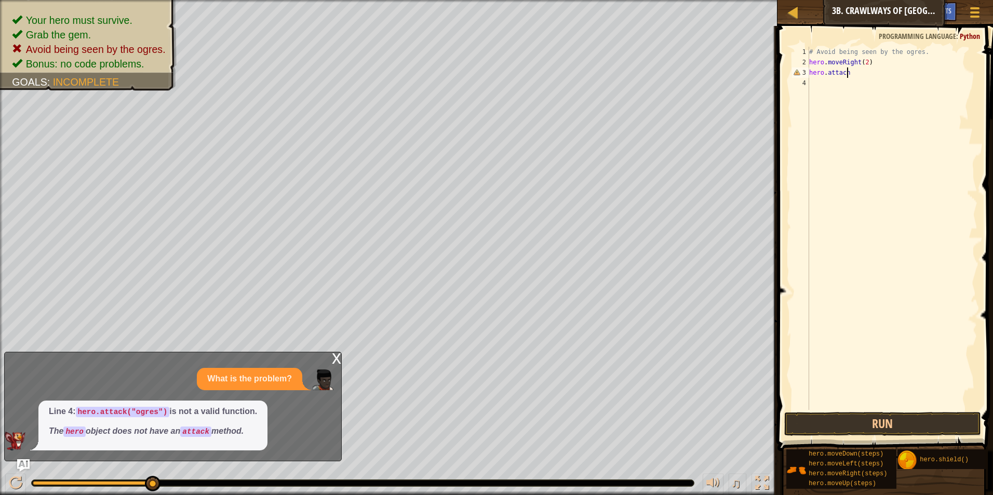
scroll to position [5, 3]
type textarea "hero.attack()"
click at [844, 419] on button "Run" at bounding box center [882, 424] width 197 height 24
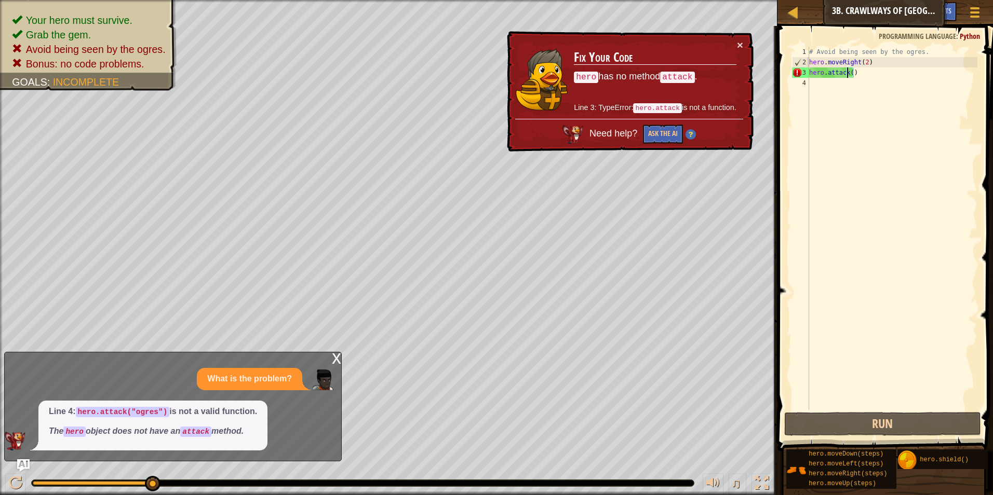
click at [849, 76] on div "# Avoid being seen by the ogres. hero . moveRight ( 2 ) hero . attack ( )" at bounding box center [892, 239] width 170 height 384
click at [909, 78] on div "# Avoid being seen by the ogres. hero . moveRight ( 2 ) hero . attack ( )" at bounding box center [892, 239] width 170 height 384
click at [816, 422] on button "Run" at bounding box center [882, 424] width 197 height 24
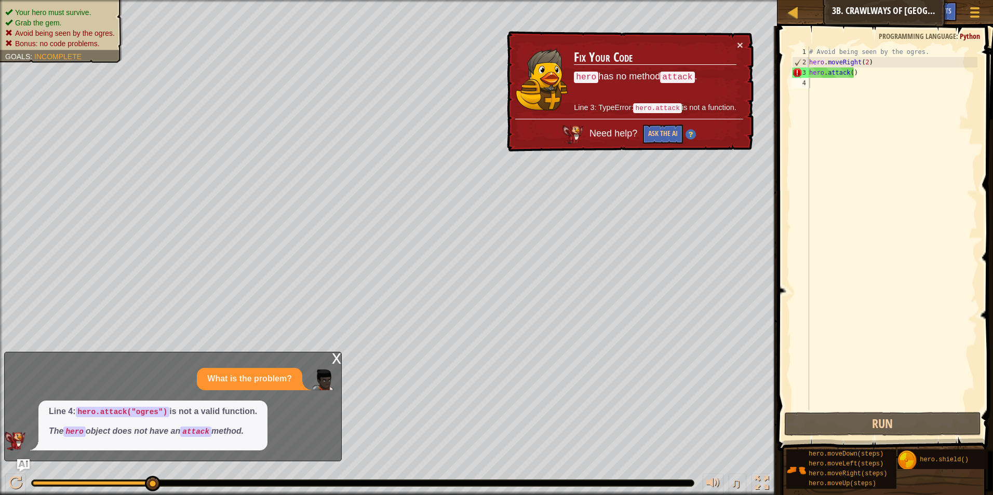
click at [98, 7] on ul "Your hero must survive. Grab the gem. Avoid being seen by the ogres. Bonus: no …" at bounding box center [61, 28] width 112 height 42
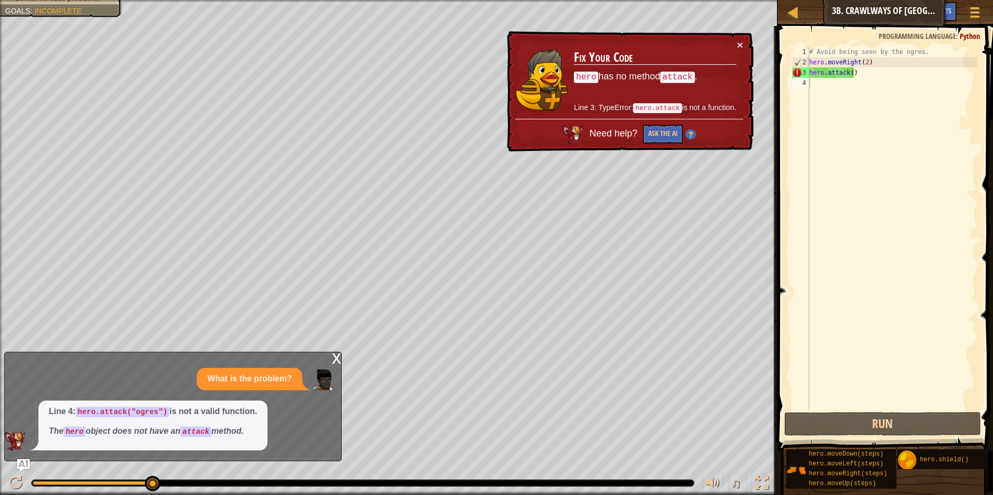
type textarea "hero.attack()"
click at [863, 75] on div "# Avoid being seen by the ogres. hero . moveRight ( 2 ) hero . attack ( )" at bounding box center [892, 239] width 170 height 384
drag, startPoint x: 863, startPoint y: 75, endPoint x: 809, endPoint y: 73, distance: 54.1
click at [809, 73] on div "hero.attack() 1 2 3 4 # Avoid being seen by the ogres. hero . moveRight ( 2 ) h…" at bounding box center [883, 229] width 187 height 364
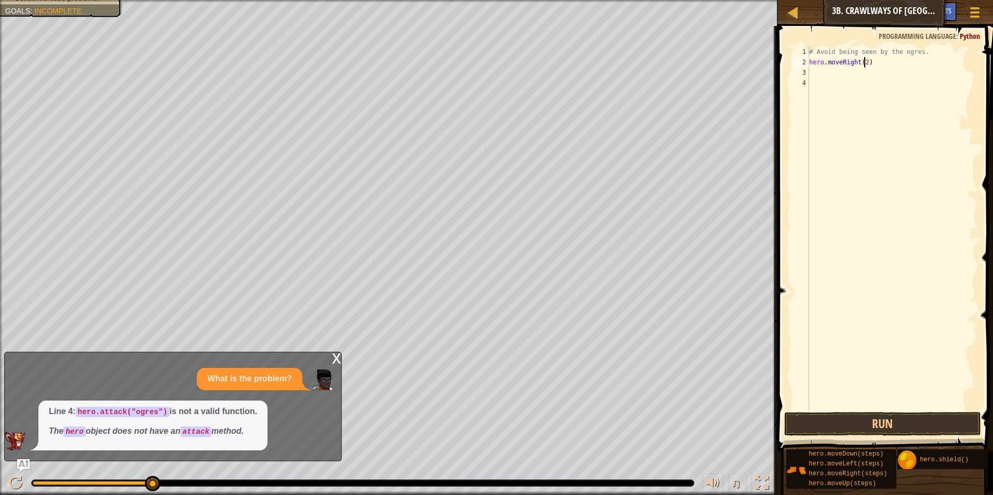
click at [864, 61] on div "# Avoid being seen by the ogres. hero . moveRight ( 2 )" at bounding box center [892, 239] width 170 height 384
click at [892, 423] on button "Run" at bounding box center [882, 424] width 197 height 24
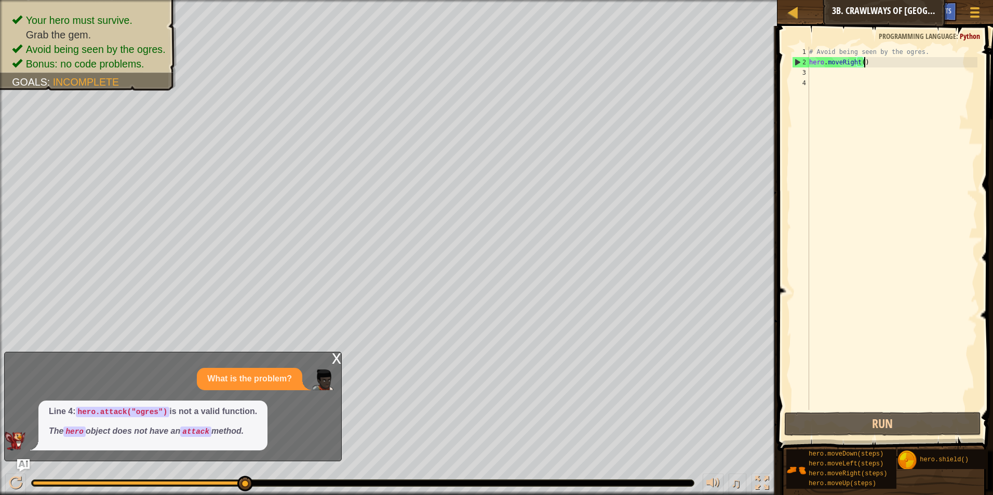
click at [868, 63] on div "# Avoid being seen by the ogres. hero . moveRight ( )" at bounding box center [892, 239] width 170 height 384
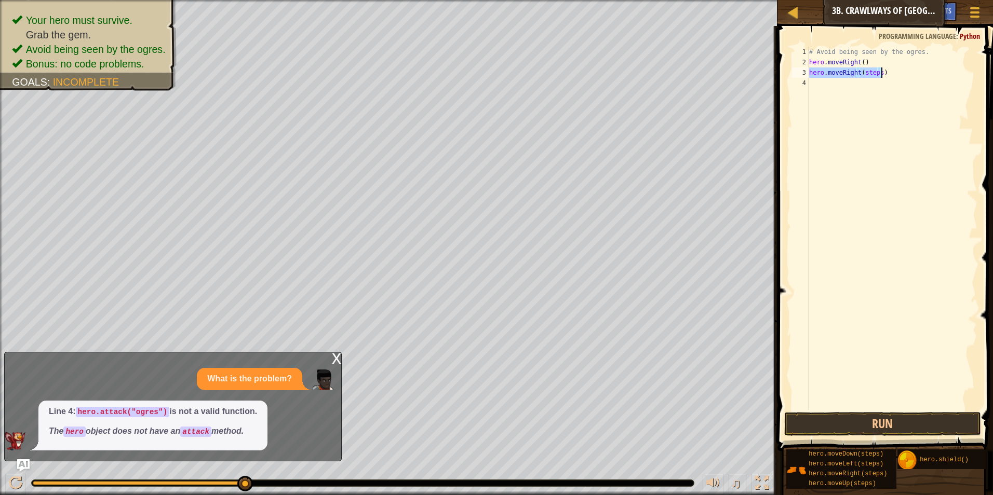
click at [870, 71] on div "# Avoid being seen by the ogres. hero . moveRight ( ) hero . moveRight ( steps )" at bounding box center [892, 229] width 170 height 364
click at [870, 71] on div "# Avoid being seen by the ogres. hero . moveRight ( ) hero . moveRight ( steps )" at bounding box center [892, 239] width 170 height 384
type textarea "hero.moveRight()"
click at [851, 432] on button "Run" at bounding box center [882, 424] width 197 height 24
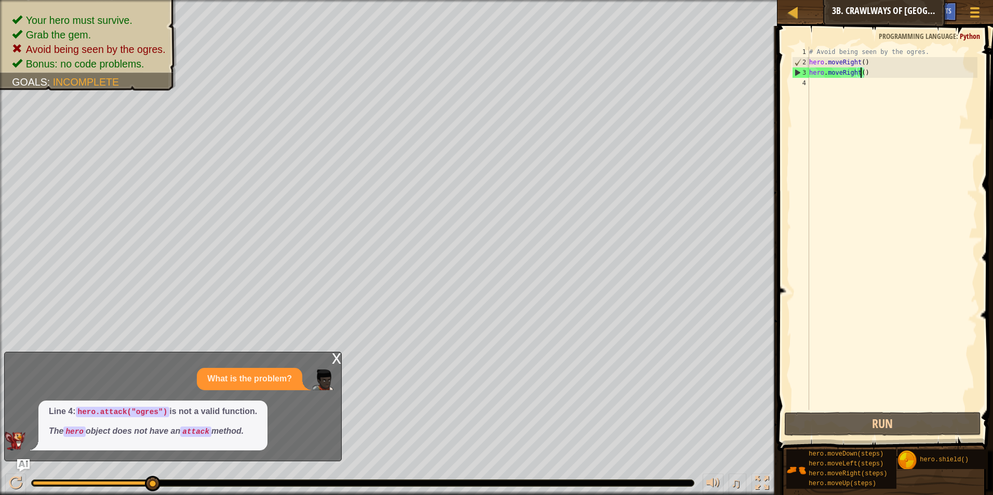
click at [868, 64] on div "# Avoid being seen by the ogres. hero . moveRight ( ) hero . moveRight ( )" at bounding box center [892, 239] width 170 height 384
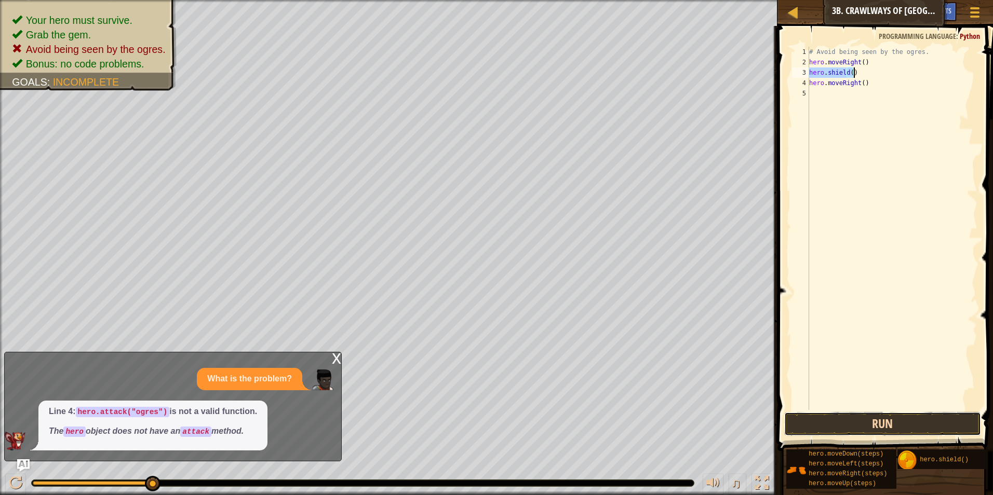
click at [874, 415] on button "Run" at bounding box center [882, 424] width 197 height 24
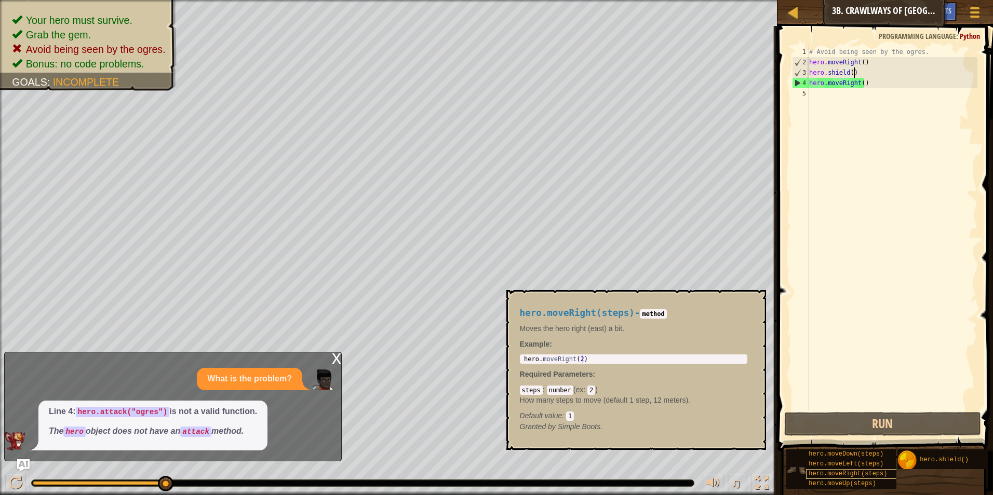
scroll to position [0, 0]
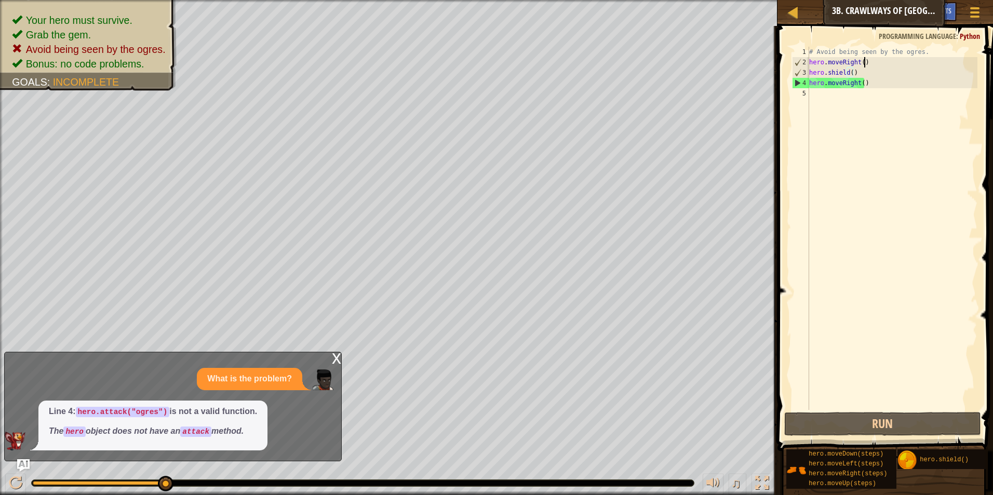
click at [867, 62] on div "# Avoid being seen by the ogres. hero . moveRight ( ) hero . shield ( ) hero . …" at bounding box center [892, 239] width 170 height 384
type textarea "hero.moveRight()"
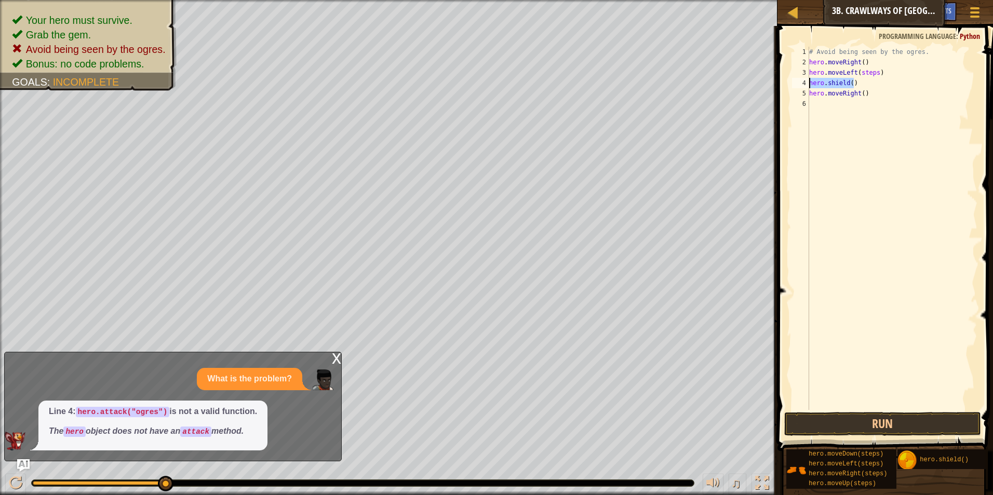
drag, startPoint x: 859, startPoint y: 84, endPoint x: 808, endPoint y: 83, distance: 50.4
click at [808, 83] on div "hero.moveLeft(steps) 1 2 3 4 5 6 # Avoid being seen by the ogres. hero . moveRi…" at bounding box center [883, 229] width 187 height 364
type textarea "hero.shield()"
click at [860, 83] on div "# Avoid being seen by the ogres. hero . moveRight ( ) hero . moveLeft ( steps )…" at bounding box center [892, 239] width 170 height 384
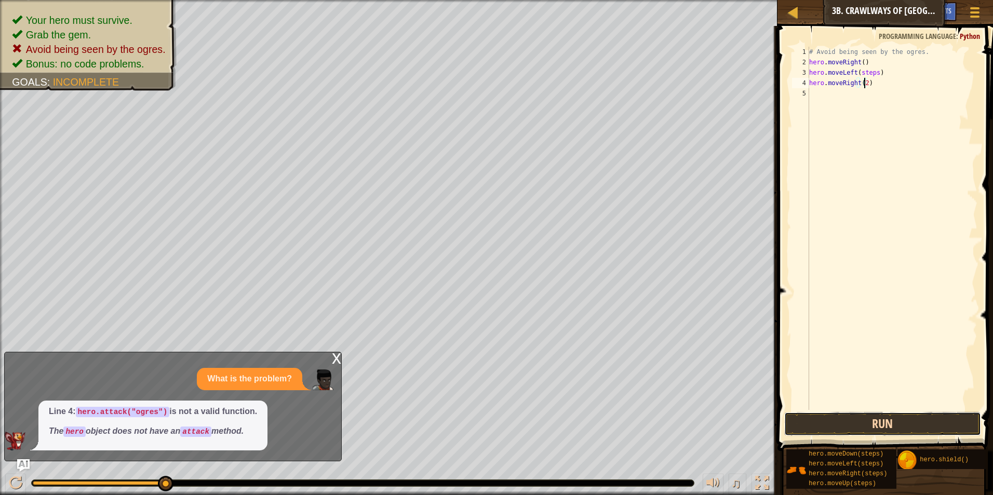
click at [884, 415] on button "Run" at bounding box center [882, 424] width 197 height 24
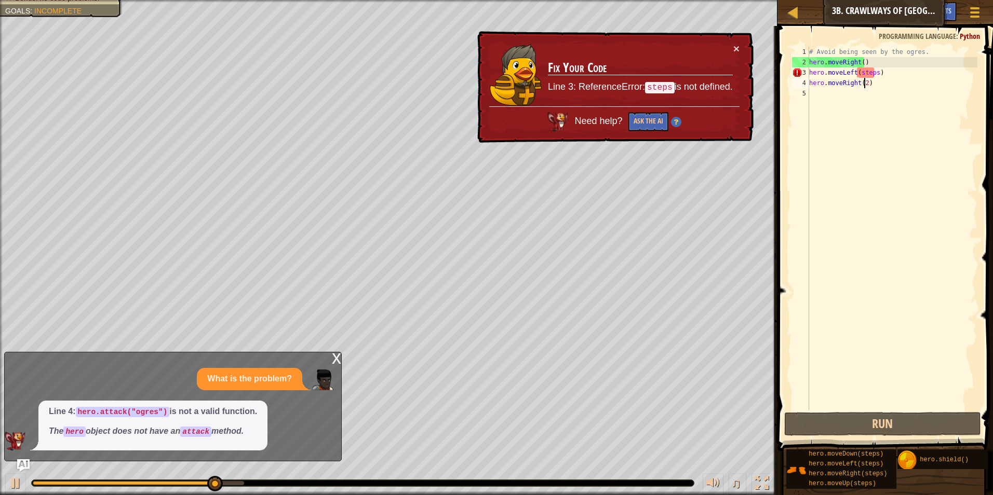
click at [870, 71] on div "# Avoid being seen by the ogres. hero . moveRight ( ) hero . moveLeft ( steps )…" at bounding box center [892, 239] width 170 height 384
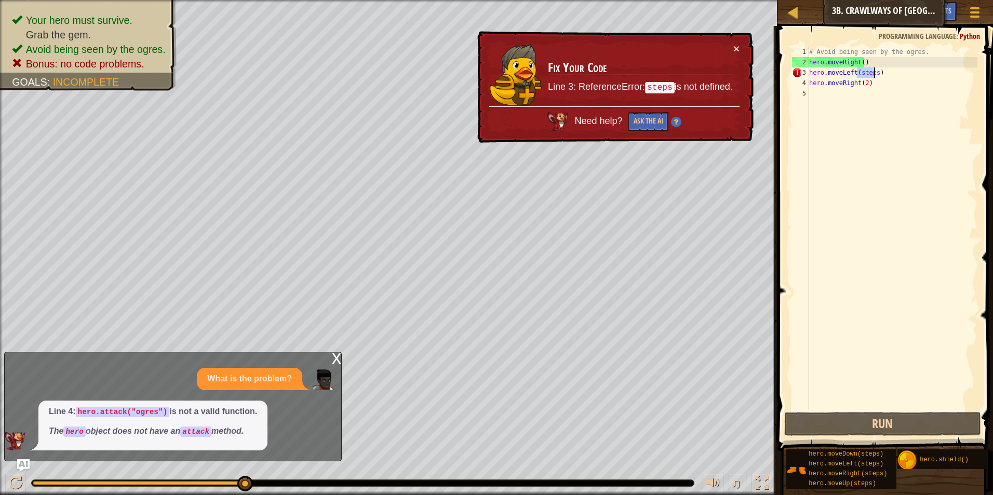
type textarea "hero.moveLeft()"
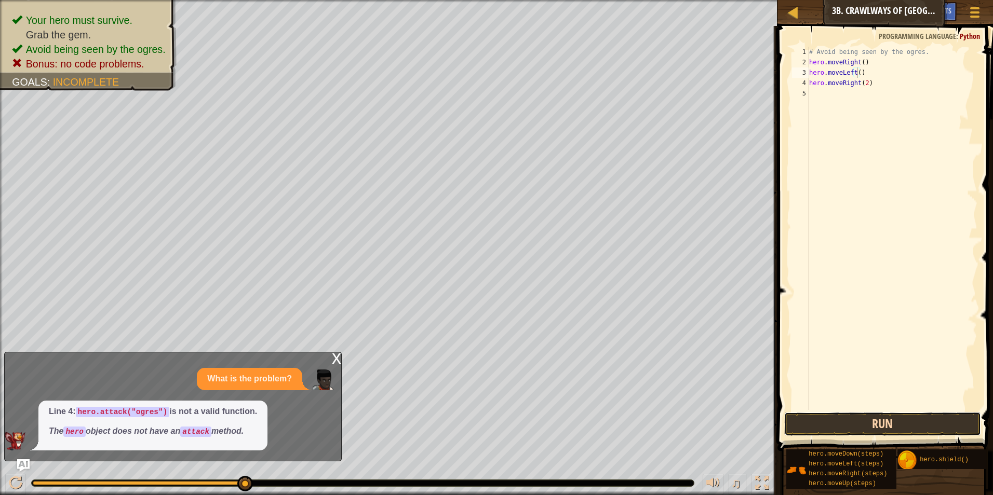
click at [916, 421] on button "Run" at bounding box center [882, 424] width 197 height 24
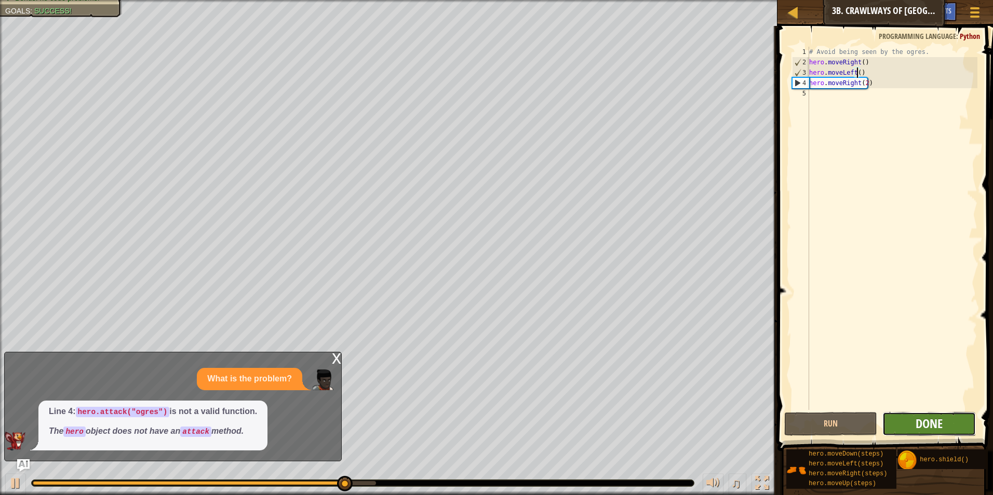
click at [933, 425] on span "Done" at bounding box center [929, 423] width 27 height 17
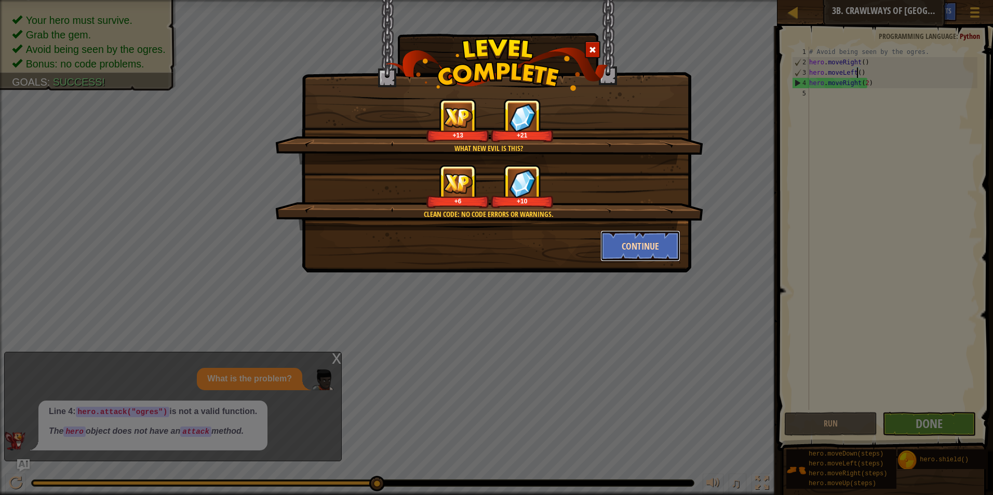
click at [645, 248] on button "Continue" at bounding box center [640, 246] width 81 height 31
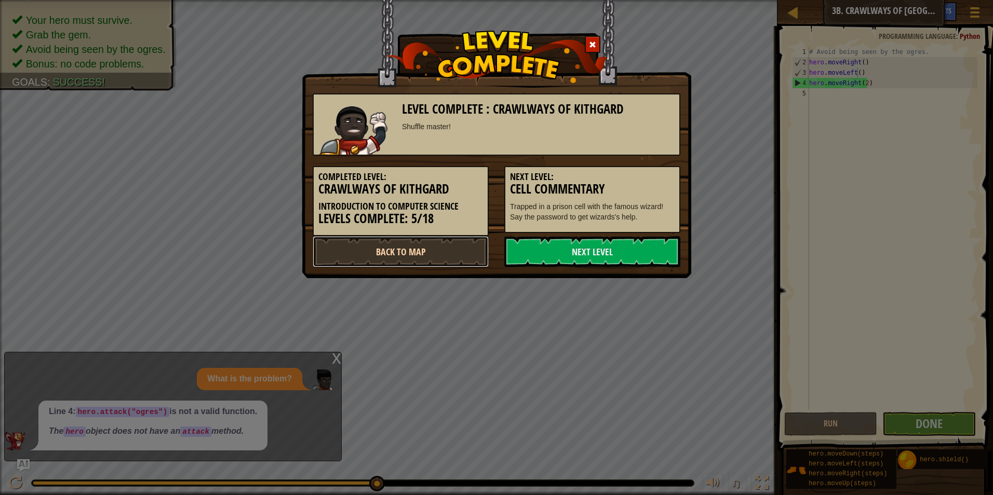
click at [441, 248] on link "Back to Map" at bounding box center [401, 251] width 176 height 31
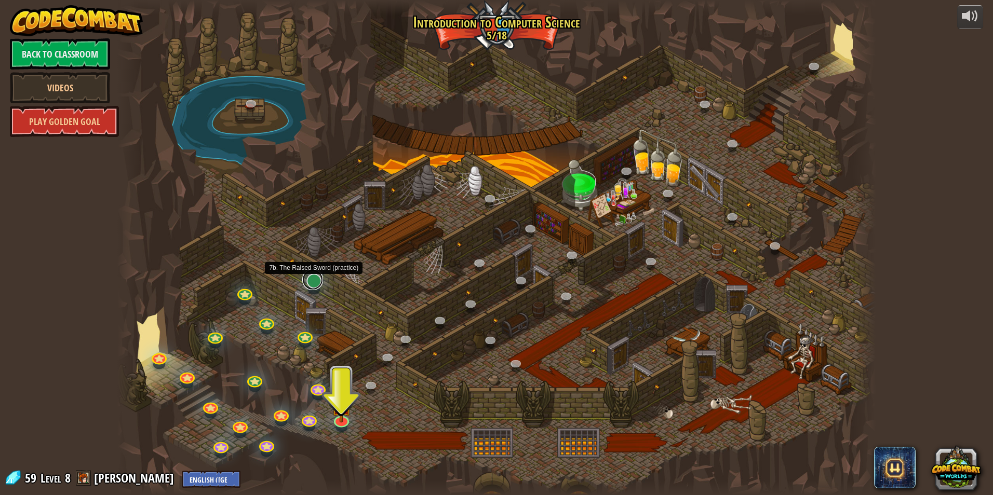
click at [315, 288] on link at bounding box center [312, 280] width 21 height 21
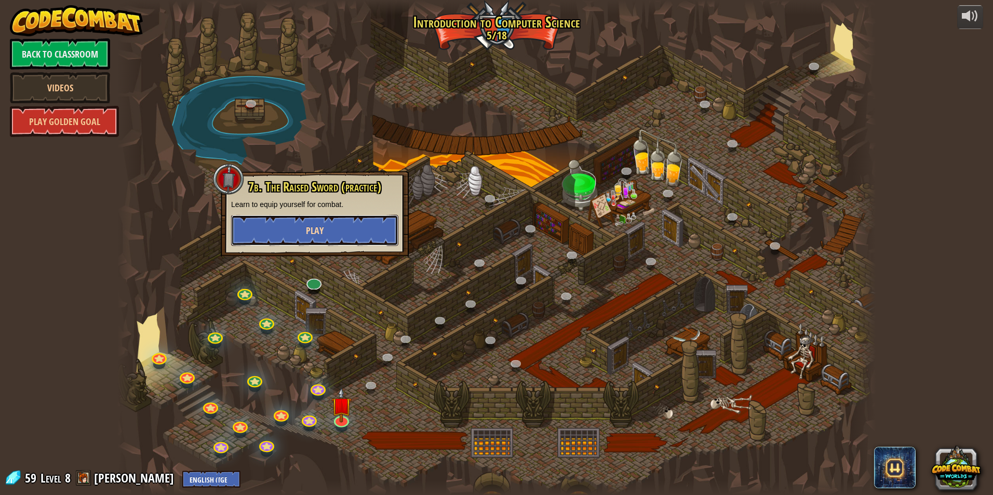
click at [341, 233] on button "Play" at bounding box center [314, 230] width 167 height 31
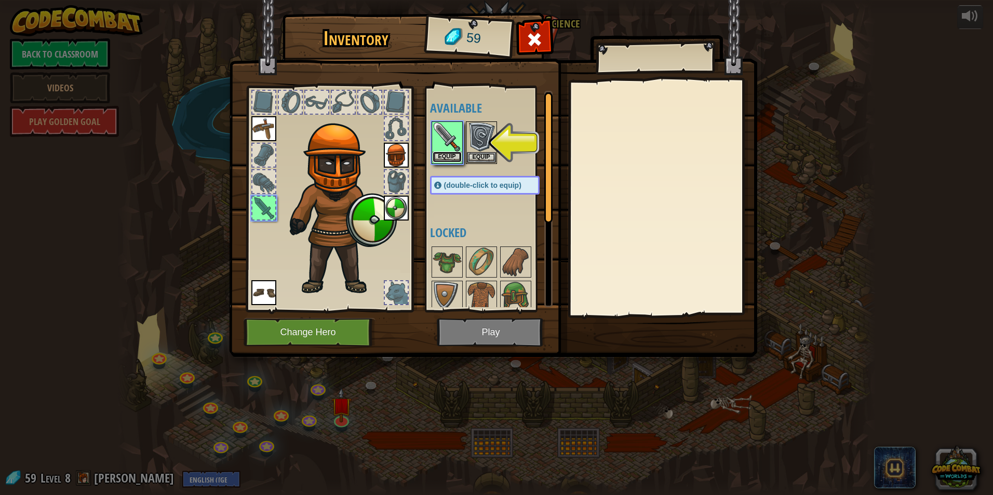
click at [446, 157] on button "Equip" at bounding box center [447, 157] width 29 height 11
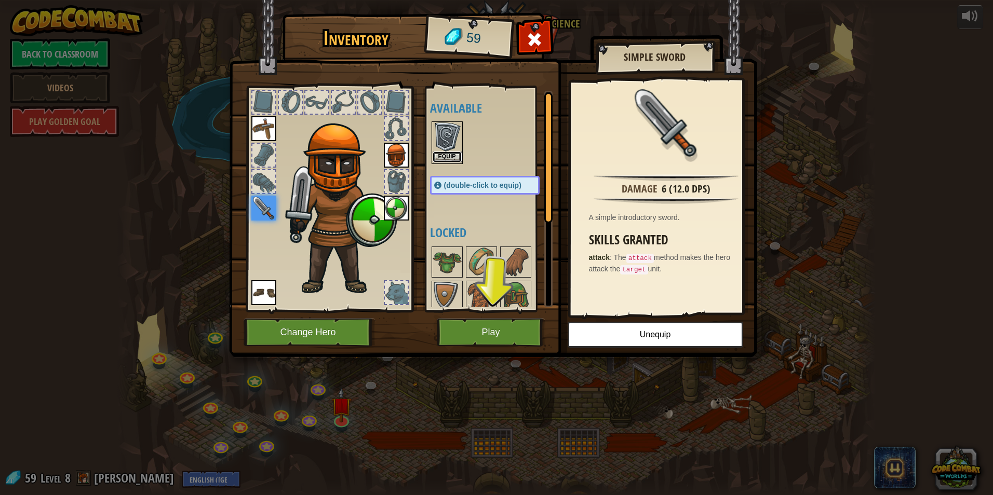
click at [453, 157] on button "Equip" at bounding box center [447, 157] width 29 height 11
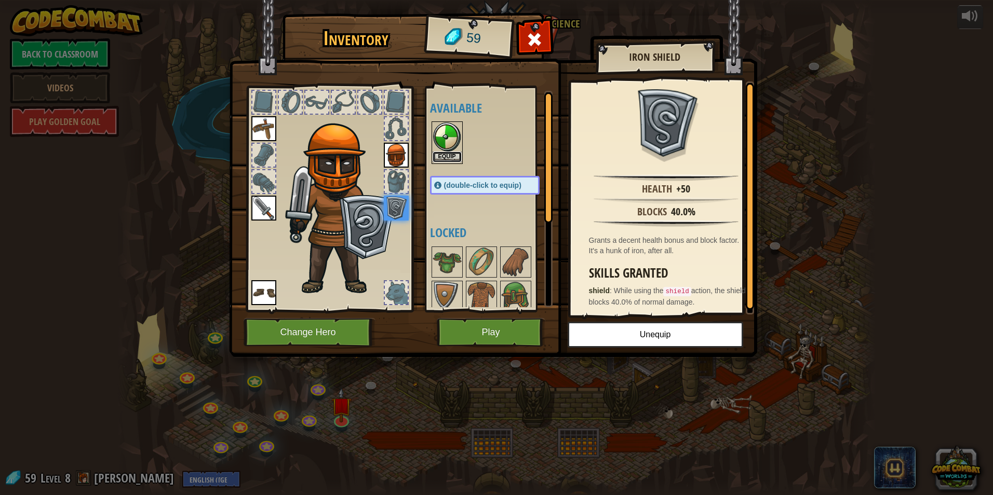
click at [449, 160] on button "Equip" at bounding box center [447, 157] width 29 height 11
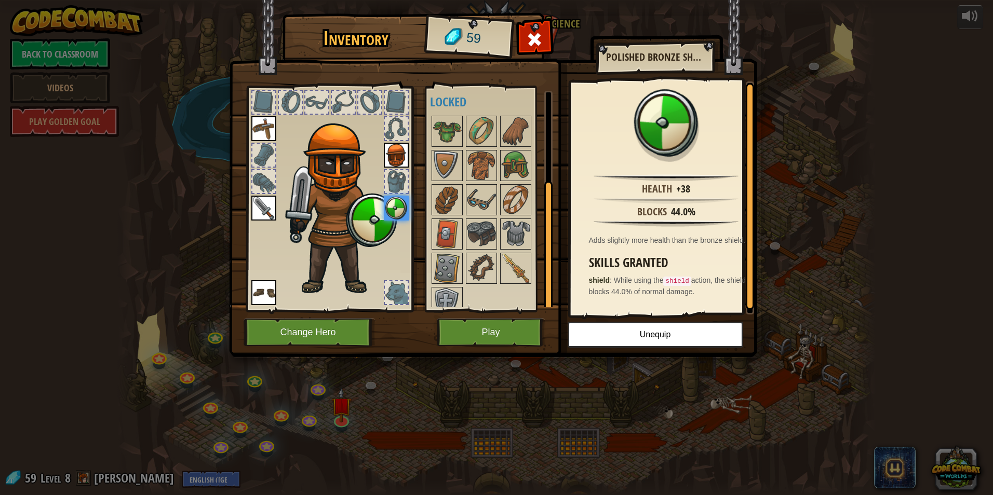
scroll to position [143, 0]
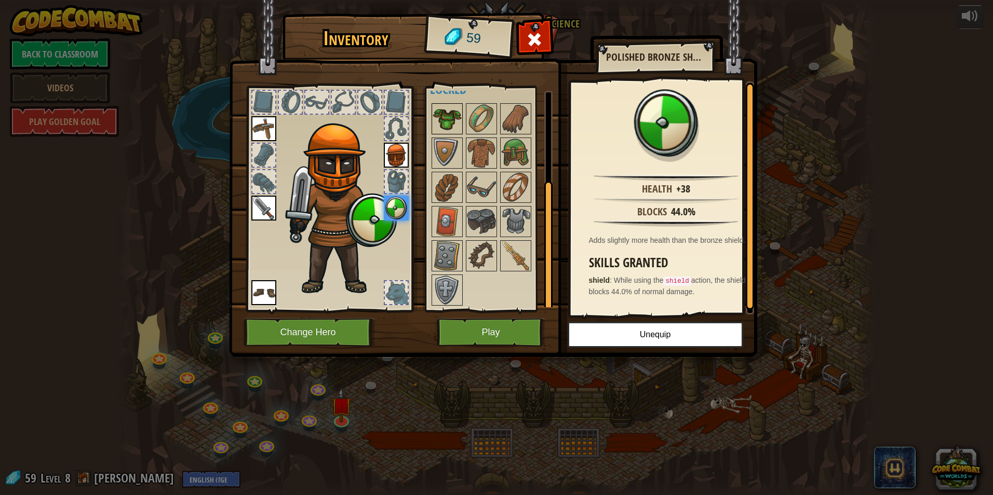
click at [451, 113] on img at bounding box center [447, 118] width 29 height 29
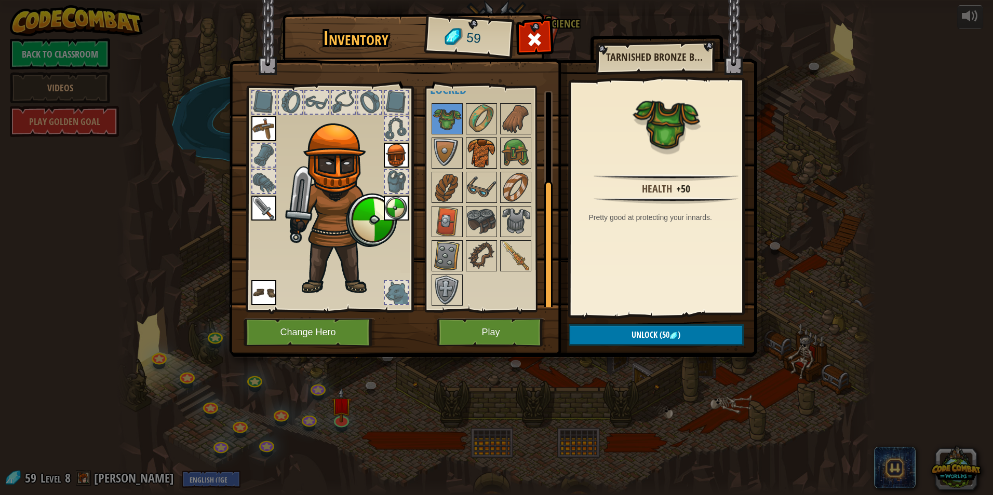
click at [478, 151] on img at bounding box center [481, 153] width 29 height 29
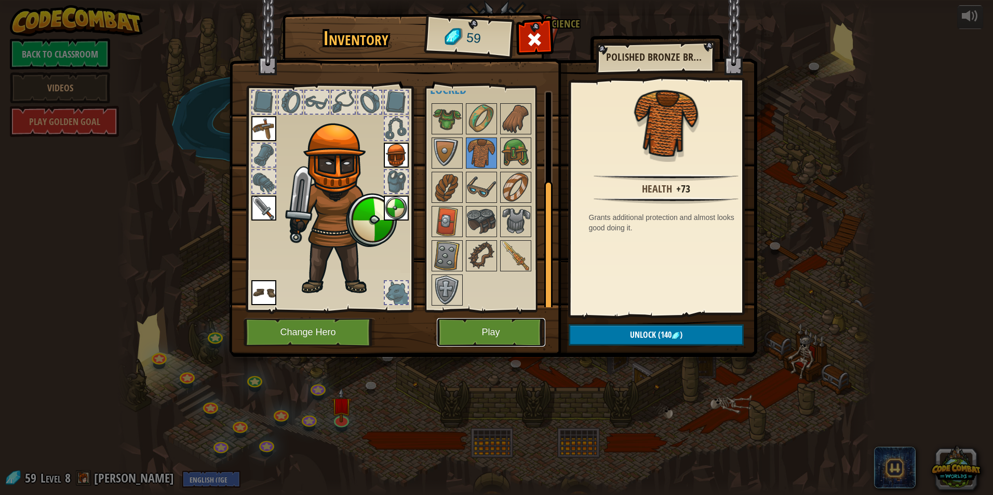
click at [515, 328] on button "Play" at bounding box center [491, 332] width 109 height 29
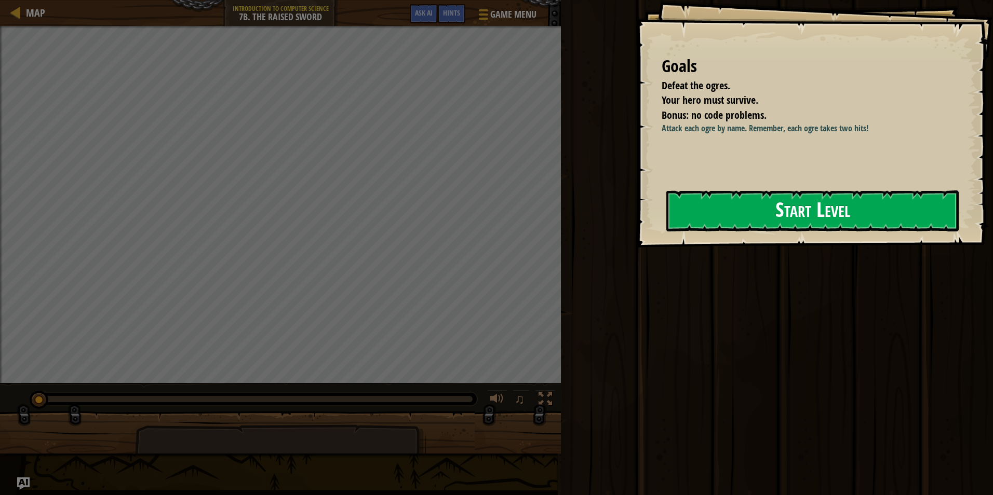
click at [728, 217] on button "Start Level" at bounding box center [812, 211] width 292 height 41
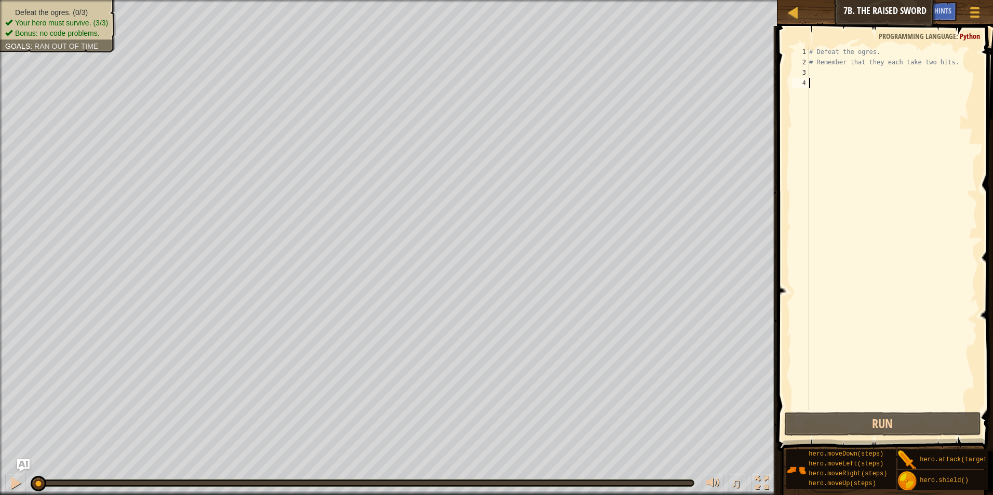
click at [890, 68] on div "# Defeat the ogres. # Remember that they each take two hits." at bounding box center [892, 239] width 170 height 384
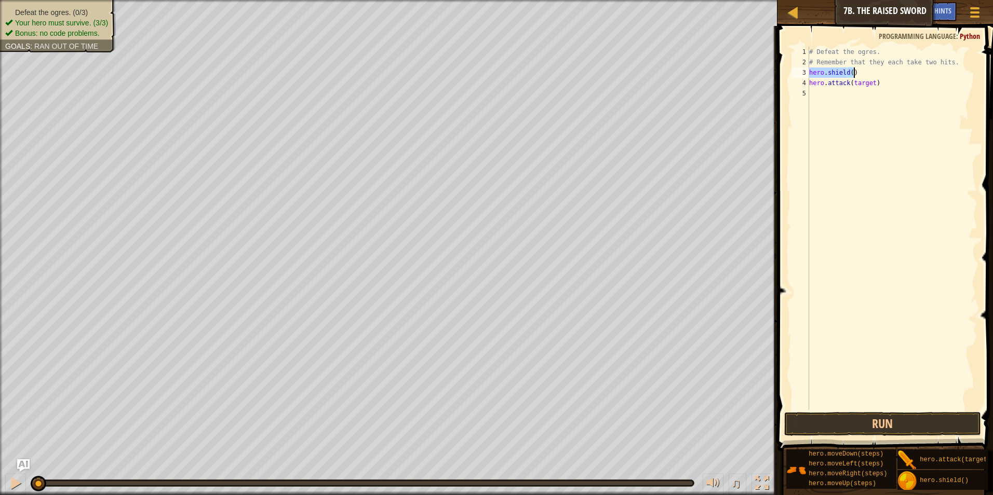
click at [865, 82] on div "# Defeat the ogres. # Remember that they each take two hits. hero . shield ( ) …" at bounding box center [892, 239] width 170 height 384
type textarea "hero.attack("Rig")"
drag, startPoint x: 883, startPoint y: 87, endPoint x: 809, endPoint y: 86, distance: 74.3
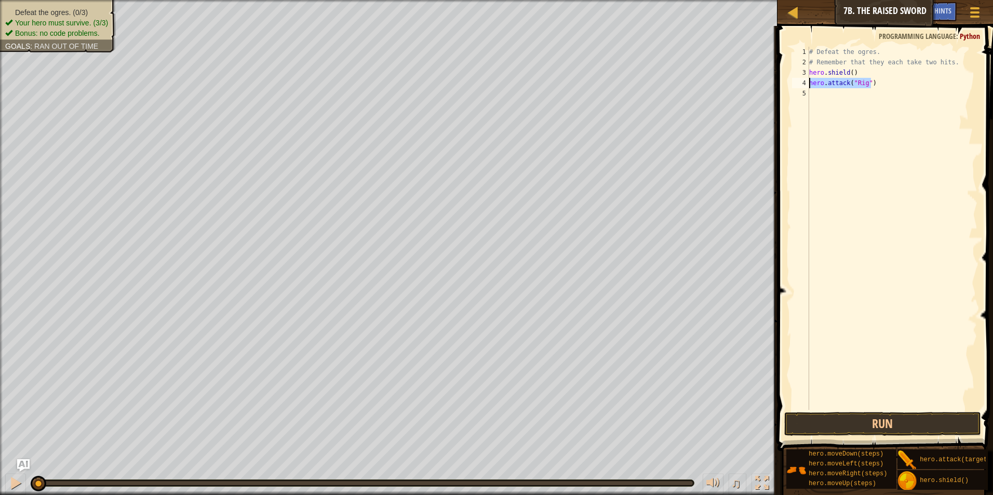
click at [809, 86] on div "# Defeat the ogres. # Remember that they each take two hits. hero . shield ( ) …" at bounding box center [892, 239] width 170 height 384
click at [826, 91] on div "# Defeat the ogres. # Remember that they each take two hits. hero . shield ( ) …" at bounding box center [892, 239] width 170 height 384
paste textarea "hero.attack("Rig")"
type textarea "hero.attack("Rig")"
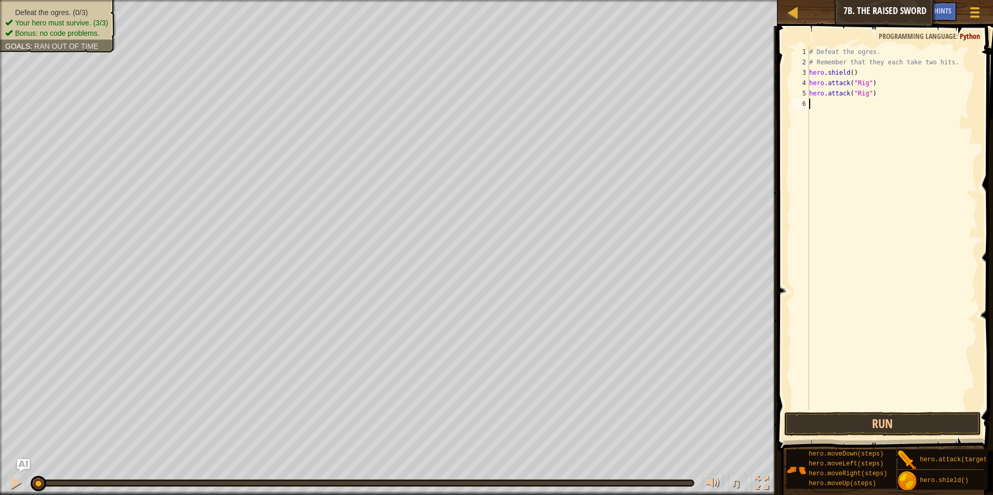
click at [820, 101] on div "# Defeat the ogres. # Remember that they each take two hits. hero . shield ( ) …" at bounding box center [892, 239] width 170 height 384
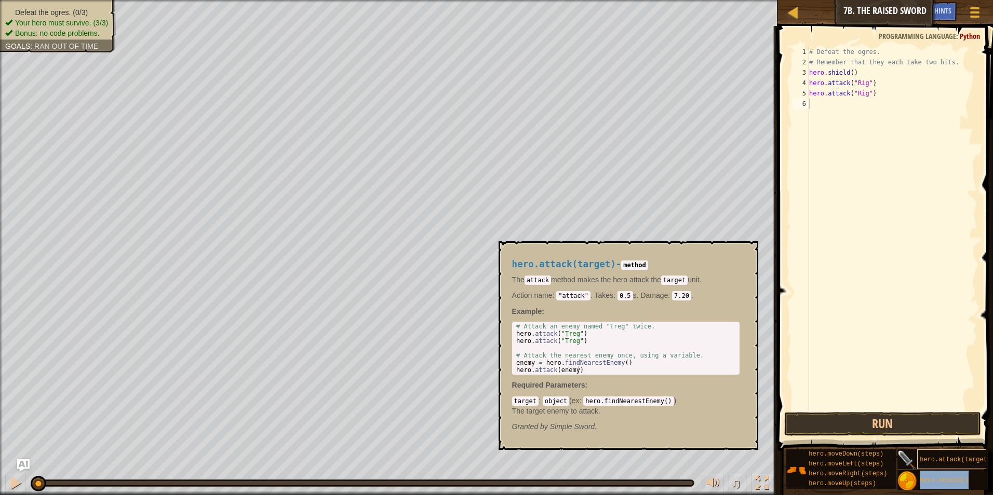
type textarea "hero.attack(hero.shield()"Rig")"
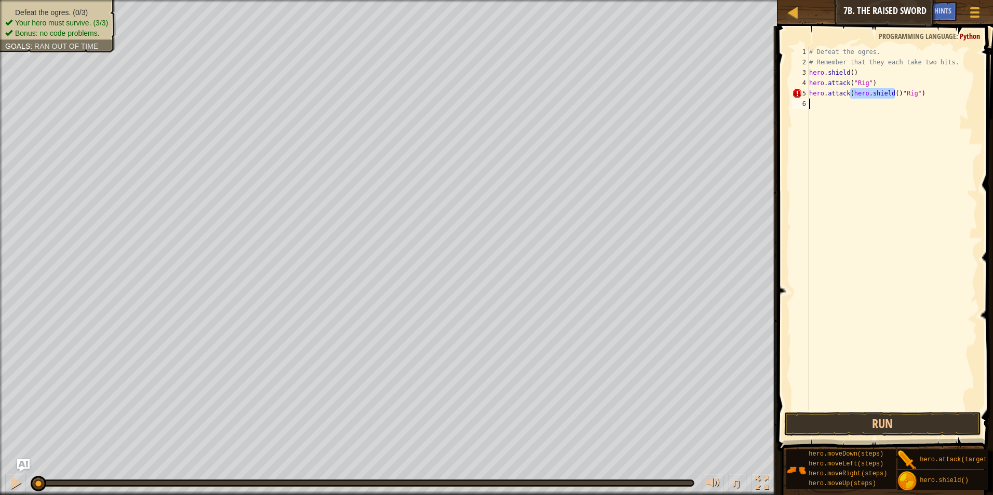
type textarea "hero.shield()"
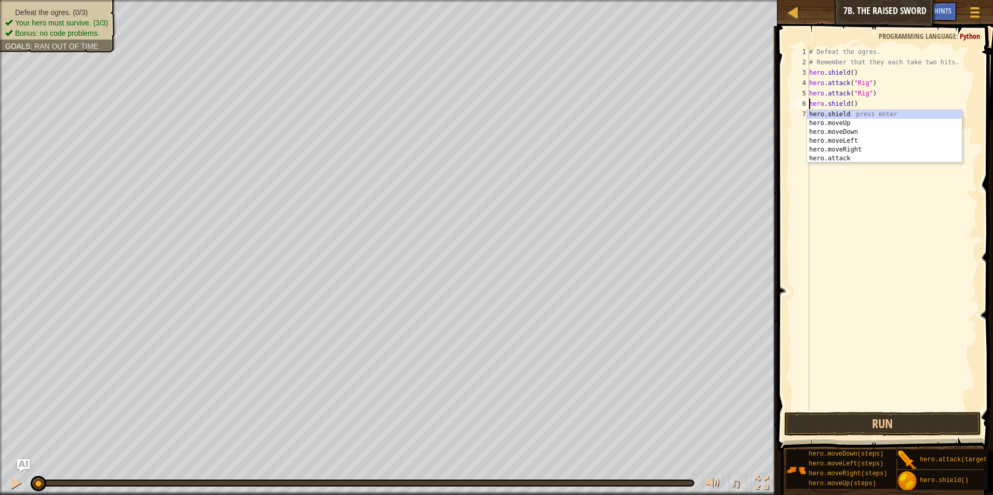
click at [860, 104] on div "# Defeat the ogres. # Remember that they each take two hits. hero . shield ( ) …" at bounding box center [892, 239] width 170 height 384
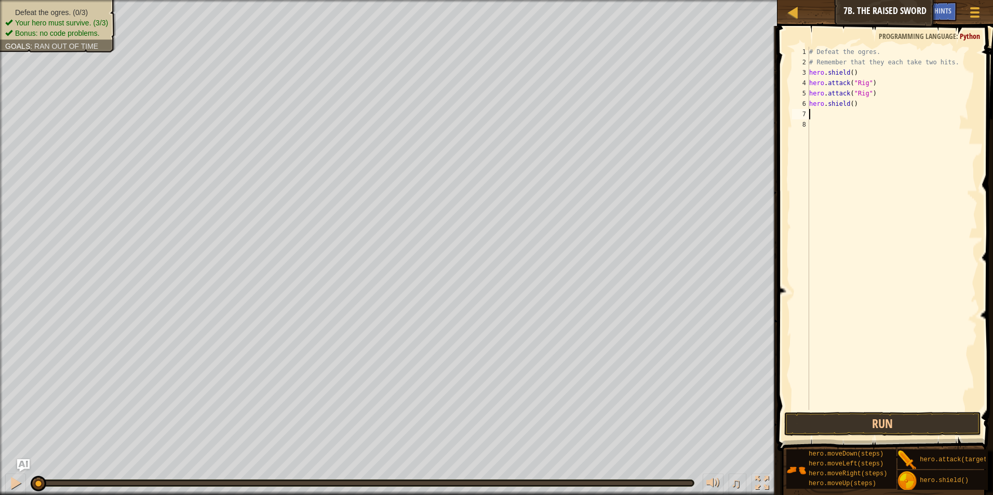
paste textarea "hero.attack("Rig")"
type textarea "hero.attack("Rig")"
click at [843, 128] on div "# Defeat the ogres. # Remember that they each take two hits. hero . shield ( ) …" at bounding box center [892, 239] width 170 height 384
paste textarea "hero.attack("Rig")"
drag, startPoint x: 913, startPoint y: 476, endPoint x: 831, endPoint y: 135, distance: 350.3
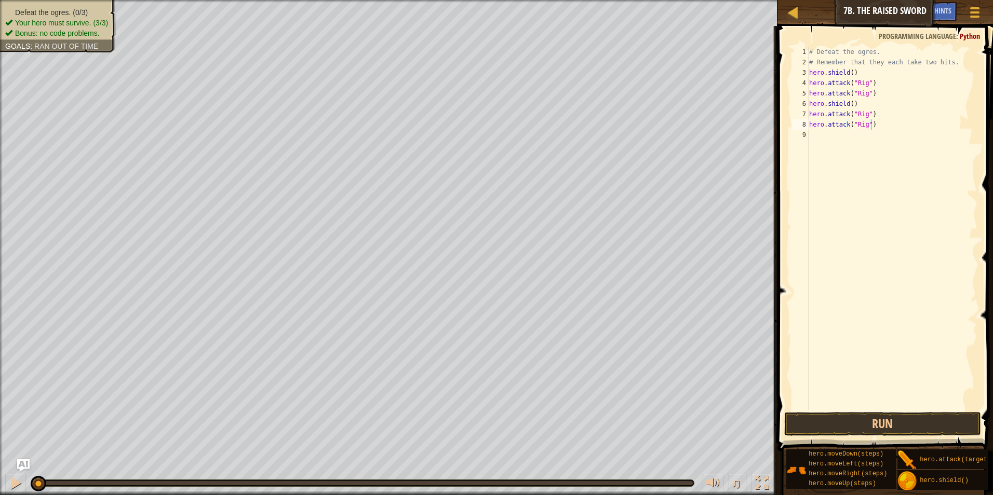
click at [831, 135] on div "Hints Videos hero.attack("Rig") 1 2 3 4 5 6 7 8 9 # Defeat the ogres. # Remembe…" at bounding box center [883, 258] width 219 height 464
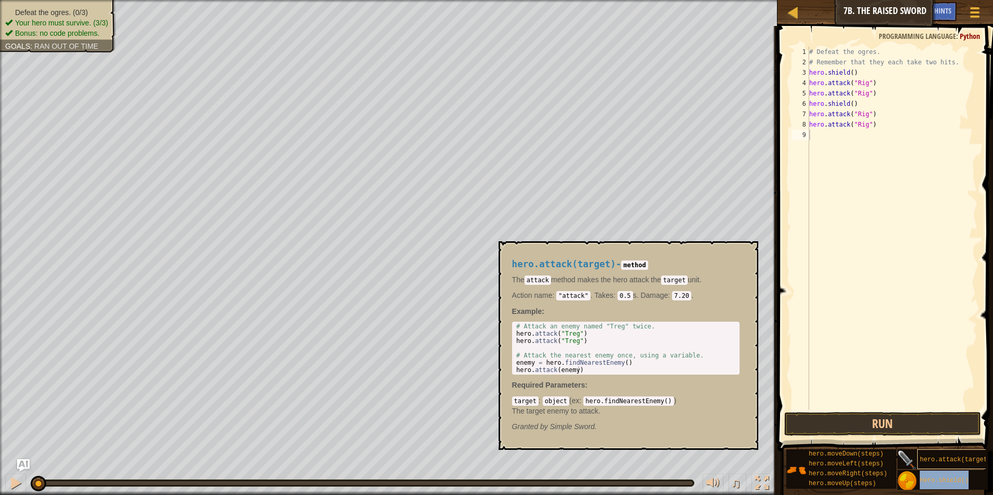
type textarea "hero.shield()"
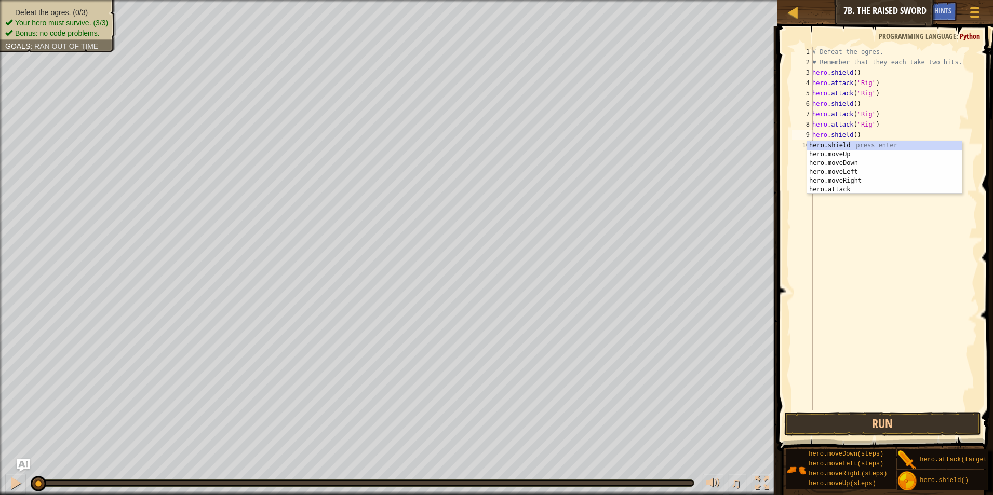
click at [874, 132] on div "# Defeat the ogres. # Remember that they each take two hits. hero . shield ( ) …" at bounding box center [893, 239] width 167 height 384
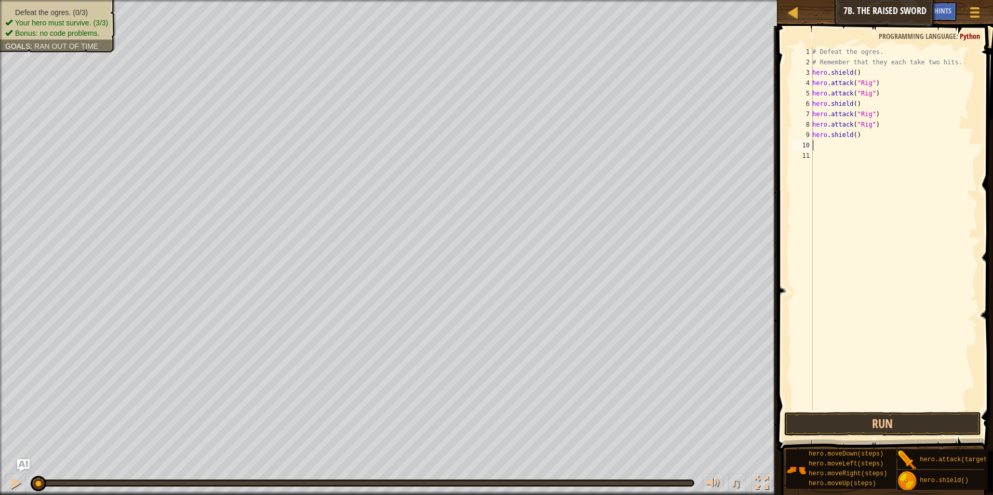
paste textarea "hero.attack("Rig")"
type textarea "hero.attack("Rig")"
paste textarea "hero.attack("Rig")"
drag, startPoint x: 856, startPoint y: 115, endPoint x: 866, endPoint y: 115, distance: 9.9
click at [866, 115] on div "# Defeat the ogres. # Remember that they each take two hits. hero . shield ( ) …" at bounding box center [893, 239] width 167 height 384
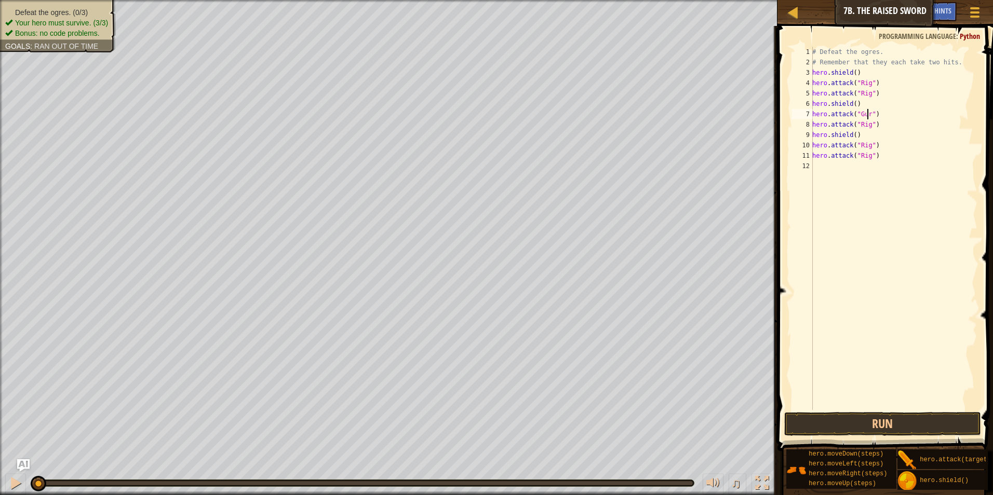
scroll to position [5, 5]
drag, startPoint x: 867, startPoint y: 127, endPoint x: 857, endPoint y: 128, distance: 9.9
click at [857, 128] on div "# Defeat the ogres. # Remember that they each take two hits. hero . shield ( ) …" at bounding box center [893, 239] width 167 height 384
drag, startPoint x: 866, startPoint y: 146, endPoint x: 856, endPoint y: 146, distance: 10.4
click at [856, 146] on div "# Defeat the ogres. # Remember that they each take two hits. hero . shield ( ) …" at bounding box center [893, 239] width 167 height 384
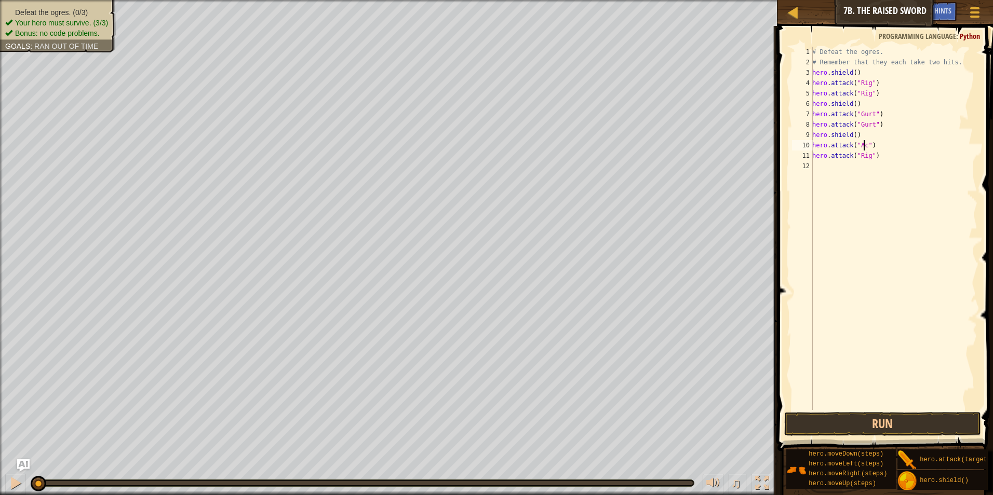
scroll to position [5, 4]
drag, startPoint x: 867, startPoint y: 154, endPoint x: 858, endPoint y: 153, distance: 8.8
click at [858, 153] on div "# Defeat the ogres. # Remember that they each take two hits. hero . shield ( ) …" at bounding box center [893, 239] width 167 height 384
type textarea "hero.attack("Ack")"
click at [869, 426] on button "Run" at bounding box center [882, 424] width 197 height 24
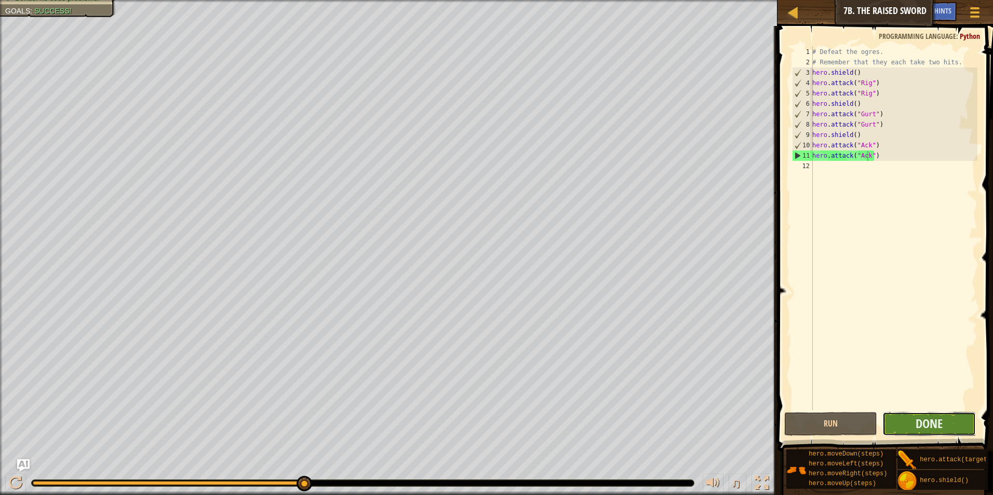
click at [908, 431] on button "Done" at bounding box center [928, 424] width 93 height 24
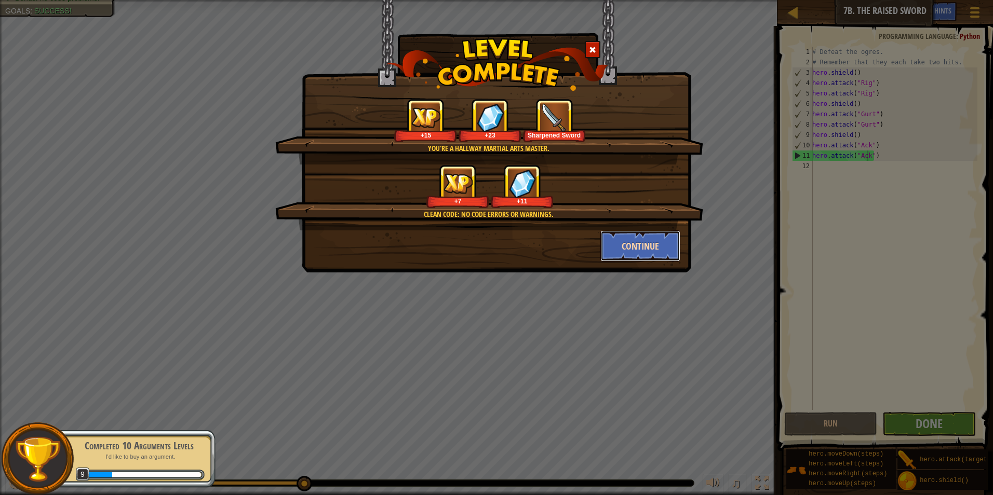
click at [649, 247] on button "Continue" at bounding box center [640, 246] width 81 height 31
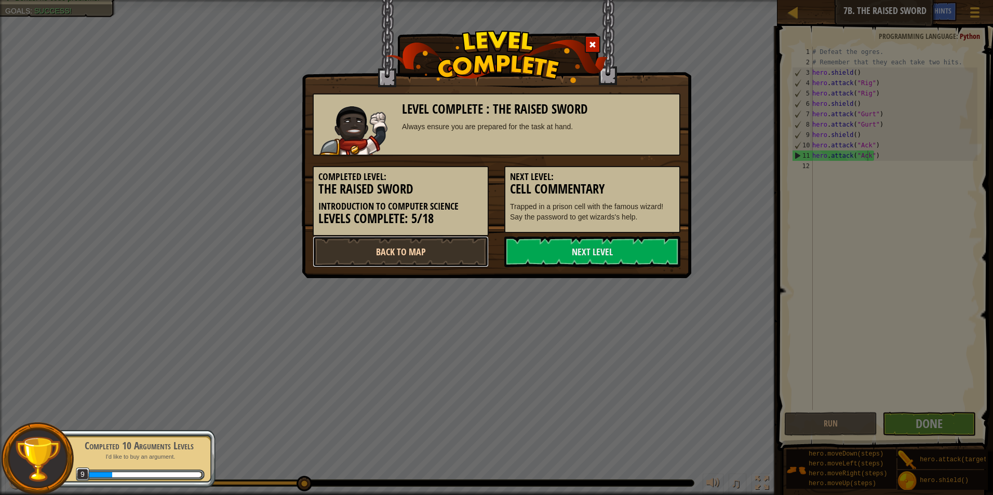
click at [472, 251] on link "Back to Map" at bounding box center [401, 251] width 176 height 31
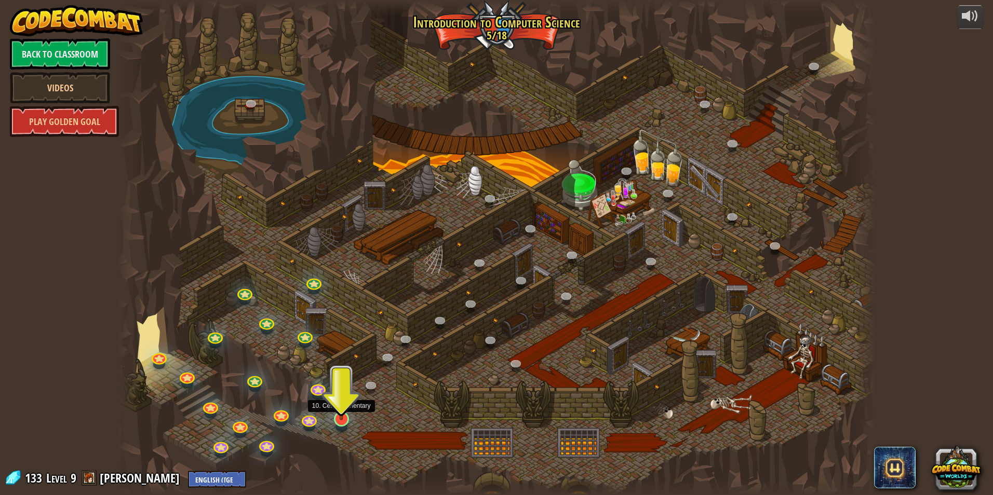
click at [338, 413] on img at bounding box center [341, 397] width 20 height 47
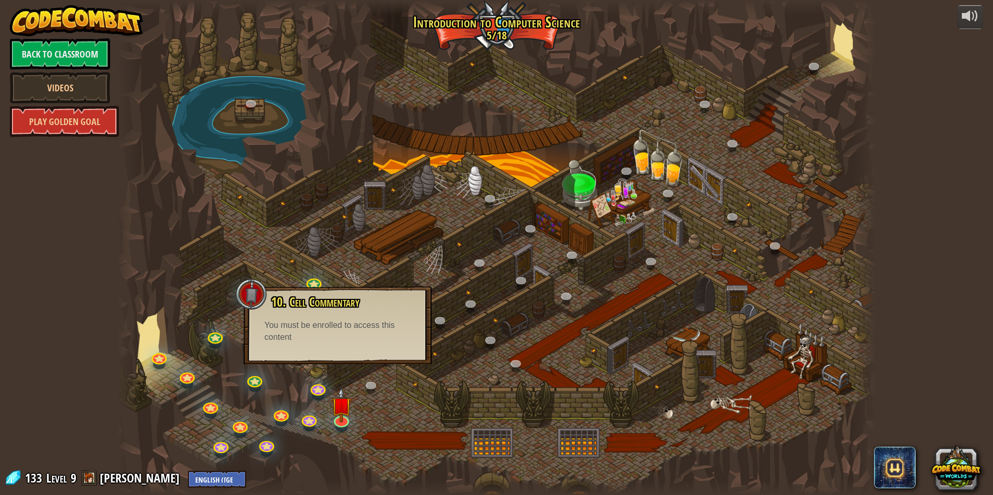
drag, startPoint x: 331, startPoint y: 356, endPoint x: 325, endPoint y: 354, distance: 6.1
click at [330, 356] on div "10. Cell Commentary Trapped in a prison cell with the famous wizard! Say the pa…" at bounding box center [338, 326] width 188 height 78
click at [400, 392] on div at bounding box center [496, 247] width 758 height 495
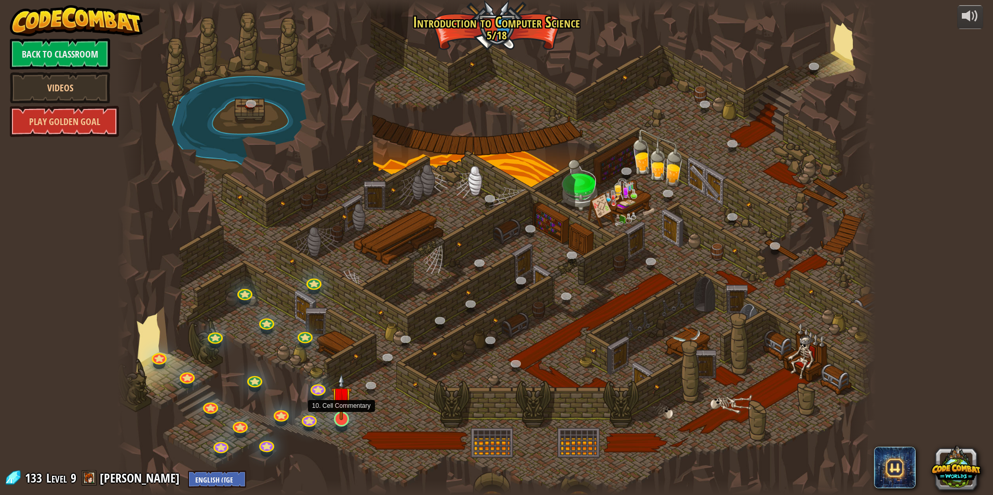
click at [348, 409] on img at bounding box center [341, 397] width 20 height 47
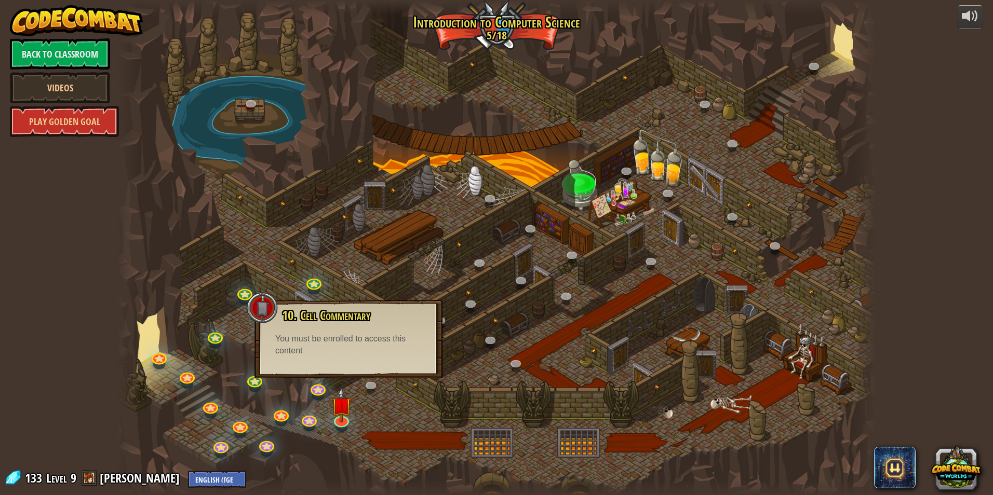
click at [366, 402] on div at bounding box center [496, 247] width 758 height 495
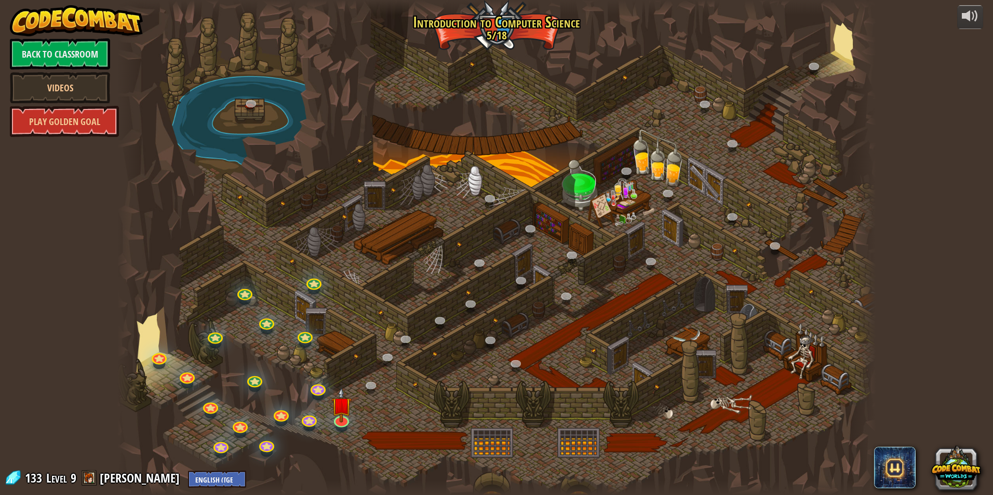
click at [654, 186] on div at bounding box center [496, 247] width 758 height 495
click at [636, 203] on div at bounding box center [496, 247] width 758 height 495
drag, startPoint x: 645, startPoint y: 182, endPoint x: 659, endPoint y: 166, distance: 21.4
click at [648, 178] on div at bounding box center [496, 247] width 758 height 495
click at [661, 163] on div at bounding box center [496, 247] width 758 height 495
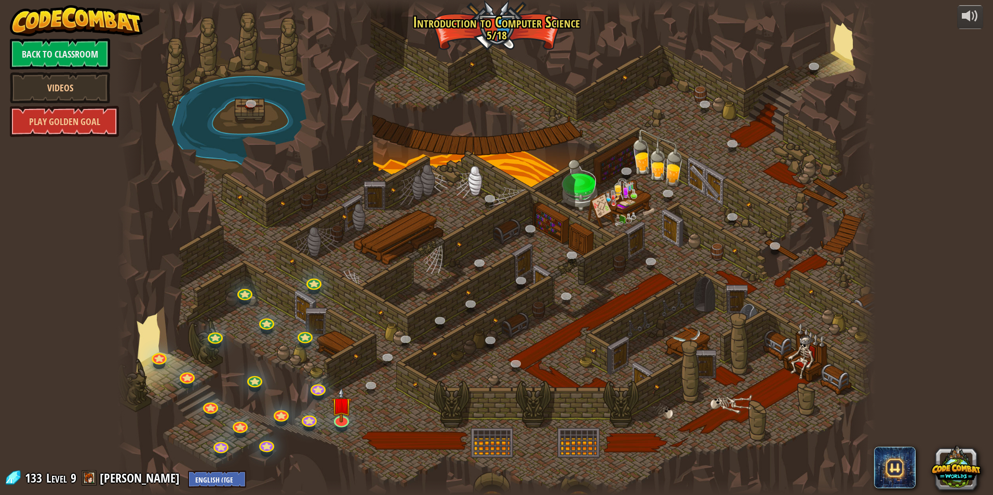
click at [661, 163] on div at bounding box center [496, 247] width 758 height 495
click at [669, 163] on div at bounding box center [496, 247] width 758 height 495
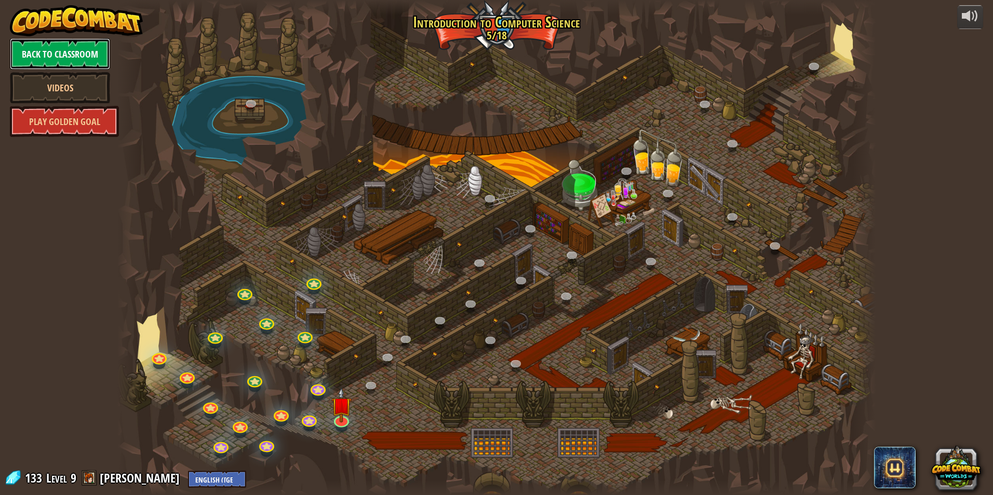
click at [57, 55] on link "Back to Classroom" at bounding box center [60, 53] width 100 height 31
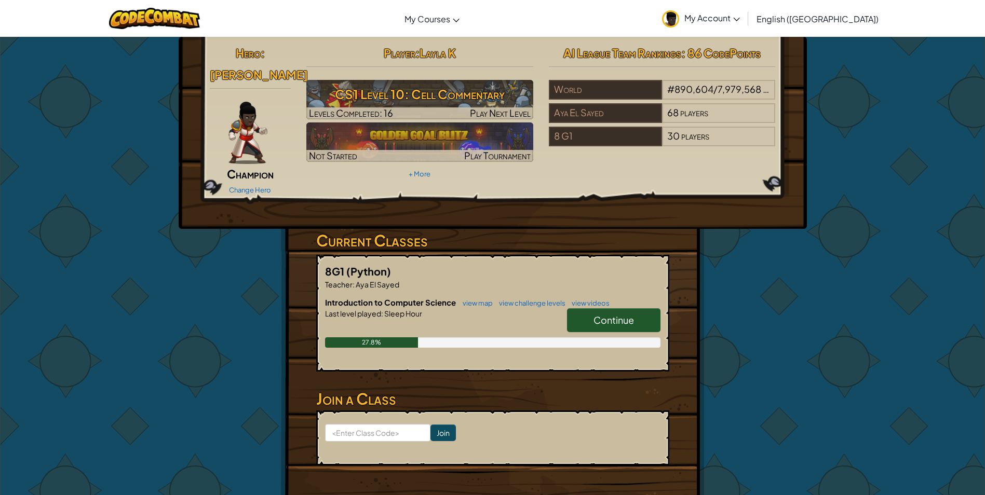
click at [249, 167] on span "Champion" at bounding box center [250, 174] width 47 height 15
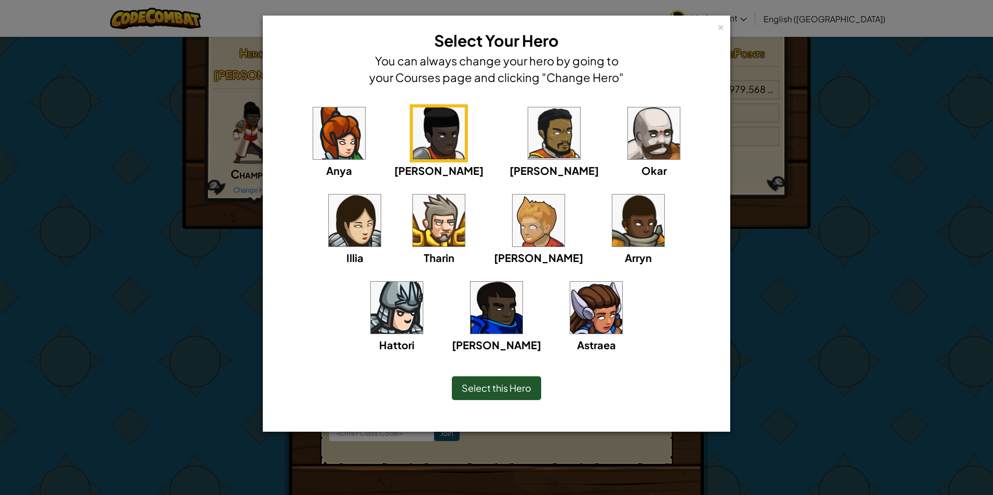
click at [570, 330] on img at bounding box center [596, 308] width 52 height 52
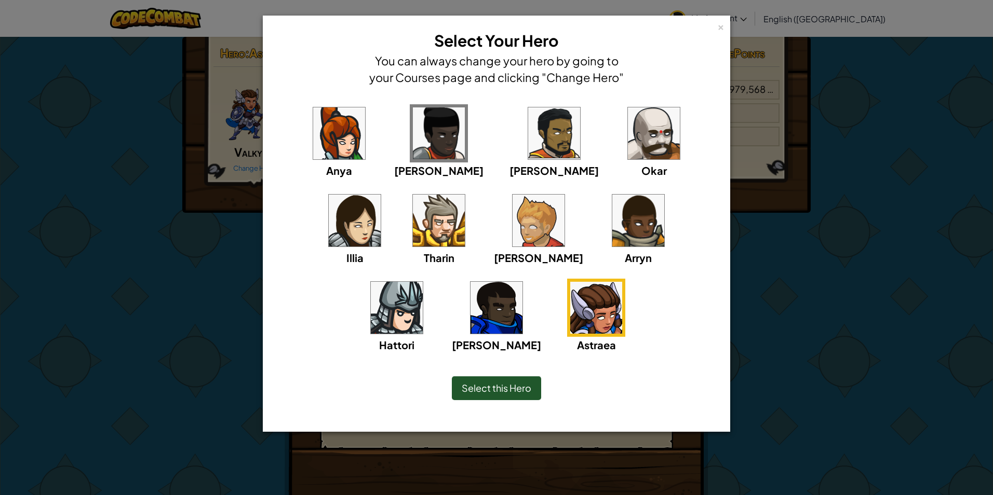
click at [505, 393] on span "Select this Hero" at bounding box center [497, 388] width 70 height 12
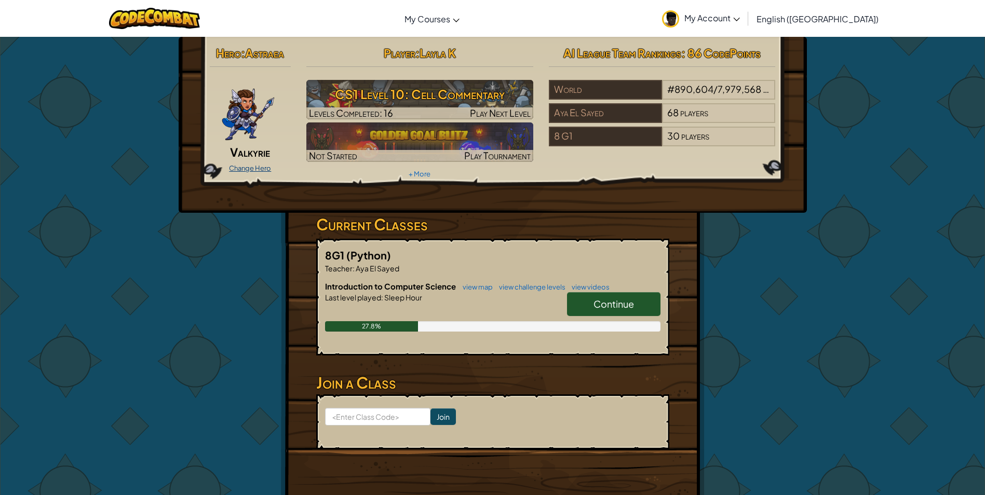
click at [259, 166] on link "Change Hero" at bounding box center [250, 168] width 42 height 8
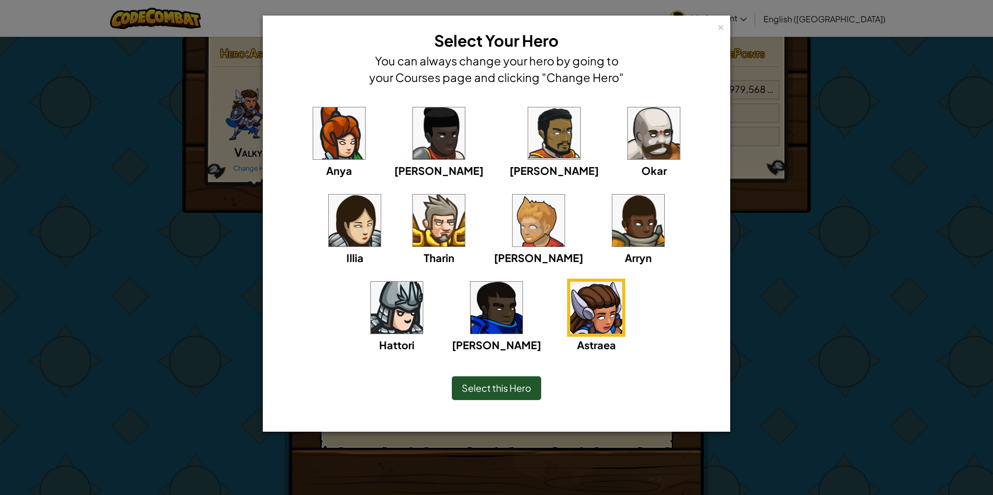
click at [509, 381] on div "Select this Hero" at bounding box center [496, 389] width 89 height 24
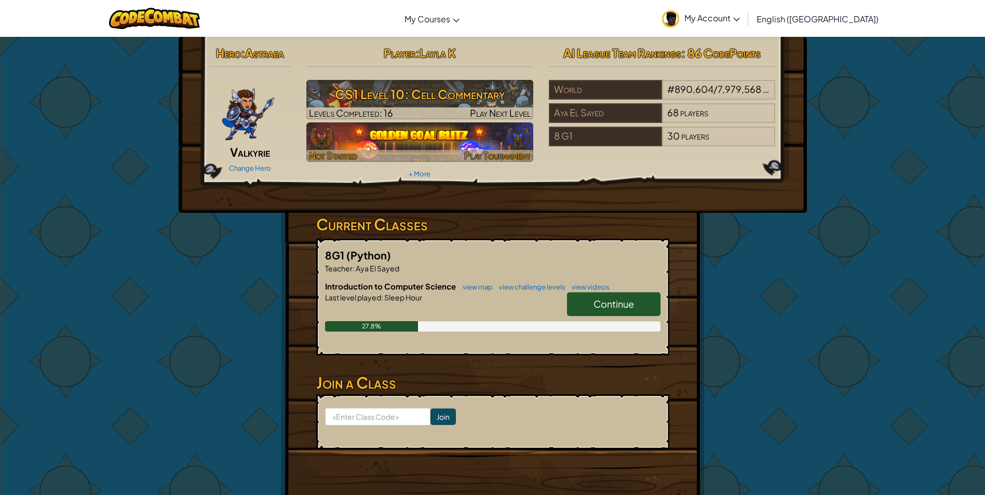
click at [402, 140] on img at bounding box center [419, 142] width 227 height 39
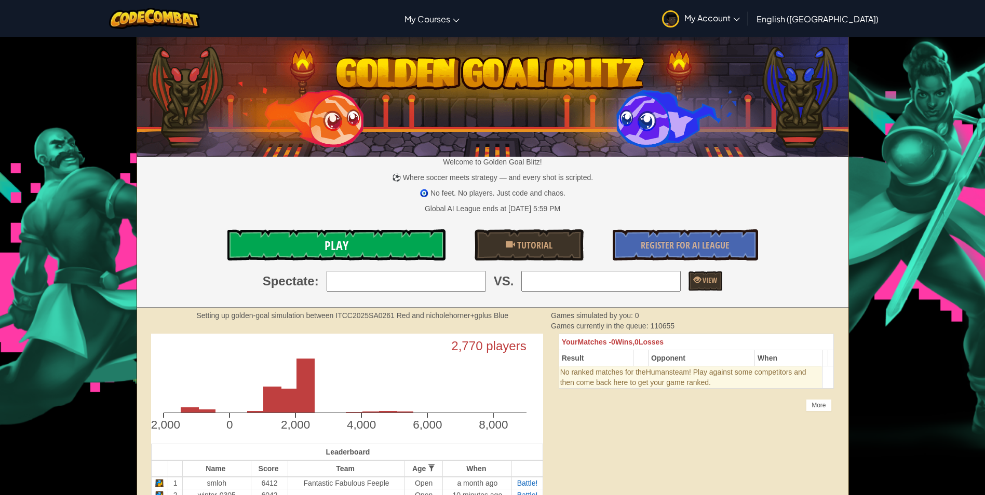
click at [358, 241] on link "Play" at bounding box center [336, 245] width 218 height 31
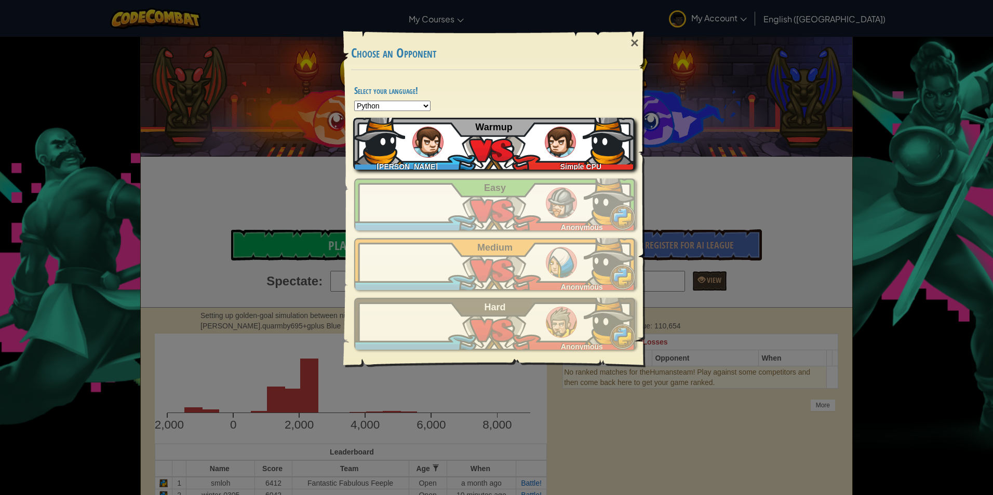
click at [465, 147] on div "Layla Kotb Simple CPU Warmup" at bounding box center [493, 144] width 281 height 52
